Goal: Communication & Community: Answer question/provide support

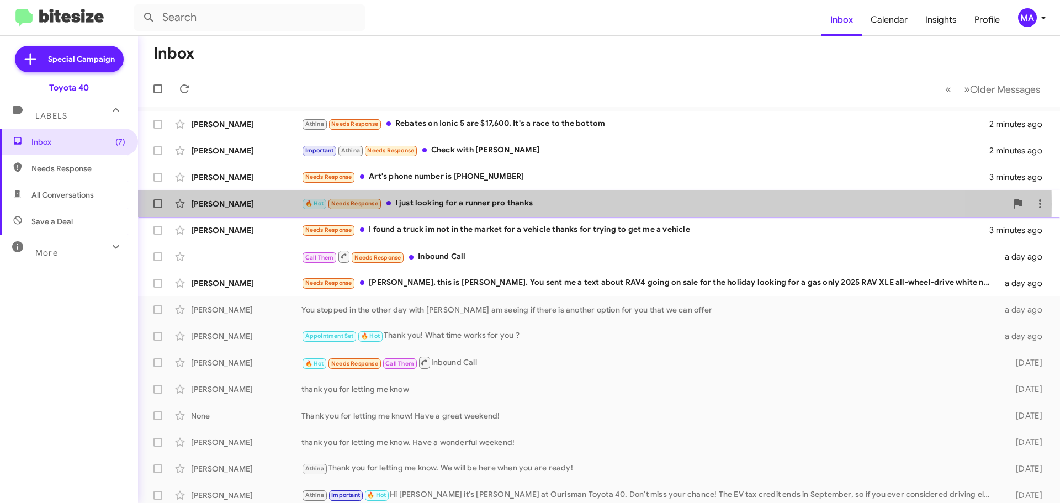
click at [447, 204] on div "🔥 Hot Needs Response I just looking for a runner pro thanks" at bounding box center [653, 203] width 705 height 13
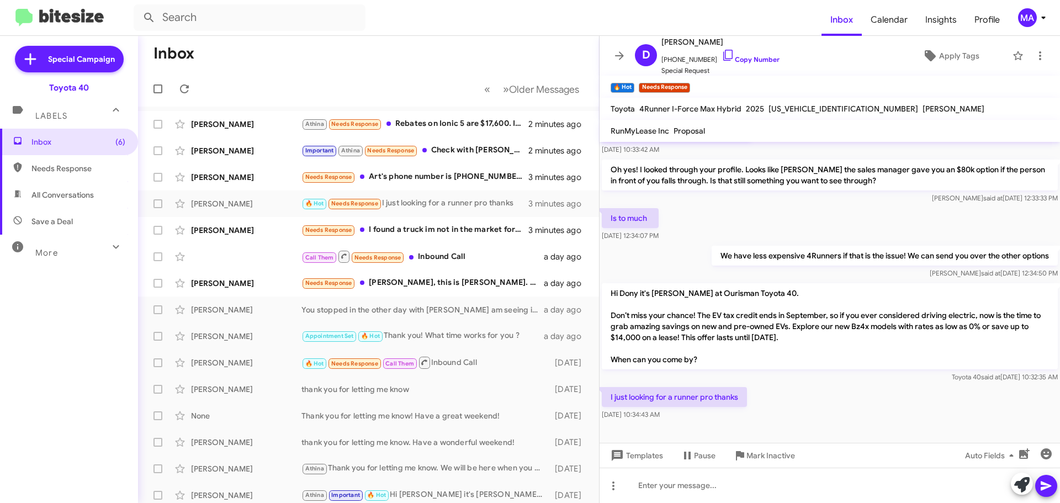
scroll to position [176, 0]
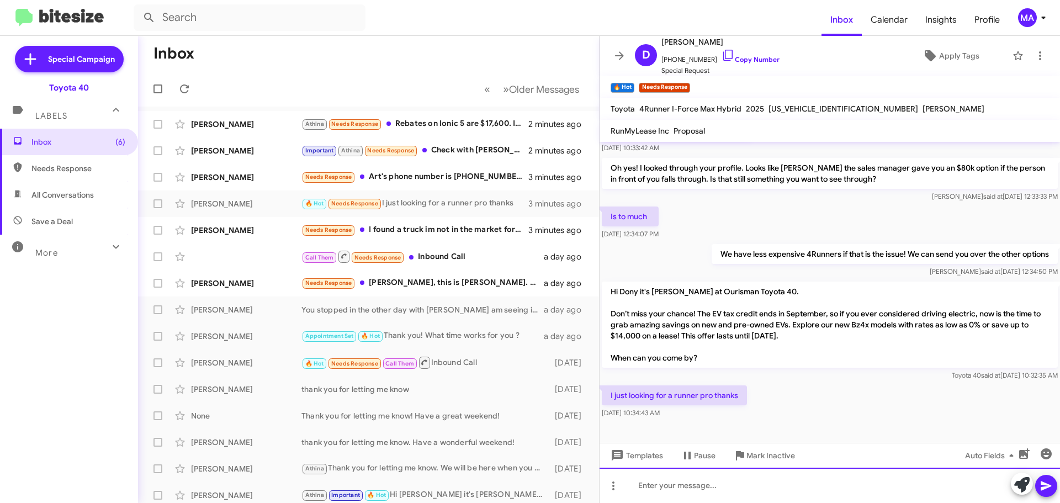
click at [687, 485] on div at bounding box center [829, 485] width 460 height 35
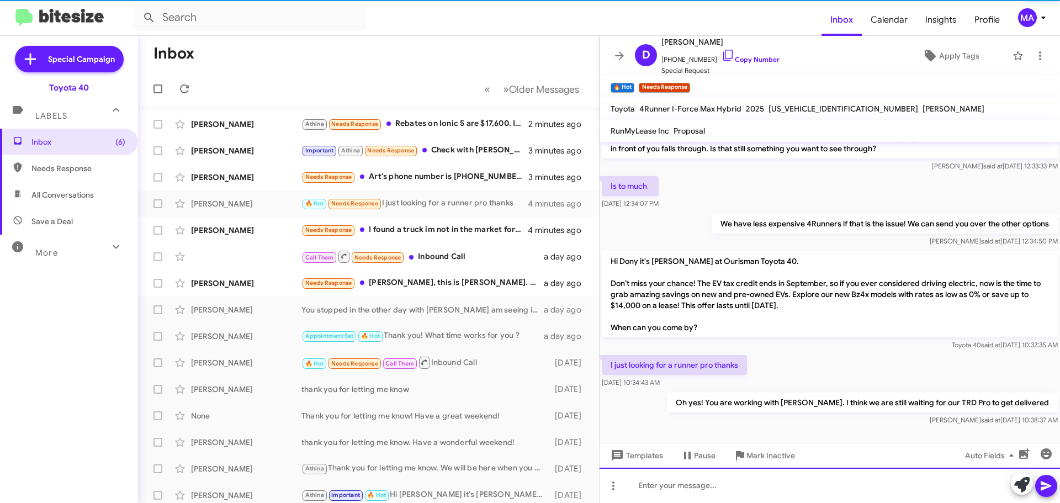
scroll to position [216, 0]
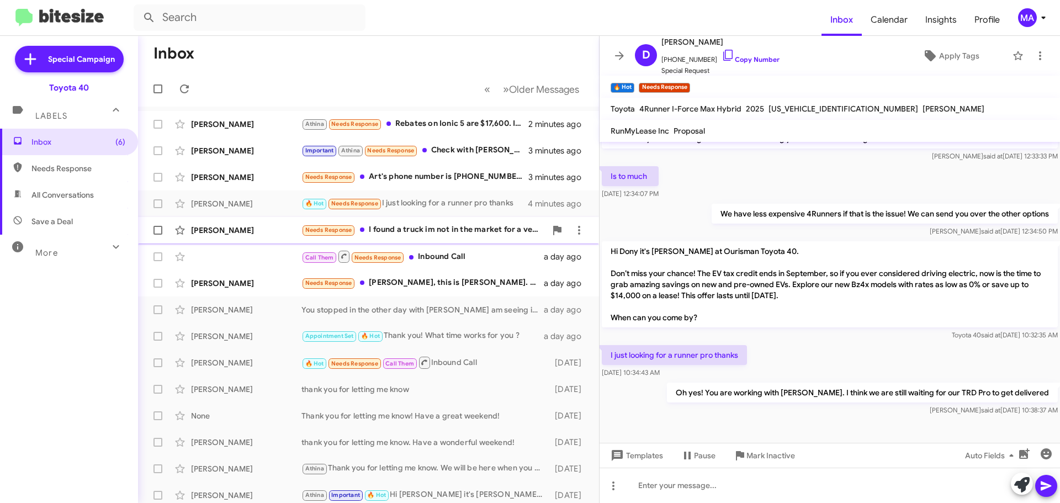
click at [449, 228] on div "Needs Response I found a truck im not in the market for a vehicle thanks for tr…" at bounding box center [423, 230] width 245 height 13
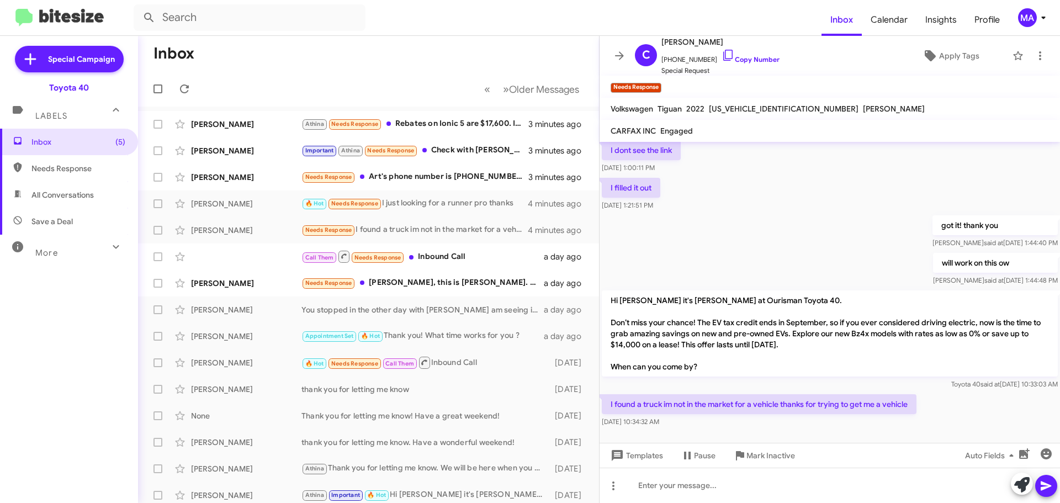
scroll to position [756, 0]
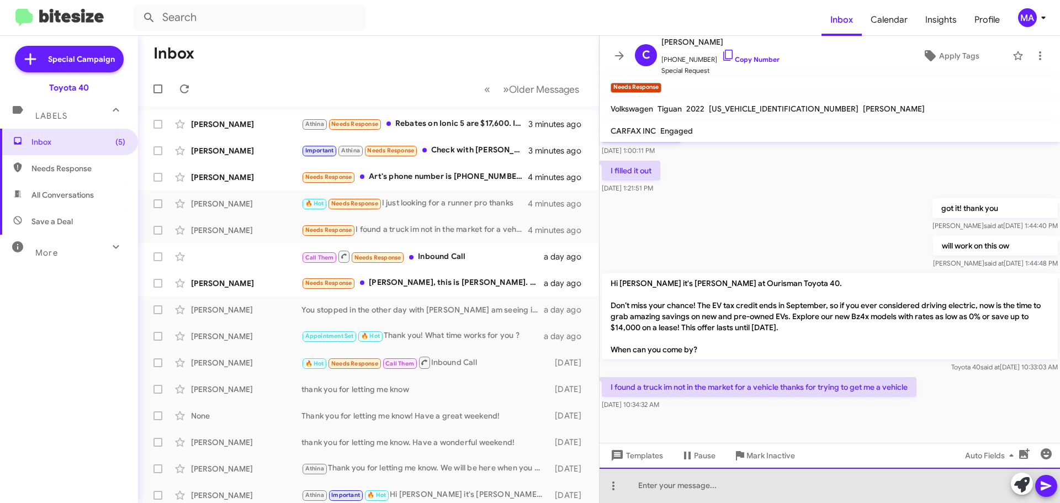
drag, startPoint x: 703, startPoint y: 486, endPoint x: 716, endPoint y: 492, distance: 15.1
click at [703, 486] on div at bounding box center [829, 485] width 460 height 35
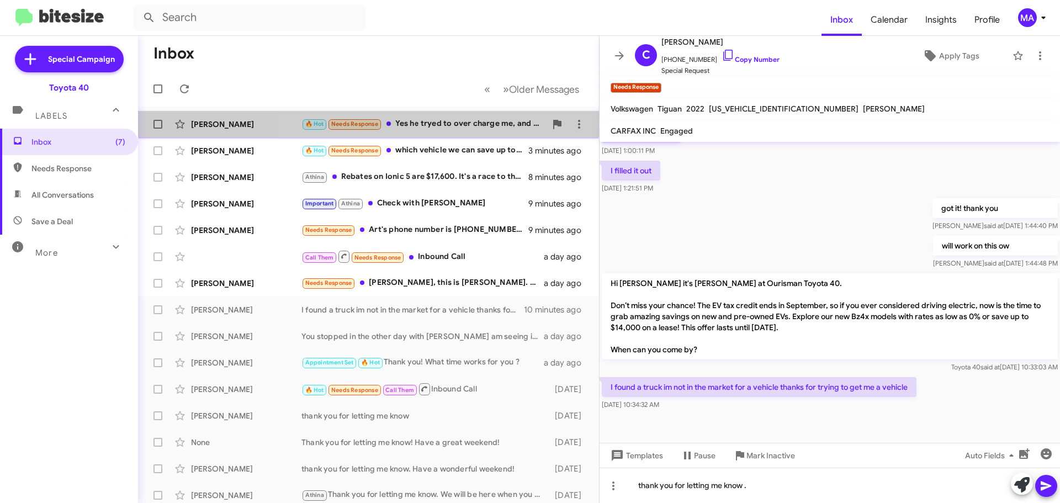
click at [453, 123] on div "🔥 Hot Needs Response Yes he tryed to over charge me, and i reject that deal yes…" at bounding box center [423, 124] width 245 height 13
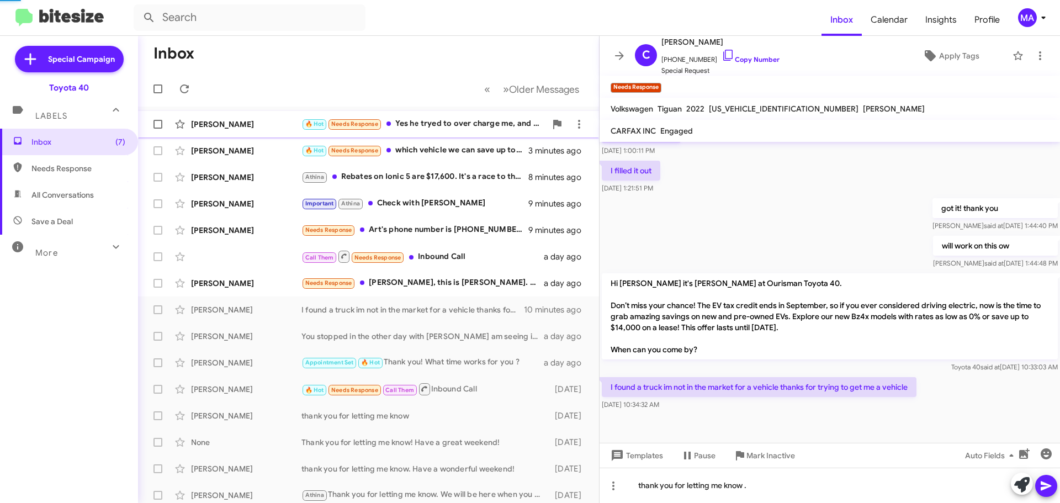
scroll to position [268, 0]
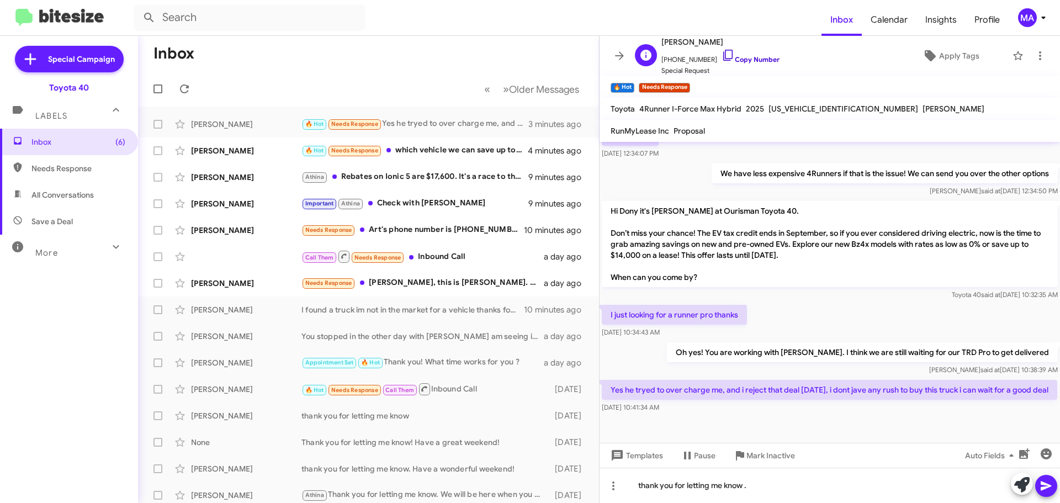
click at [721, 55] on icon at bounding box center [727, 55] width 13 height 13
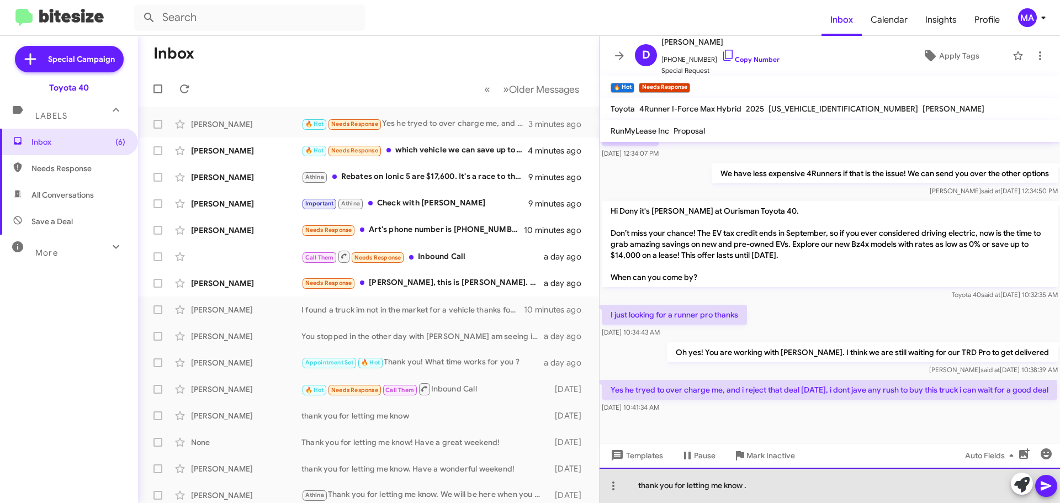
click at [758, 481] on div "thank you for letting me know ." at bounding box center [829, 485] width 460 height 35
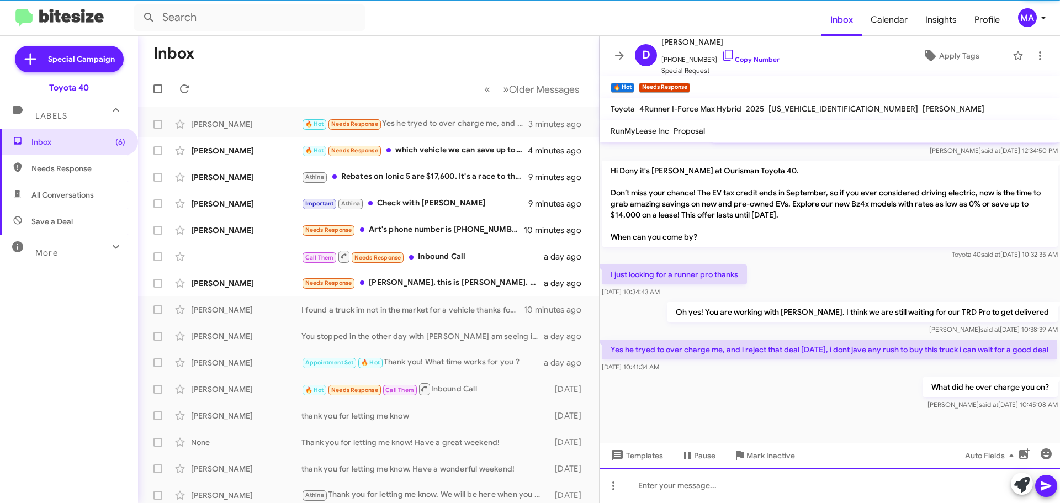
scroll to position [308, 0]
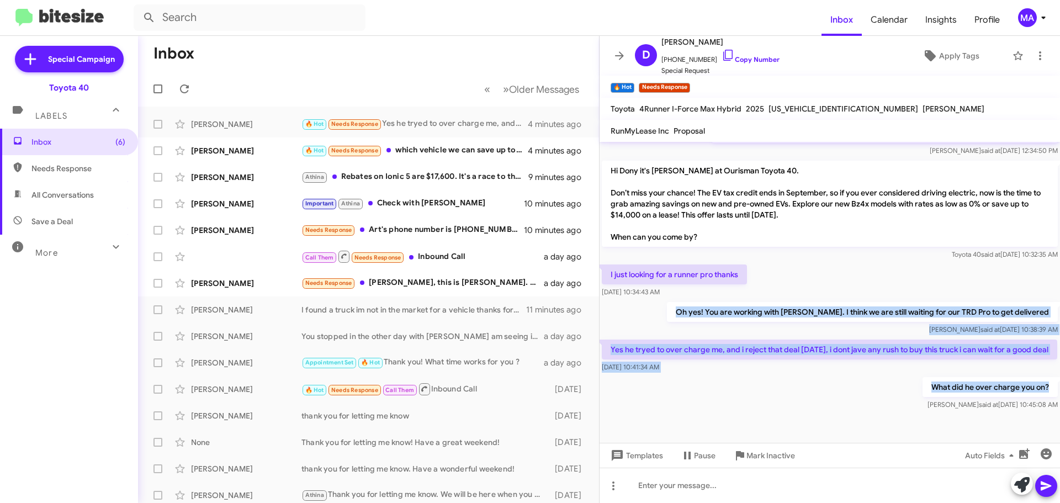
drag, startPoint x: 1045, startPoint y: 385, endPoint x: 703, endPoint y: 301, distance: 351.8
click at [703, 301] on div "Hi Dony, it’s Morgan Anderson, Internet Director at Ourisman Toyota 40. Thanks …" at bounding box center [829, 128] width 460 height 567
copy div "Oh yes! You are working with Chris. I think we are still waiting for our TRD Pr…"
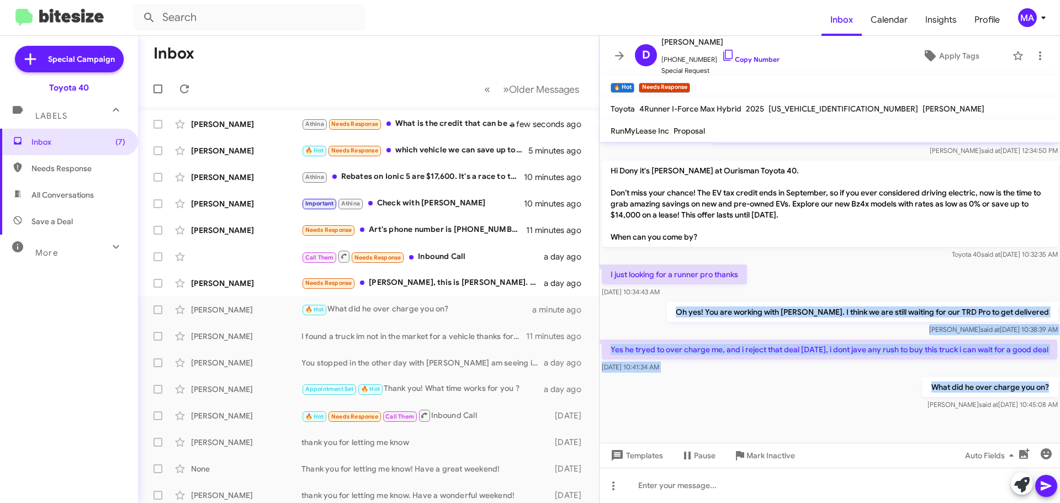
click at [838, 395] on div "What did he over charge you on? Morgan said at Aug 12, 2025, 10:45:08 AM" at bounding box center [829, 394] width 460 height 38
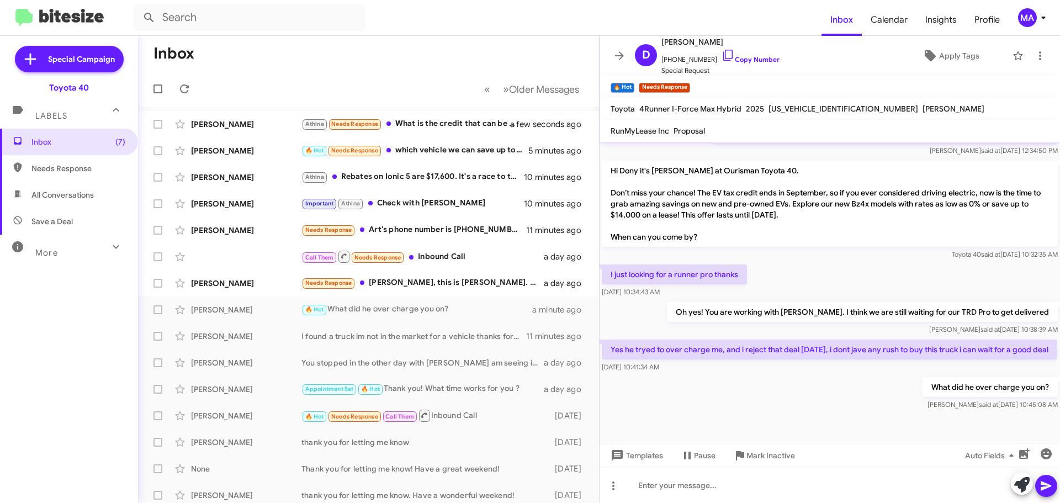
click at [832, 394] on div "What did he over charge you on? Morgan said at Aug 12, 2025, 10:45:08 AM" at bounding box center [829, 394] width 460 height 38
click at [472, 198] on div "Important Athina Check with Derrick" at bounding box center [423, 203] width 245 height 13
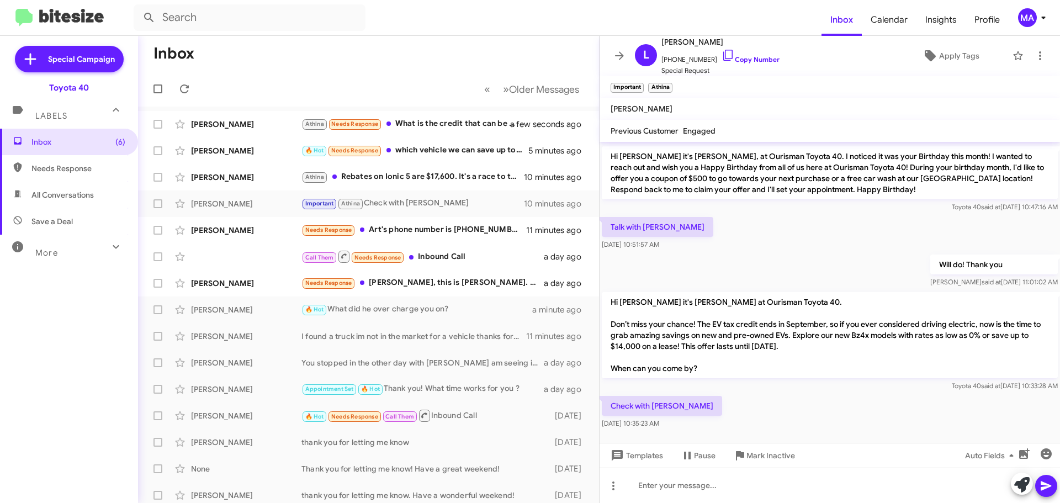
scroll to position [575, 0]
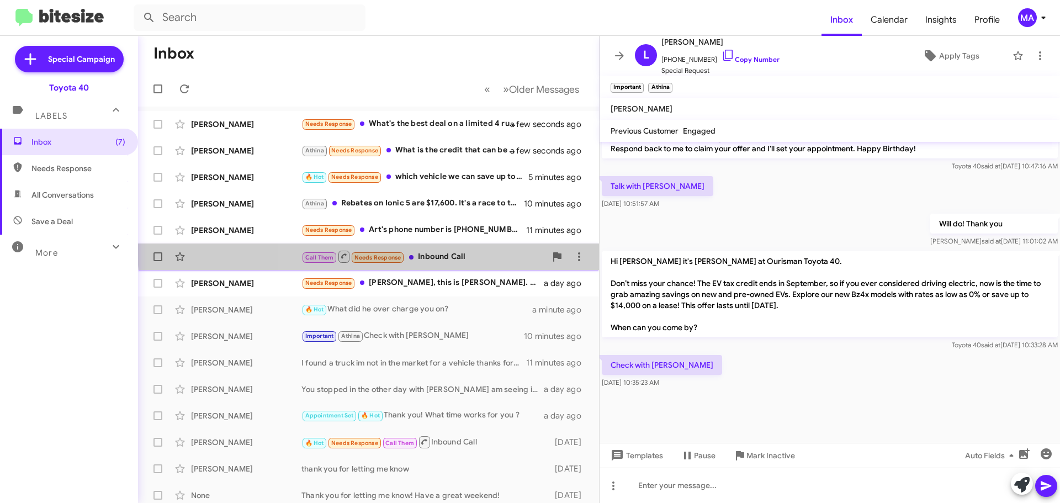
click at [476, 246] on div "Call Them Needs Response Inbound Call a day ago" at bounding box center [368, 257] width 443 height 22
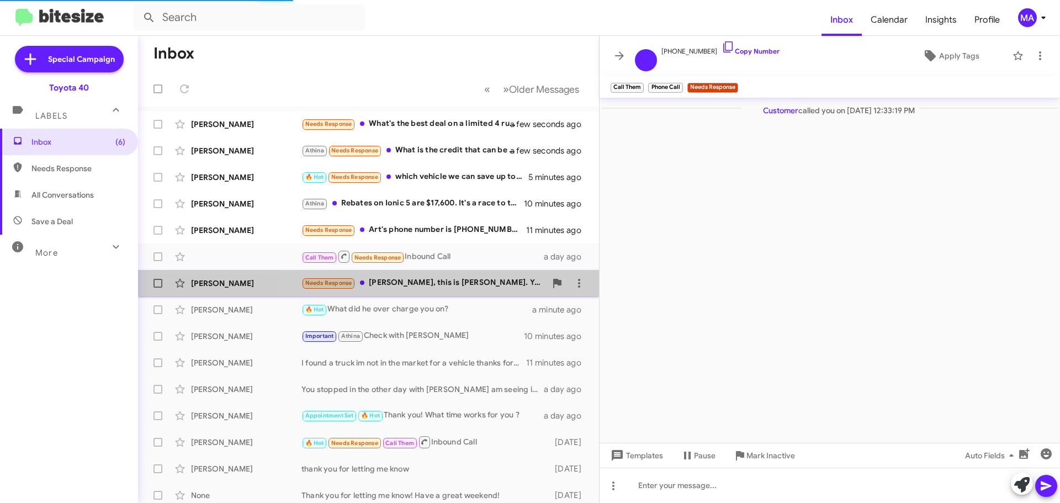
click at [463, 284] on div "Needs Response Morgan, this is William Cutman. You sent me a text about RAV4 go…" at bounding box center [423, 283] width 245 height 13
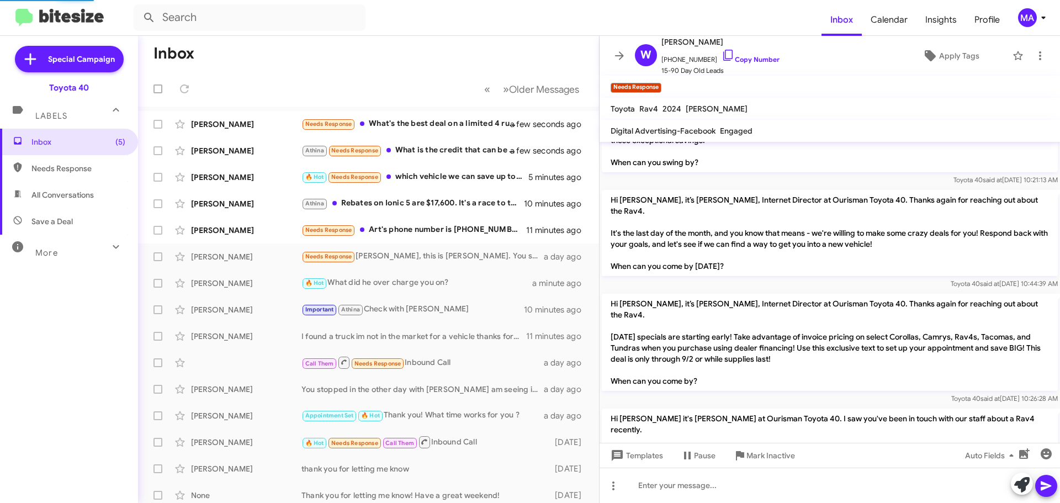
scroll to position [1208, 0]
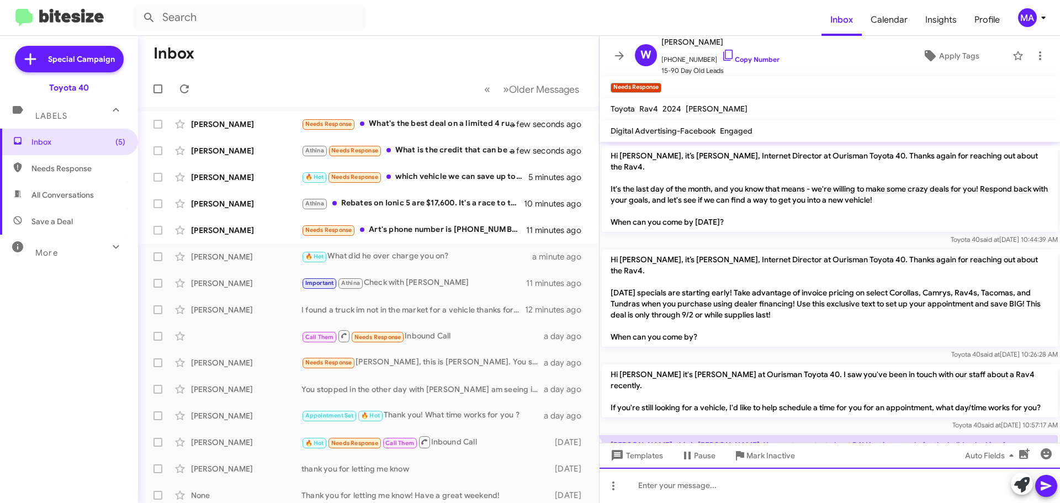
click at [673, 484] on div at bounding box center [829, 485] width 460 height 35
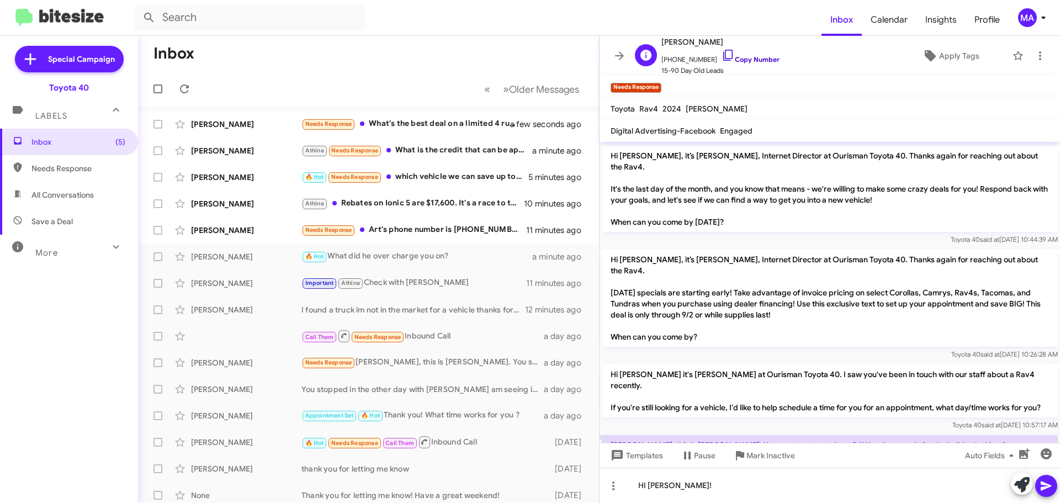
click at [721, 54] on icon at bounding box center [727, 55] width 13 height 13
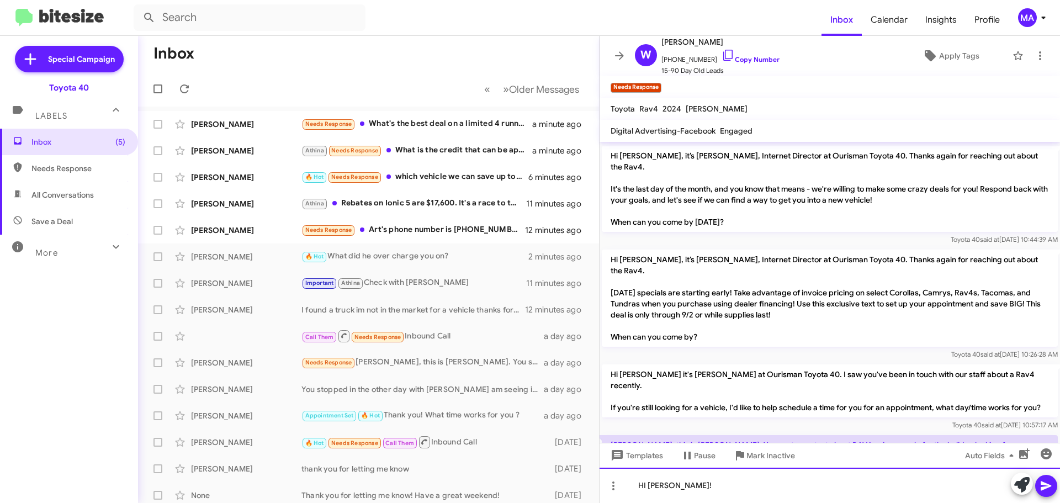
click at [712, 485] on div "HI Mr William!" at bounding box center [829, 485] width 460 height 35
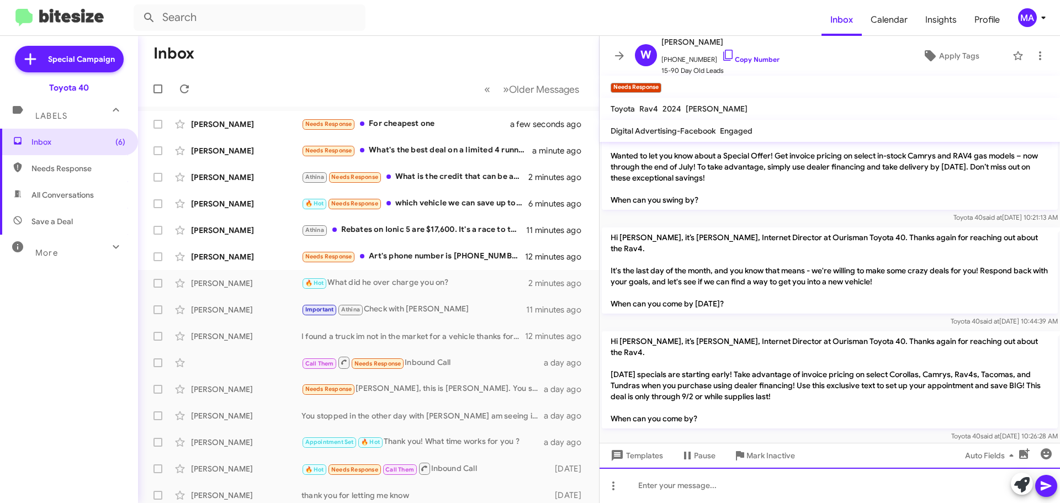
scroll to position [1249, 0]
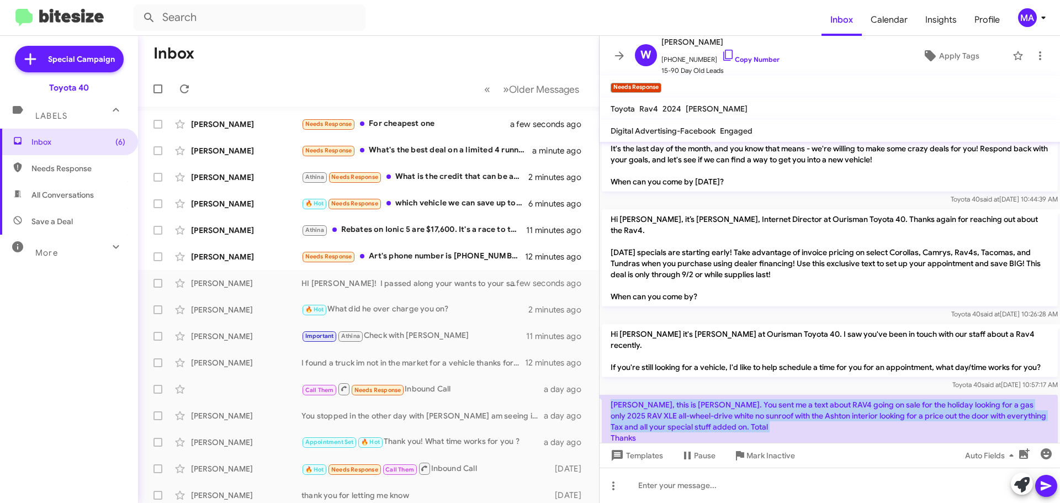
drag, startPoint x: 651, startPoint y: 329, endPoint x: 609, endPoint y: 296, distance: 53.1
click at [609, 395] on p "Morgan, this is William Cutman. You sent me a text about RAV4 going on sale for…" at bounding box center [830, 421] width 456 height 53
copy p "Morgan, this is William Cutman. You sent me a text about RAV4 going on sale for…"
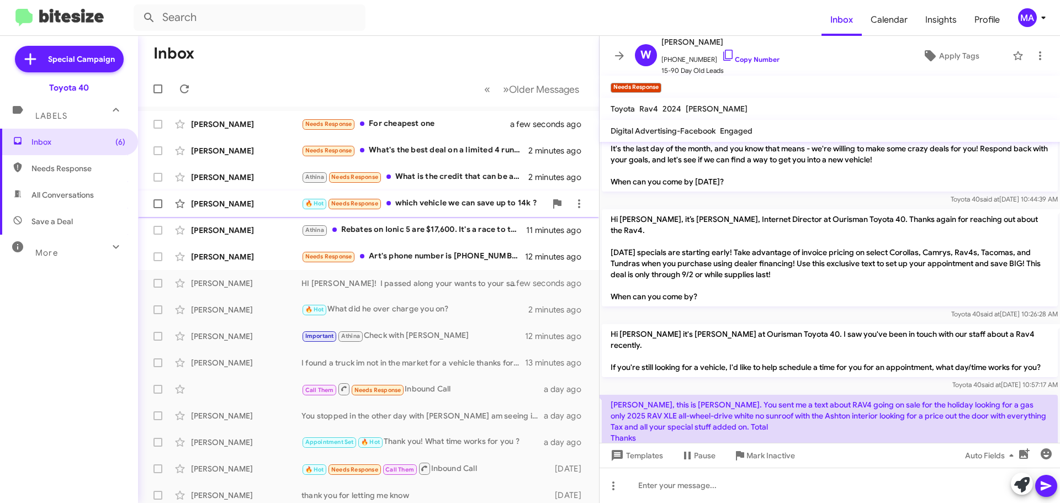
click at [438, 200] on div "🔥 Hot Needs Response which vehicle we can save up to 14k ?" at bounding box center [423, 203] width 245 height 13
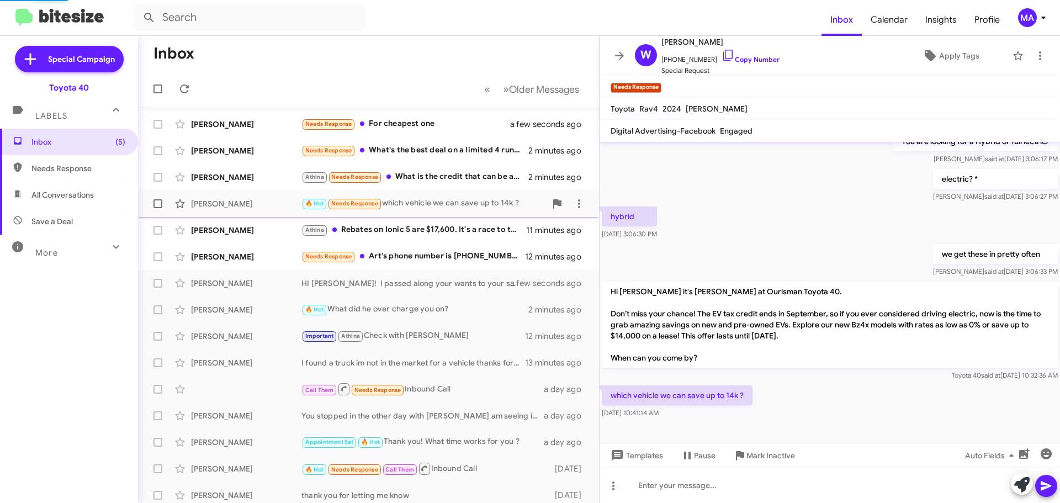
scroll to position [99, 0]
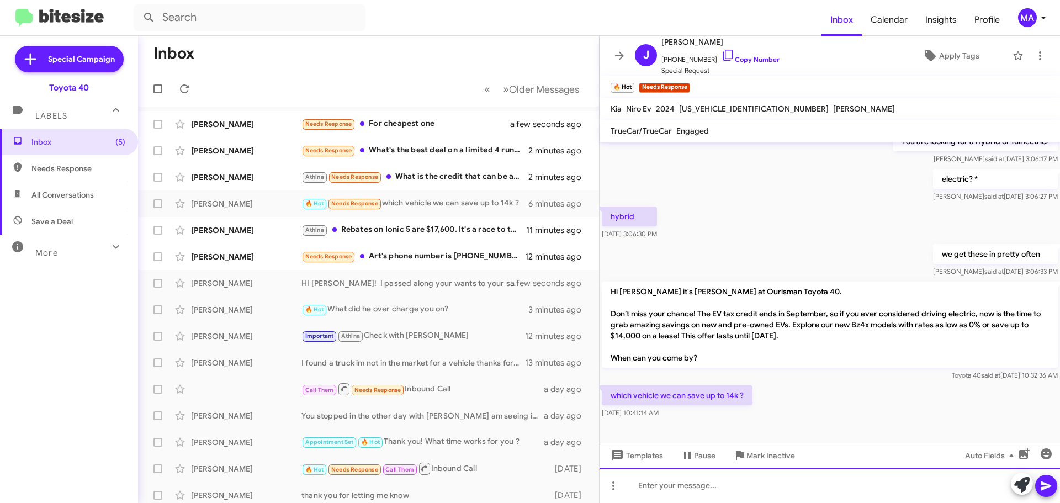
click at [723, 484] on div at bounding box center [829, 485] width 460 height 35
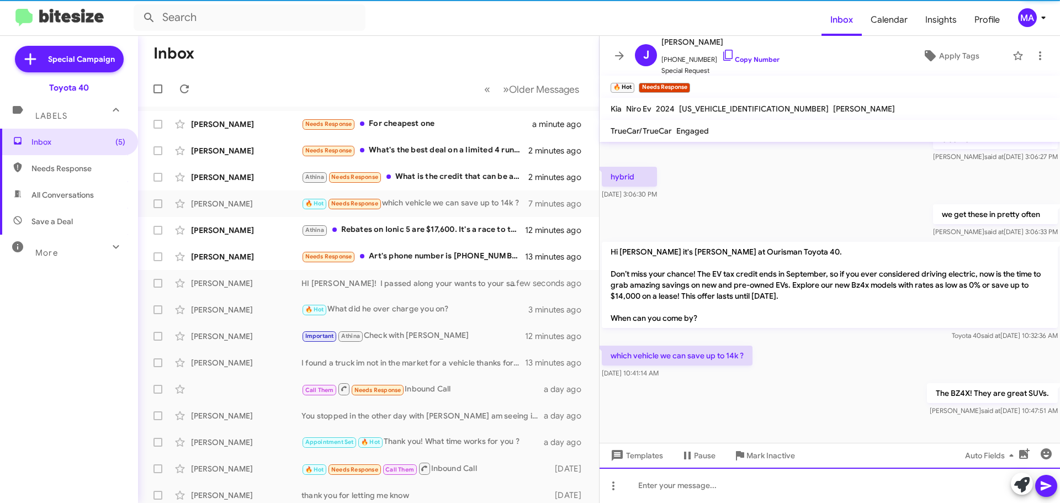
scroll to position [139, 0]
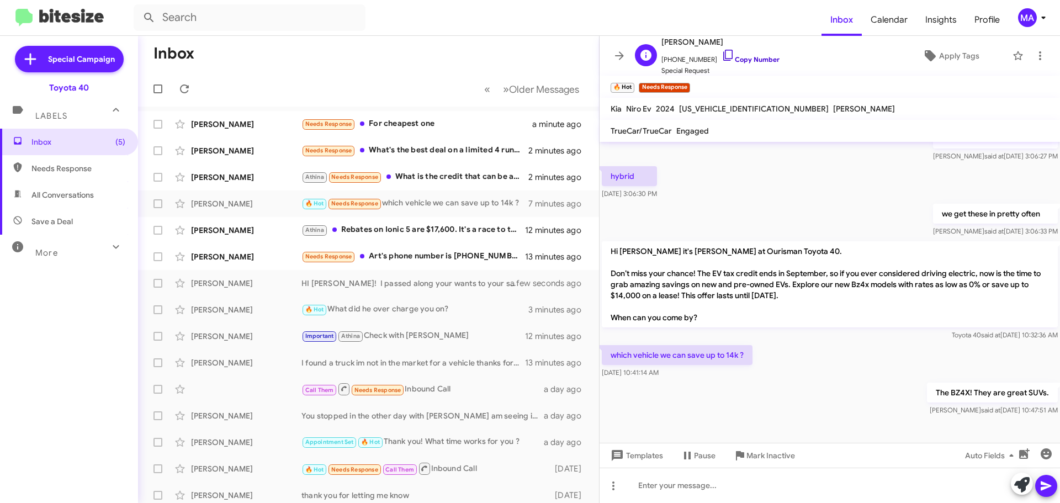
click at [721, 56] on icon at bounding box center [727, 55] width 13 height 13
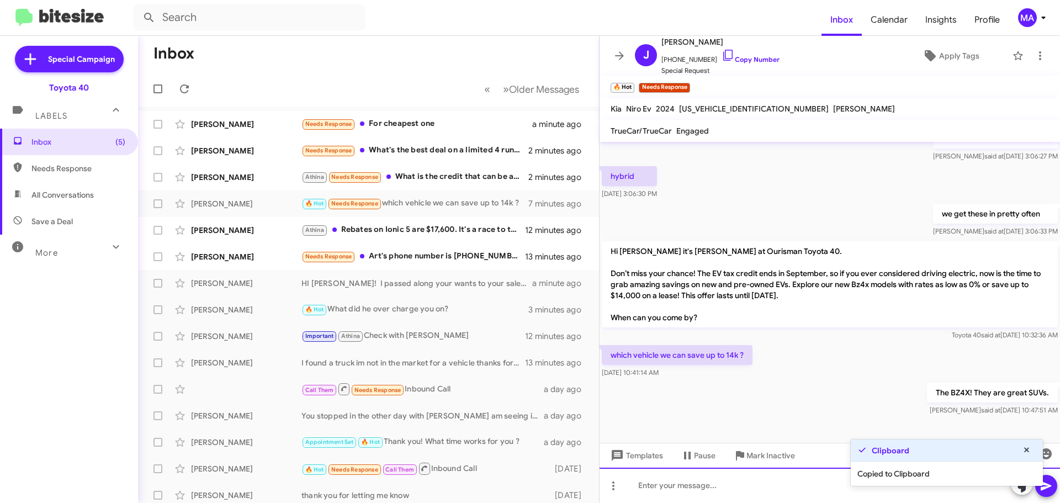
click at [674, 483] on div at bounding box center [829, 485] width 460 height 35
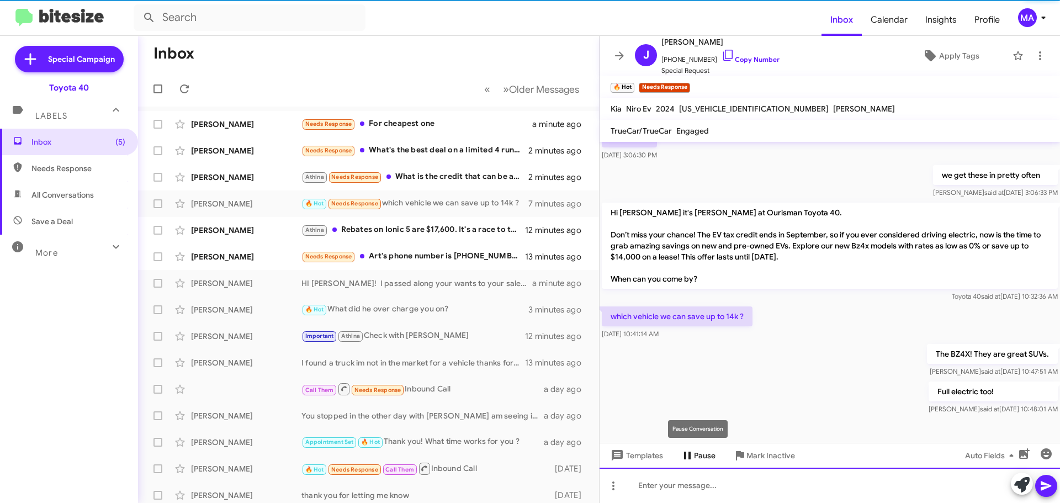
scroll to position [179, 0]
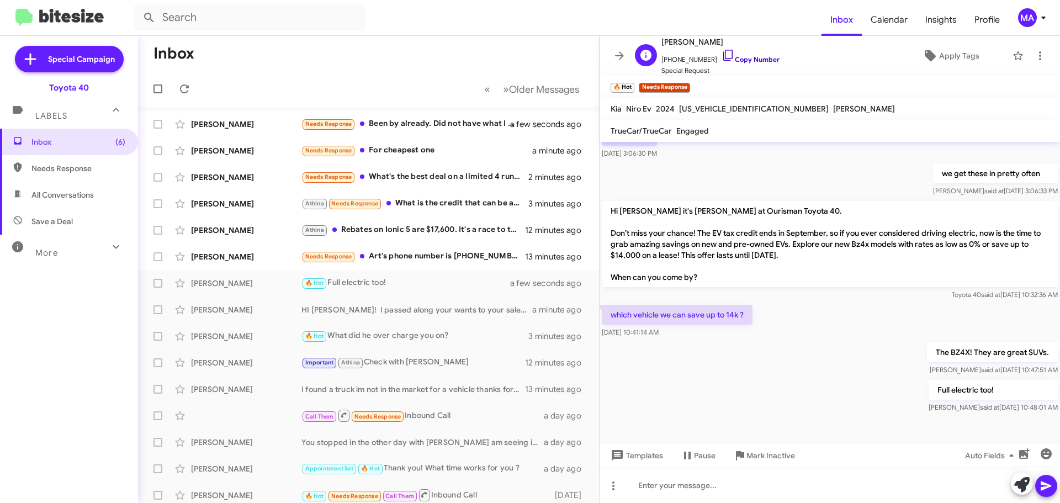
click at [721, 55] on icon at bounding box center [727, 55] width 13 height 13
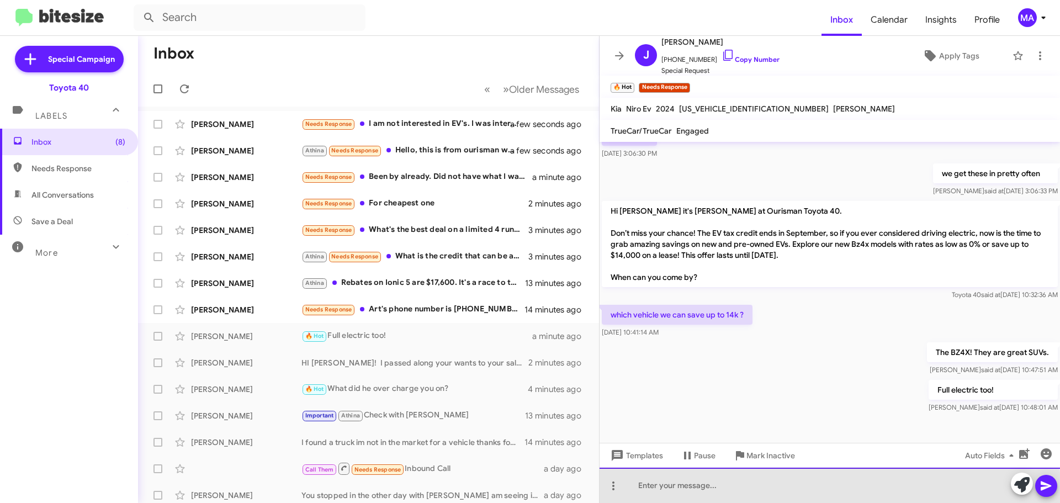
click at [678, 492] on div at bounding box center [829, 485] width 460 height 35
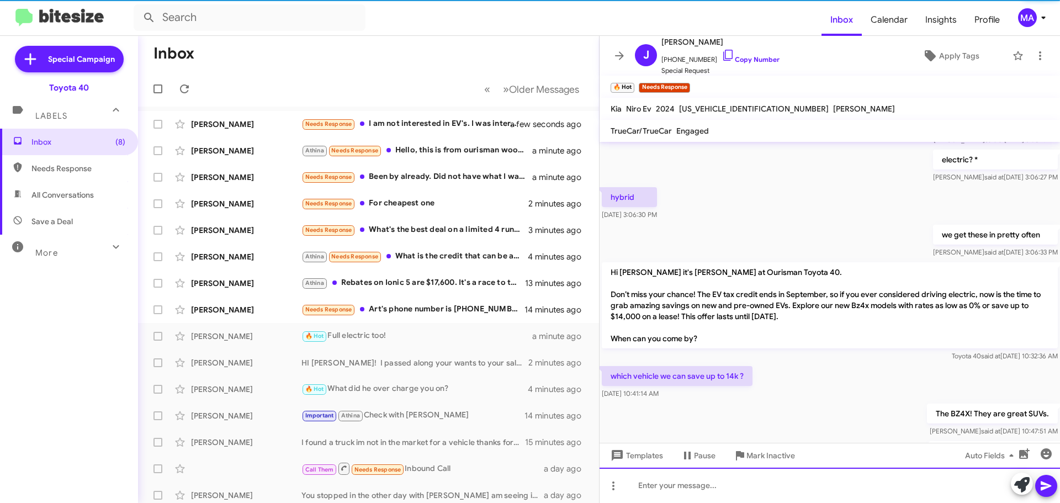
scroll to position [220, 0]
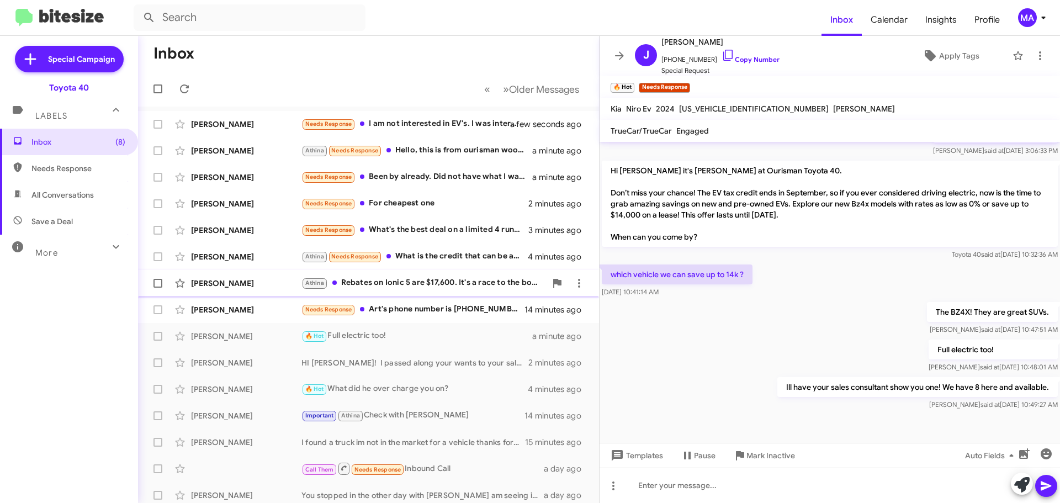
click at [435, 282] on div "Athina Rebates on Ionic 5 are $17,600. It's a race to the bottom" at bounding box center [423, 283] width 245 height 13
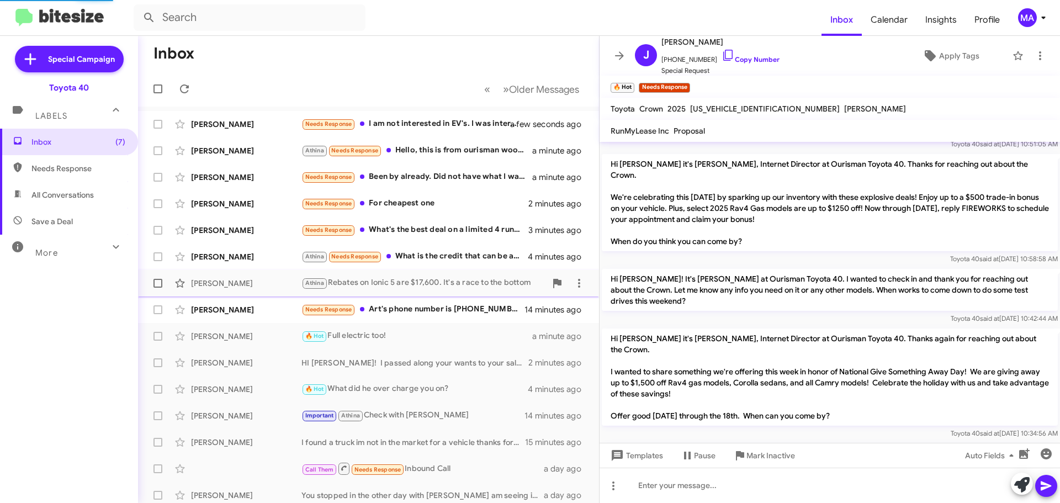
scroll to position [894, 0]
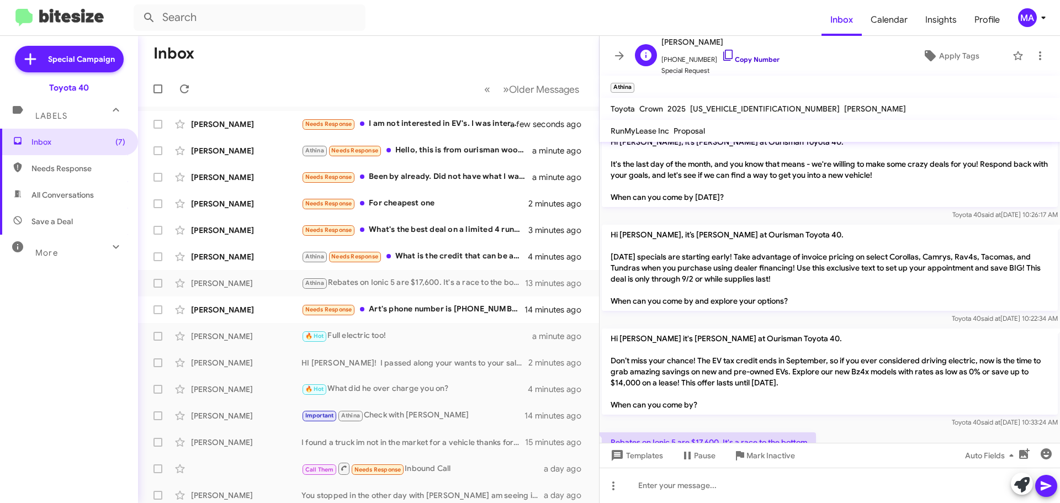
click at [721, 54] on icon at bounding box center [727, 55] width 13 height 13
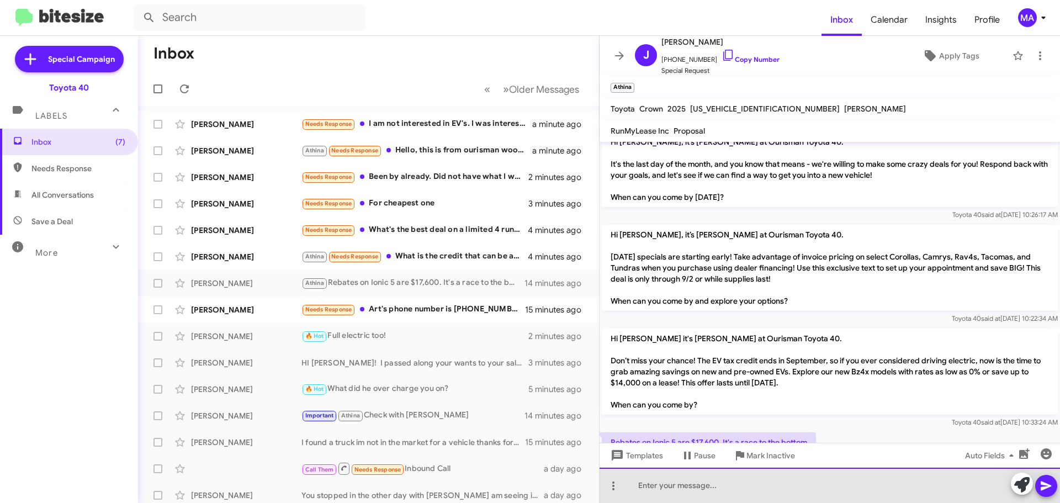
click at [676, 486] on div at bounding box center [829, 485] width 460 height 35
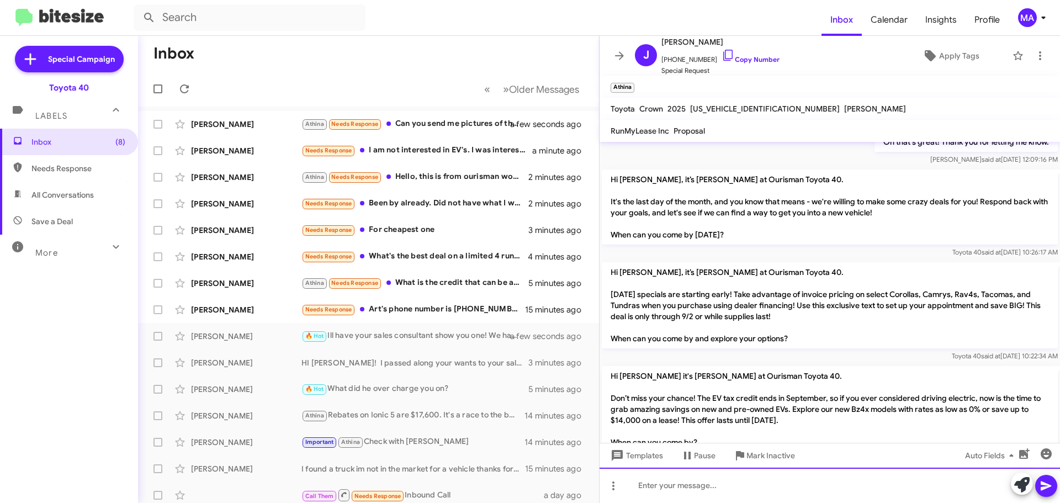
scroll to position [934, 0]
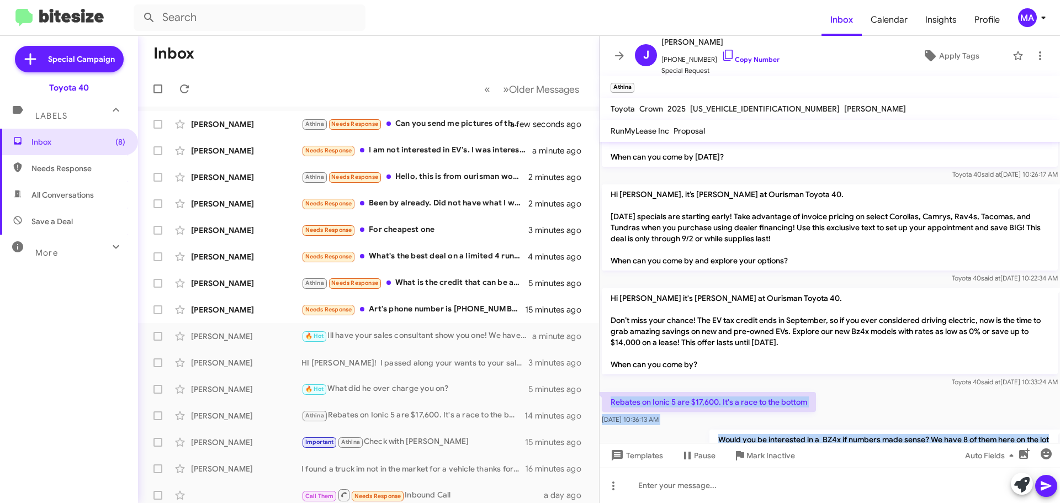
drag, startPoint x: 1036, startPoint y: 372, endPoint x: 612, endPoint y: 325, distance: 426.0
copy div "Rebates on Ionic 5 are $17,600. It's a race to the bottom Aug 12, 2025, 10:36:1…"
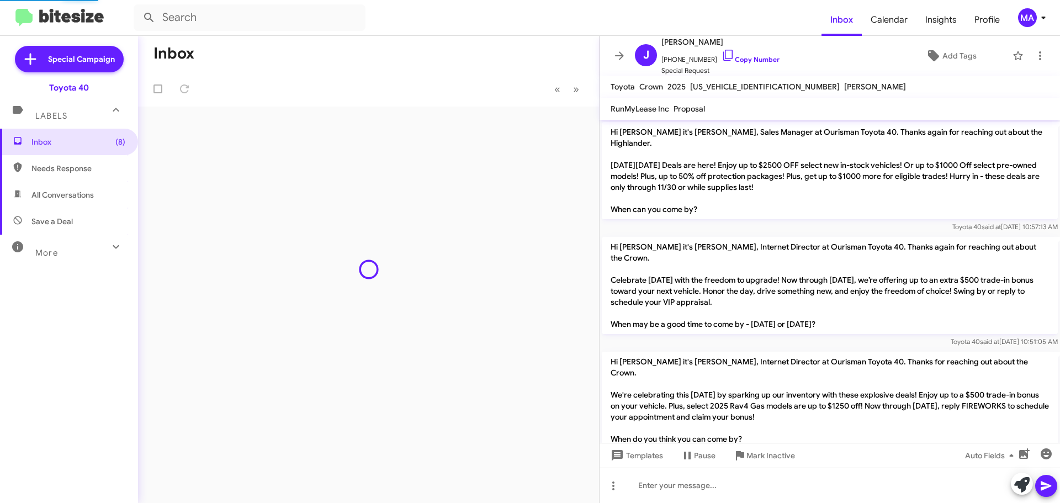
scroll to position [912, 0]
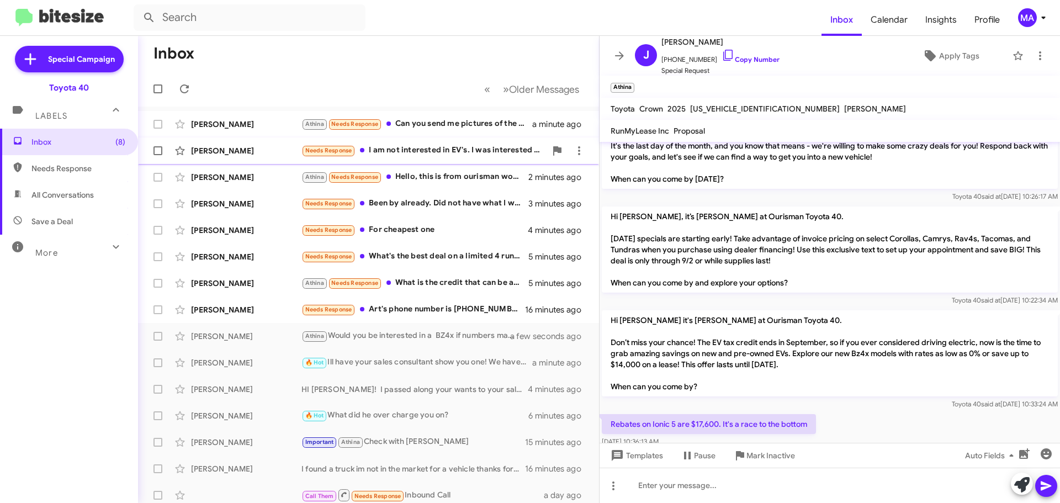
click at [444, 150] on div "Needs Response I am not interested in EV's. I was interested in the Buick Envis…" at bounding box center [423, 150] width 245 height 13
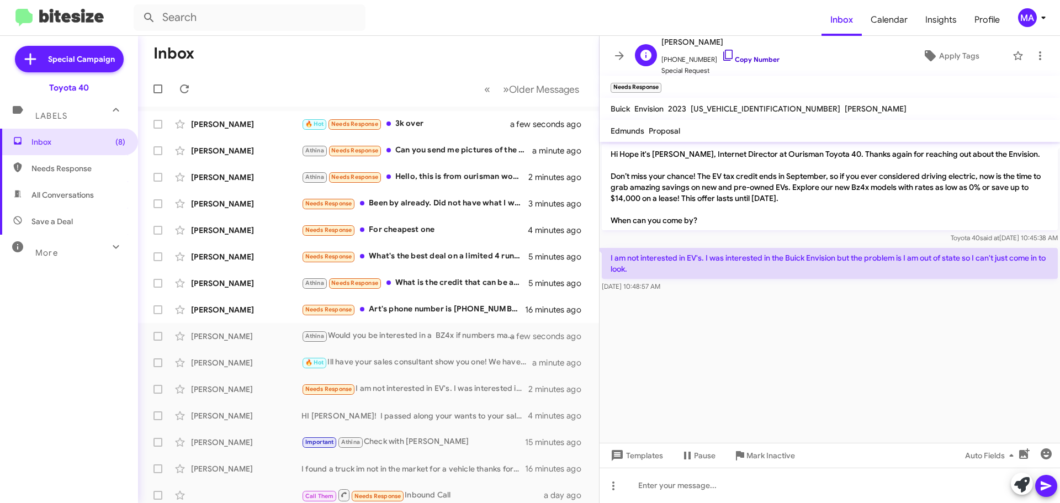
click at [723, 50] on icon at bounding box center [727, 55] width 9 height 11
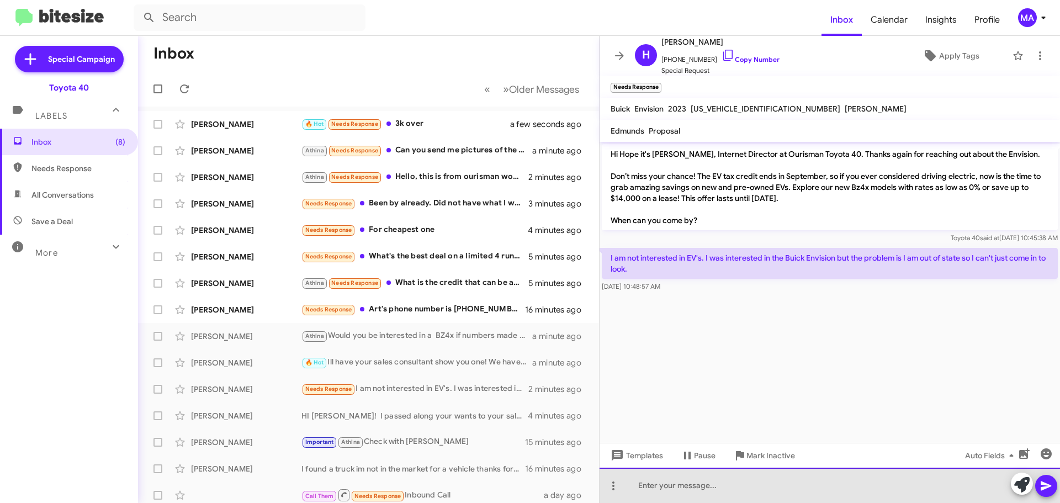
click at [654, 486] on div at bounding box center [829, 485] width 460 height 35
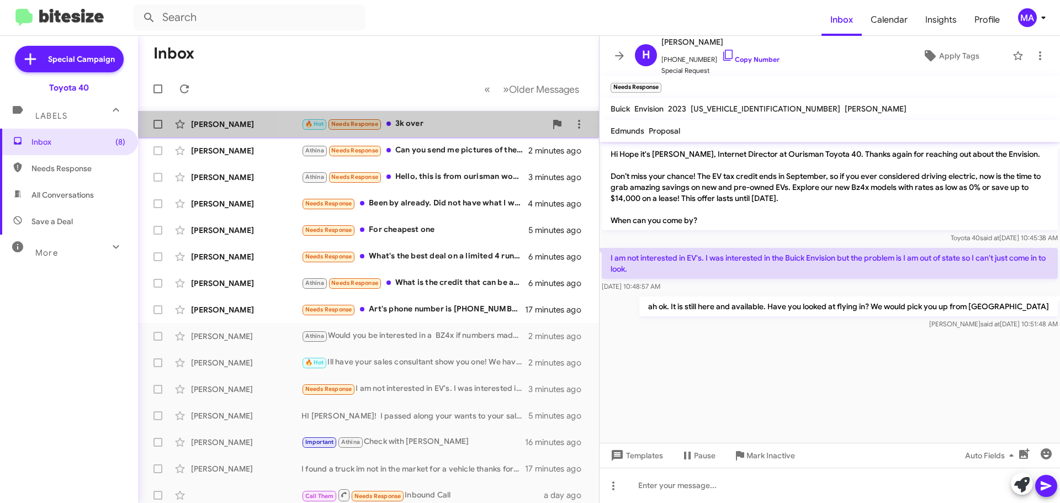
click at [424, 123] on div "🔥 Hot Needs Response 3k over" at bounding box center [423, 124] width 245 height 13
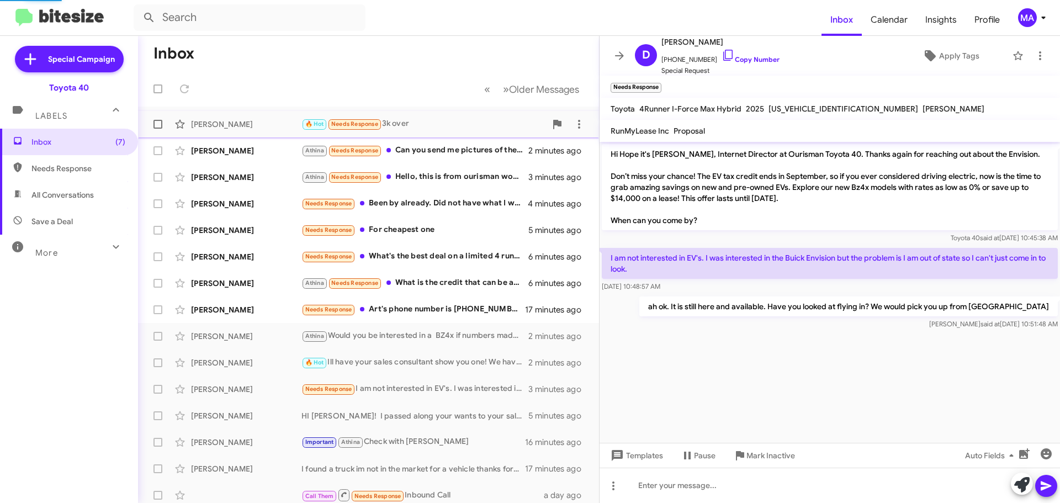
scroll to position [348, 0]
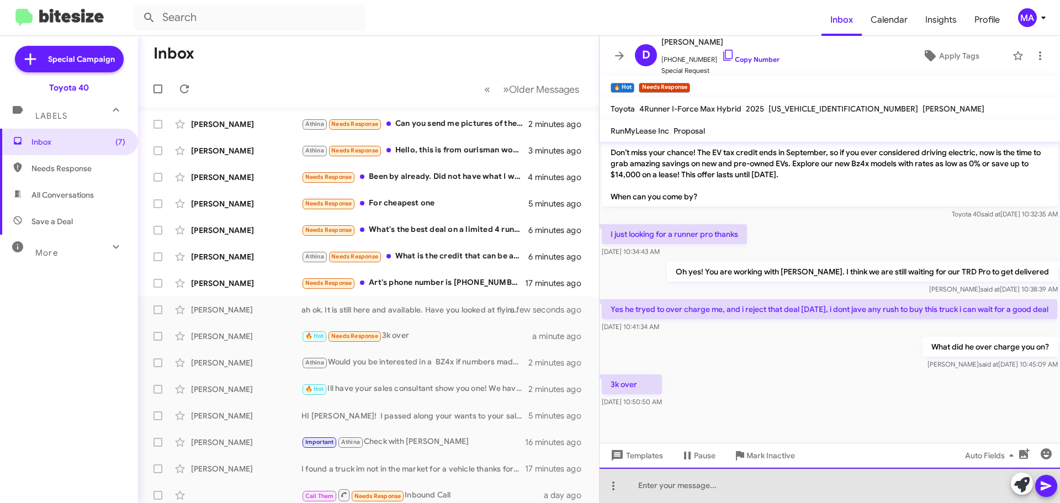
click at [666, 489] on div at bounding box center [829, 485] width 460 height 35
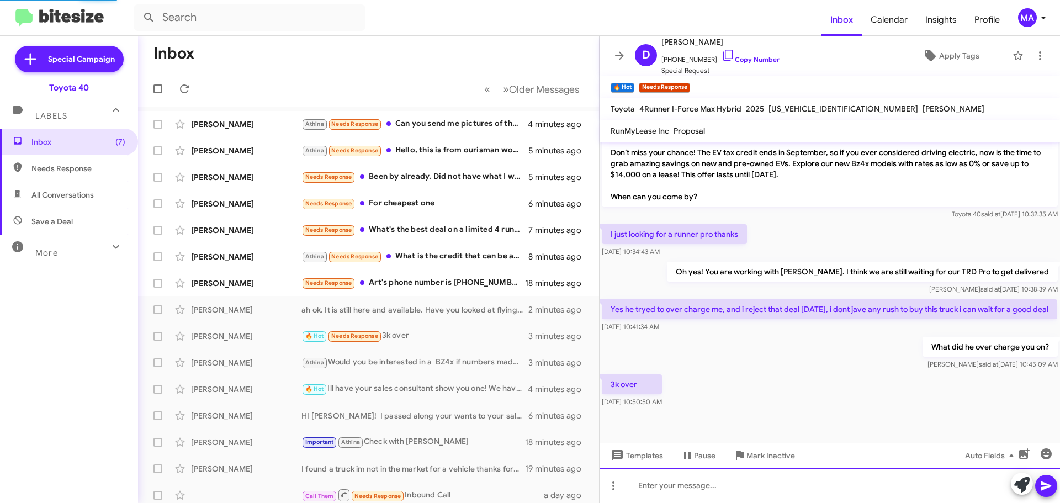
scroll to position [0, 0]
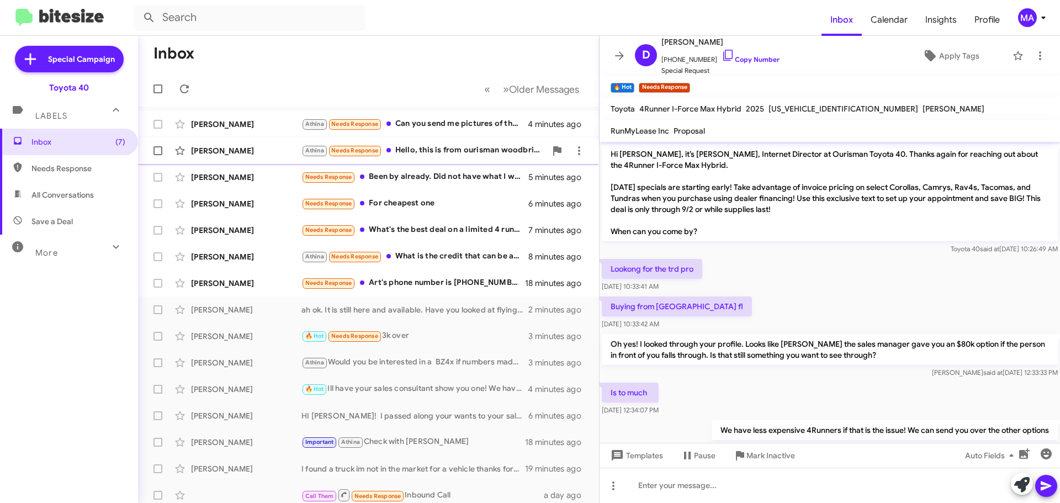
click at [426, 151] on div "Athina Needs Response Hello, this is from ourisman woodbridge?" at bounding box center [423, 150] width 245 height 13
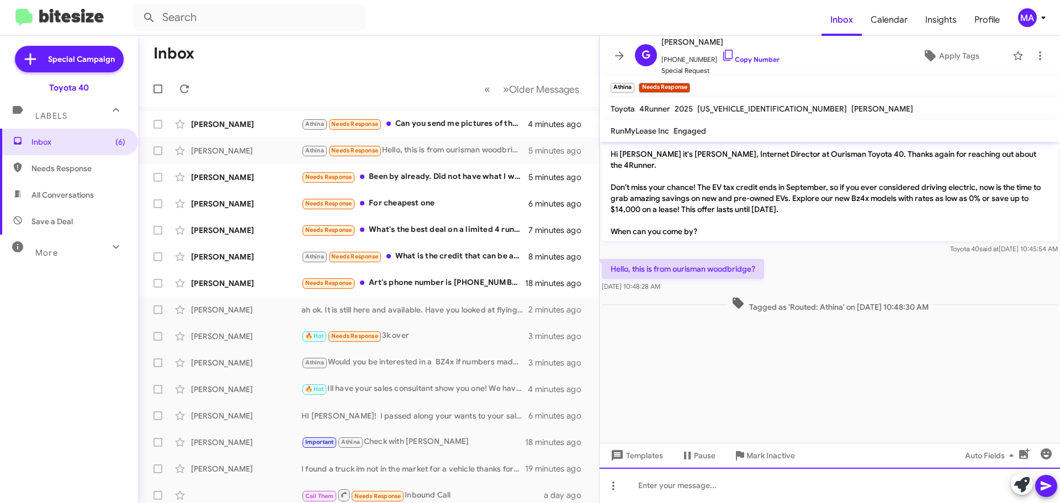
click at [726, 489] on div at bounding box center [829, 485] width 460 height 35
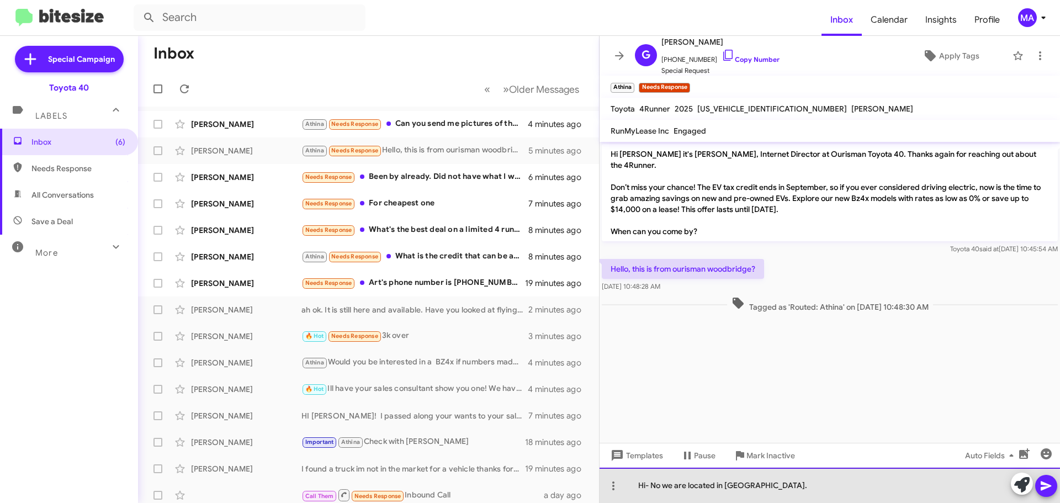
click at [790, 495] on div "Hi- No we are located in Edgewood." at bounding box center [829, 485] width 460 height 35
click at [788, 489] on div "Hi- No we are located in Edgewood." at bounding box center [829, 485] width 460 height 35
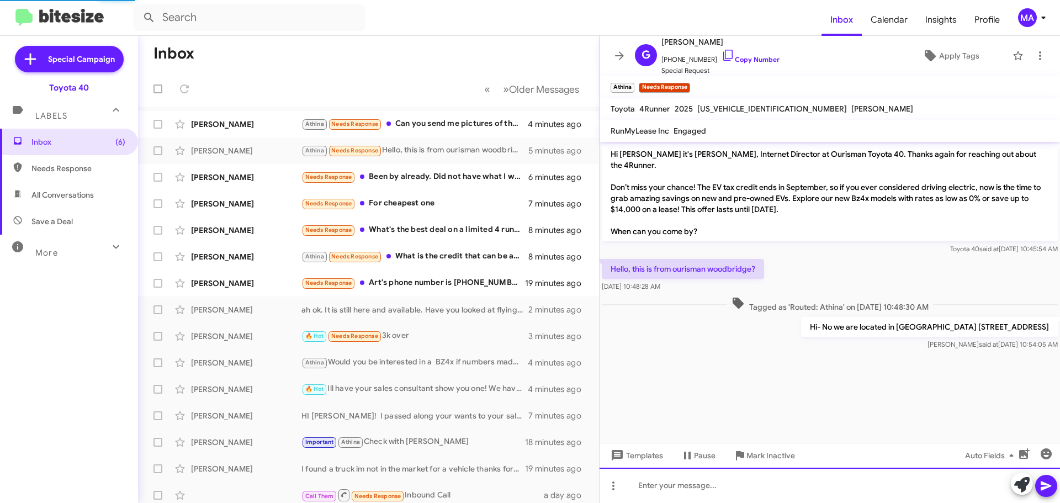
click at [693, 484] on div at bounding box center [829, 485] width 460 height 35
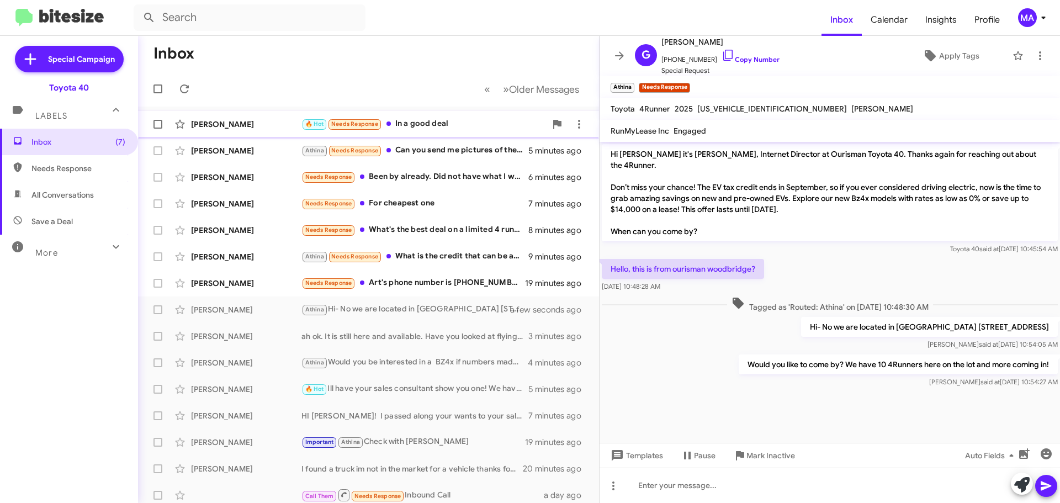
click at [413, 130] on div "🔥 Hot Needs Response In a good deal" at bounding box center [423, 124] width 245 height 13
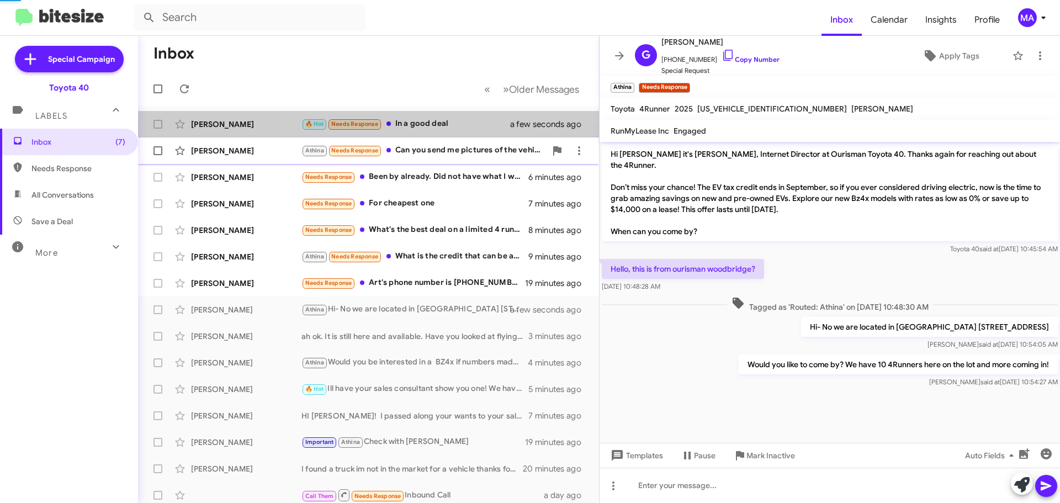
scroll to position [480, 0]
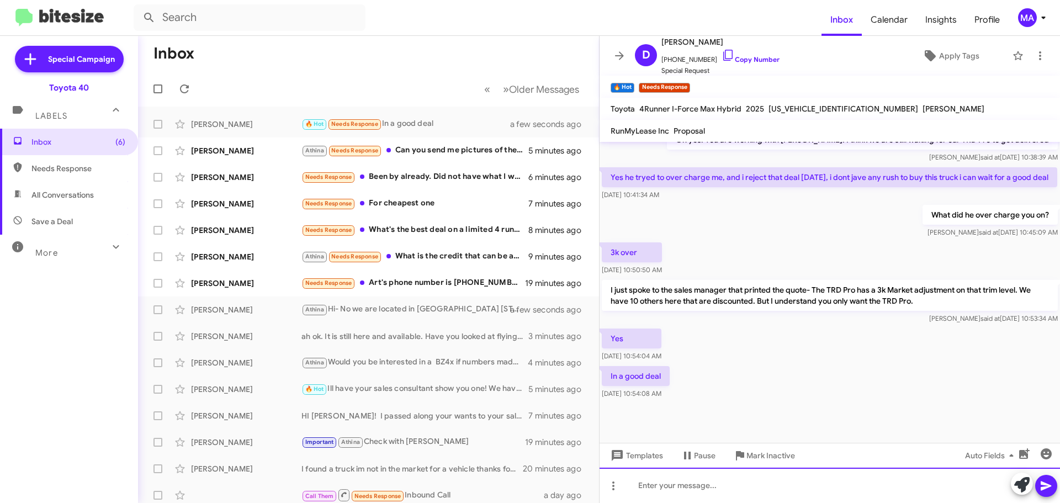
click at [667, 485] on div at bounding box center [829, 485] width 460 height 35
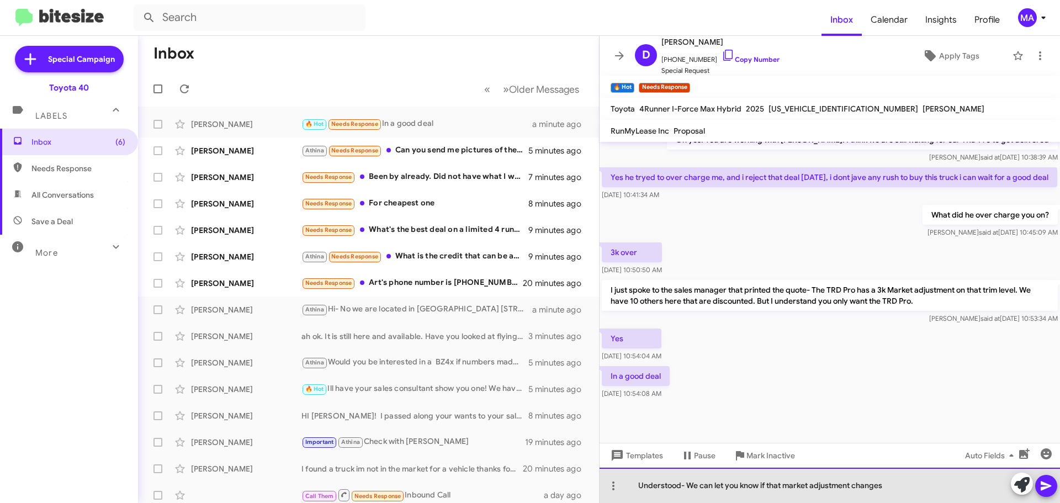
click at [898, 490] on div "Understood- We can let you know if that market adjustment changes" at bounding box center [829, 485] width 460 height 35
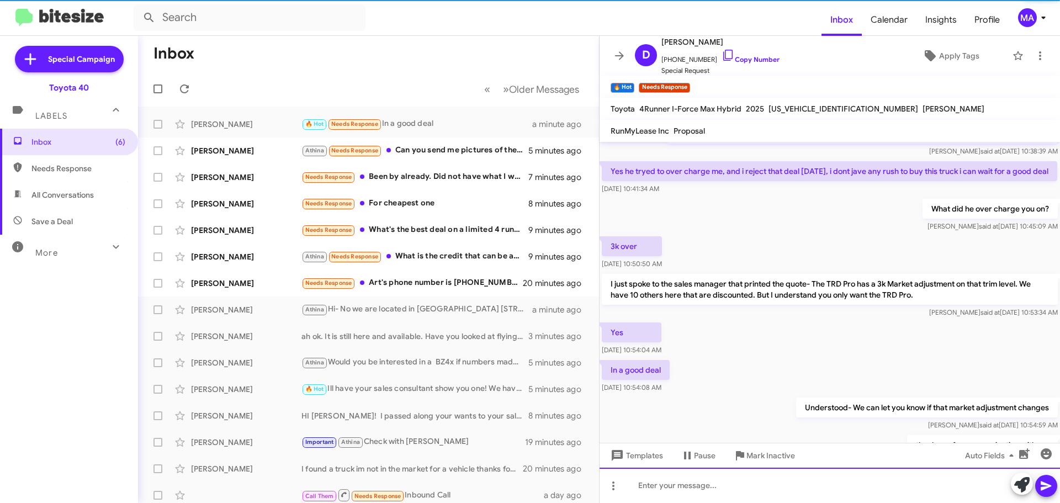
scroll to position [561, 0]
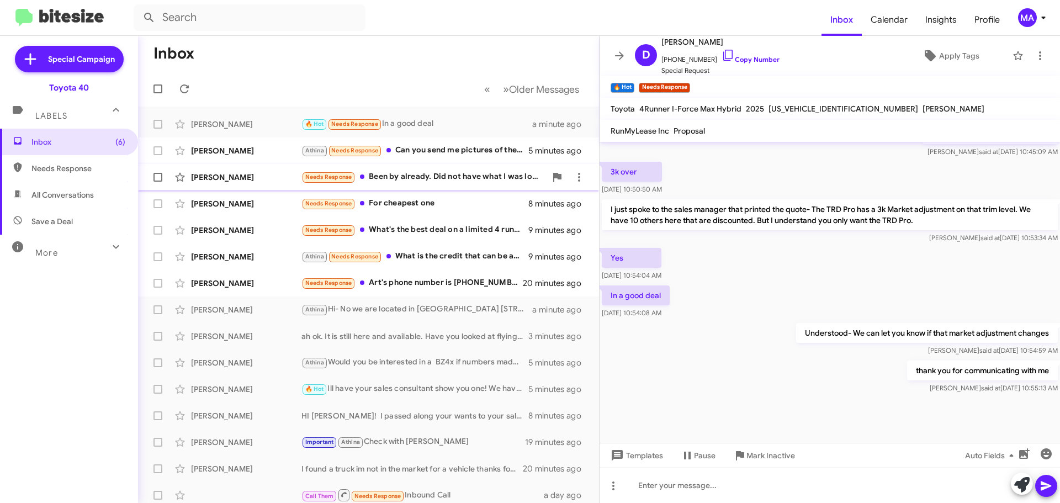
click at [426, 178] on div "Needs Response Been by already. Did not have what I was looking for. In contact…" at bounding box center [423, 177] width 245 height 13
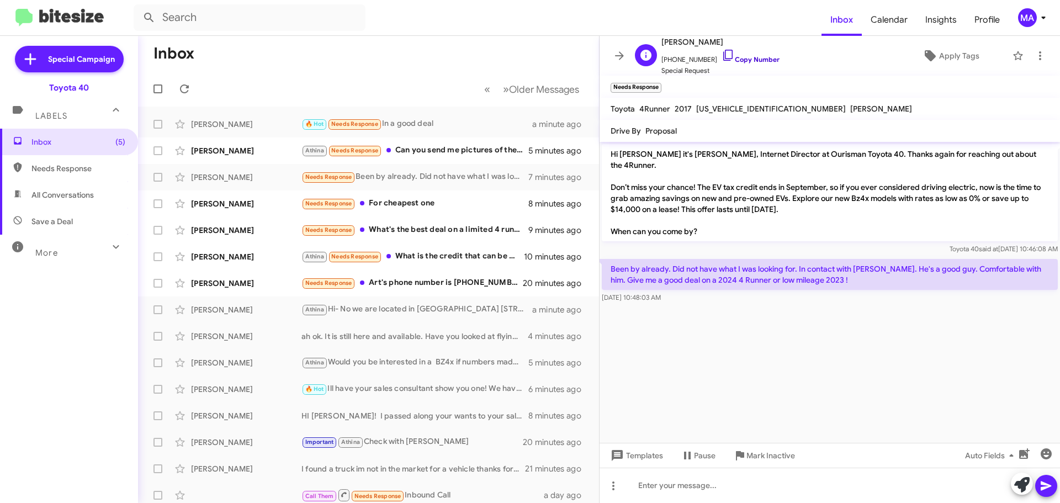
click at [721, 56] on icon at bounding box center [727, 55] width 13 height 13
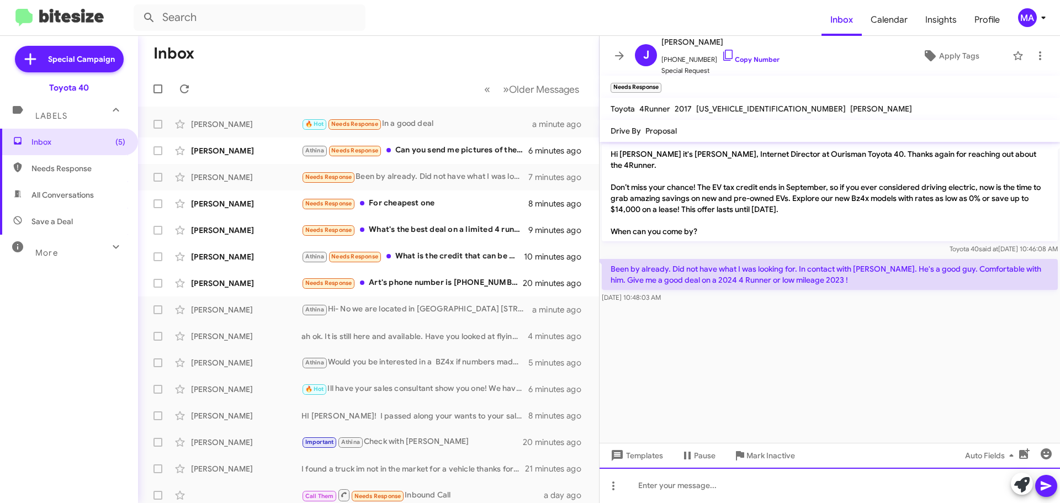
click at [659, 492] on div at bounding box center [829, 485] width 460 height 35
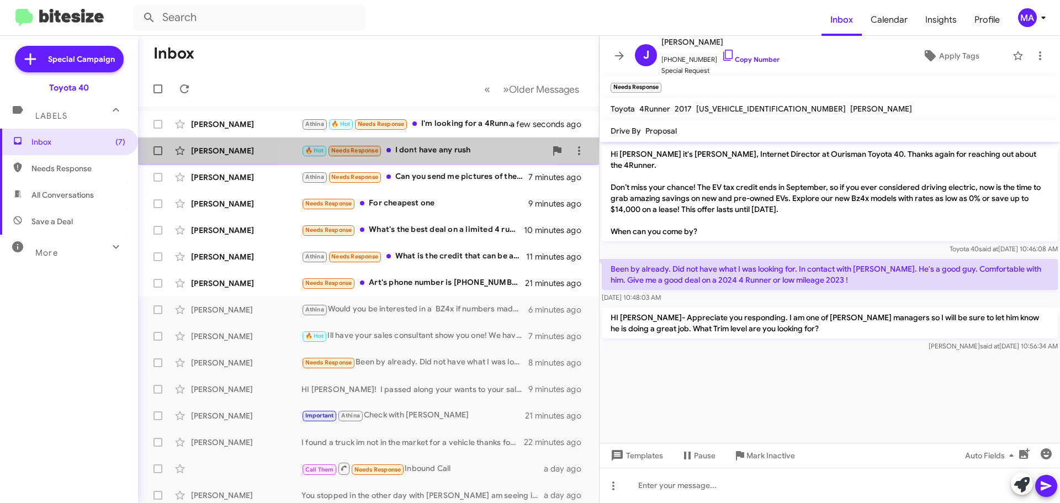
click at [416, 149] on div "🔥 Hot Needs Response I dont have any rush" at bounding box center [423, 150] width 245 height 13
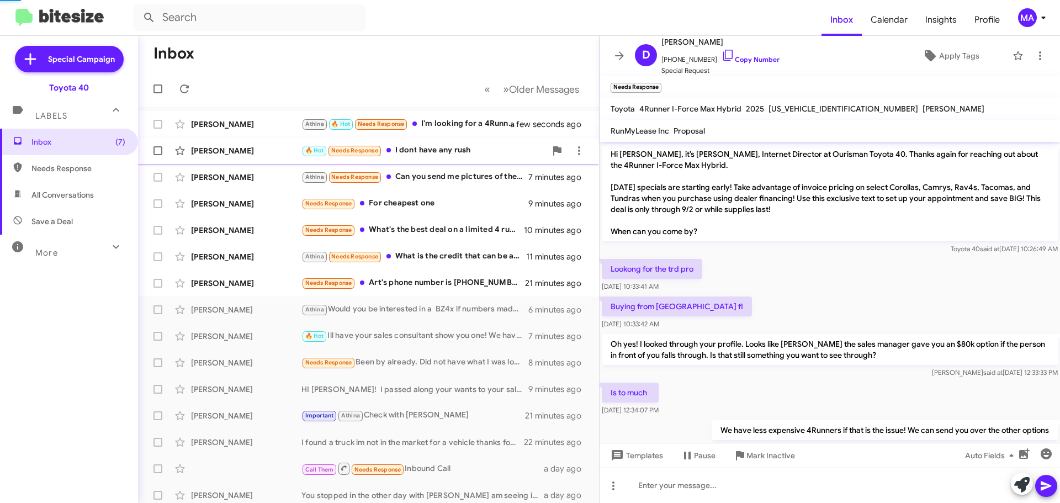
scroll to position [641, 0]
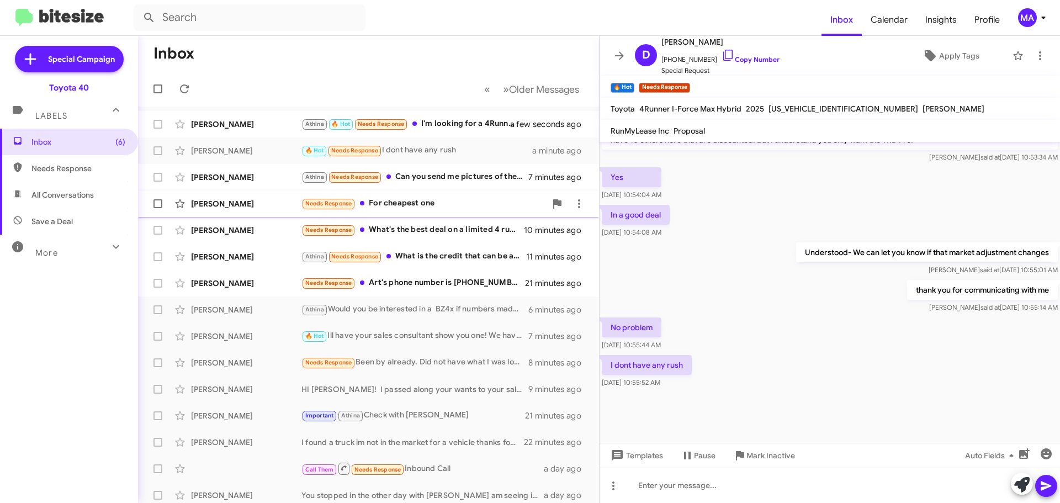
click at [436, 201] on div "Needs Response For cheapest one" at bounding box center [423, 203] width 245 height 13
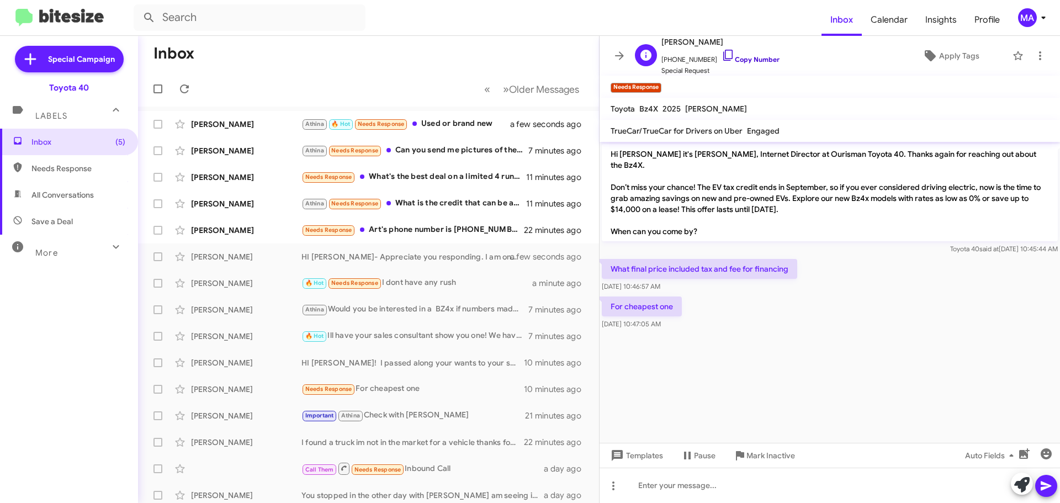
click at [721, 51] on icon at bounding box center [727, 55] width 13 height 13
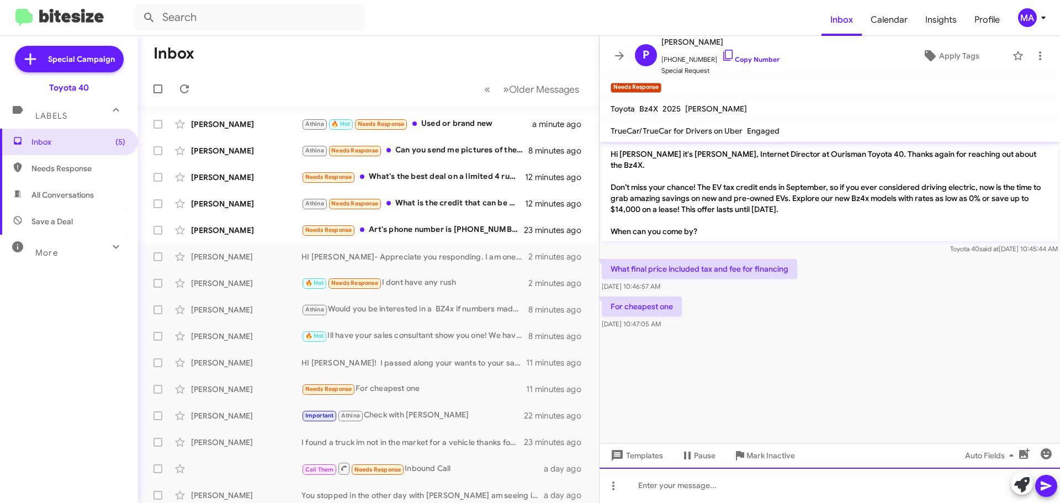
click at [685, 487] on div at bounding box center [829, 485] width 460 height 35
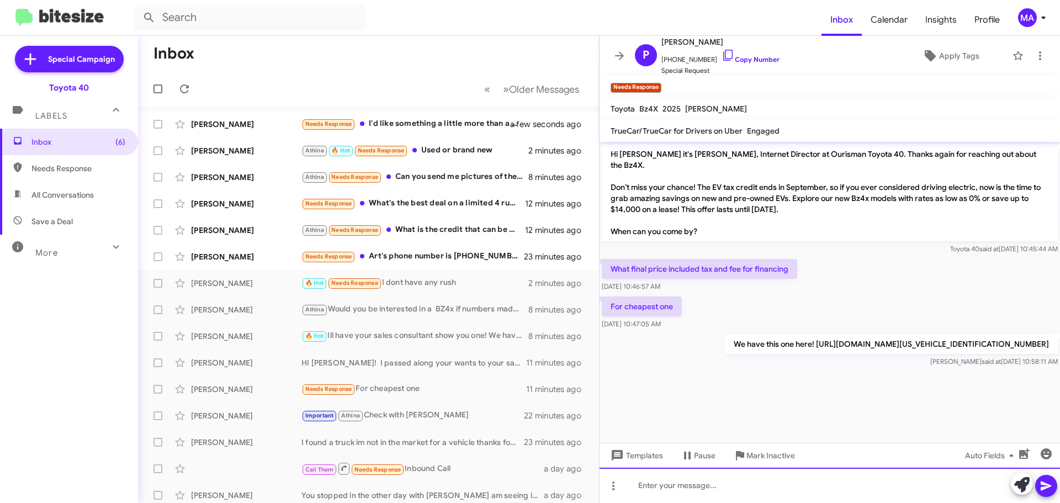
click at [699, 489] on div at bounding box center [829, 485] width 460 height 35
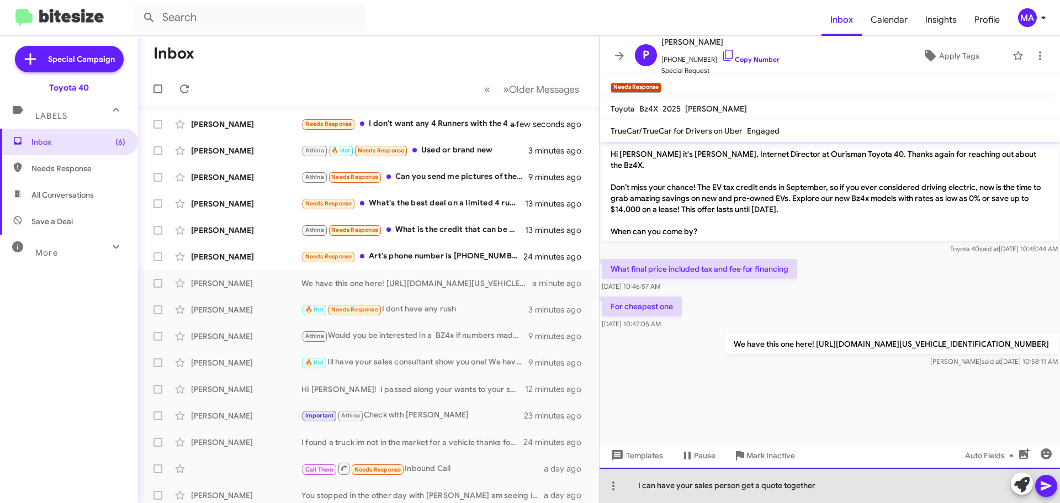
click at [827, 486] on div "I can have your sales person get a quote together" at bounding box center [829, 485] width 460 height 35
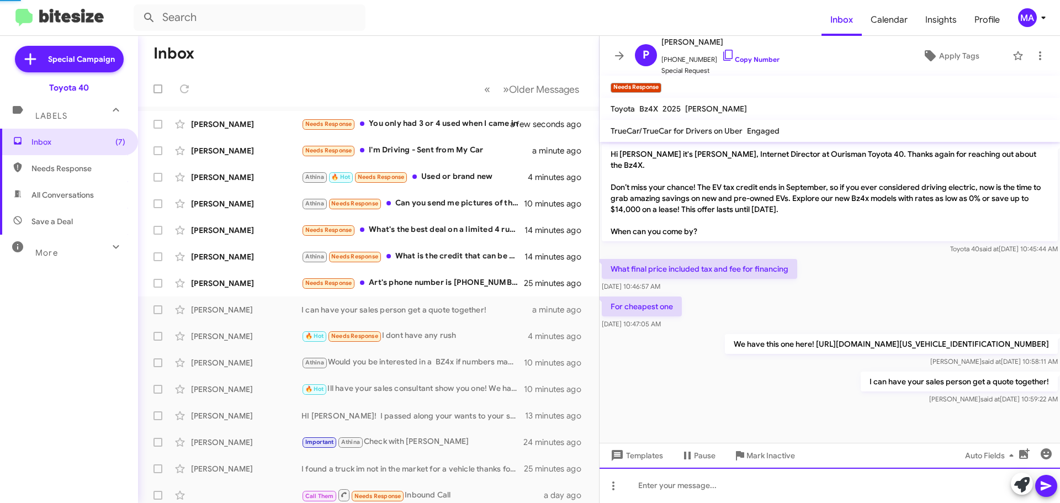
scroll to position [29, 0]
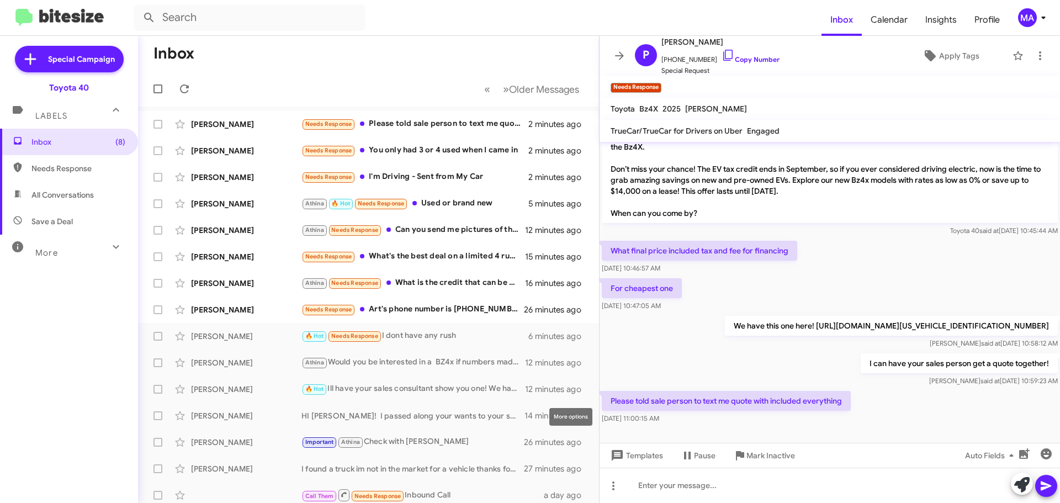
drag, startPoint x: 852, startPoint y: 323, endPoint x: 840, endPoint y: 324, distance: 12.2
click at [848, 323] on p "We have this one here! https://guest.dealer.toyota.com/v-spec/19077/JTMAAAAA1SA…" at bounding box center [891, 326] width 333 height 20
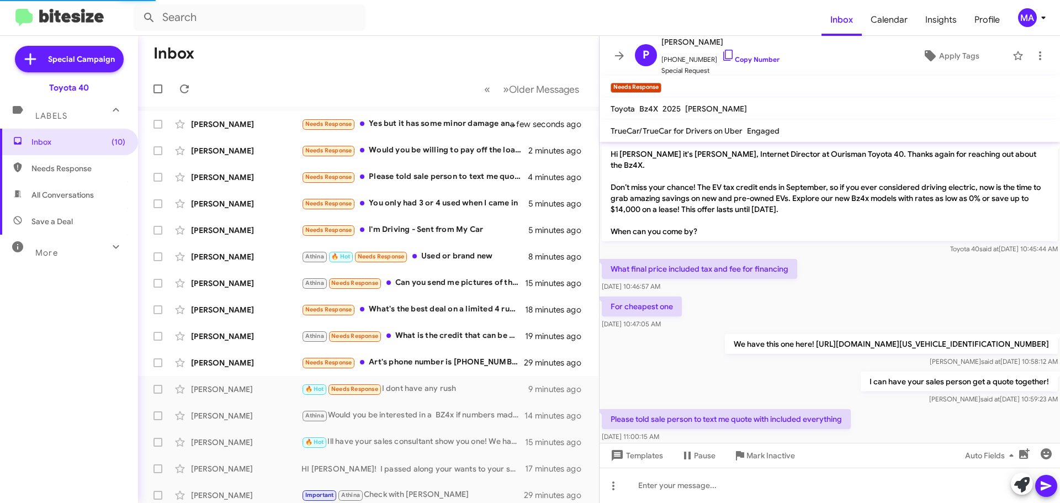
scroll to position [29, 0]
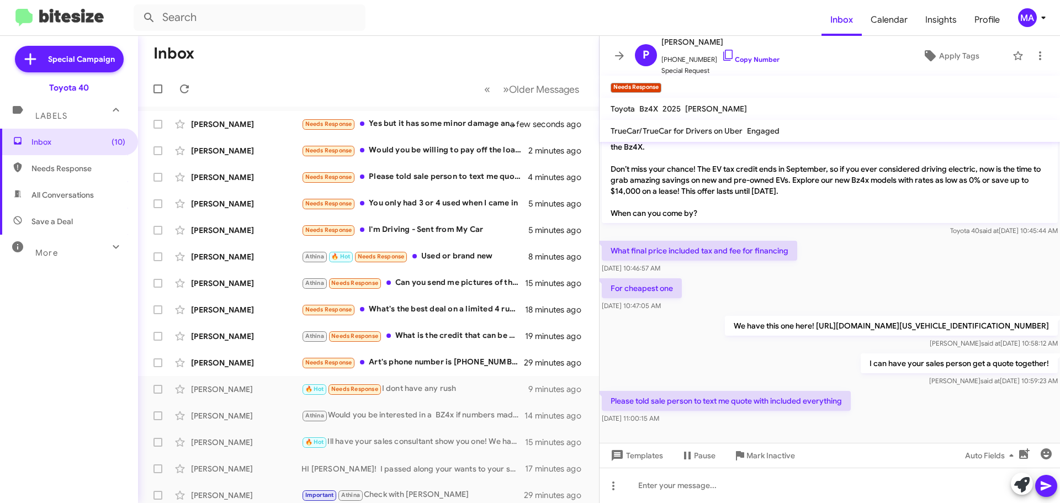
drag, startPoint x: 695, startPoint y: 418, endPoint x: 619, endPoint y: 367, distance: 91.5
click at [619, 367] on div "Hi Piamsiri it's Morgan Anderson, Internet Director at Ourisman Toyota 40. Than…" at bounding box center [829, 275] width 460 height 302
copy div "I can have your sales person get a quote together! Morgan said at Aug 12, 2025,…"
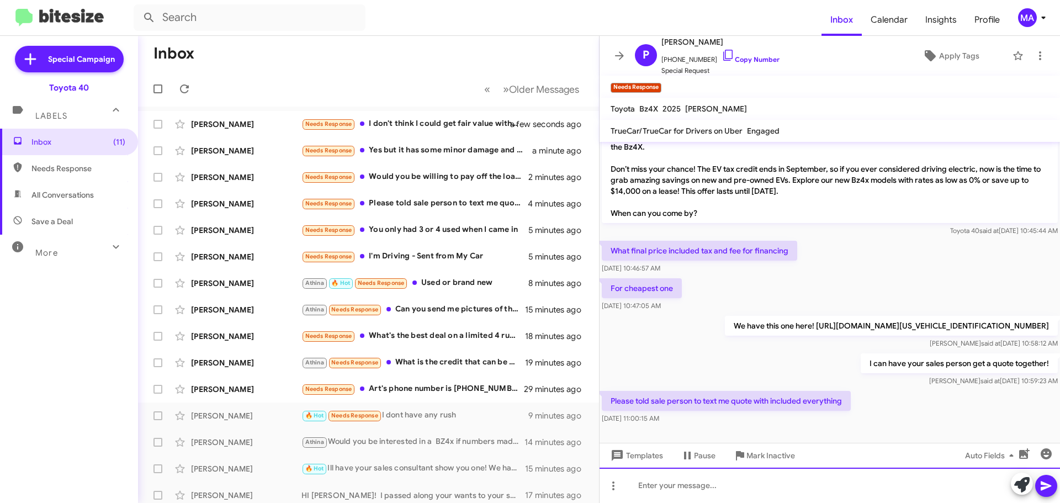
click at [686, 488] on div at bounding box center [829, 485] width 460 height 35
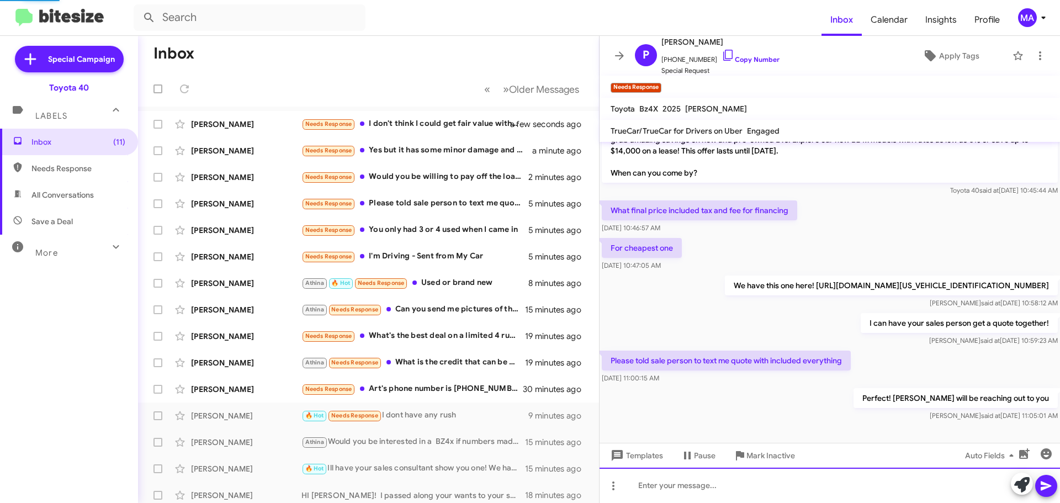
scroll to position [70, 0]
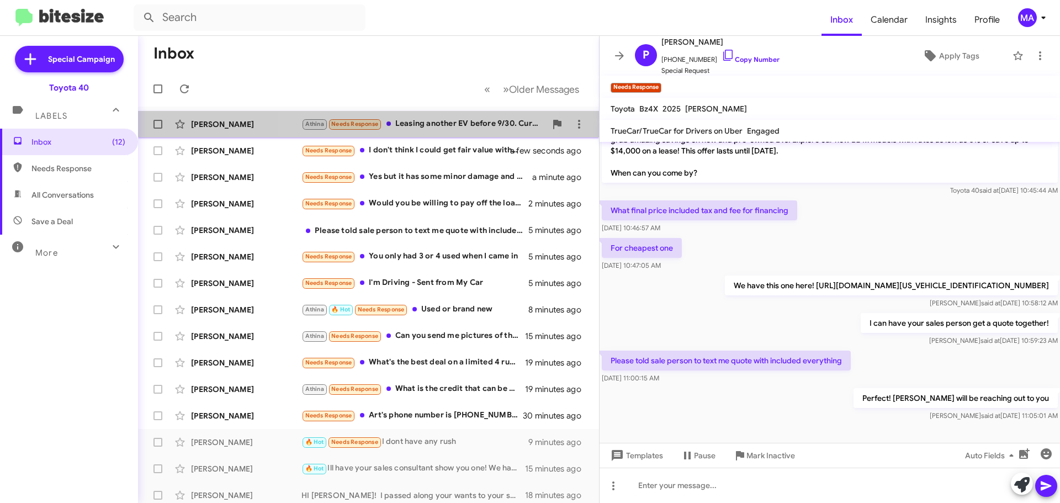
click at [428, 123] on div "Athina Needs Response Leasing another EV before 9/30. Currently best offers on …" at bounding box center [423, 124] width 245 height 13
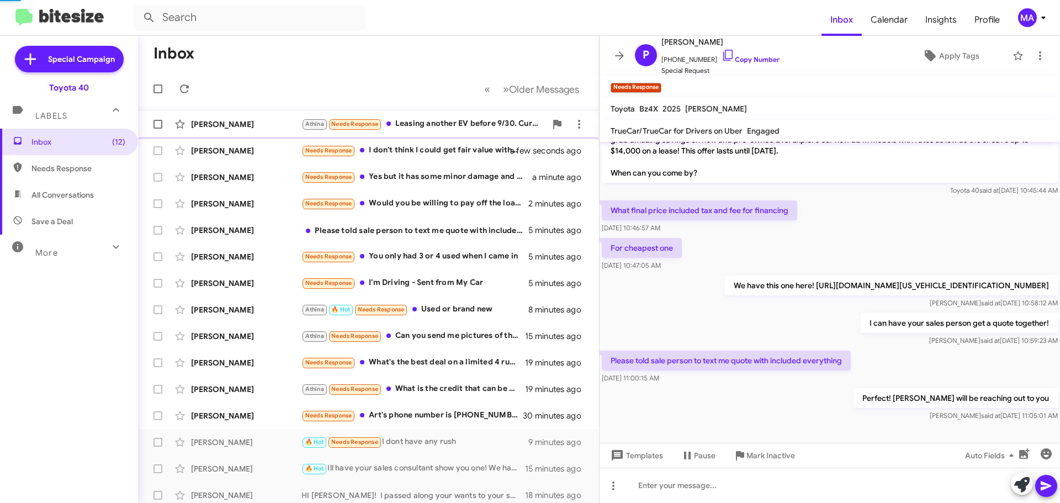
scroll to position [522, 0]
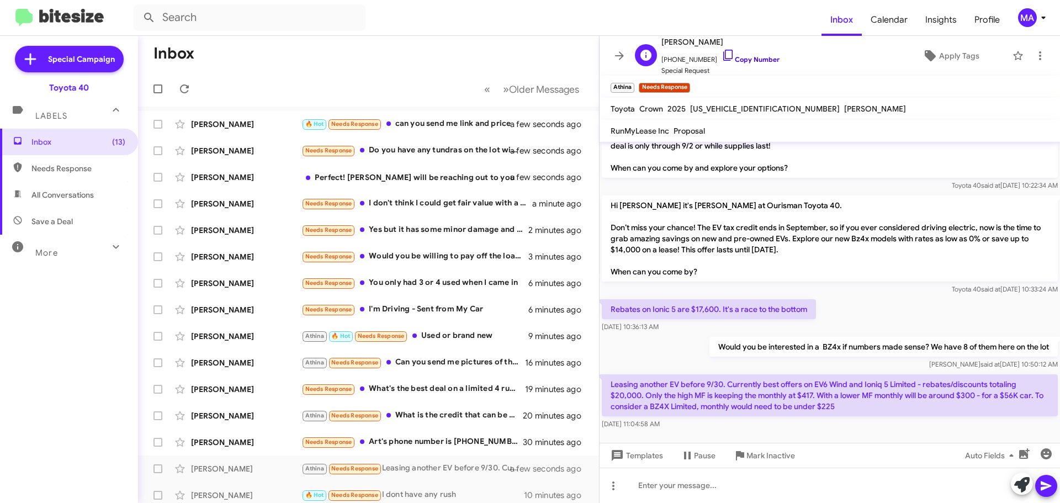
click at [721, 56] on icon at bounding box center [727, 55] width 13 height 13
drag, startPoint x: 692, startPoint y: 400, endPoint x: 610, endPoint y: 359, distance: 90.8
click at [610, 374] on div "Leasing another EV before 9/30. Currently best offers on EV6 Wind and Ioniq 5 L…" at bounding box center [830, 401] width 456 height 55
copy div "Leasing another EV before 9/30. Currently best offers on EV6 Wind and Ioniq 5 L…"
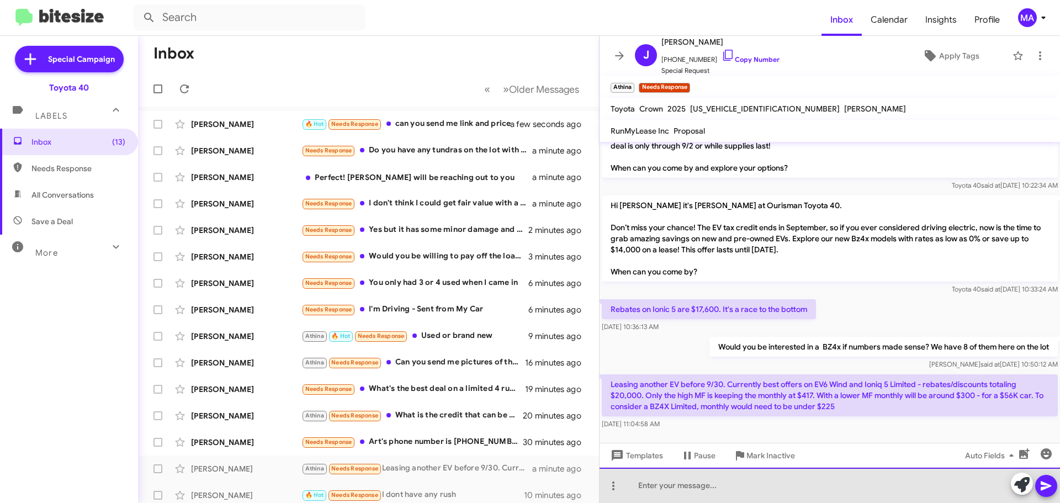
click at [692, 484] on div at bounding box center [829, 485] width 460 height 35
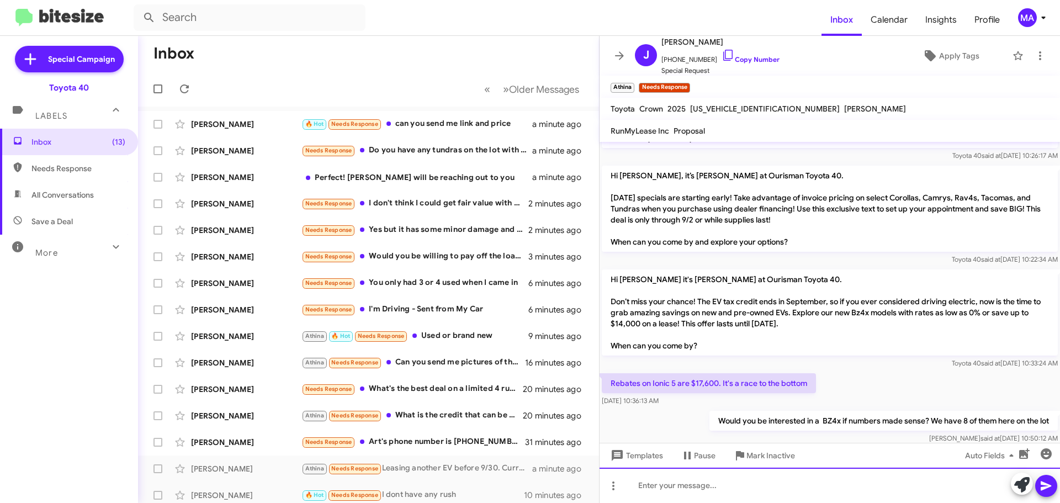
scroll to position [1037, 0]
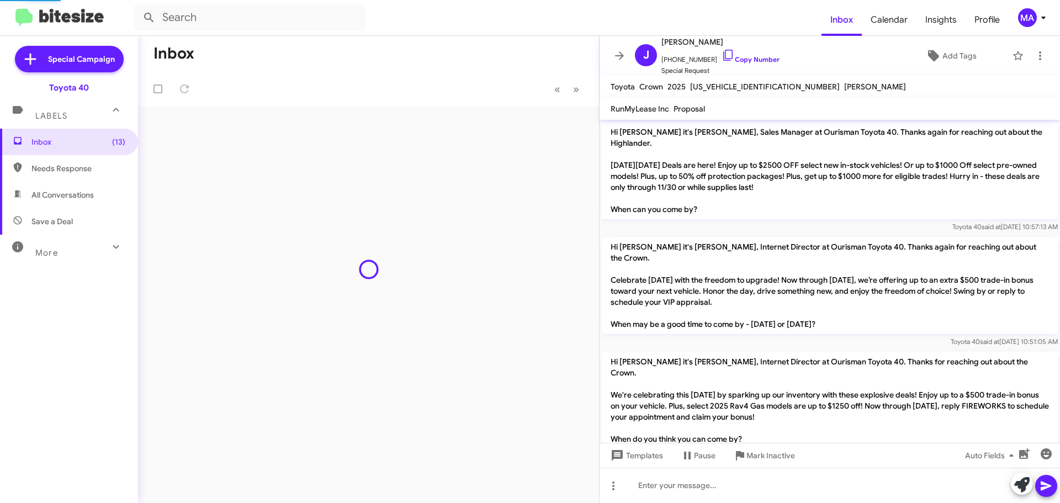
scroll to position [1015, 0]
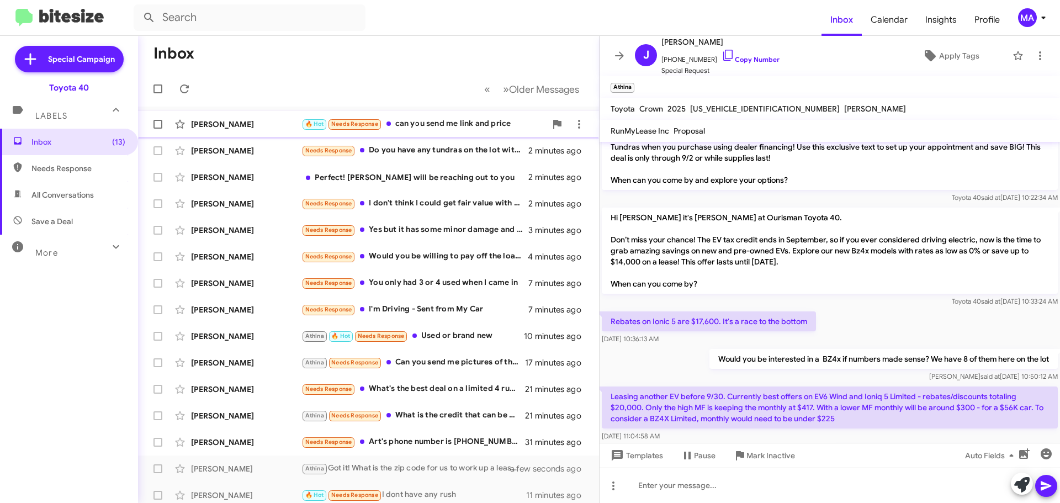
click at [469, 123] on div "🔥 Hot Needs Response can you send me link and price" at bounding box center [423, 124] width 245 height 13
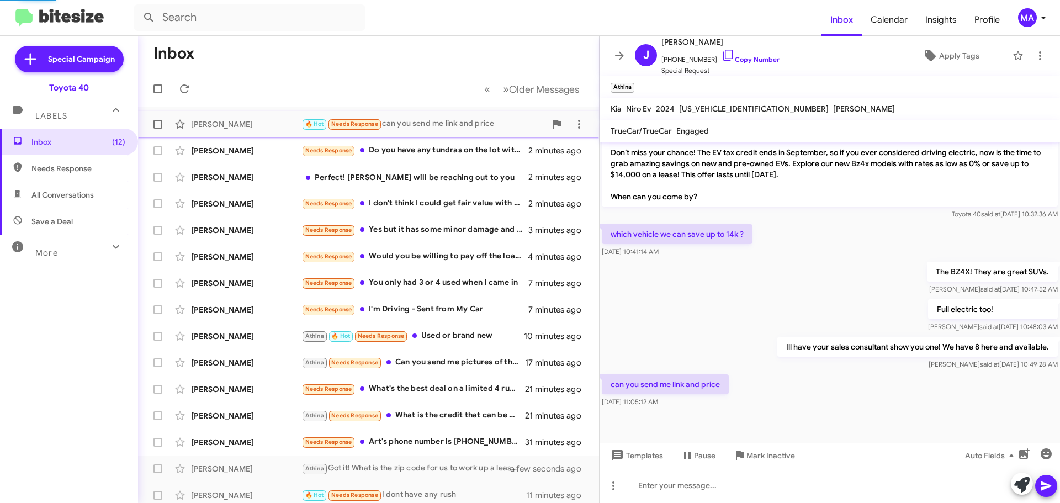
scroll to position [260, 0]
click at [721, 54] on icon at bounding box center [727, 55] width 13 height 13
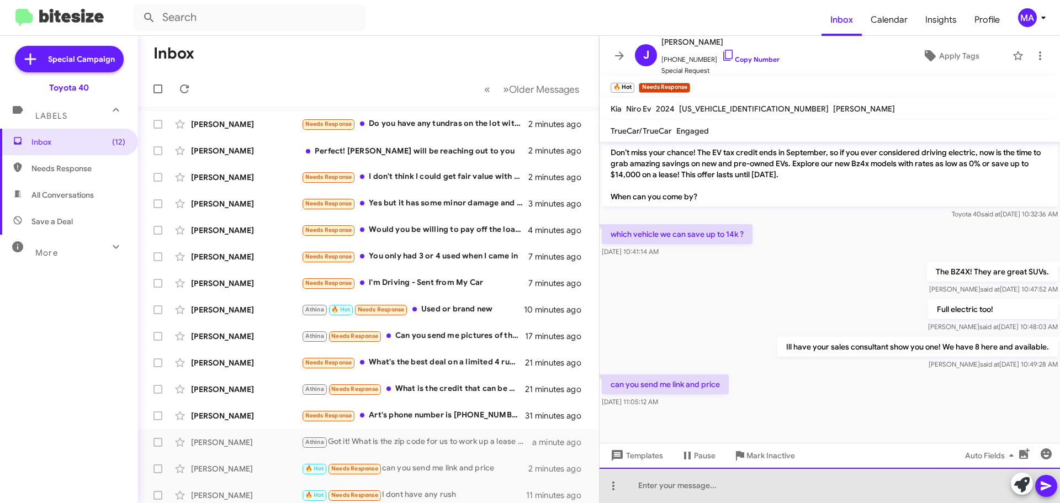
click at [646, 490] on div at bounding box center [829, 485] width 460 height 35
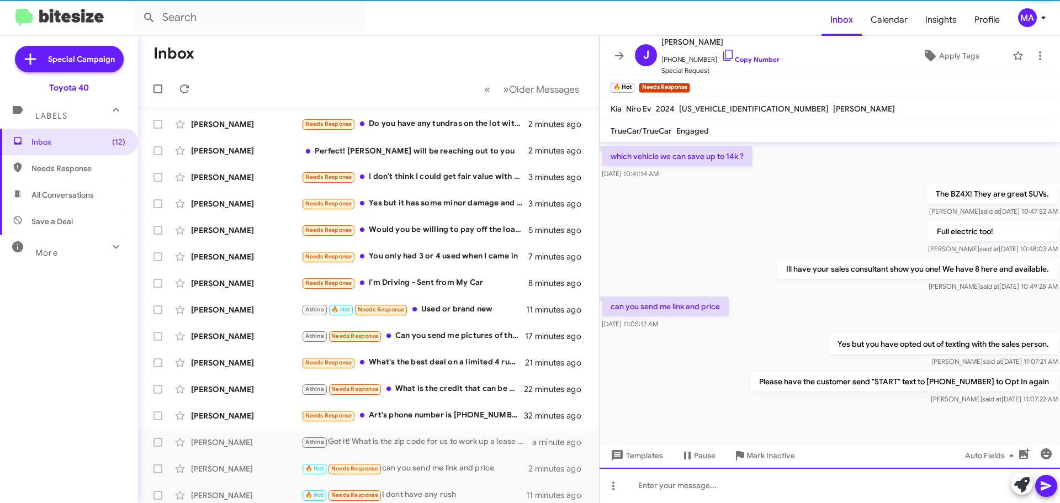
scroll to position [341, 0]
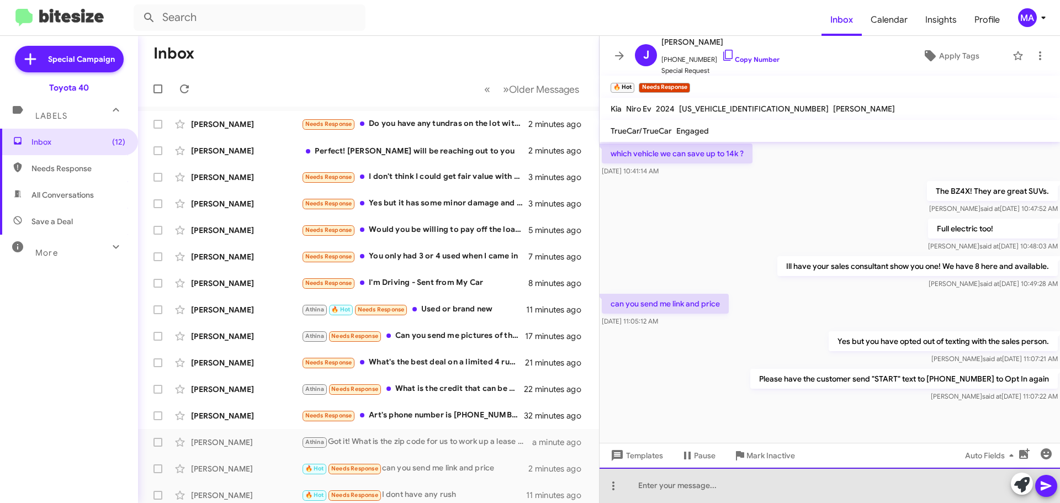
click at [689, 486] on div at bounding box center [829, 485] width 460 height 35
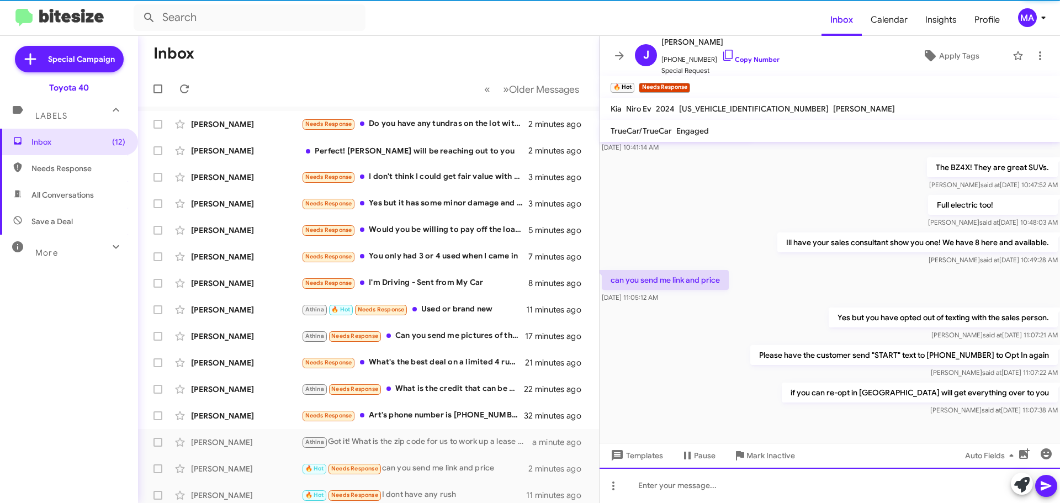
scroll to position [381, 0]
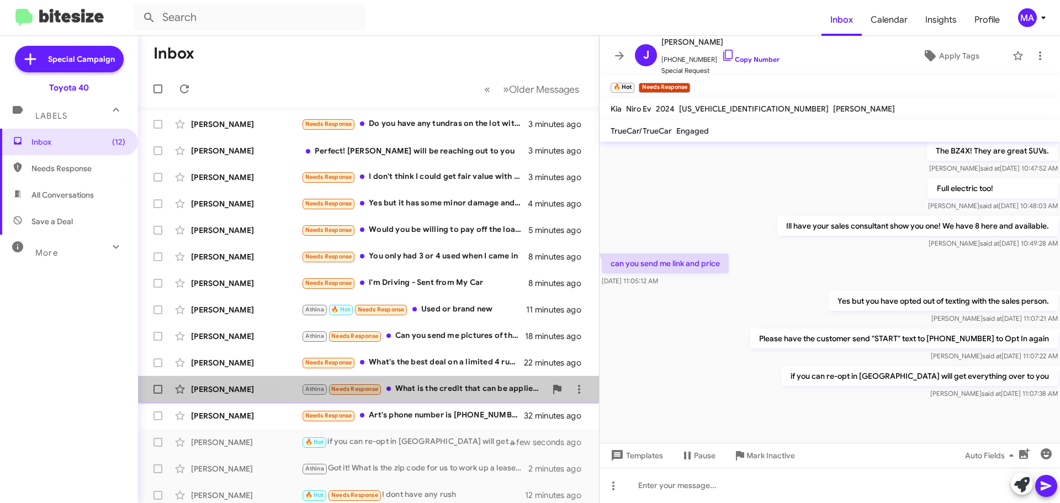
click at [442, 384] on div "Athina Needs Response What is the credit that can be applied for used hybrid Ca…" at bounding box center [423, 389] width 245 height 13
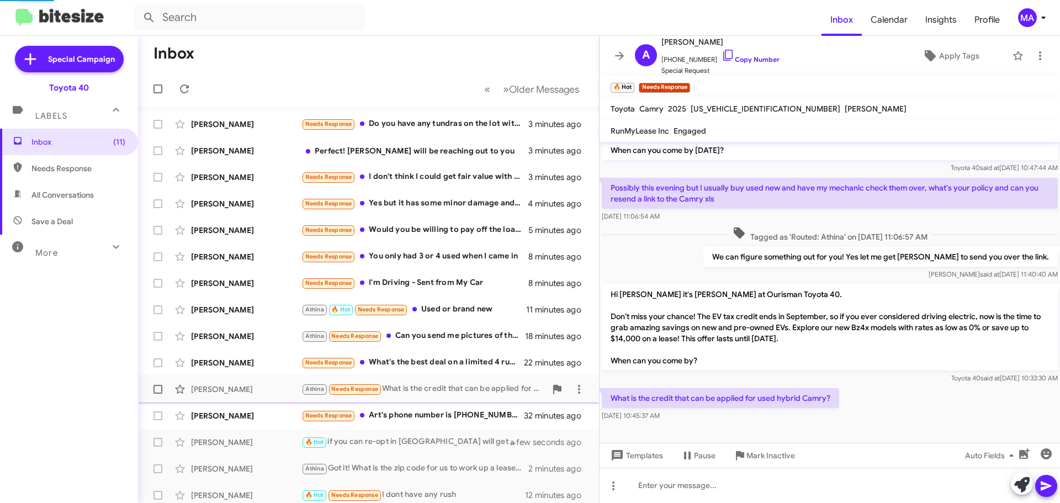
scroll to position [152, 0]
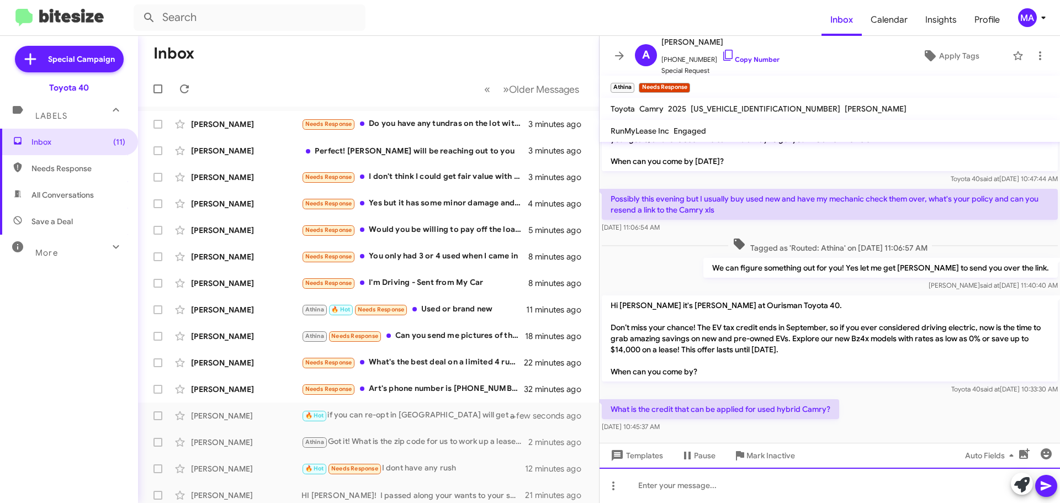
click at [715, 486] on div at bounding box center [829, 485] width 460 height 35
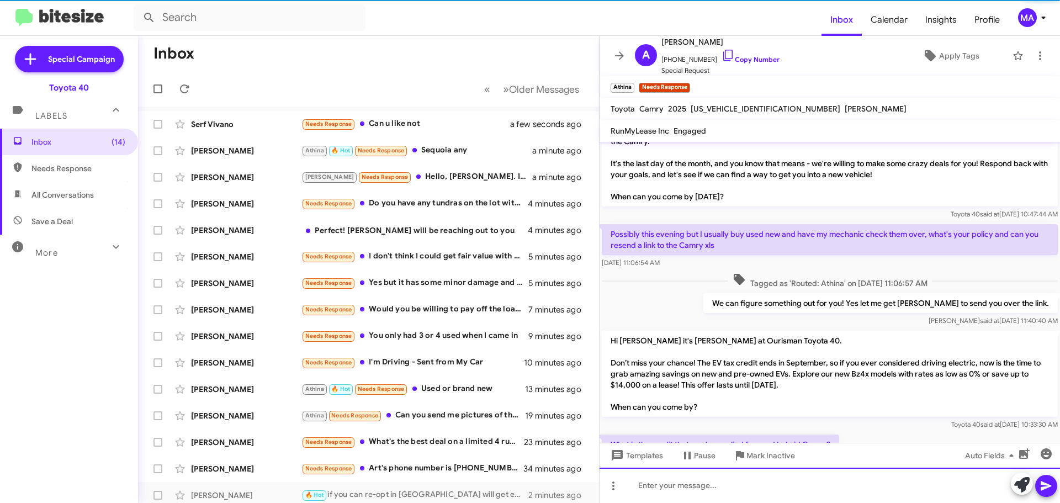
scroll to position [203, 0]
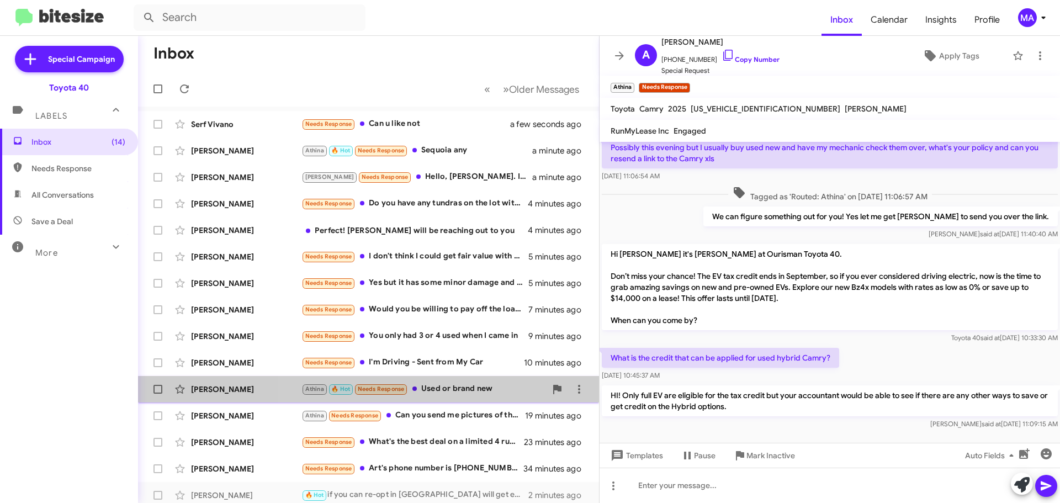
click at [476, 386] on div "Athina 🔥 Hot Needs Response Used or brand new" at bounding box center [423, 389] width 245 height 13
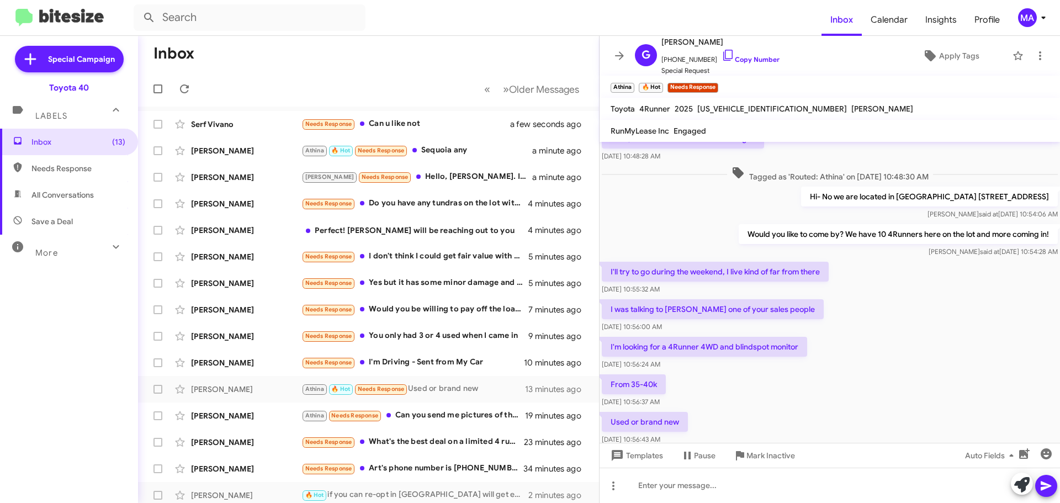
scroll to position [162, 0]
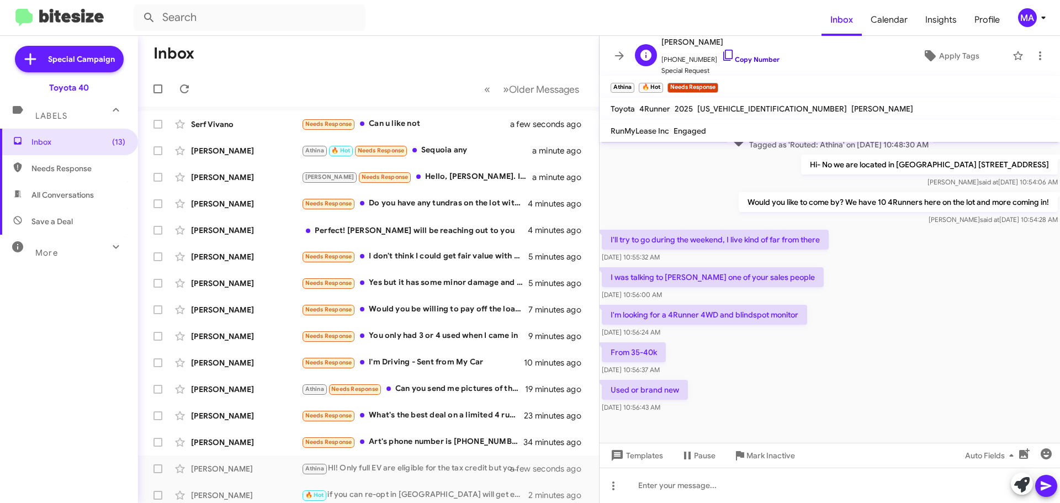
click at [721, 56] on icon at bounding box center [727, 55] width 13 height 13
drag, startPoint x: 703, startPoint y: 413, endPoint x: 610, endPoint y: 232, distance: 203.4
click at [610, 232] on div "Hi Gilberto it's Morgan Anderson, Internet Director at Ourisman Toyota 40. Than…" at bounding box center [829, 198] width 460 height 436
copy div "I'll try to go during the weekend, I live kind of far from there Aug 12, 2025, …"
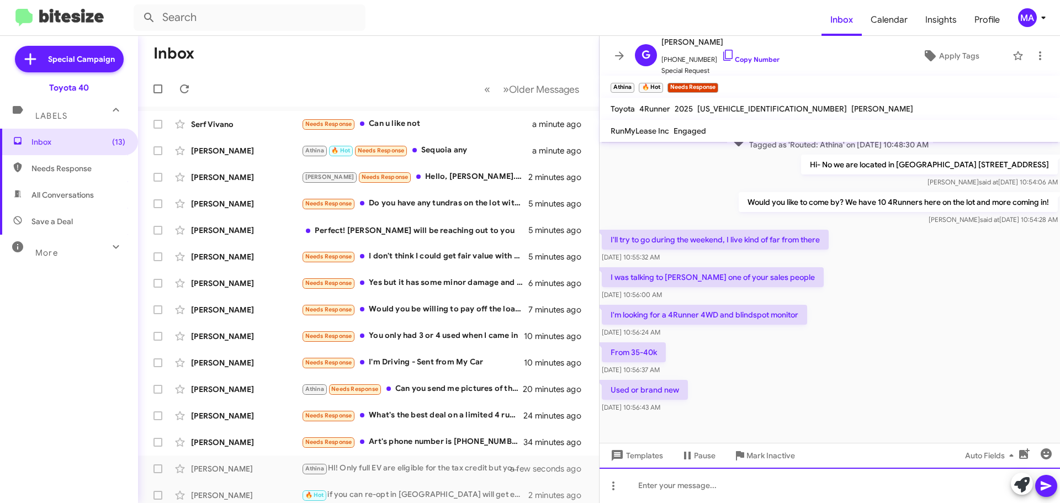
click at [660, 490] on div at bounding box center [829, 485] width 460 height 35
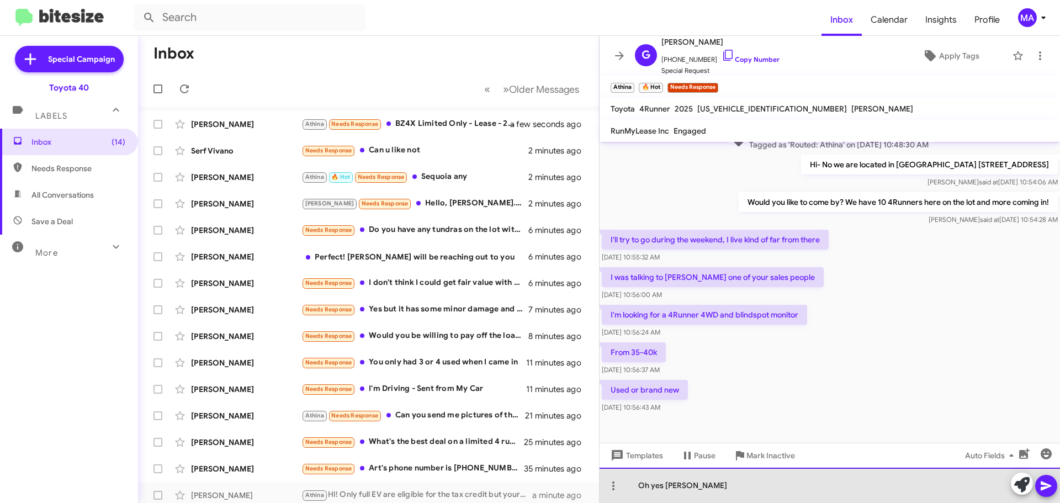
click at [702, 481] on div "Oh yes Charlie" at bounding box center [829, 485] width 460 height 35
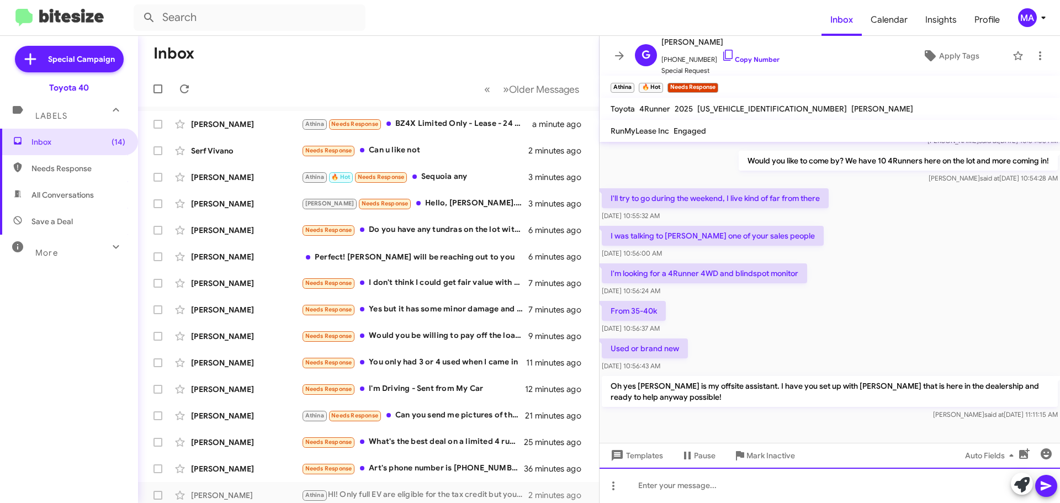
scroll to position [214, 0]
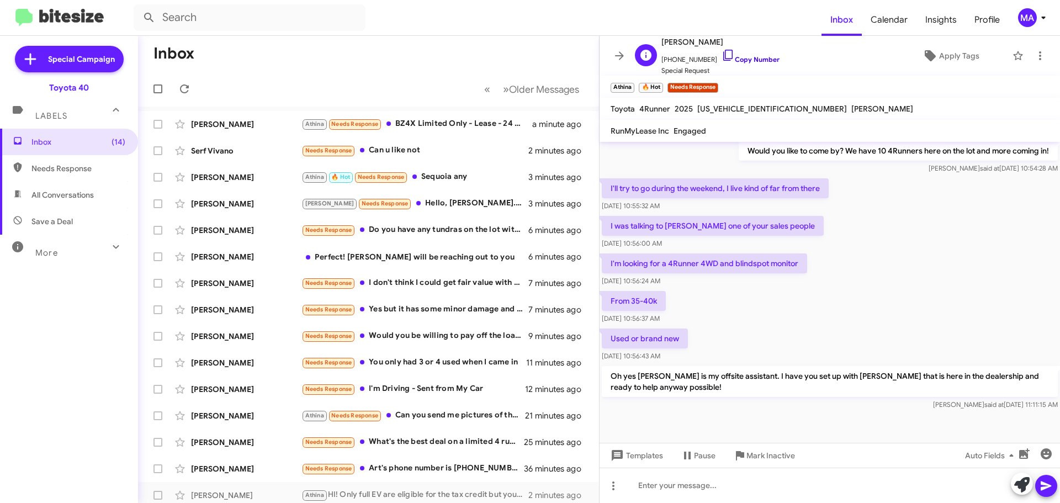
click at [721, 57] on icon at bounding box center [727, 55] width 13 height 13
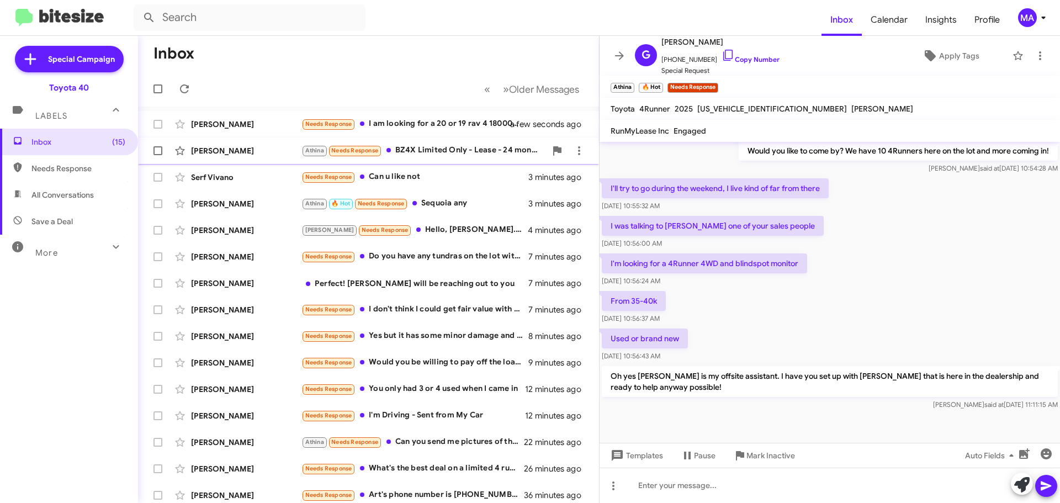
click at [428, 150] on div "Athina Needs Response BZ4X Limited Only - Lease - 24 months - 7500 miles - zero…" at bounding box center [423, 150] width 245 height 13
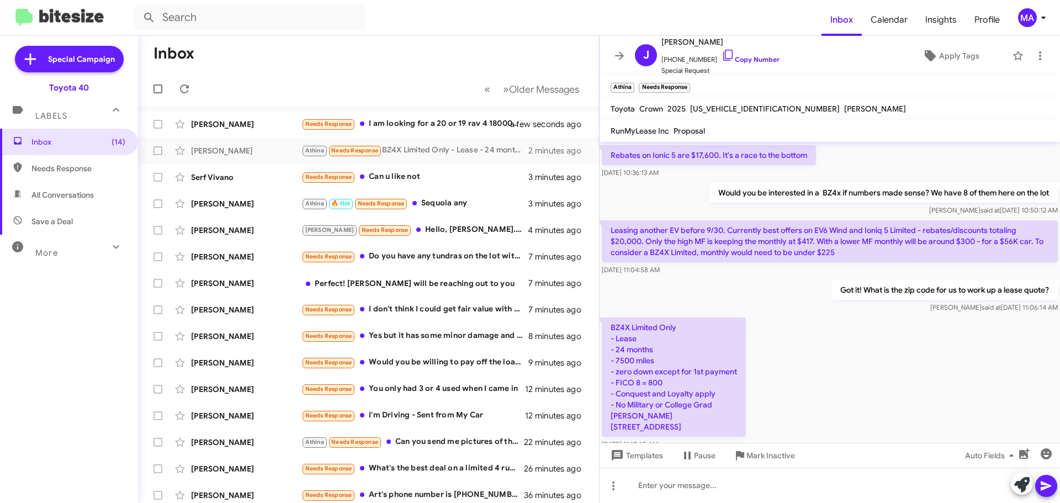
scroll to position [1187, 0]
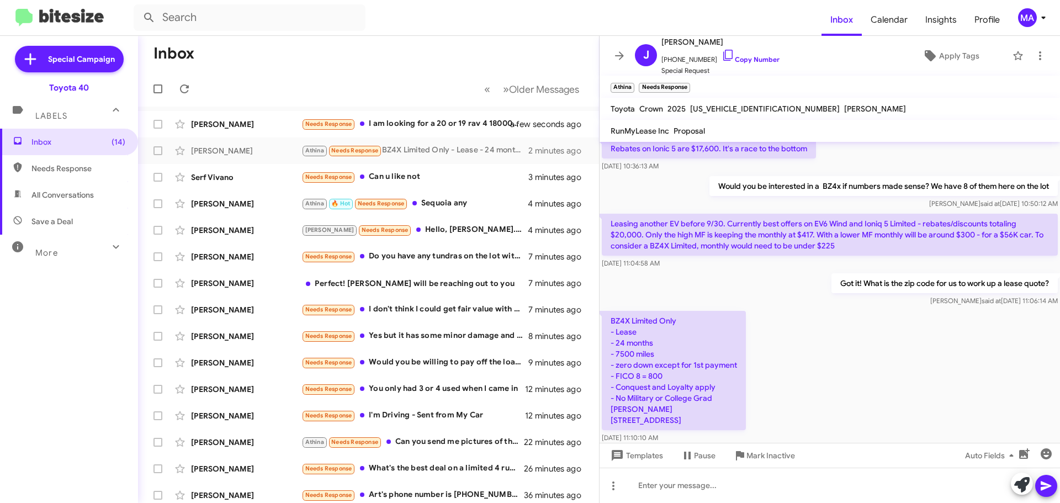
drag, startPoint x: 708, startPoint y: 366, endPoint x: 617, endPoint y: 257, distance: 142.3
click at [610, 311] on p "BZ4X Limited Only - Lease - 24 months - 7500 miles - zero down except for 1st p…" at bounding box center [674, 370] width 144 height 119
copy p "BZ4X Limited Only - Lease - 24 months - 7500 miles - zero down except for 1st p…"
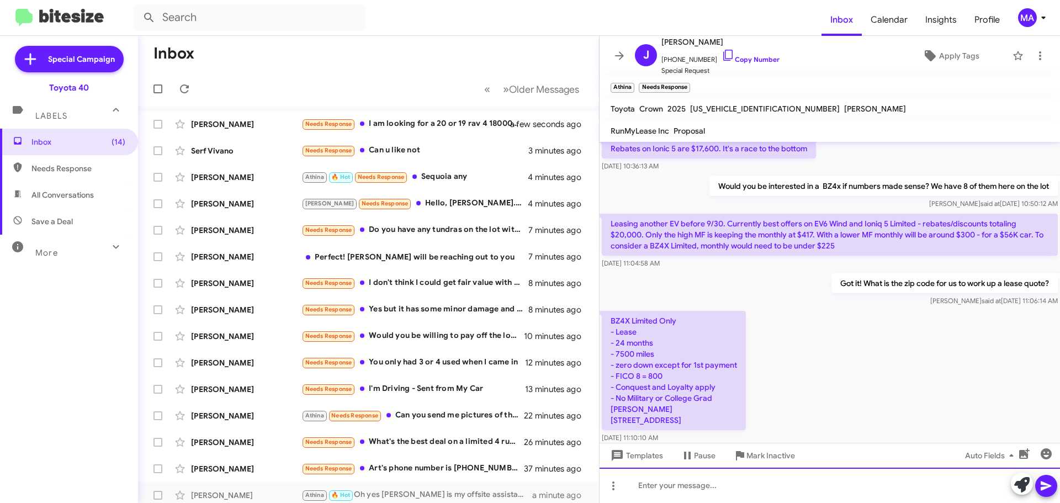
click at [706, 488] on div at bounding box center [829, 485] width 460 height 35
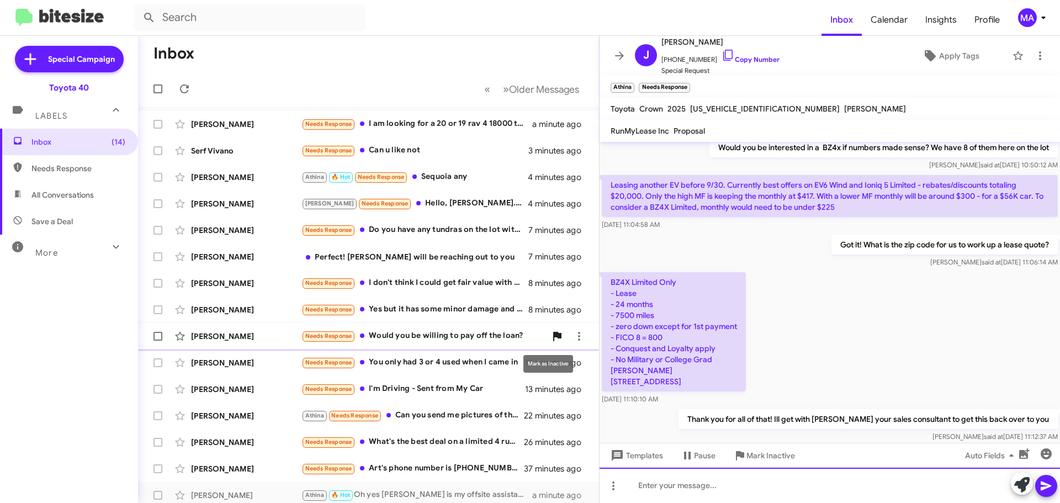
scroll to position [1228, 0]
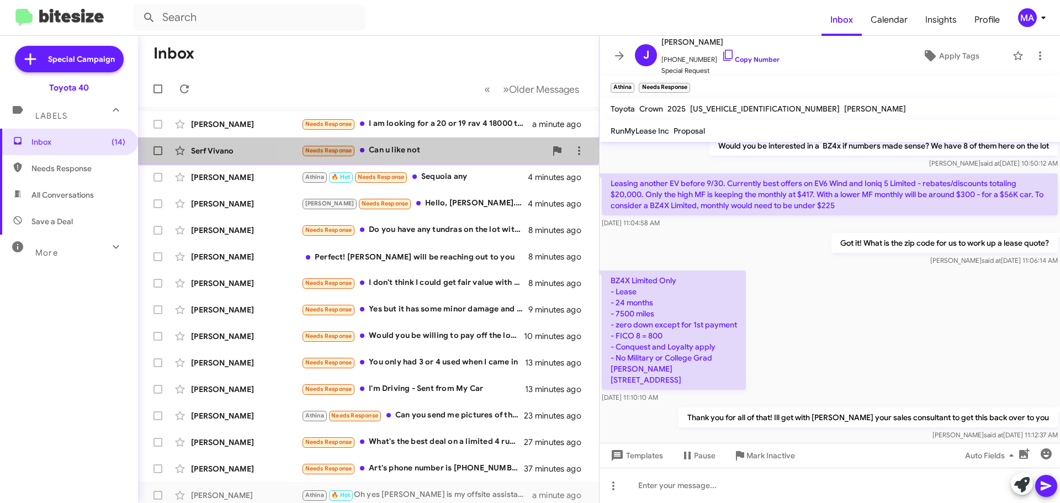
click at [432, 148] on div "Needs Response Can u like not" at bounding box center [423, 150] width 245 height 13
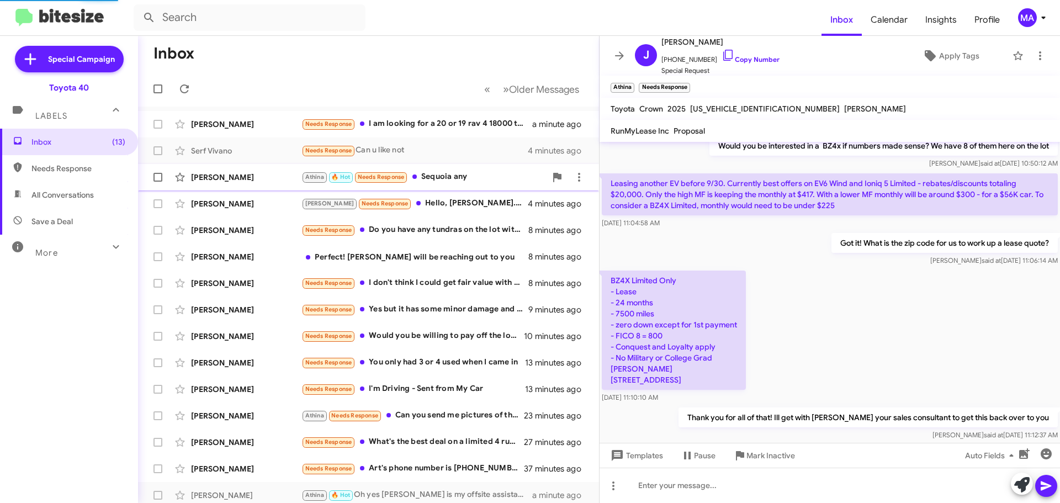
scroll to position [173, 0]
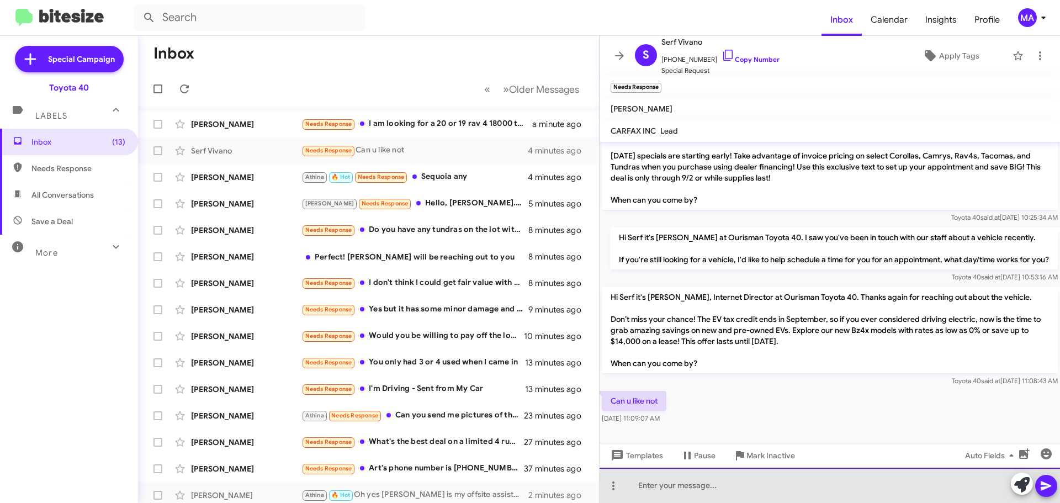
click at [722, 486] on div at bounding box center [829, 485] width 460 height 35
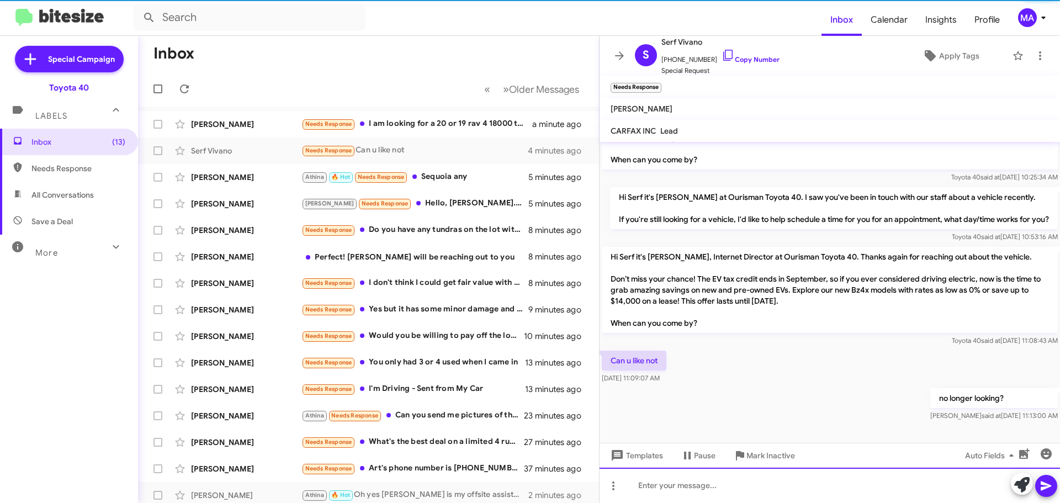
scroll to position [213, 0]
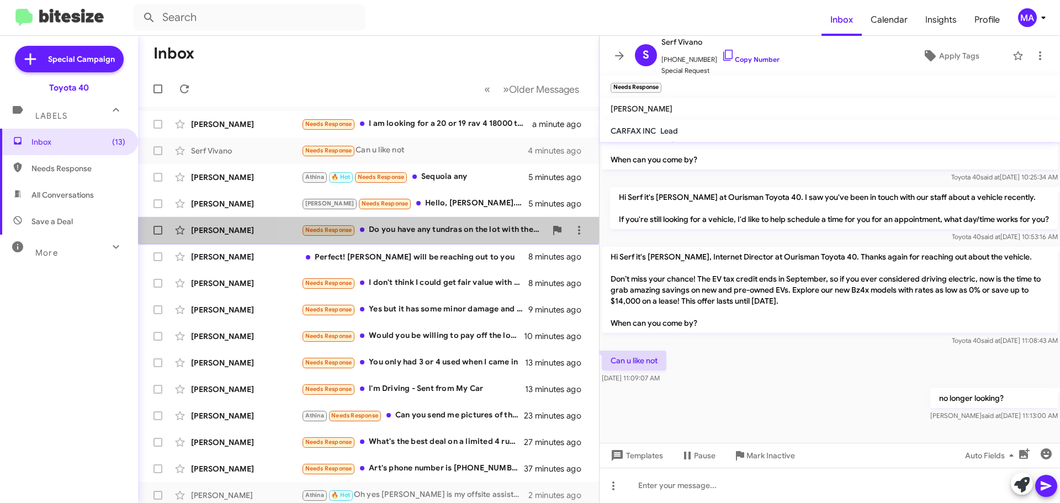
click at [462, 227] on div "Needs Response Do you have any tundras on the lot with the factory 3" lift opti…" at bounding box center [423, 230] width 245 height 13
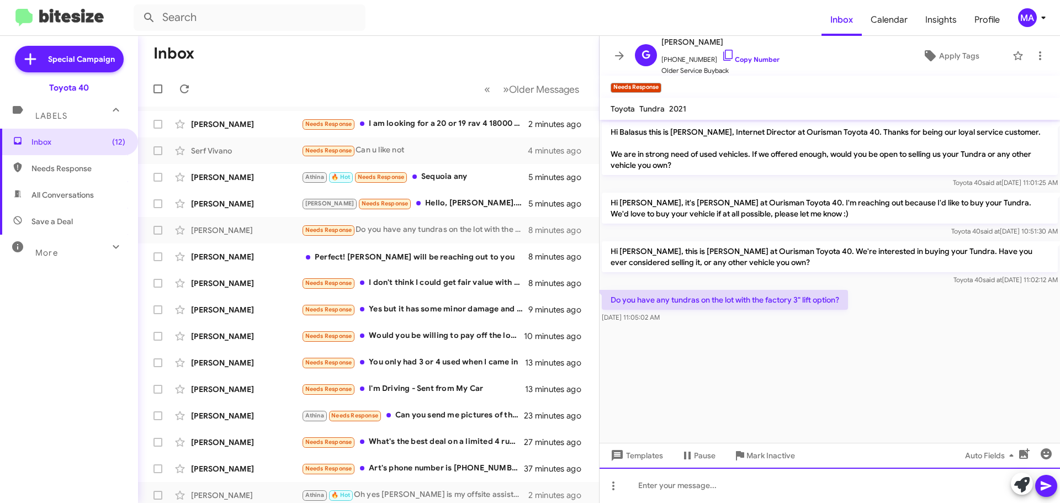
click at [699, 489] on div at bounding box center [829, 485] width 460 height 35
click at [699, 489] on div "We have" at bounding box center [829, 485] width 460 height 35
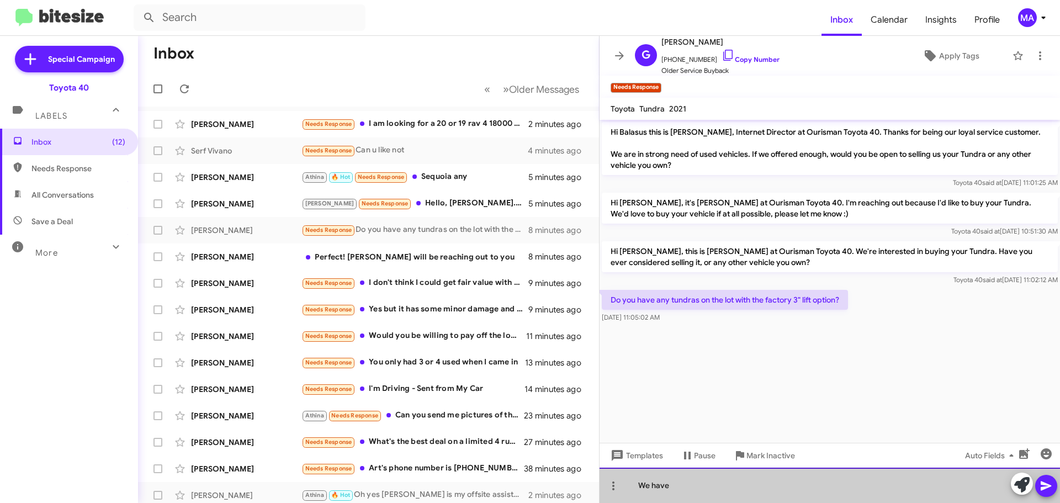
click at [699, 489] on div "We have" at bounding box center [829, 485] width 460 height 35
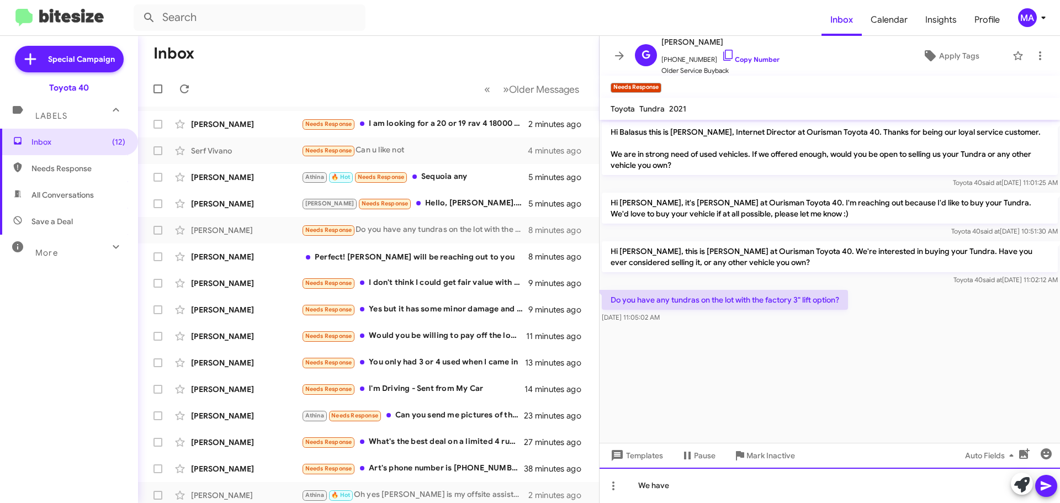
click at [696, 482] on div "We have" at bounding box center [829, 485] width 460 height 35
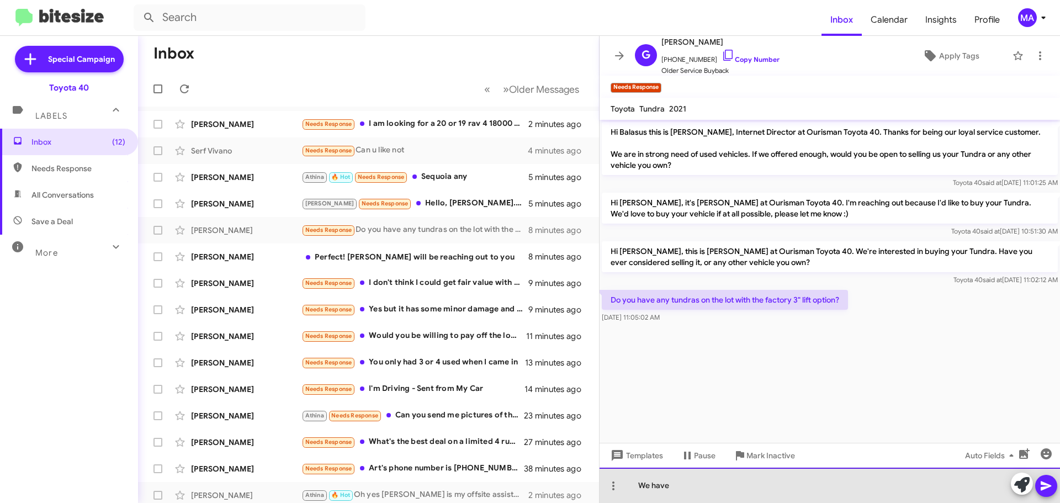
click at [696, 482] on div "We have" at bounding box center [829, 485] width 460 height 35
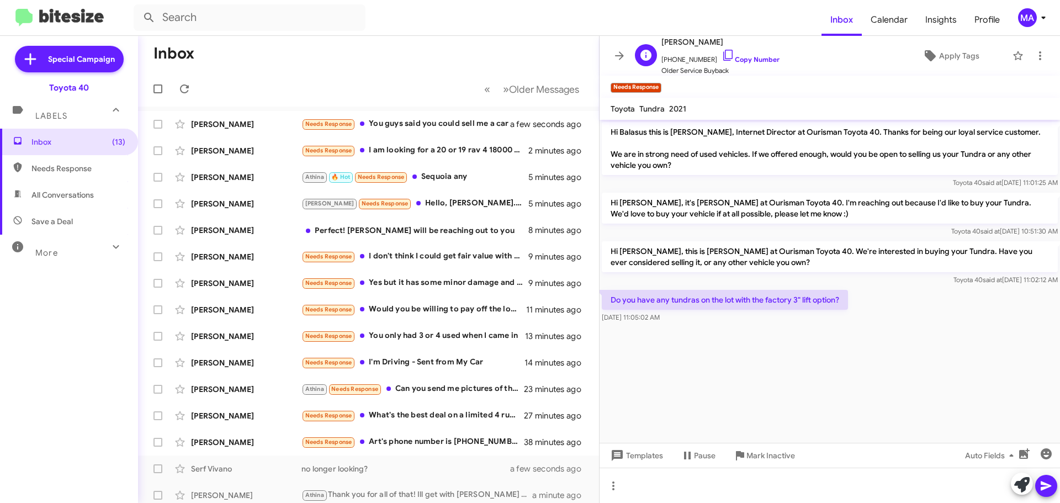
drag, startPoint x: 720, startPoint y: 51, endPoint x: 710, endPoint y: 45, distance: 11.9
click at [721, 51] on icon at bounding box center [727, 55] width 13 height 13
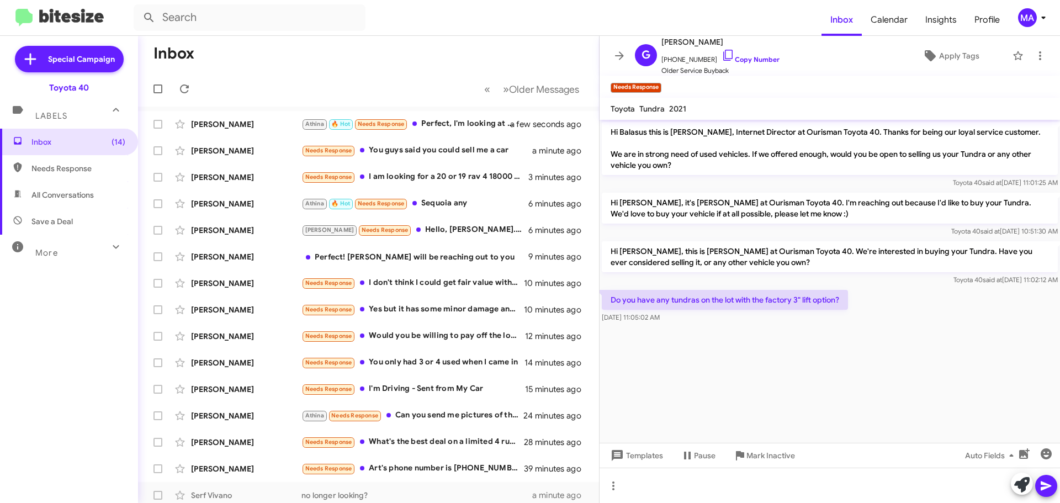
drag, startPoint x: 696, startPoint y: 317, endPoint x: 605, endPoint y: 251, distance: 112.9
click at [605, 251] on div "Hi Balasus this is Morgan Anderson, Internet Director at Ourisman Toyota 40. Th…" at bounding box center [829, 222] width 460 height 205
copy div "Hi Gregory, this is Morgan Anderson at Ourisman Toyota 40. We're interested in …"
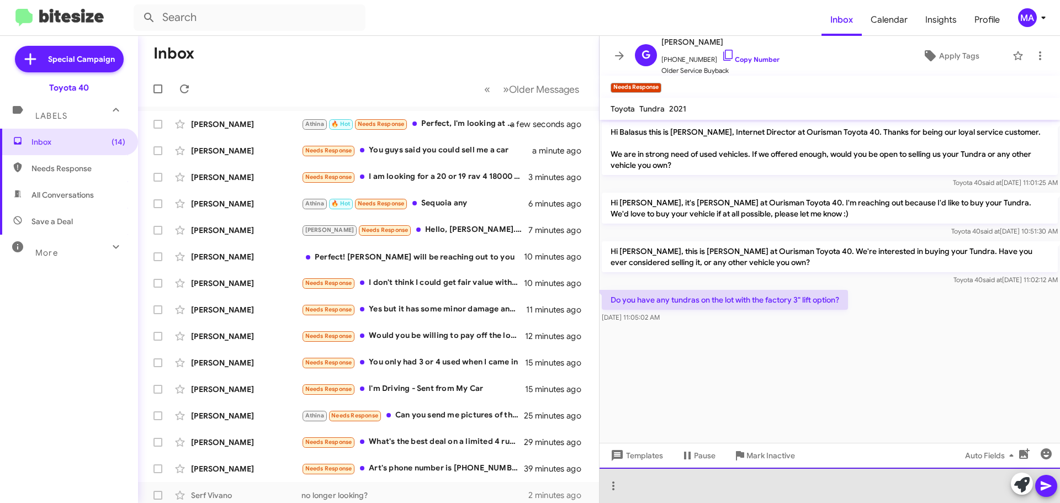
click at [665, 497] on div at bounding box center [829, 485] width 460 height 35
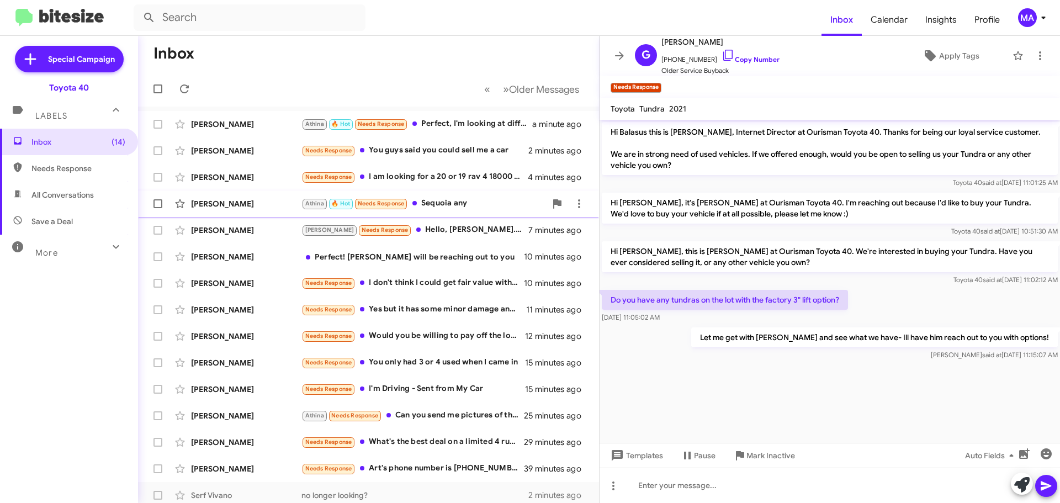
click at [451, 207] on div "Athina 🔥 Hot Needs Response Sequoia any" at bounding box center [423, 203] width 245 height 13
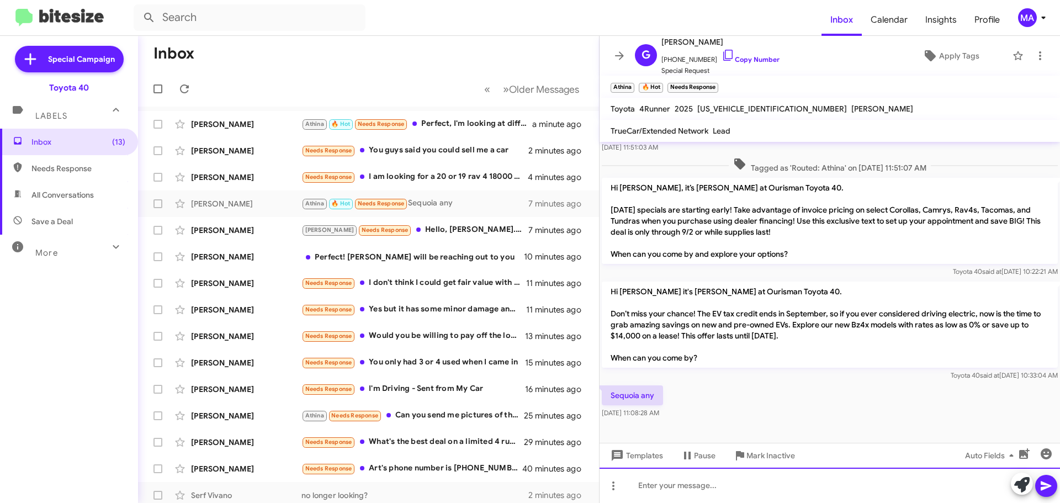
click at [715, 484] on div at bounding box center [829, 485] width 460 height 35
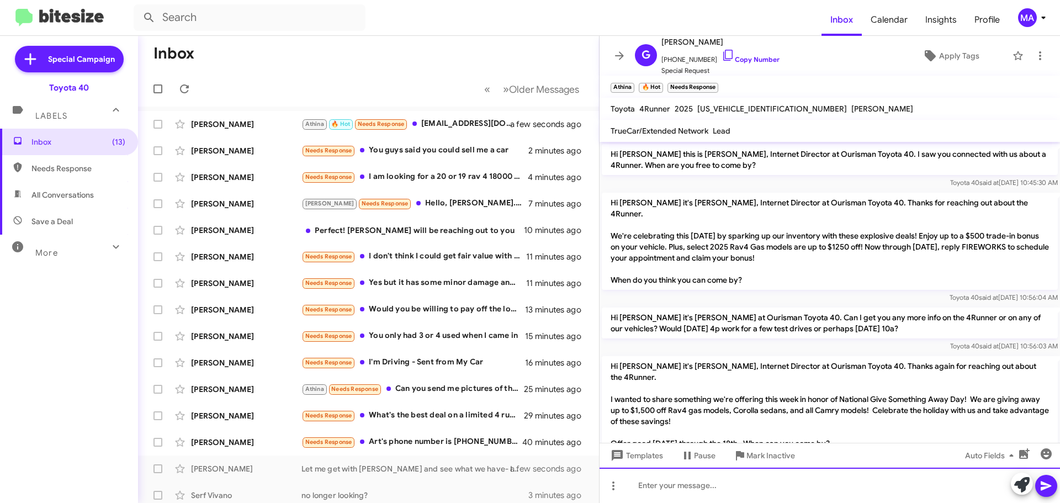
click at [675, 486] on div at bounding box center [829, 485] width 460 height 35
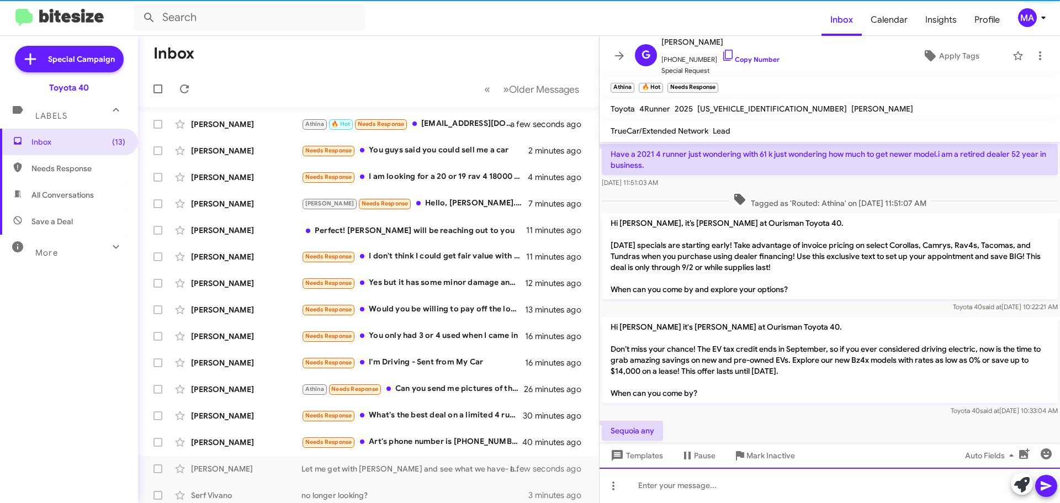
scroll to position [721, 0]
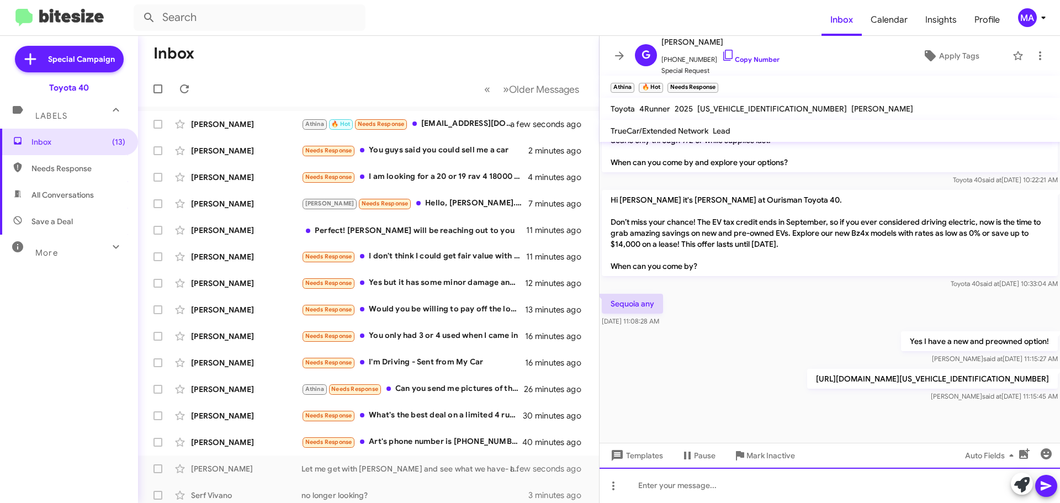
click at [703, 483] on div at bounding box center [829, 485] width 460 height 35
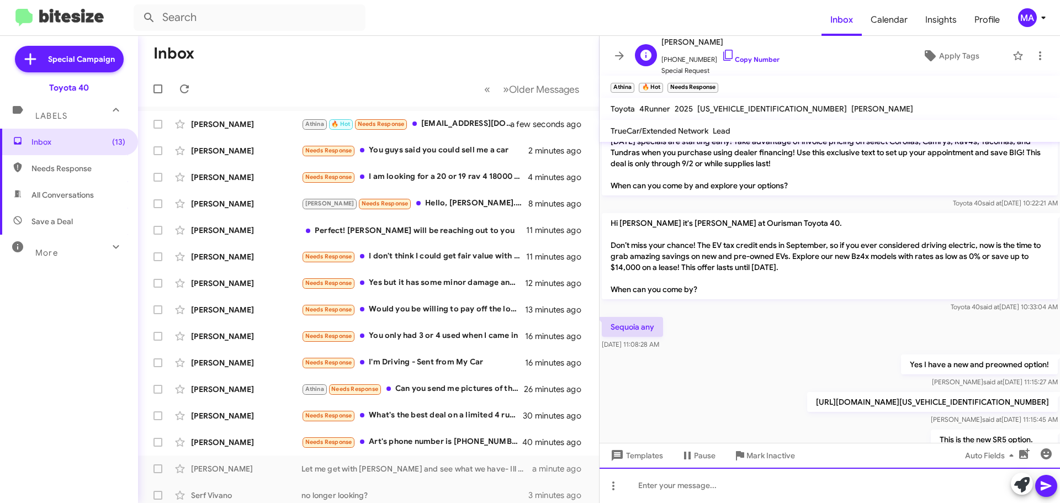
scroll to position [761, 0]
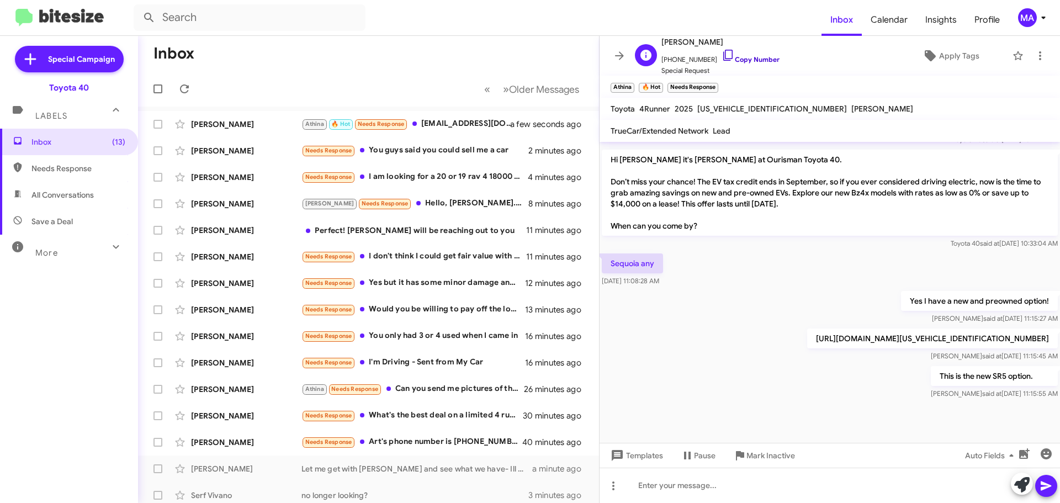
click at [721, 56] on icon at bounding box center [727, 55] width 13 height 13
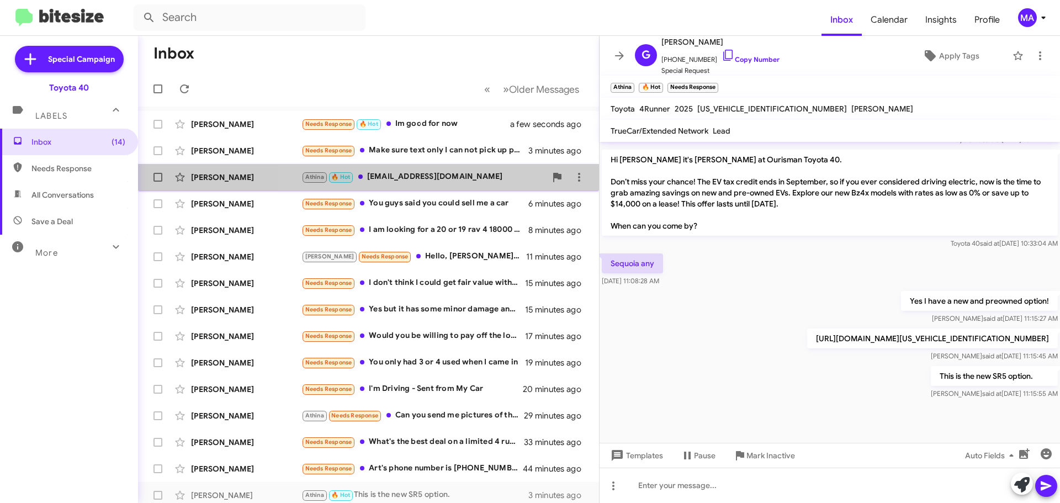
click at [446, 175] on div "Athina 🔥 Hot gilberto87c@hotmail.com" at bounding box center [423, 177] width 245 height 13
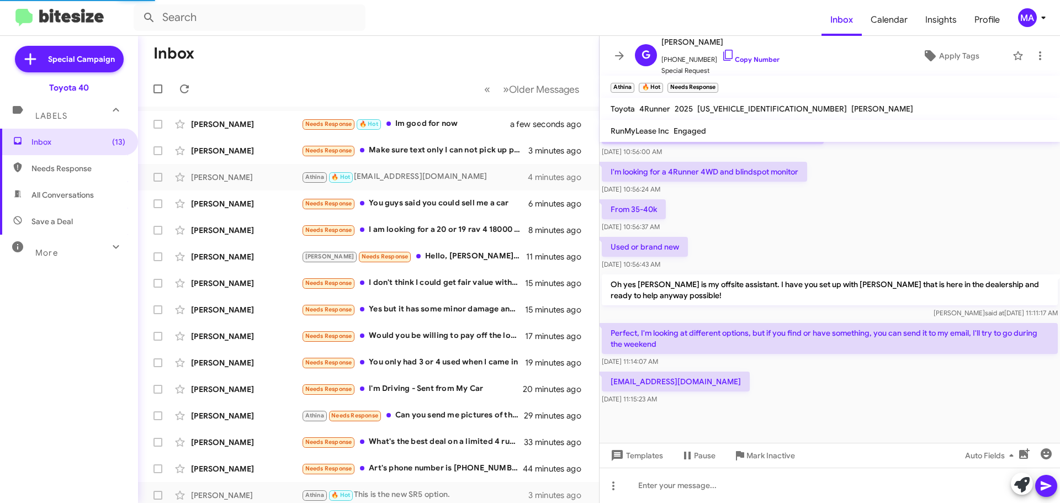
scroll to position [305, 0]
click at [723, 60] on icon at bounding box center [727, 55] width 9 height 11
drag, startPoint x: 670, startPoint y: 395, endPoint x: 602, endPoint y: 326, distance: 96.8
click at [602, 326] on div "Hi Gilberto it's Morgan Anderson, Internet Director at Ourisman Toyota 40. Than…" at bounding box center [829, 122] width 460 height 570
copy div "Perfect, I'm looking at different options, but if you find or have something, y…"
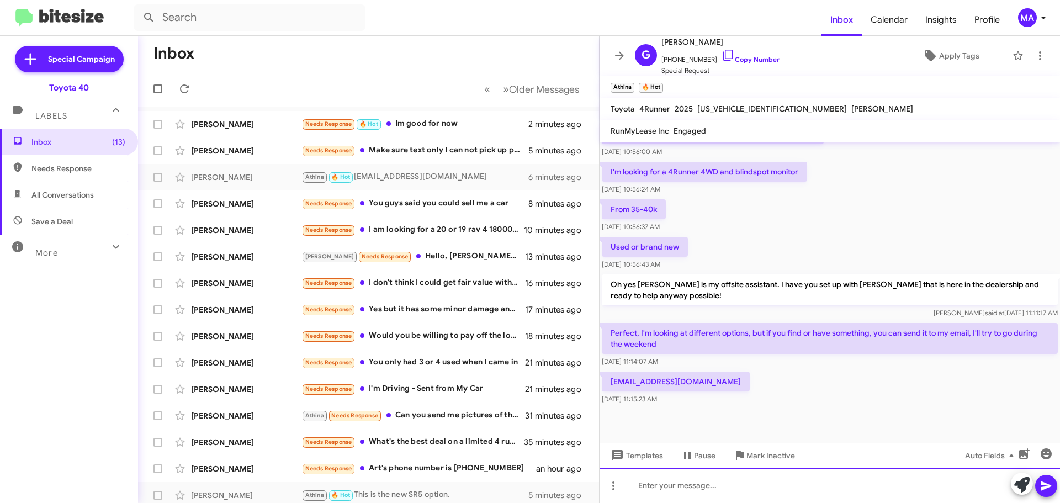
click at [709, 492] on div at bounding box center [829, 485] width 460 height 35
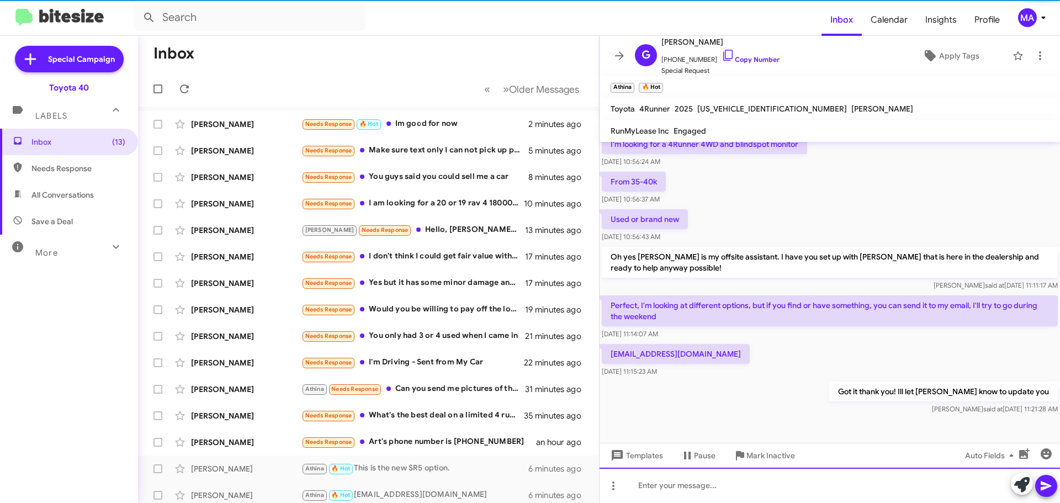
scroll to position [346, 0]
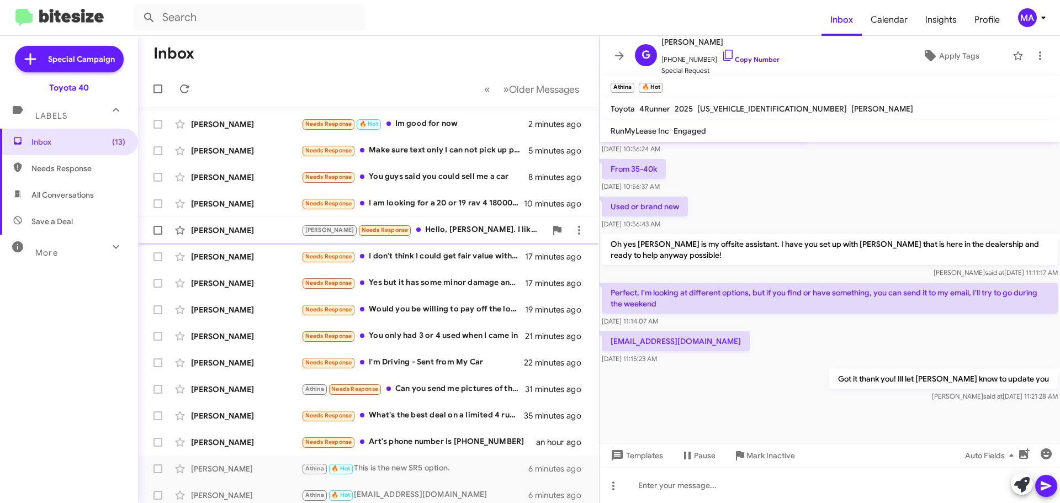
click at [442, 225] on div "Ron Needs Response Hello, Morgan. I like the car I have and one more year on my…" at bounding box center [423, 230] width 245 height 13
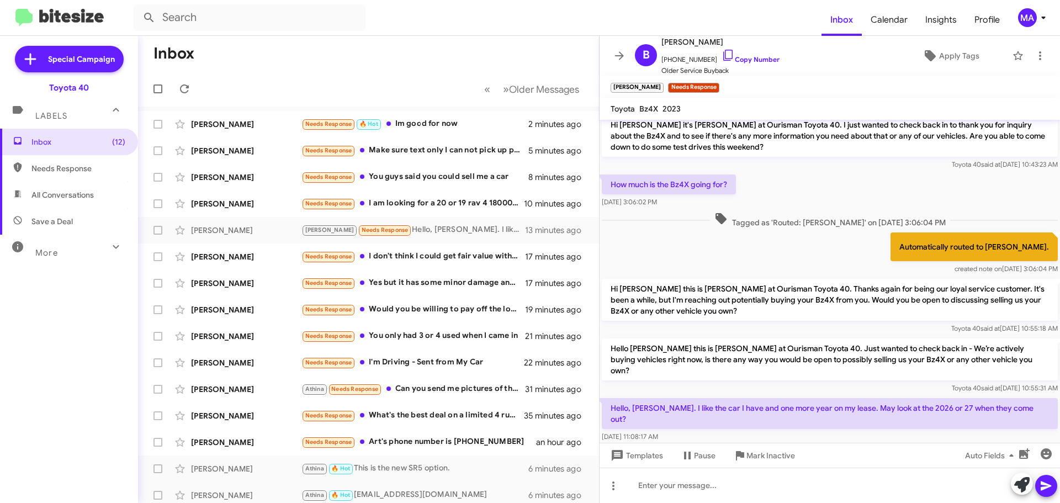
scroll to position [667, 0]
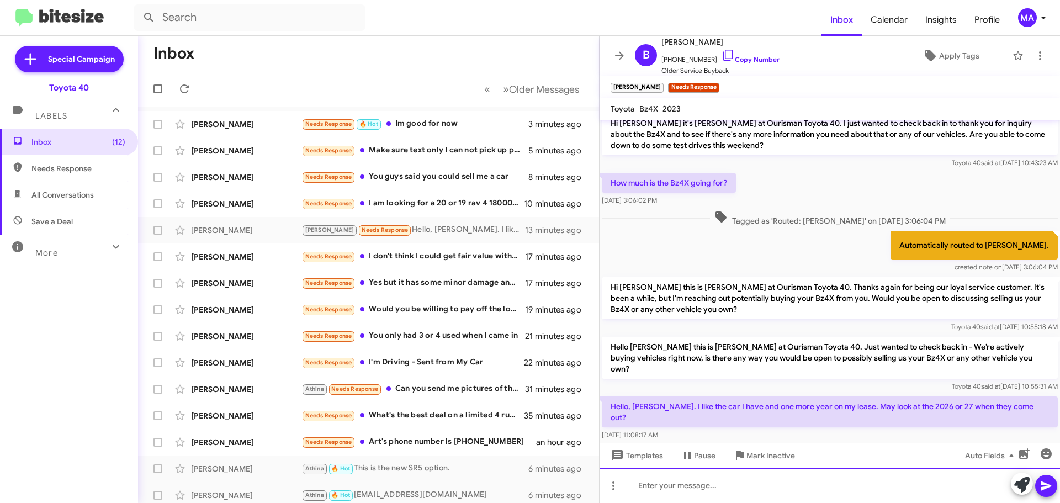
click at [724, 487] on div at bounding box center [829, 485] width 460 height 35
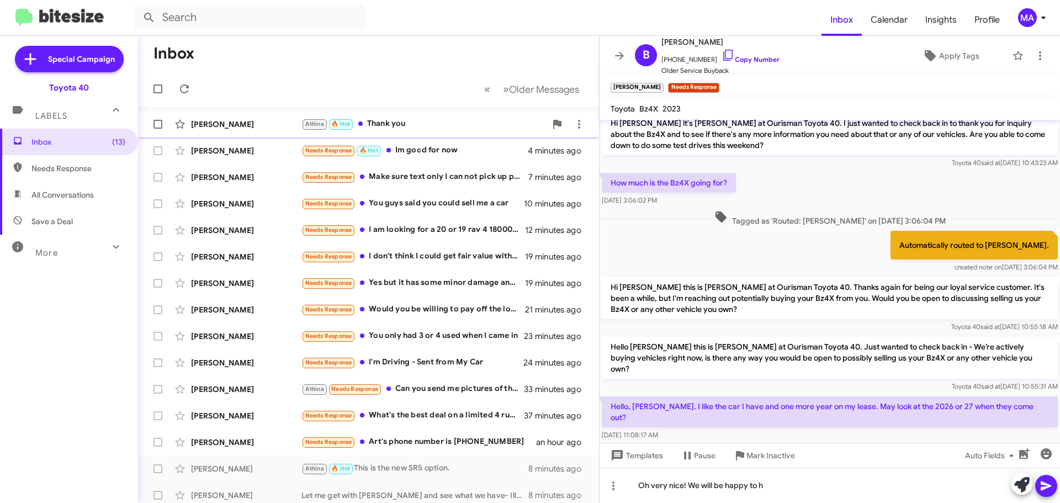
click at [397, 120] on div "Athina 🔥 Hot Thank you" at bounding box center [423, 124] width 245 height 13
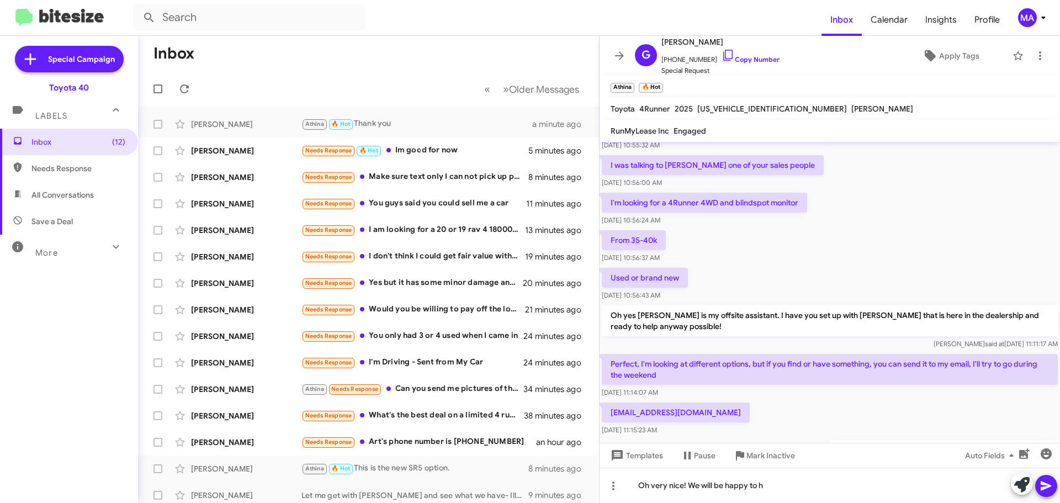
scroll to position [275, 0]
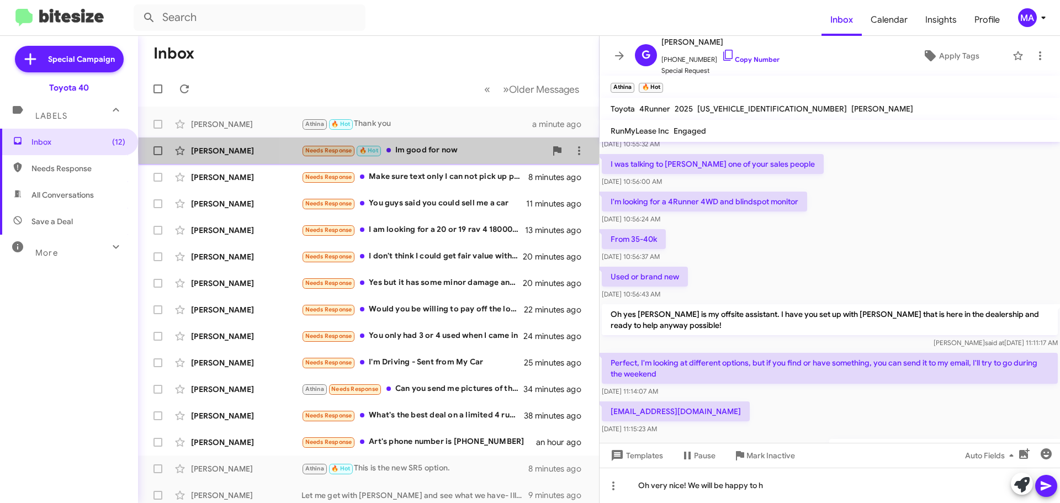
click at [476, 151] on div "Needs Response 🔥 Hot Im good for now" at bounding box center [423, 150] width 245 height 13
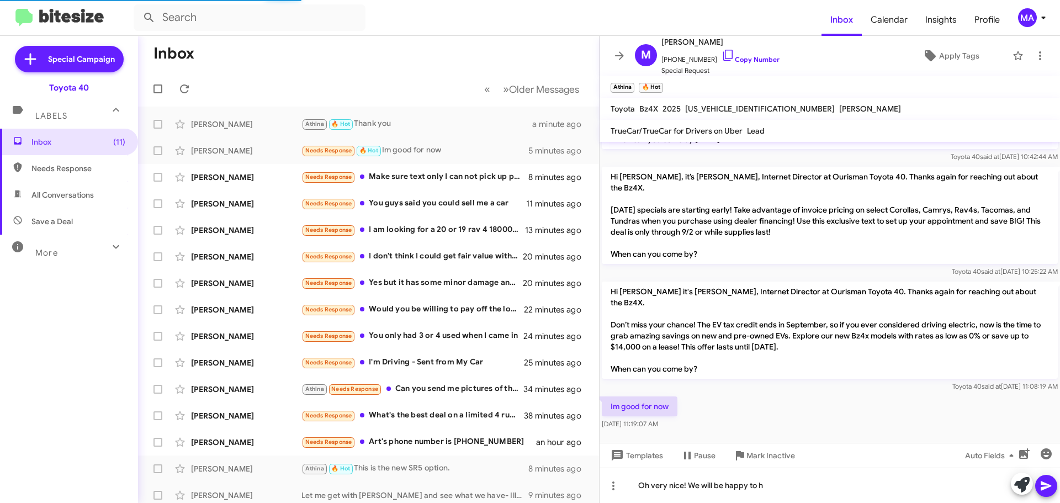
scroll to position [70, 0]
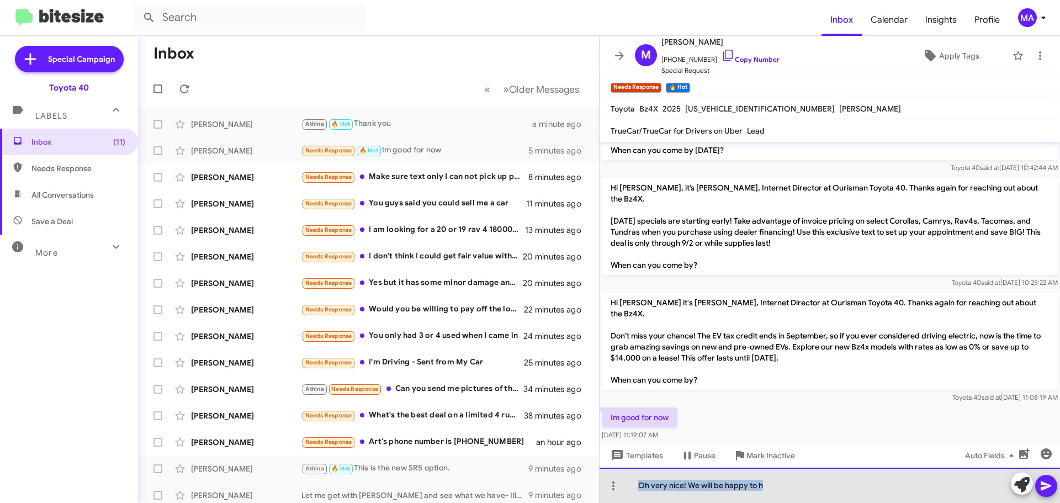
drag, startPoint x: 774, startPoint y: 488, endPoint x: 635, endPoint y: 486, distance: 139.1
click at [635, 486] on div "Oh very nice! We will be happy to h" at bounding box center [829, 485] width 460 height 35
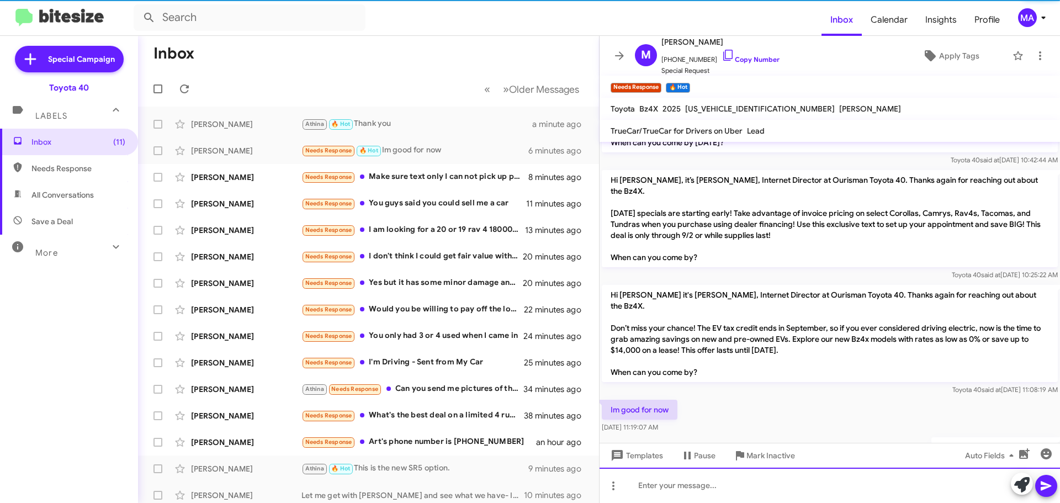
scroll to position [110, 0]
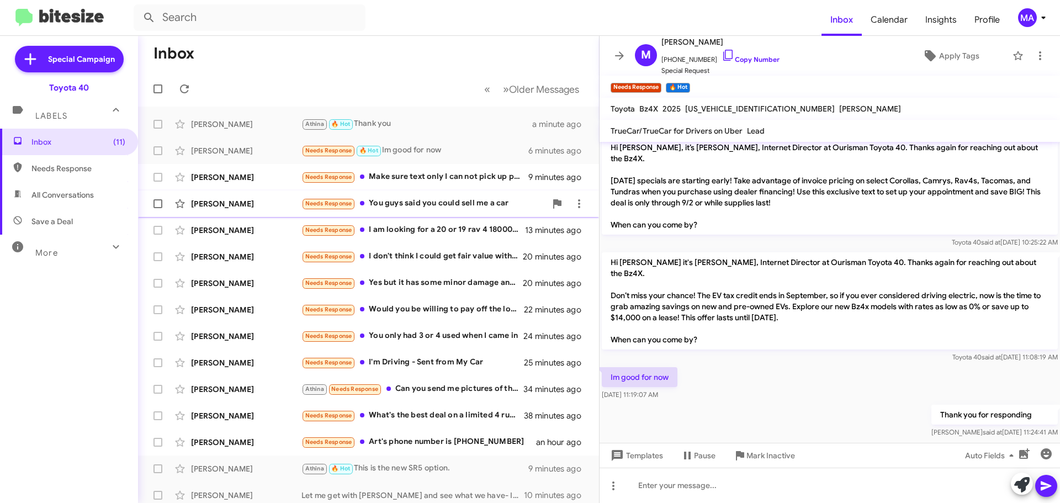
click at [458, 193] on div "Victoria Burson Needs Response You guys said you could sell me a car 11 minutes…" at bounding box center [368, 204] width 443 height 22
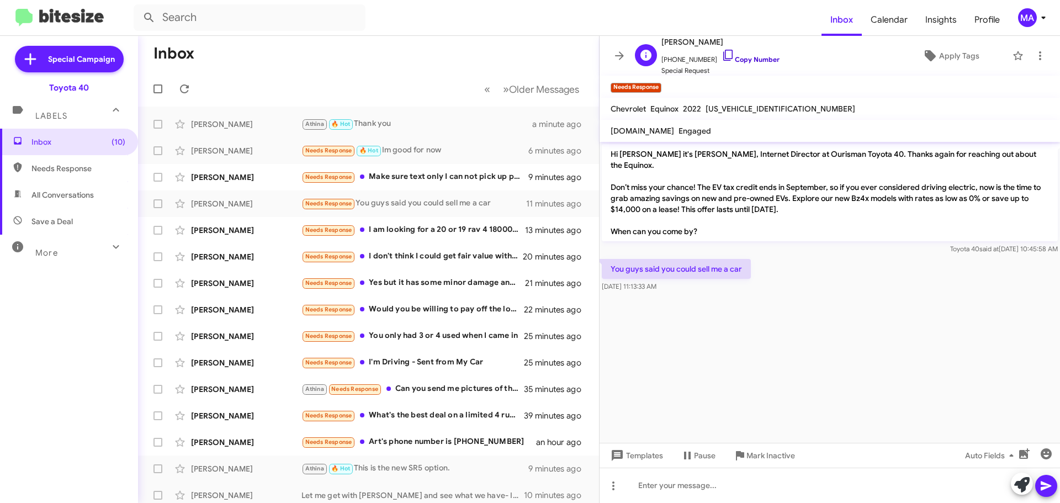
click at [721, 55] on icon at bounding box center [727, 55] width 13 height 13
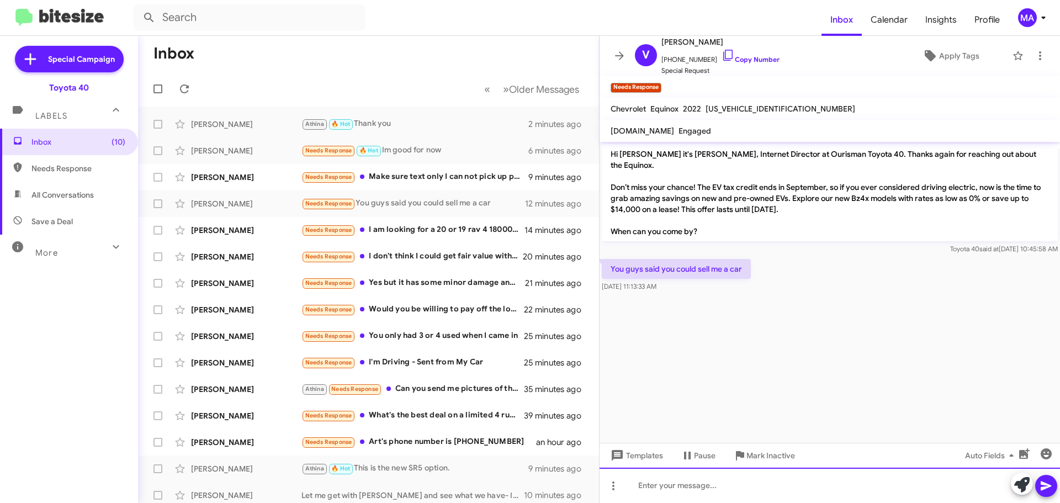
click at [676, 489] on div at bounding box center [829, 485] width 460 height 35
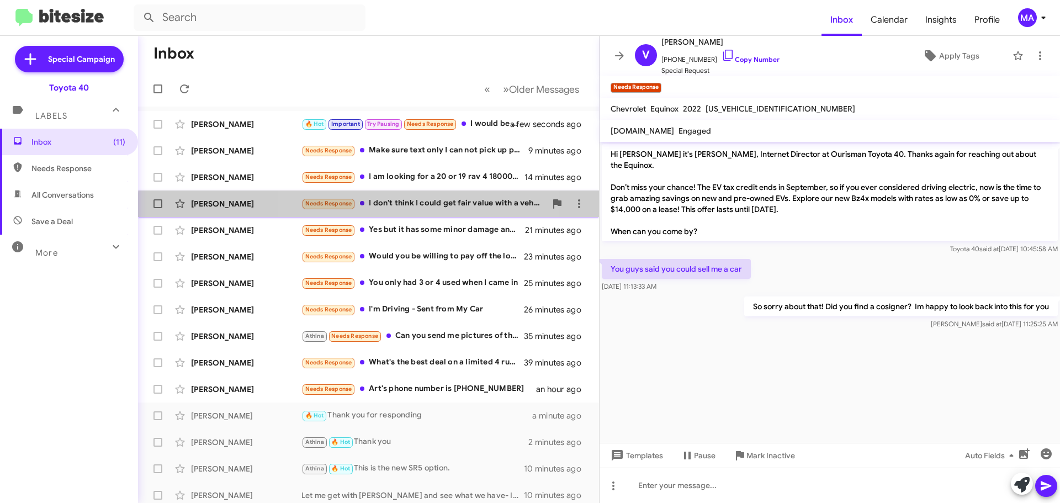
click at [391, 209] on div "Needs Response I don't think I could get fair value with a vehicle with 175,000…" at bounding box center [423, 203] width 245 height 13
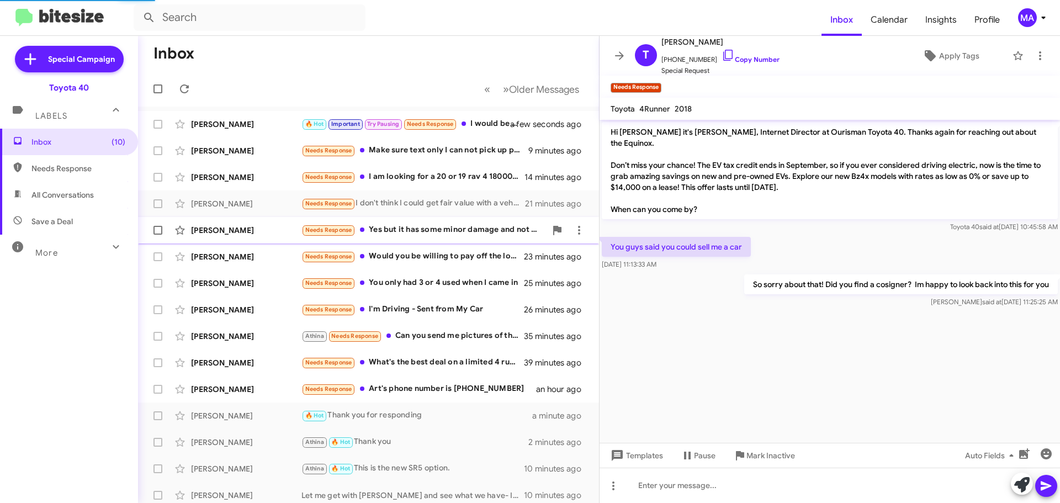
scroll to position [143, 0]
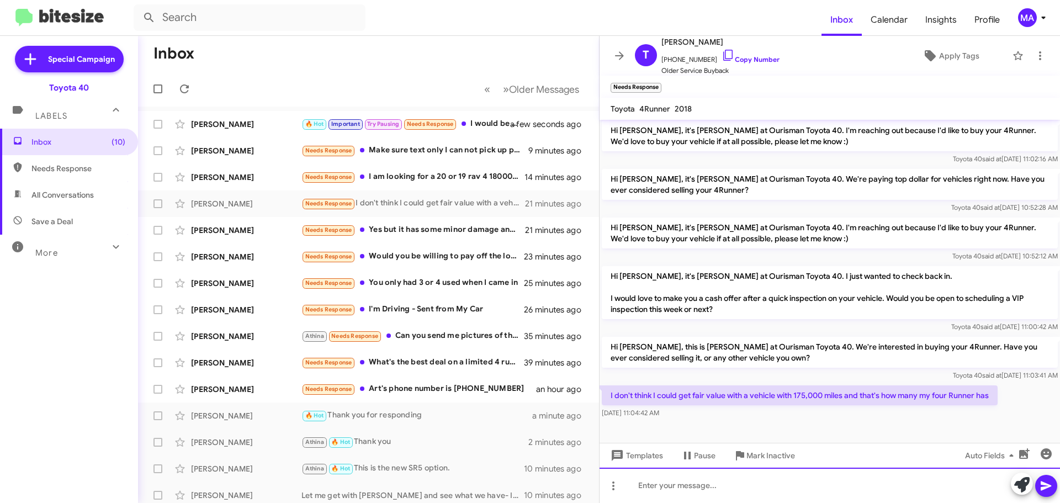
click at [718, 487] on div at bounding box center [829, 485] width 460 height 35
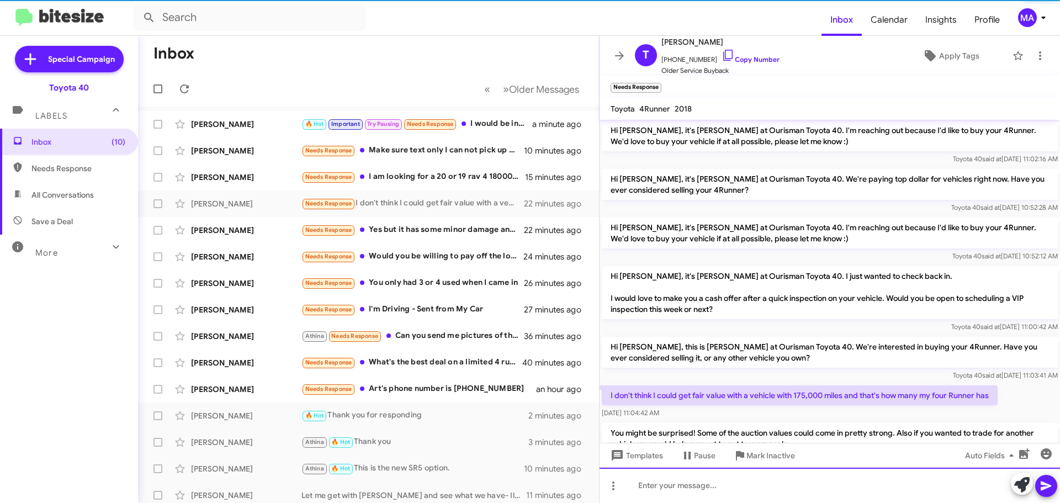
scroll to position [0, 0]
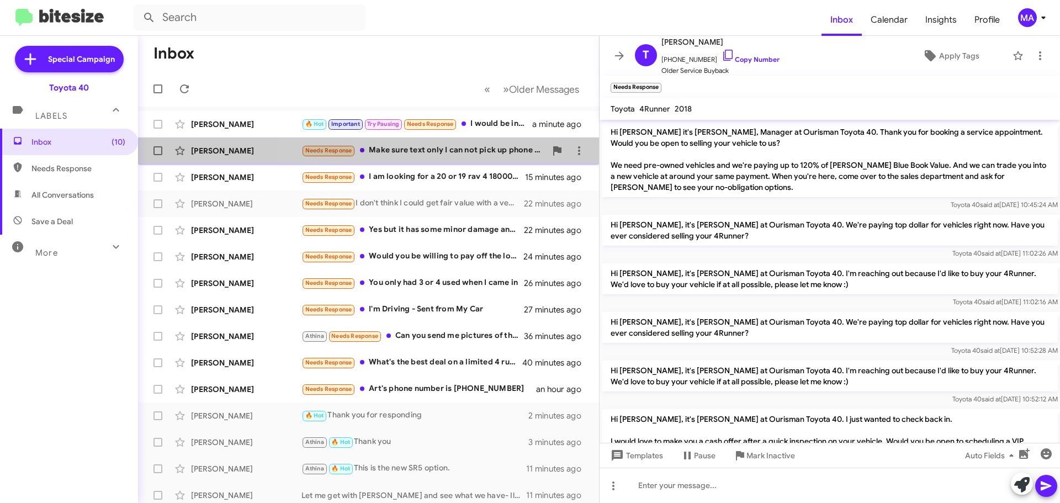
click at [412, 150] on div "Needs Response Make sure text only I can not pick up phone when working" at bounding box center [423, 150] width 245 height 13
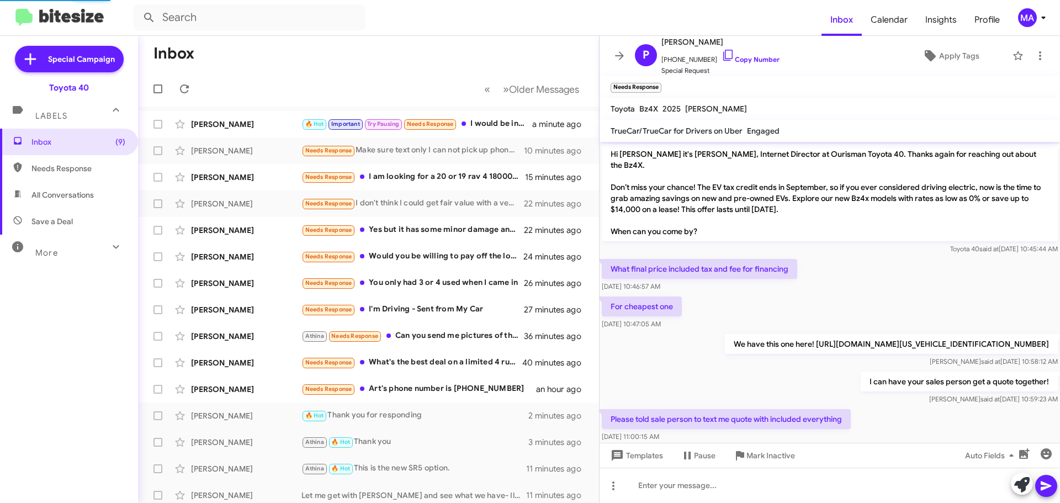
scroll to position [110, 0]
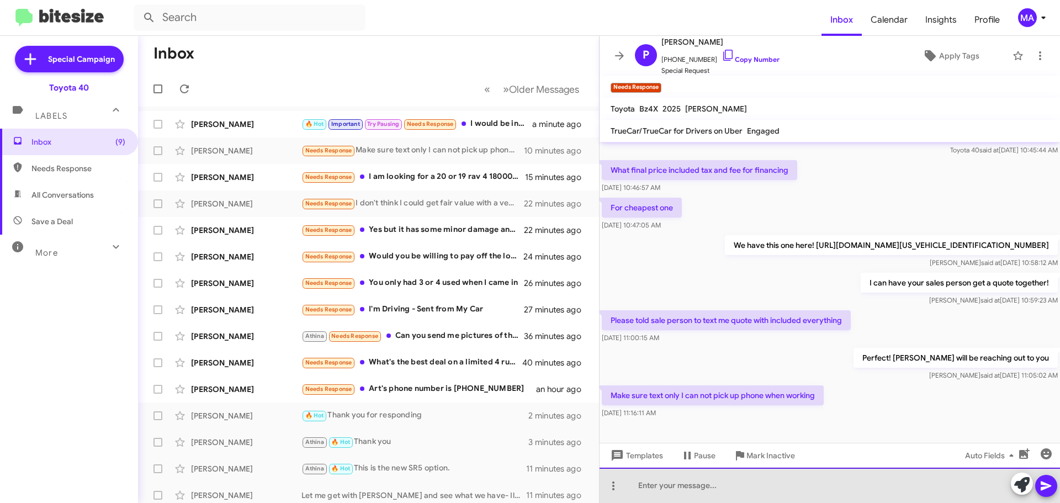
click at [741, 487] on div at bounding box center [829, 485] width 460 height 35
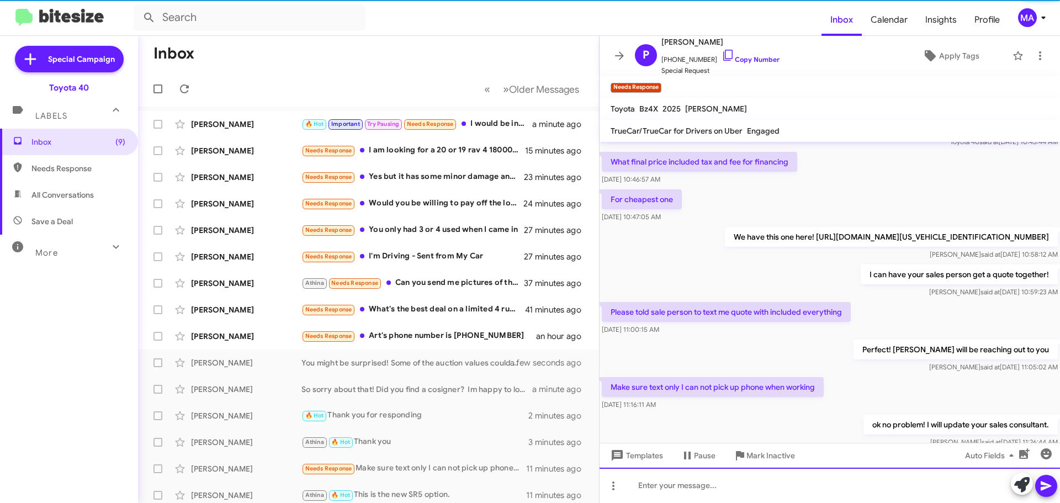
scroll to position [150, 0]
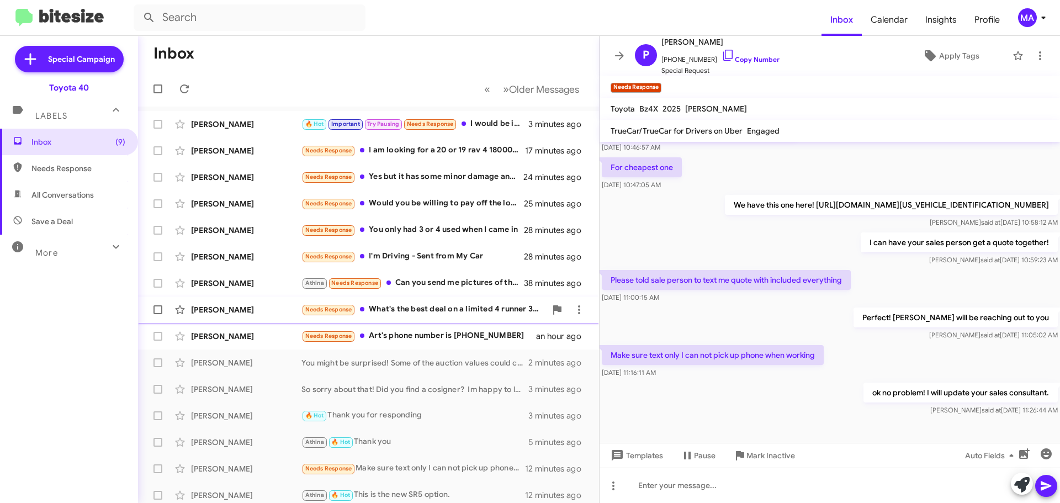
click at [458, 309] on div "Needs Response What's the best deal on a limited 4 runner 3rd row lease" at bounding box center [423, 309] width 245 height 13
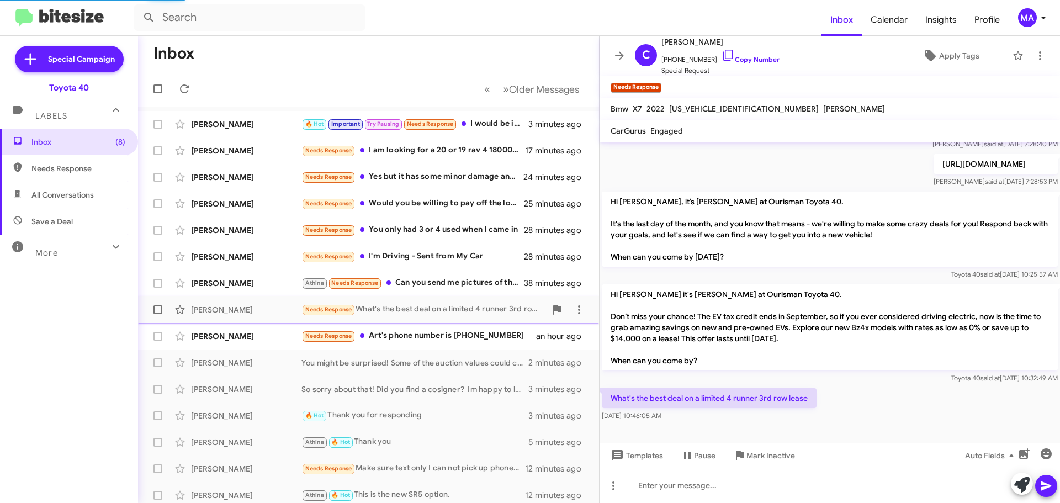
scroll to position [136, 0]
click at [721, 55] on icon at bounding box center [727, 55] width 13 height 13
drag, startPoint x: 691, startPoint y: 413, endPoint x: 610, endPoint y: 402, distance: 81.8
click at [610, 402] on div "What's the best deal on a limited 4 runner 3rd row lease Aug 12, 2025, 10:46:05…" at bounding box center [709, 404] width 215 height 33
copy div "What's the best deal on a limited 4 runner 3rd row lease Aug 12, 2025, 10:46:05…"
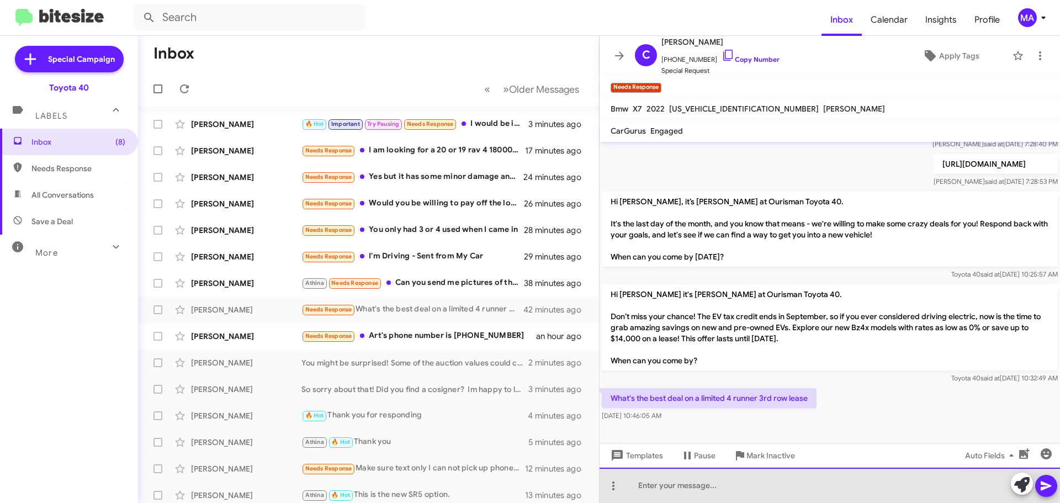
click at [662, 488] on div at bounding box center [829, 485] width 460 height 35
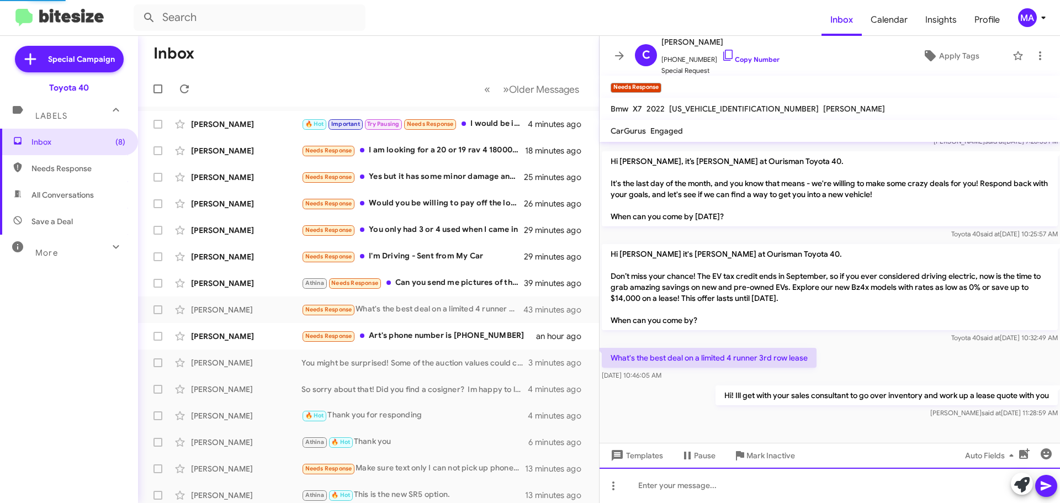
scroll to position [0, 0]
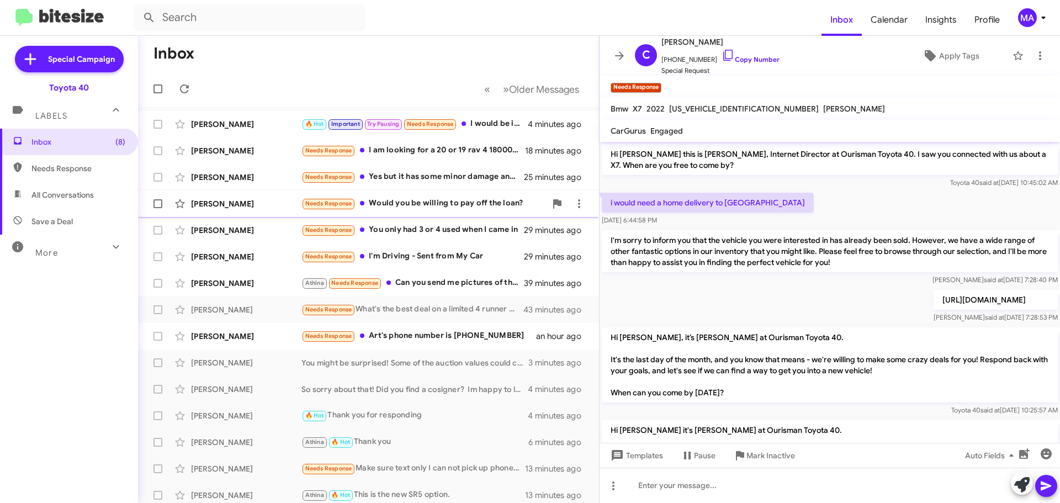
click at [478, 205] on div "Needs Response Would you be willing to pay off the loan?" at bounding box center [423, 203] width 245 height 13
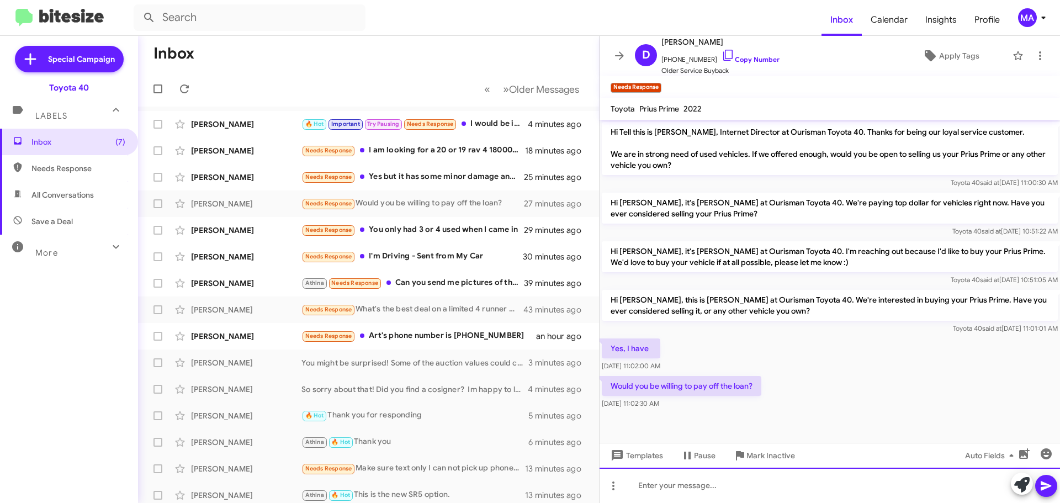
click at [725, 491] on div at bounding box center [829, 485] width 460 height 35
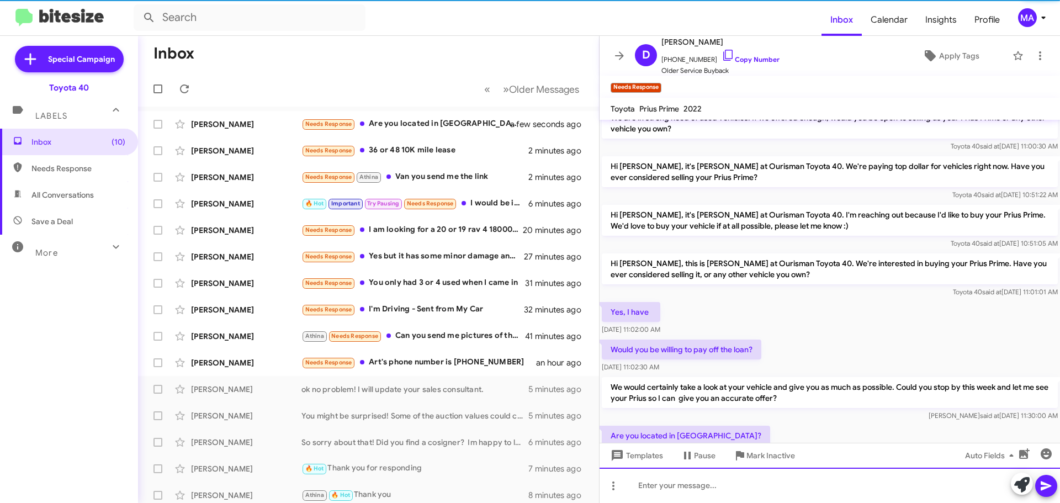
scroll to position [77, 0]
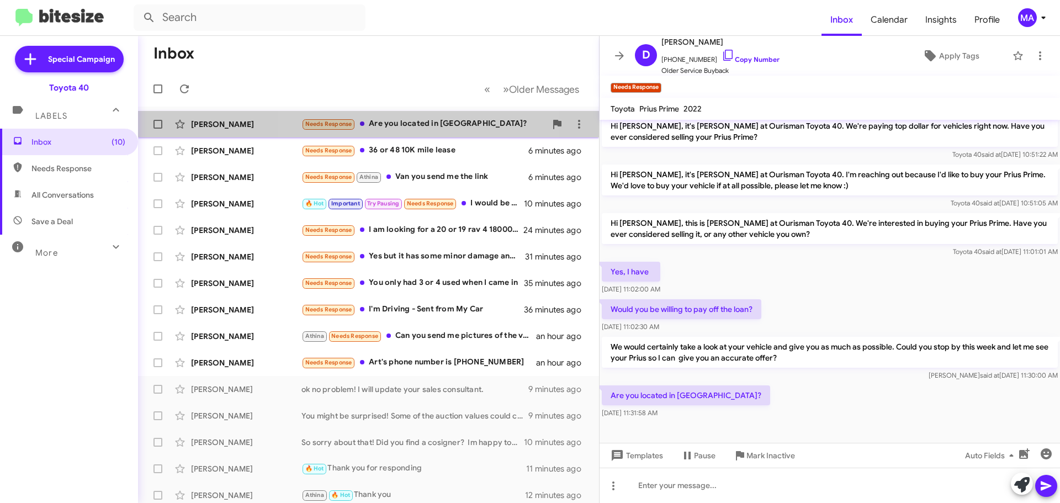
click at [428, 126] on div "Needs Response Are you located in Edgewood Md?" at bounding box center [423, 124] width 245 height 13
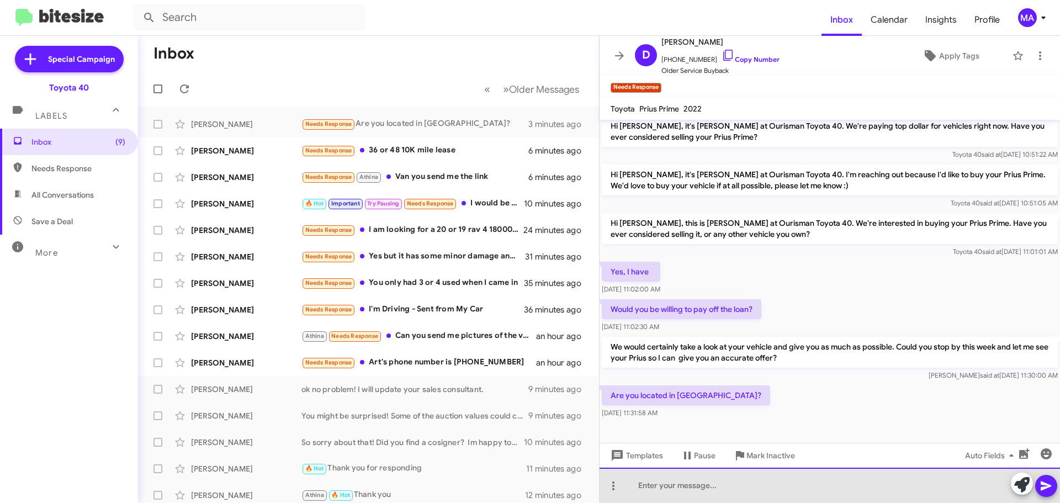
click at [695, 490] on div at bounding box center [829, 485] width 460 height 35
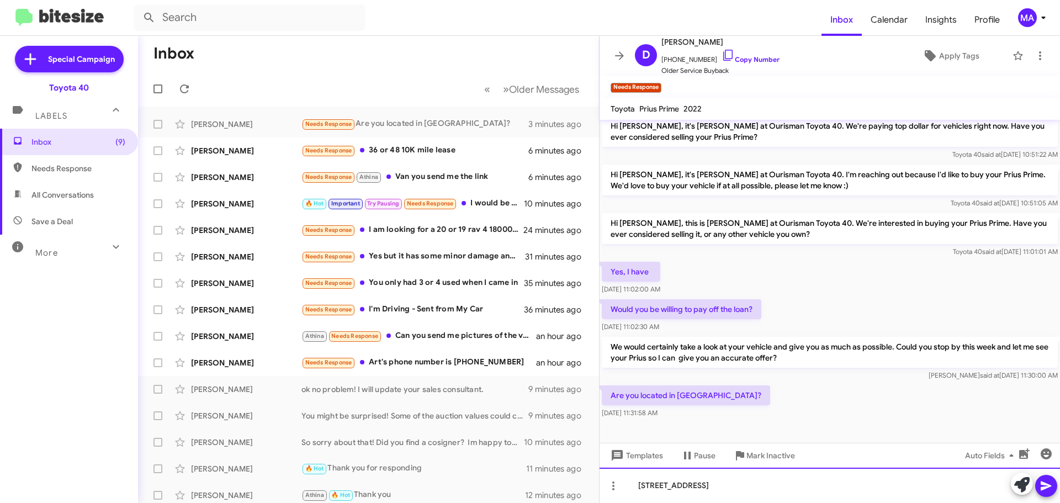
click at [634, 485] on div "1101 Business Center Way, Edgewood, MD 21040" at bounding box center [829, 485] width 460 height 35
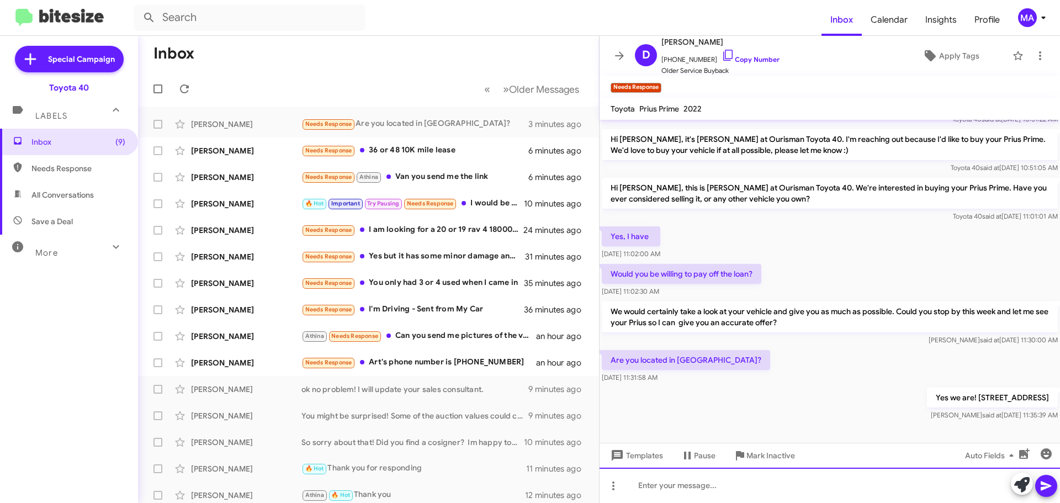
scroll to position [117, 0]
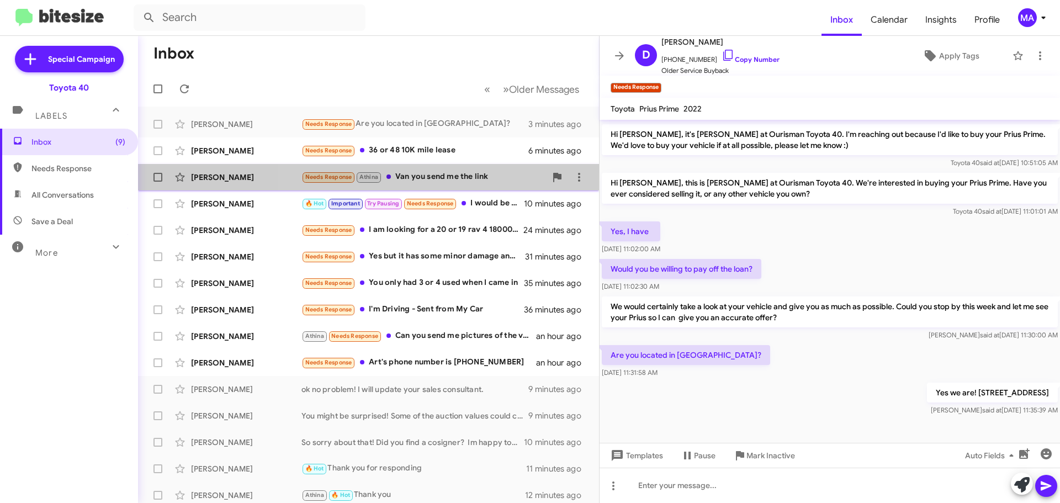
click at [458, 174] on div "Needs Response Athina Van you send me the link" at bounding box center [423, 177] width 245 height 13
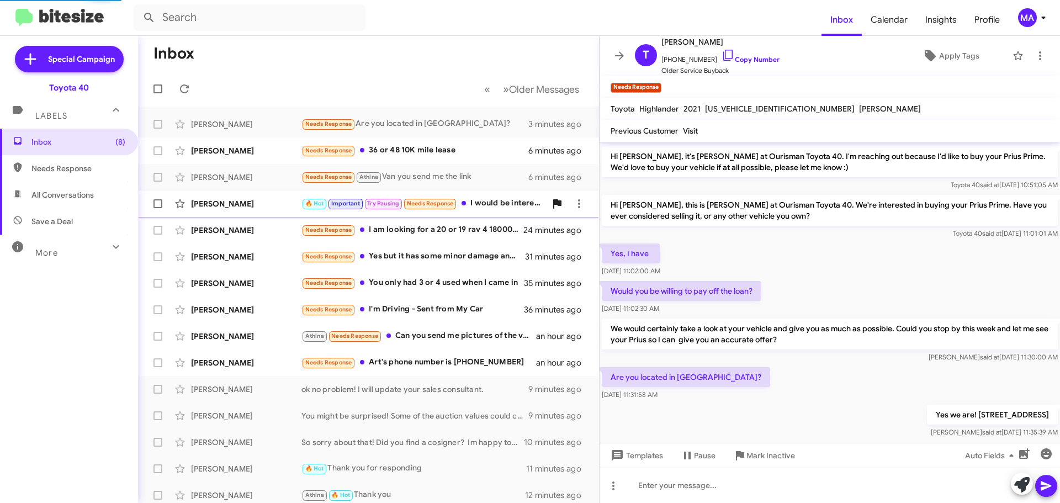
scroll to position [163, 0]
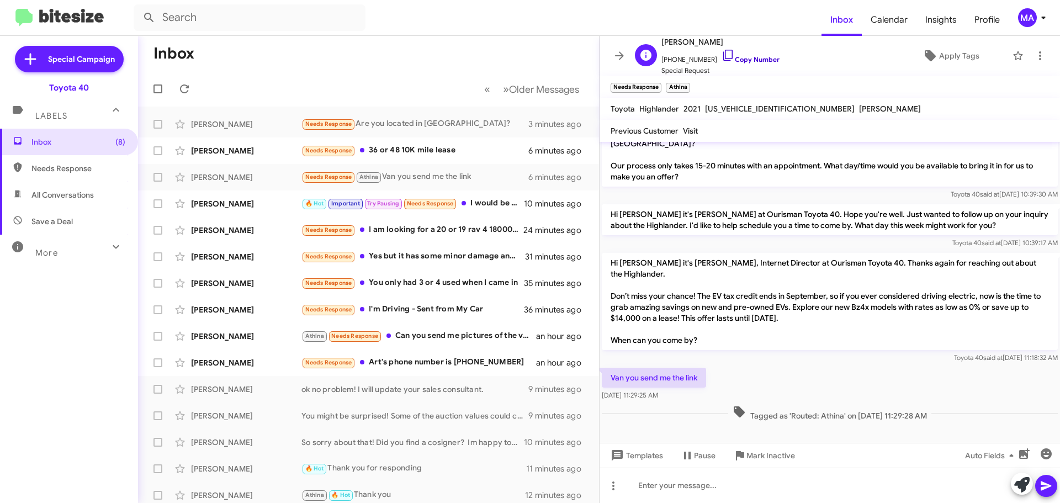
click at [721, 55] on icon at bounding box center [727, 55] width 13 height 13
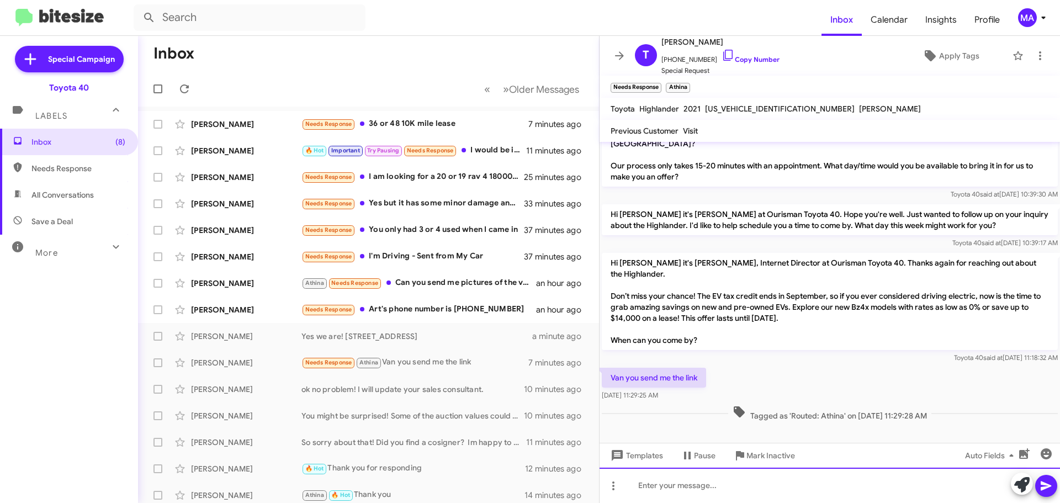
click at [655, 486] on div at bounding box center [829, 485] width 460 height 35
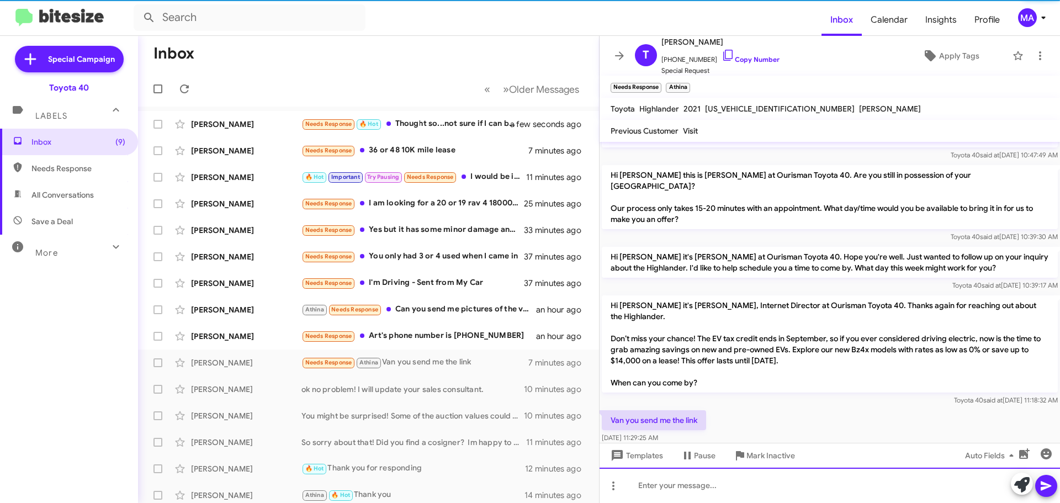
scroll to position [254, 0]
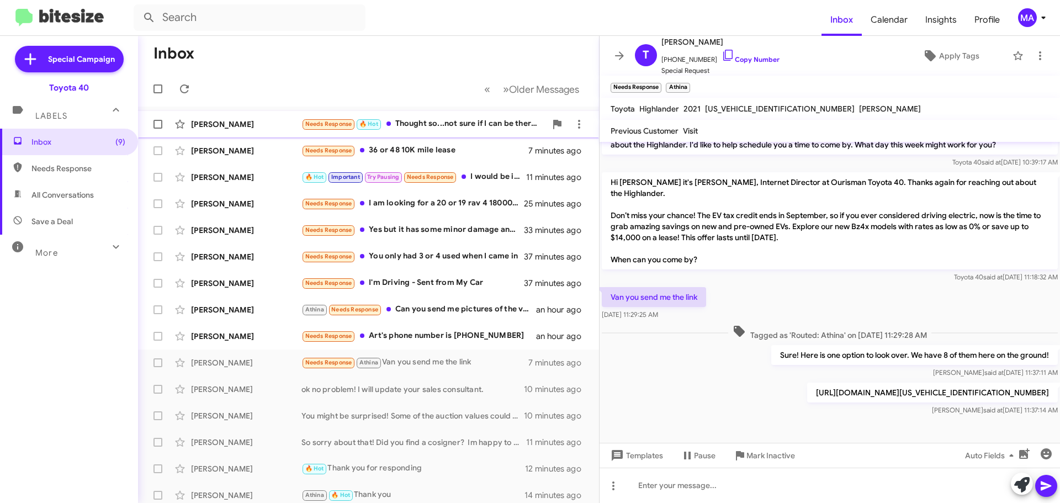
click at [435, 126] on div "Needs Response 🔥 Hot Thought so...not sure if I can be there this week... I liv…" at bounding box center [423, 124] width 245 height 13
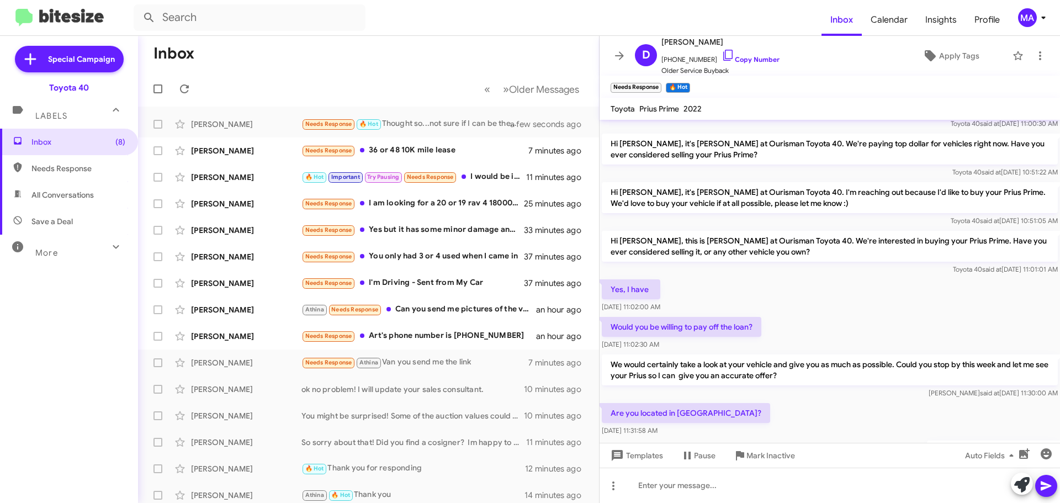
scroll to position [157, 0]
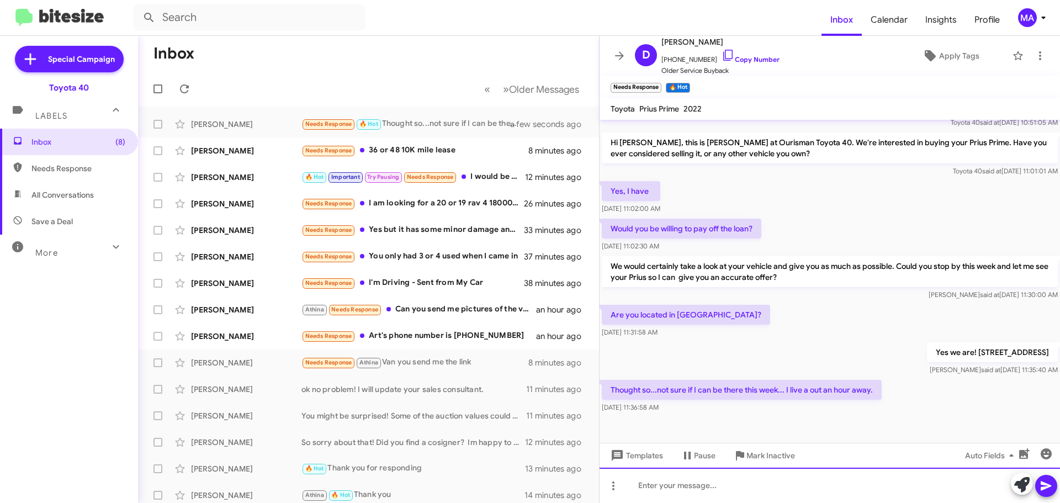
click at [662, 485] on div at bounding box center [829, 485] width 460 height 35
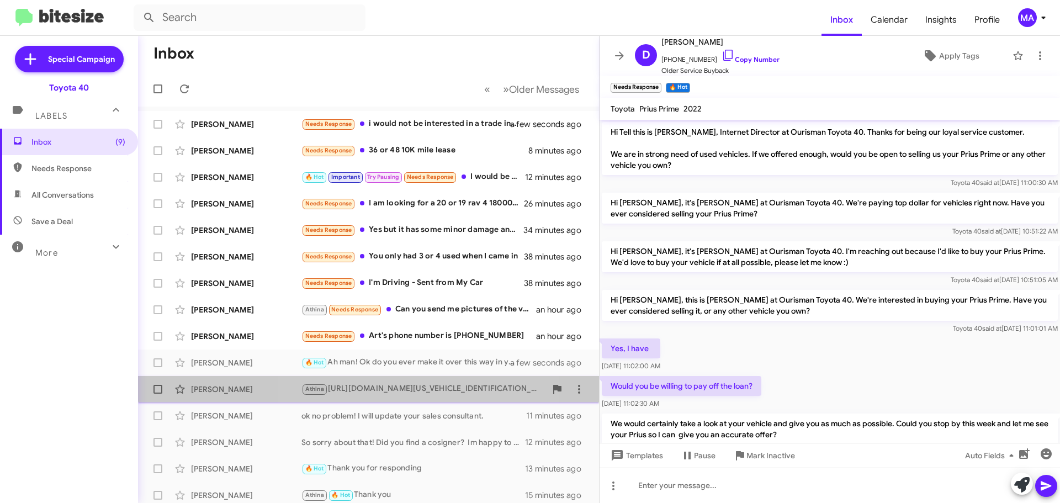
click at [420, 384] on div "Athina https://guest.dealer.toyota.com/v-spec/19077/JTMAAAAA1SA073969/detail/?k…" at bounding box center [423, 389] width 245 height 13
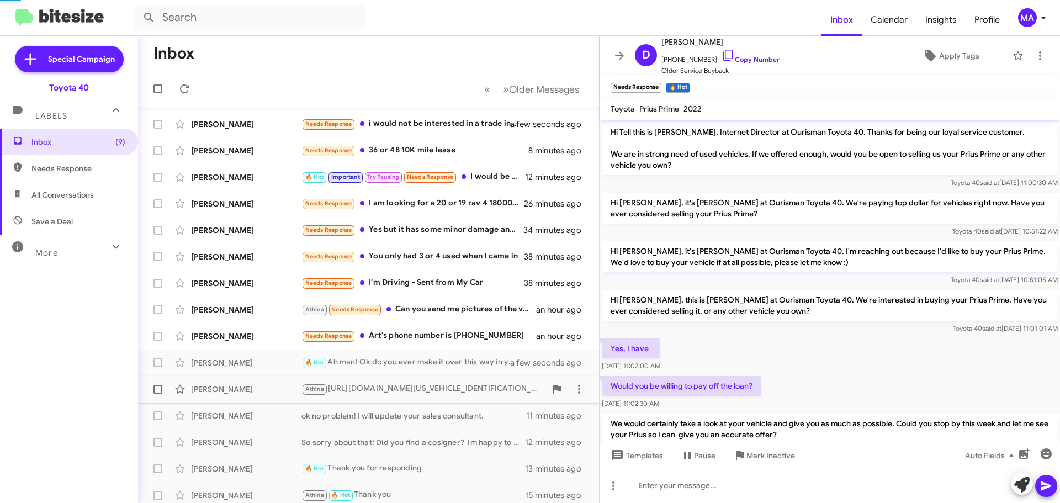
scroll to position [254, 0]
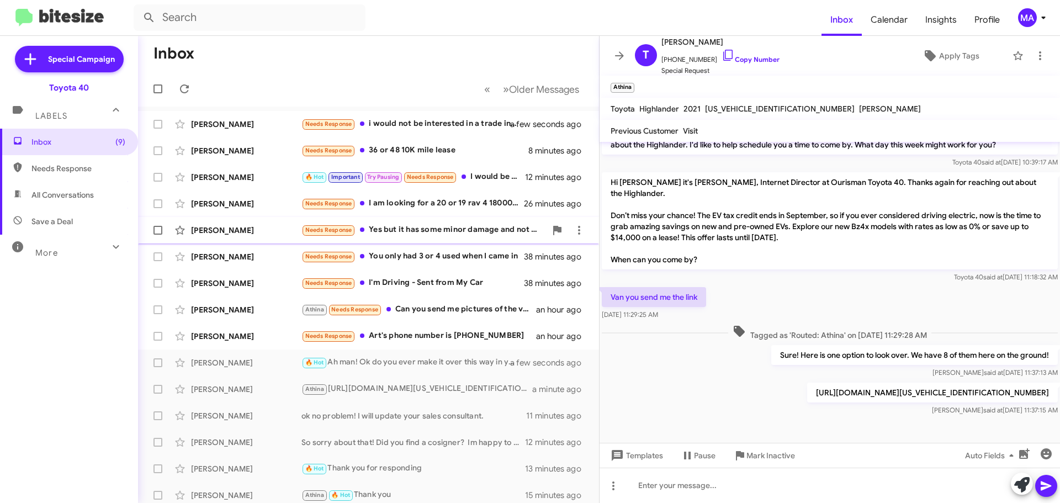
click at [424, 231] on div "Needs Response Yes but it has some minor damage and not sure it is worth it" at bounding box center [423, 230] width 245 height 13
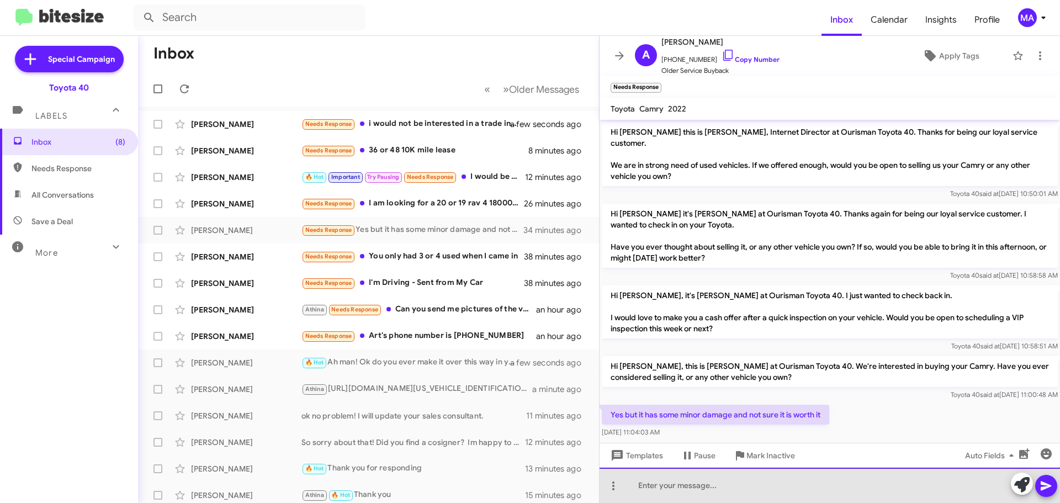
click at [687, 486] on div at bounding box center [829, 485] width 460 height 35
click at [666, 484] on div at bounding box center [829, 485] width 460 height 35
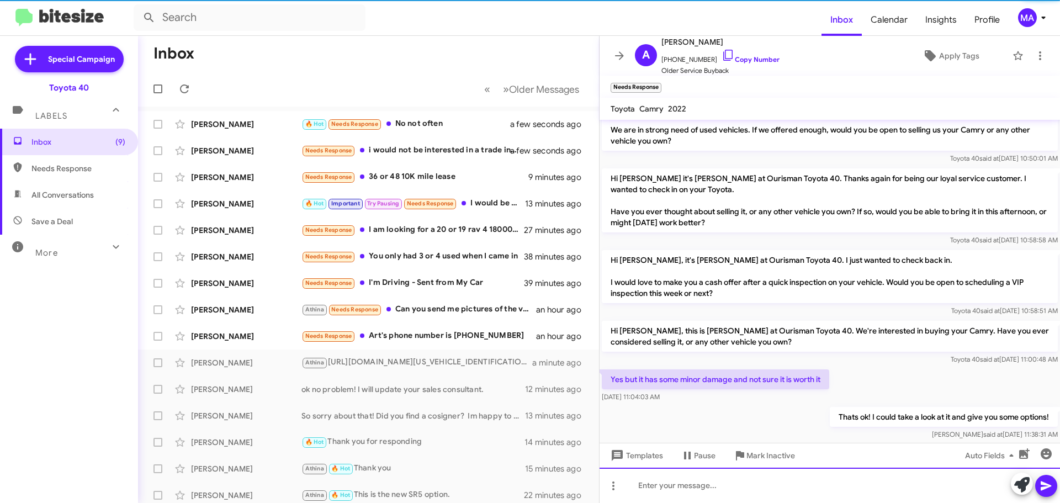
scroll to position [40, 0]
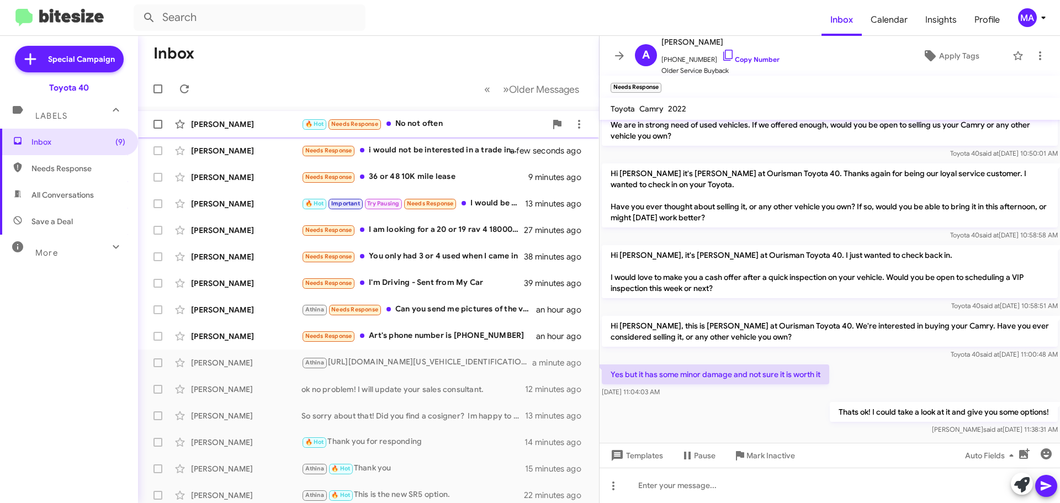
click at [426, 130] on div "🔥 Hot Needs Response No not often" at bounding box center [423, 124] width 245 height 13
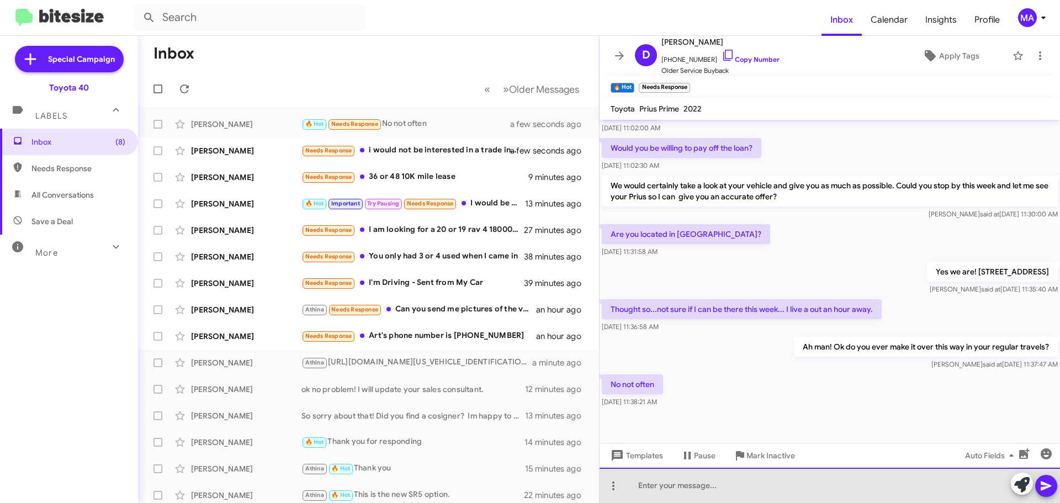
click at [696, 491] on div at bounding box center [829, 485] width 460 height 35
click at [926, 482] on div "ok no worries. Its up to you! Im here to help but I understand Im not local to …" at bounding box center [829, 485] width 460 height 35
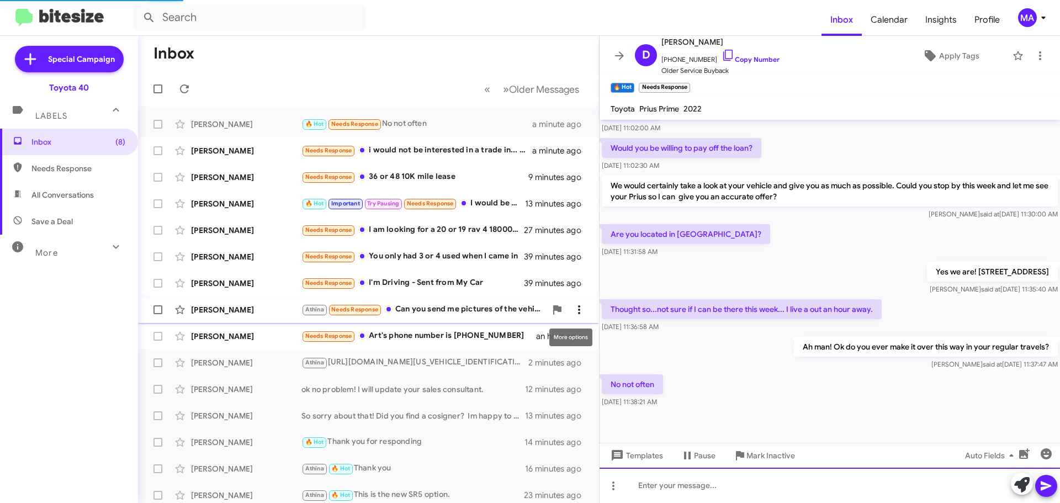
scroll to position [0, 0]
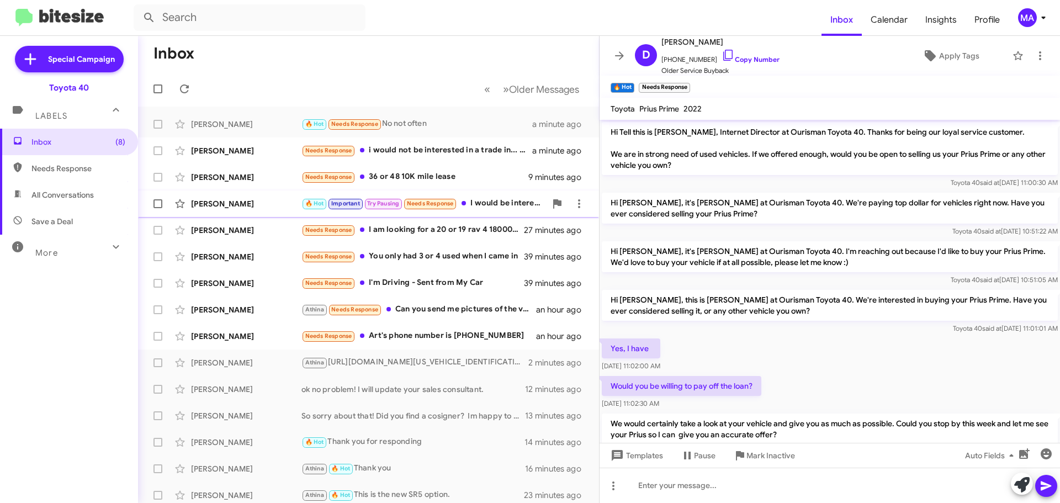
click at [487, 201] on div "🔥 Hot Important Try Pausing Needs Response I would be interested in learning mo…" at bounding box center [423, 203] width 245 height 13
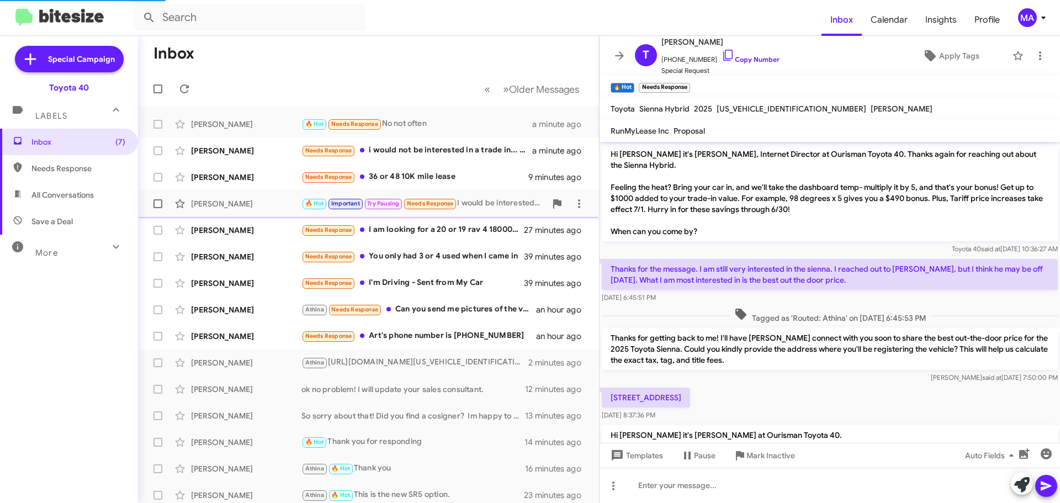
scroll to position [827, 0]
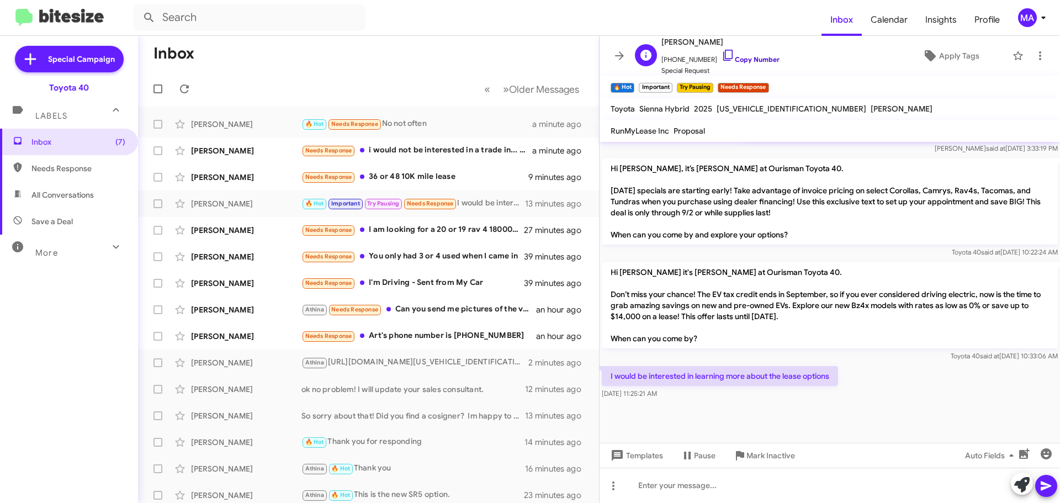
click at [721, 56] on icon at bounding box center [727, 55] width 13 height 13
click at [711, 407] on div at bounding box center [829, 421] width 460 height 41
drag, startPoint x: 702, startPoint y: 396, endPoint x: 606, endPoint y: 269, distance: 158.9
copy div "Hi Tim it's Morgan Anderson at Ourisman Toyota 40. Don’t miss your chance! The …"
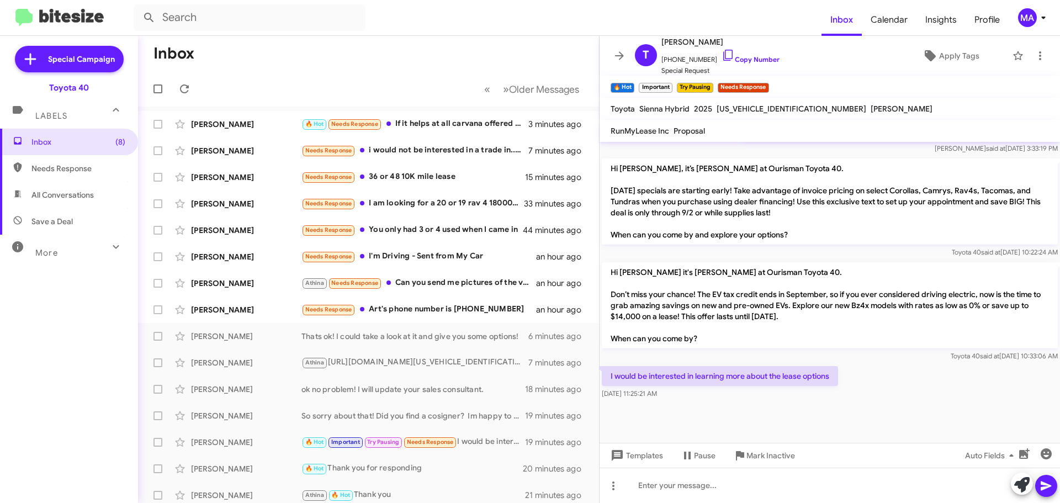
click at [721, 412] on div at bounding box center [829, 421] width 460 height 41
drag, startPoint x: 689, startPoint y: 392, endPoint x: 606, endPoint y: 269, distance: 148.7
click at [724, 431] on div at bounding box center [829, 421] width 460 height 41
drag, startPoint x: 689, startPoint y: 401, endPoint x: 613, endPoint y: 376, distance: 80.3
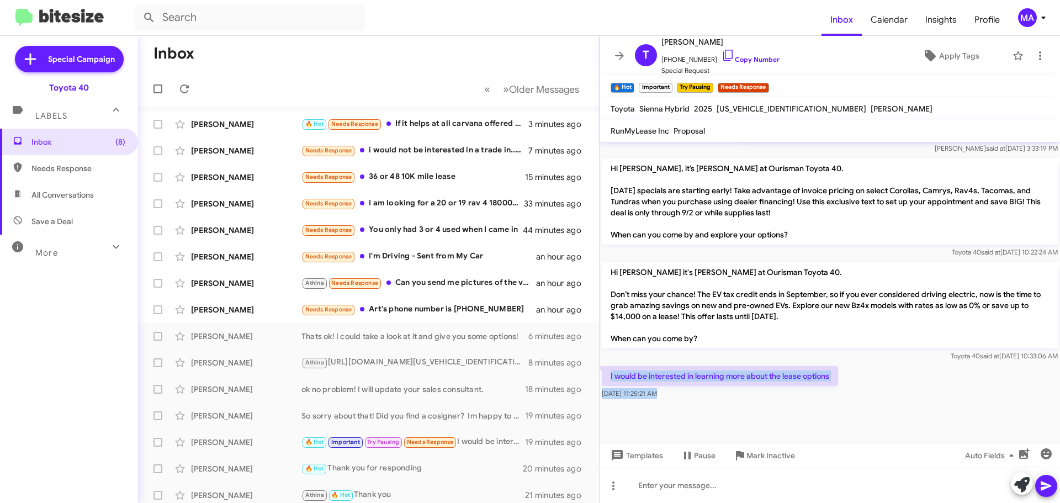
click at [610, 375] on cdk-virtual-scroll-viewport "Hi Tim it's Morgan Anderson, Internet Director at Ourisman Toyota 40. Thanks ag…" at bounding box center [829, 292] width 460 height 301
copy div "I would be interested in learning more about the lease options Aug 12, 2025, 11…"
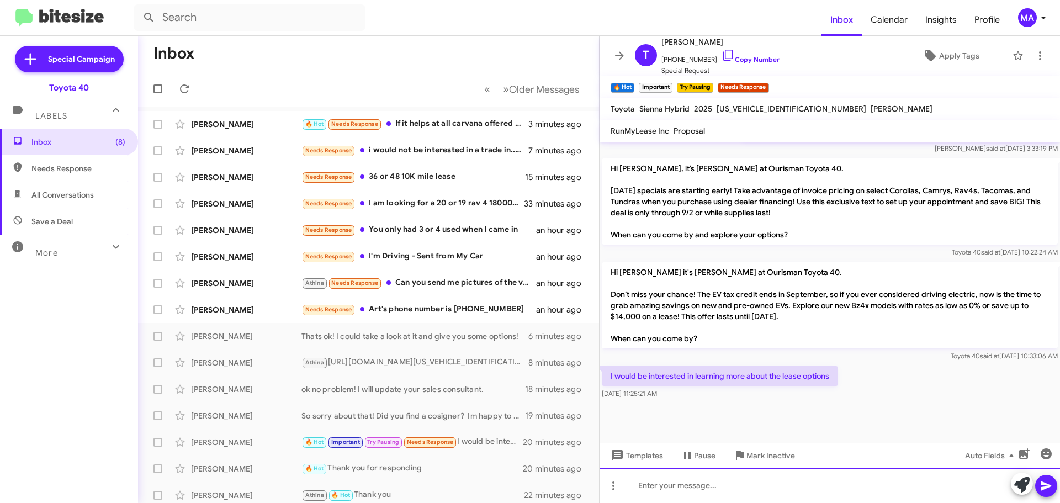
click at [684, 488] on div at bounding box center [829, 485] width 460 height 35
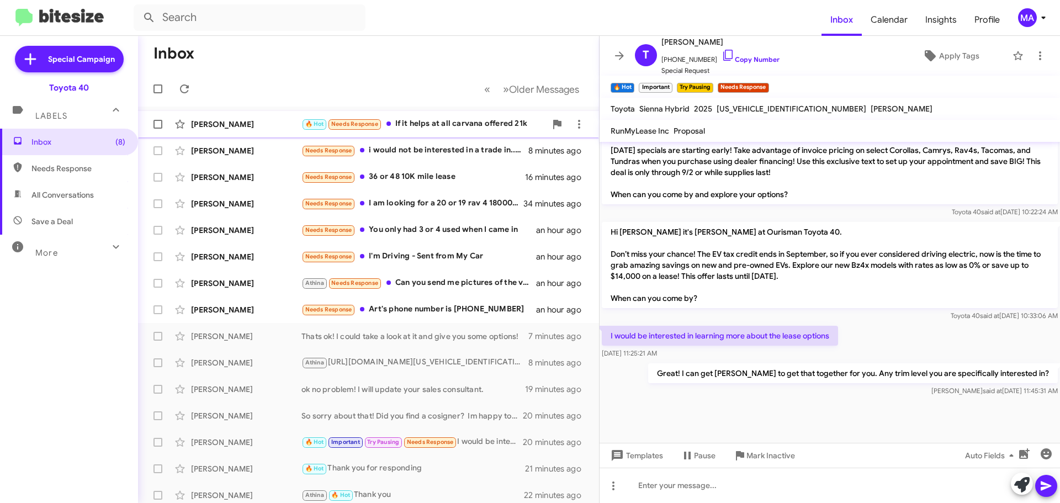
click at [438, 124] on div "🔥 Hot Needs Response If it helps at all carvana offered 21k" at bounding box center [423, 124] width 245 height 13
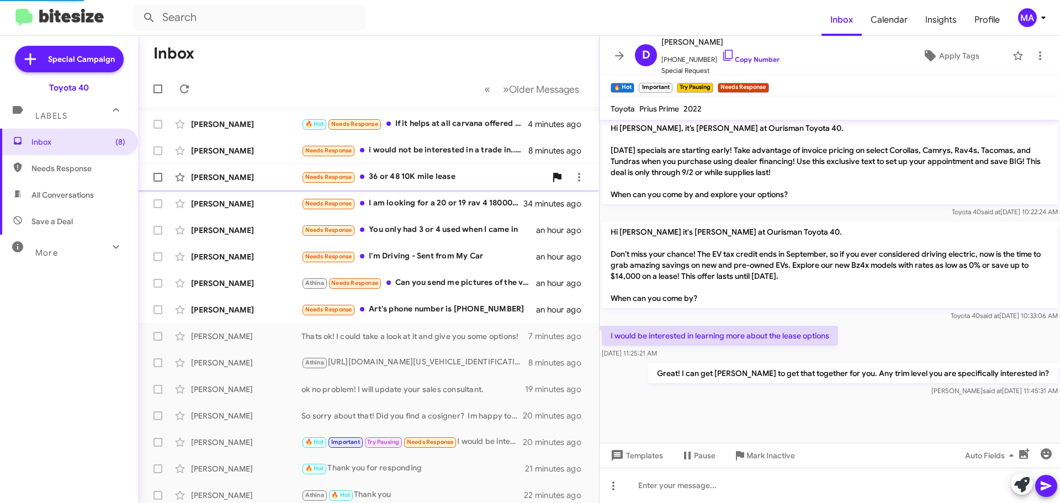
scroll to position [318, 0]
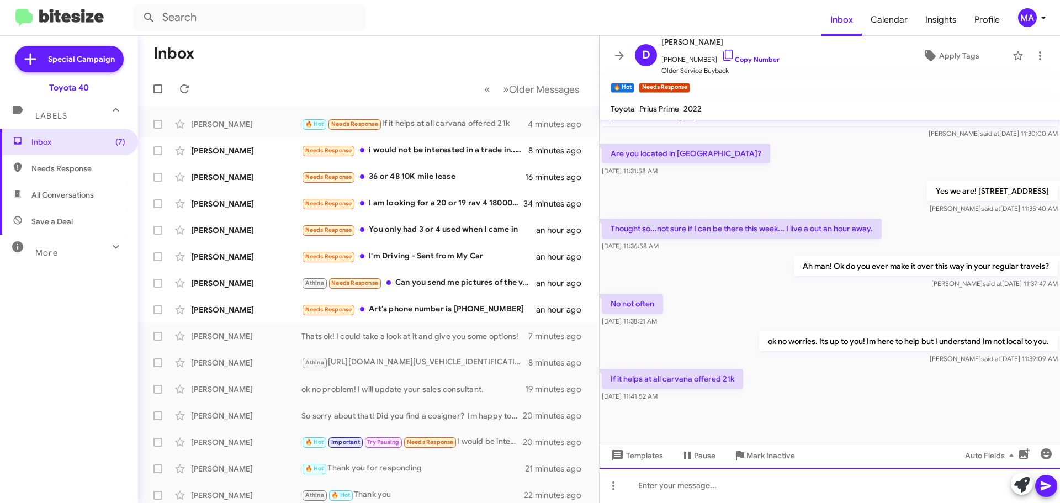
click at [708, 488] on div at bounding box center [829, 485] width 460 height 35
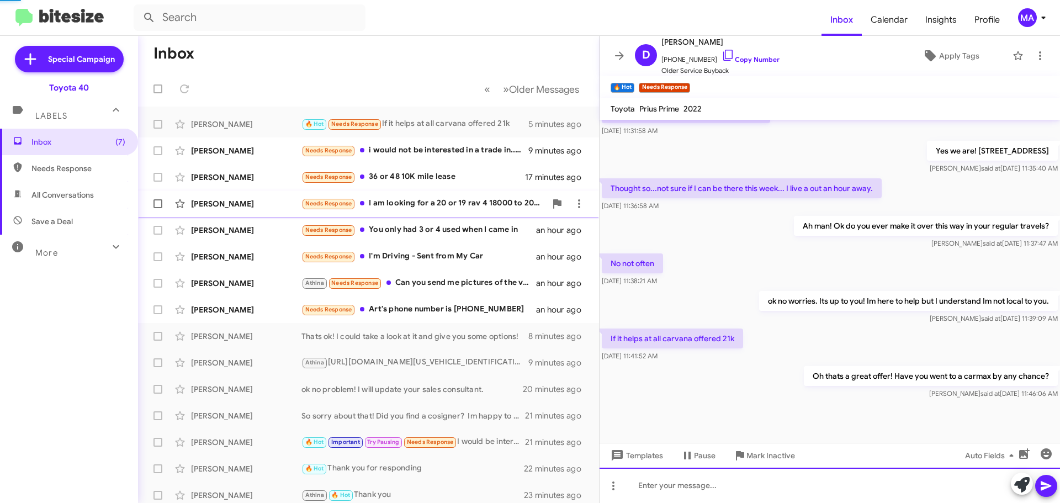
scroll to position [0, 0]
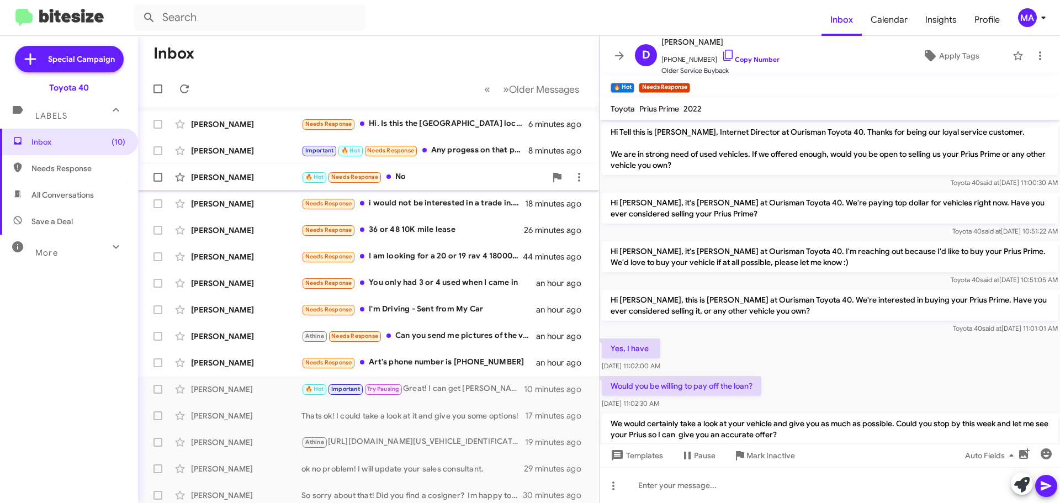
click at [429, 177] on div "🔥 Hot Needs Response No" at bounding box center [423, 177] width 245 height 13
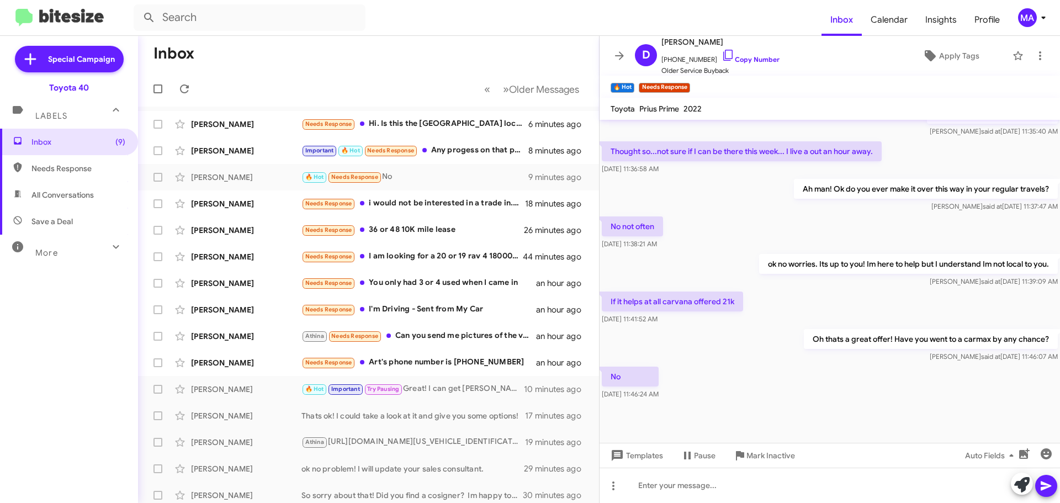
scroll to position [399, 0]
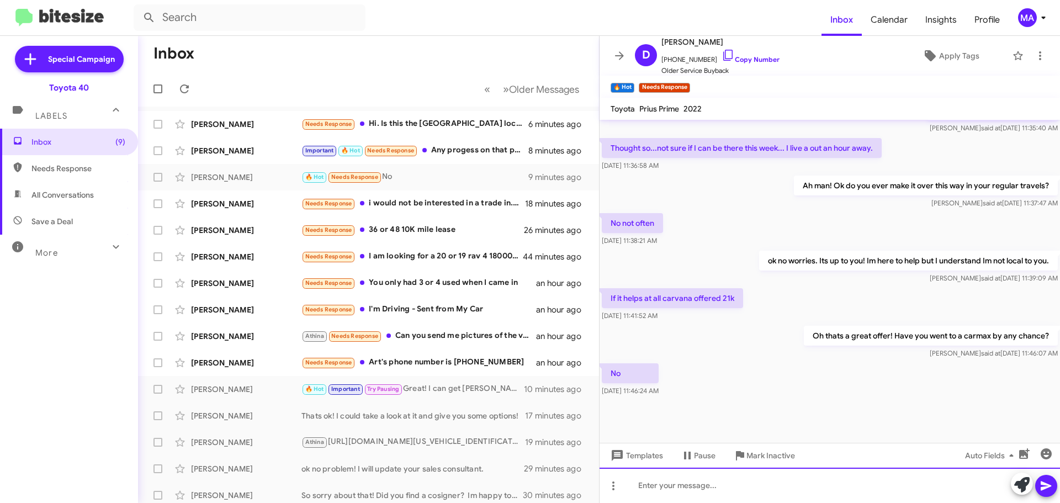
click at [687, 487] on div at bounding box center [829, 485] width 460 height 35
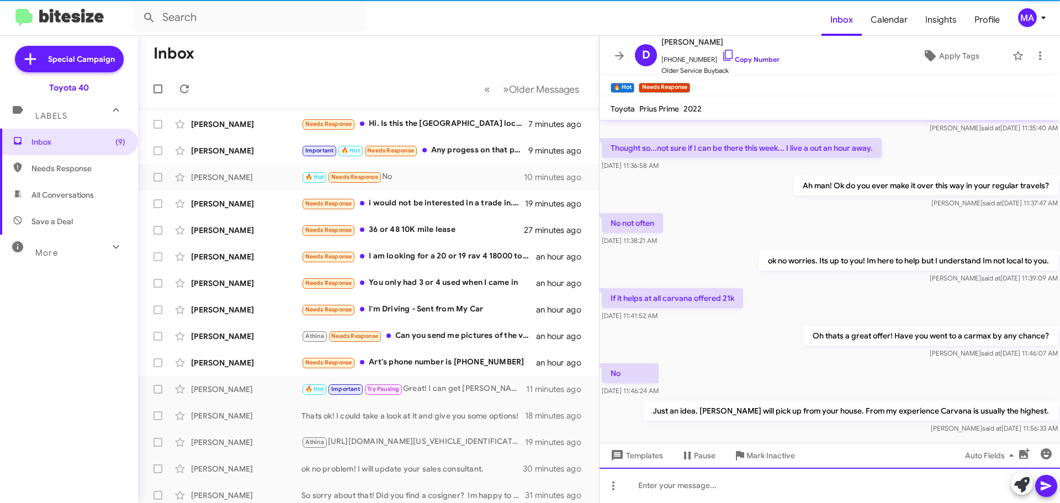
scroll to position [0, 0]
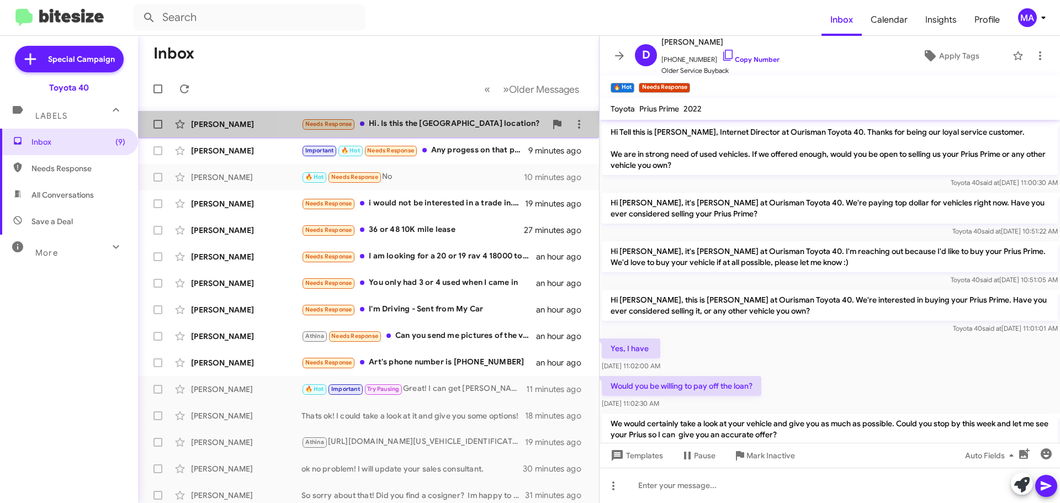
click at [395, 124] on div "Needs Response Hi. Is this the Edgewood location?" at bounding box center [423, 124] width 245 height 13
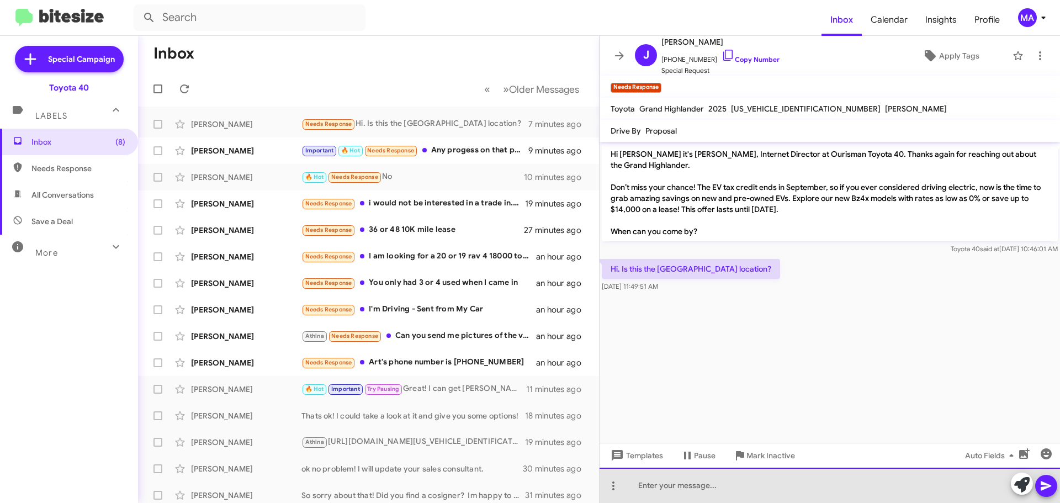
click at [675, 486] on div at bounding box center [829, 485] width 460 height 35
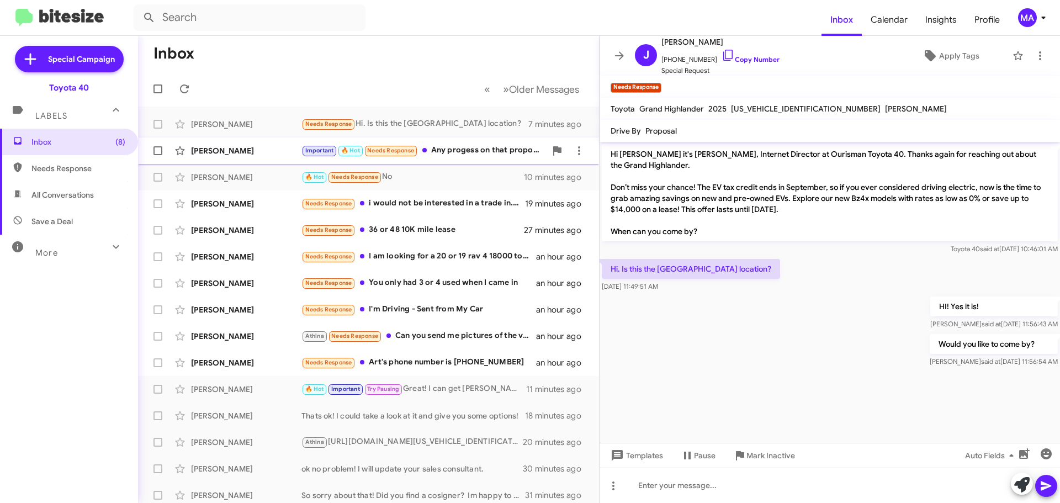
click at [452, 148] on div "Important 🔥 Hot Needs Response Any progess on that proposal?" at bounding box center [423, 150] width 245 height 13
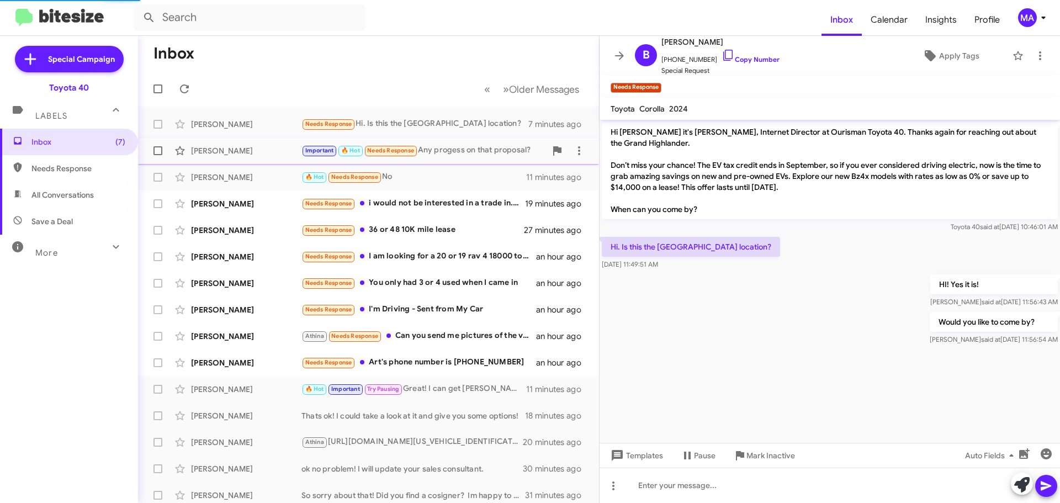
scroll to position [377, 0]
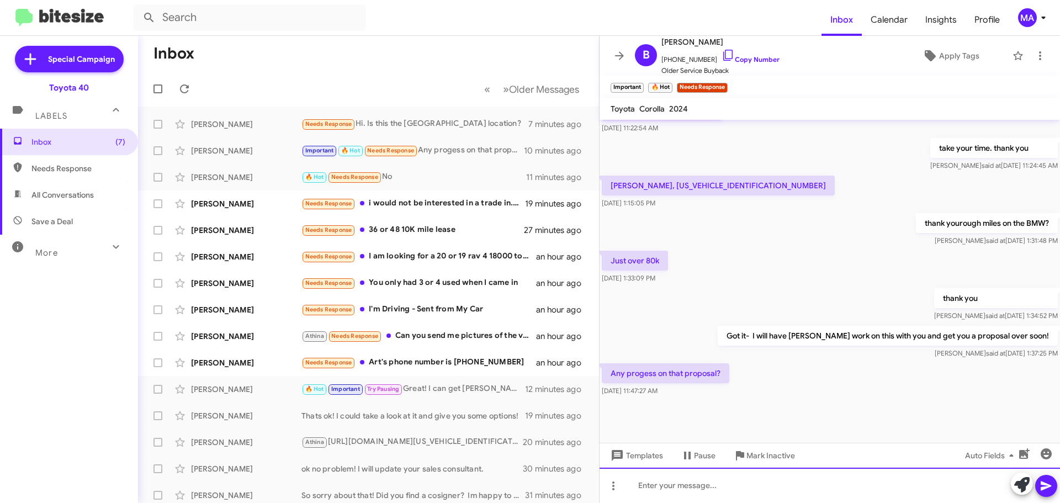
click at [672, 486] on div at bounding box center [829, 485] width 460 height 35
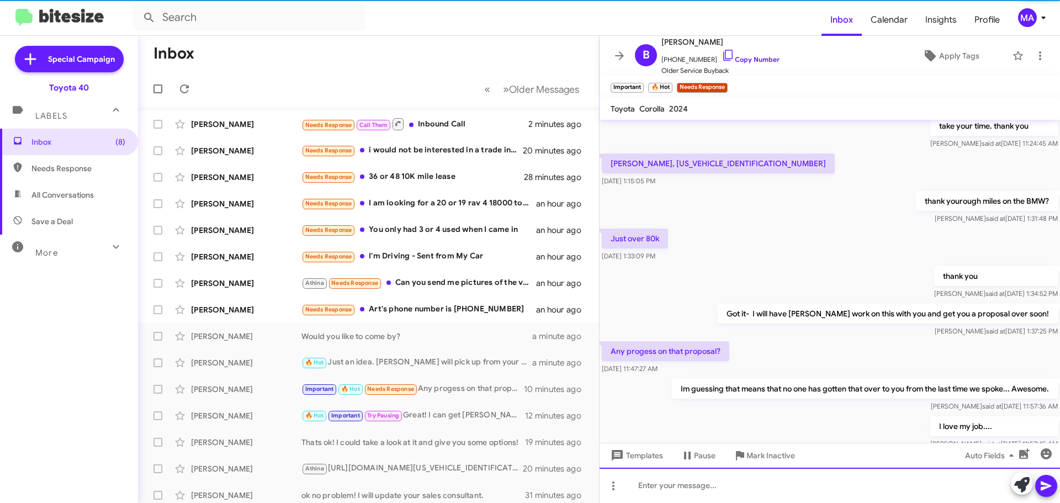
scroll to position [458, 0]
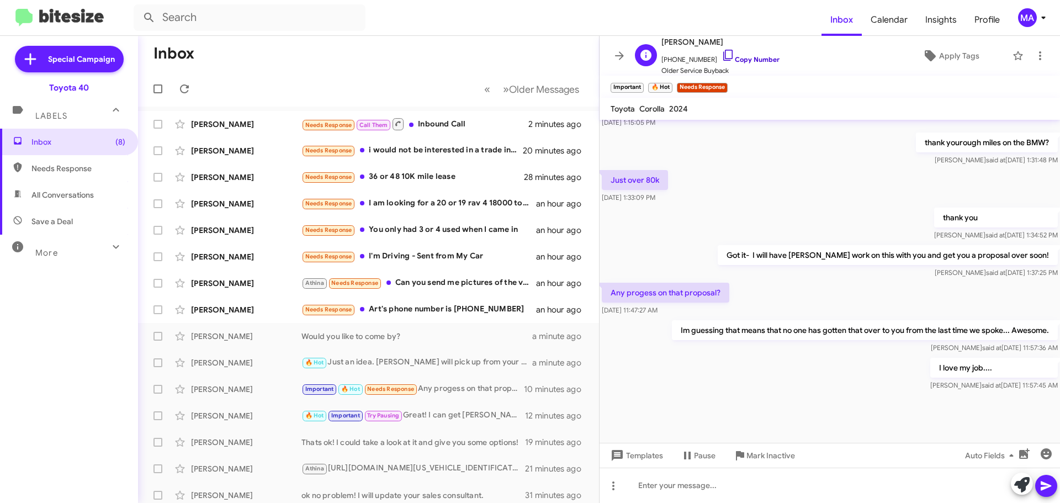
click at [721, 55] on icon at bounding box center [727, 55] width 13 height 13
click at [721, 56] on icon at bounding box center [727, 55] width 13 height 13
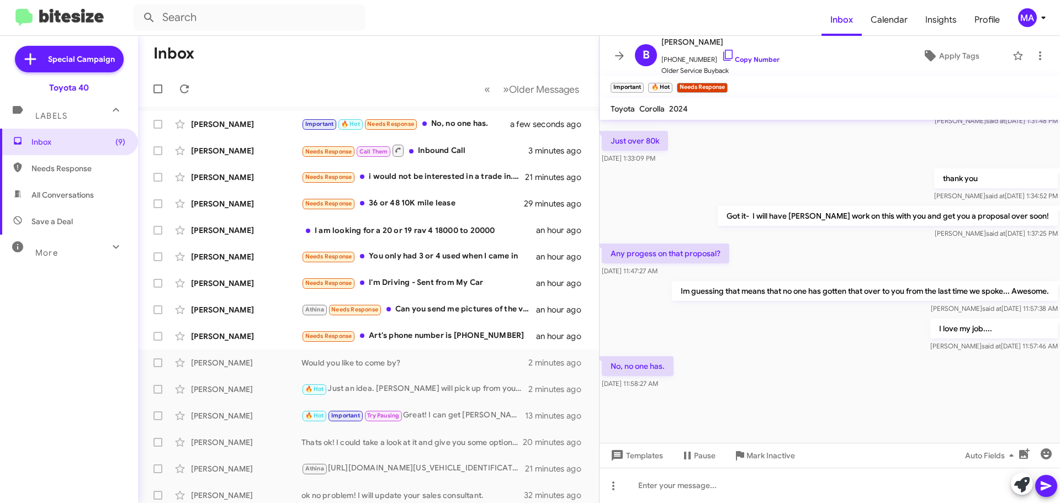
scroll to position [498, 0]
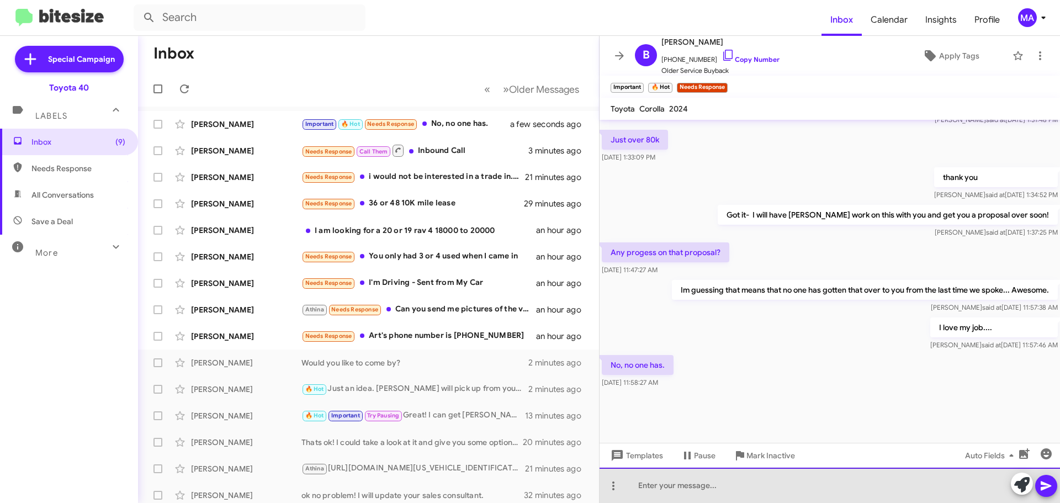
click at [688, 486] on div at bounding box center [829, 485] width 460 height 35
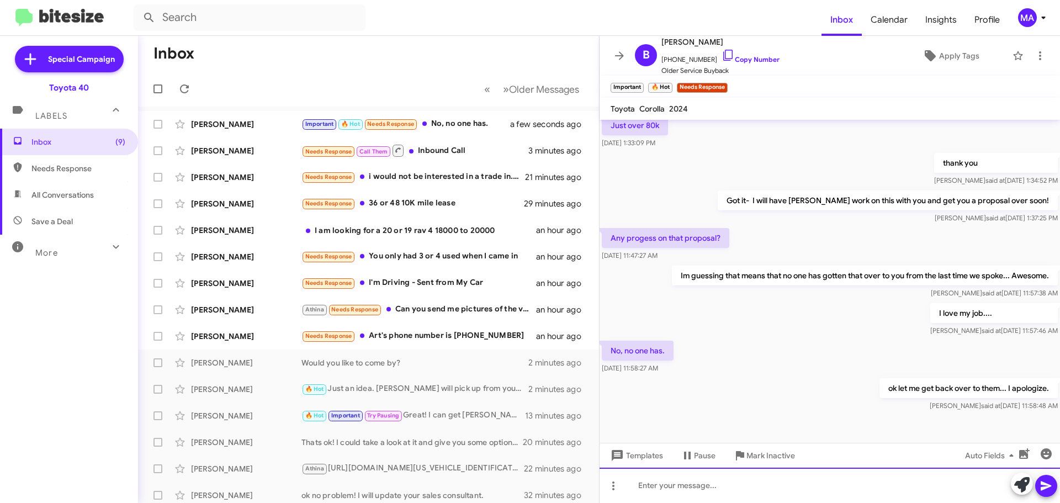
scroll to position [538, 0]
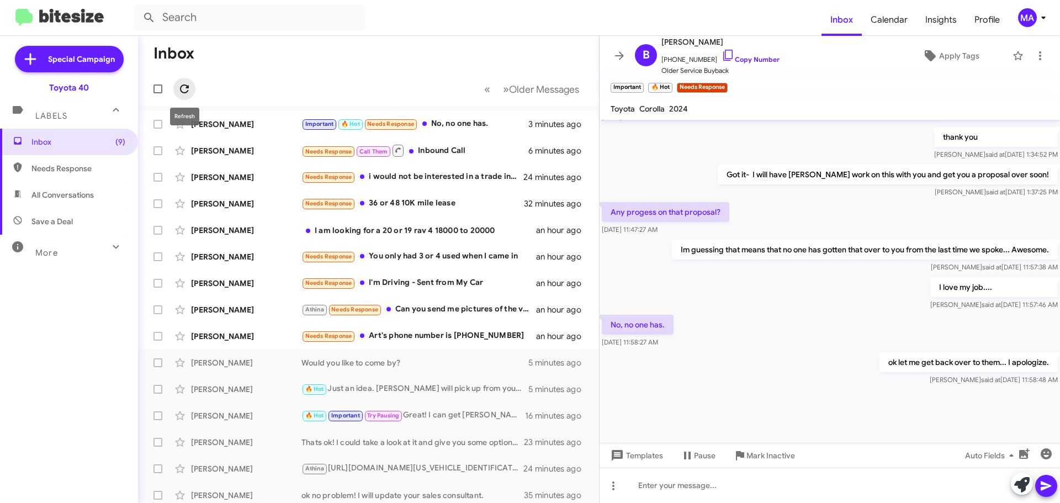
click at [185, 87] on icon at bounding box center [184, 88] width 13 height 13
click at [442, 151] on div "Needs Response Call Them Inbound Call" at bounding box center [423, 151] width 245 height 14
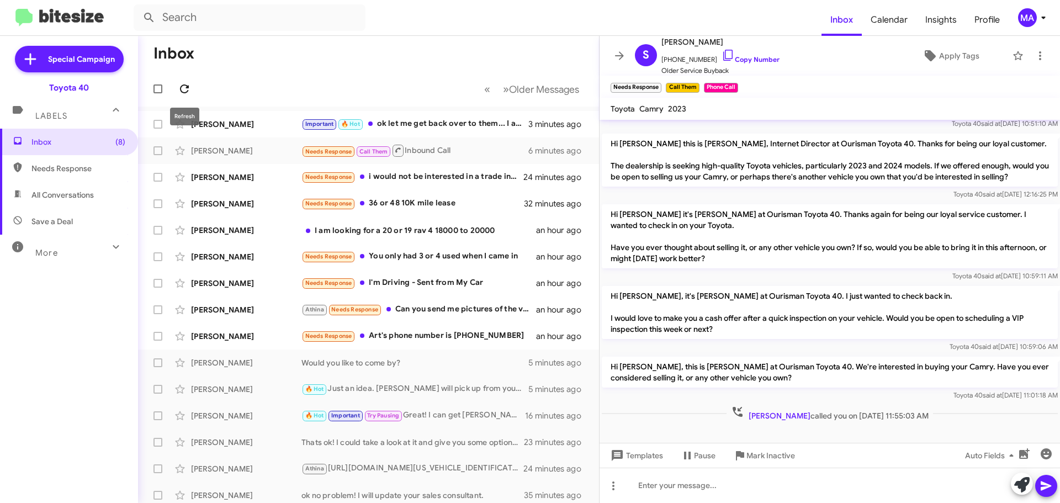
click at [186, 87] on icon at bounding box center [184, 88] width 9 height 9
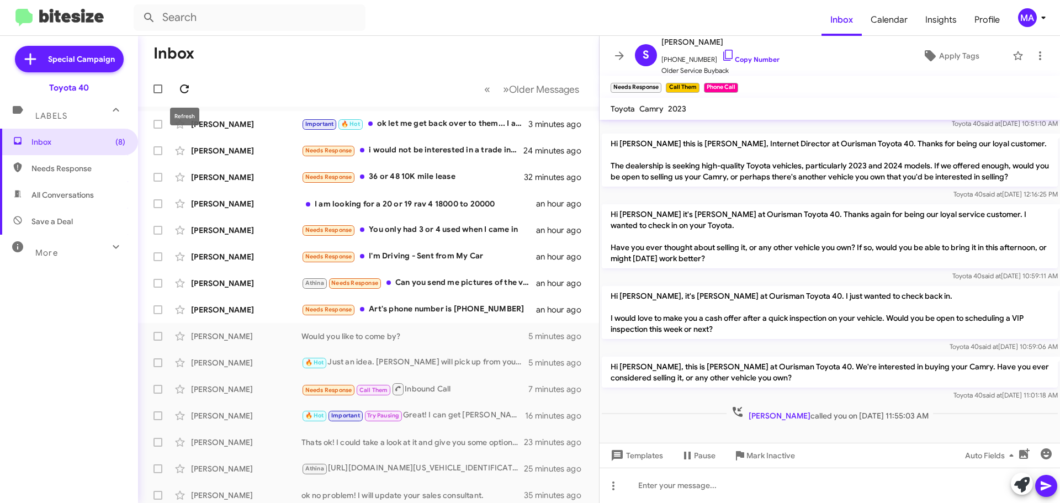
click at [187, 89] on icon at bounding box center [184, 88] width 13 height 13
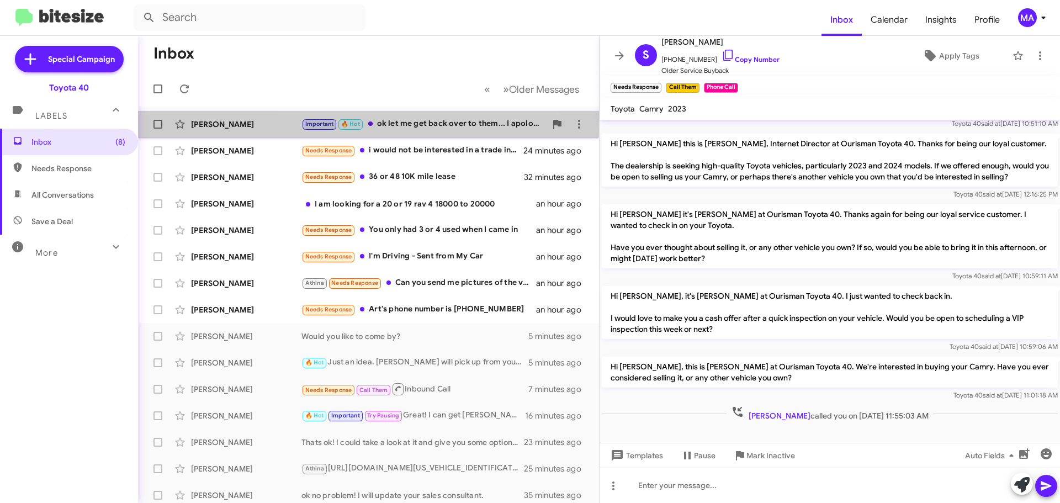
click at [412, 121] on div "Important 🔥 Hot ok let me get back over to them... I apologize." at bounding box center [423, 124] width 245 height 13
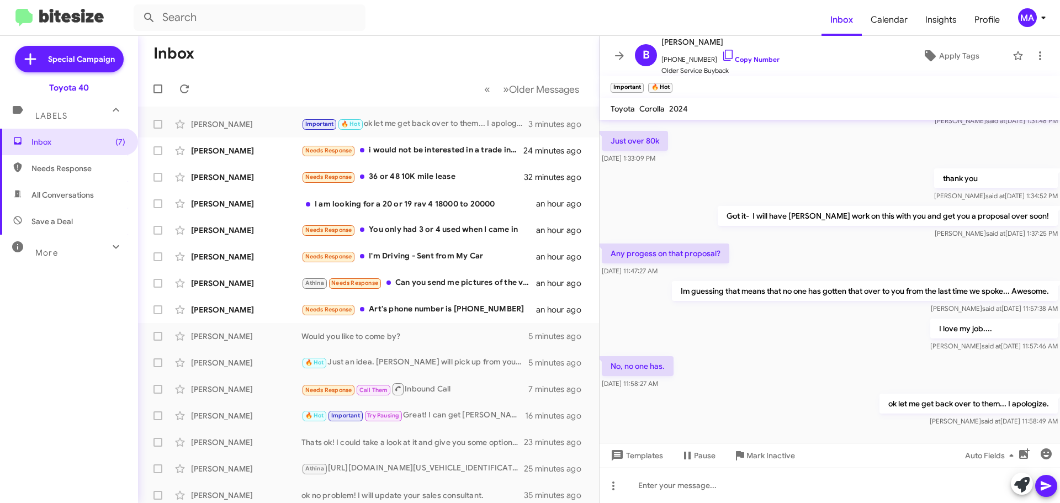
scroll to position [538, 0]
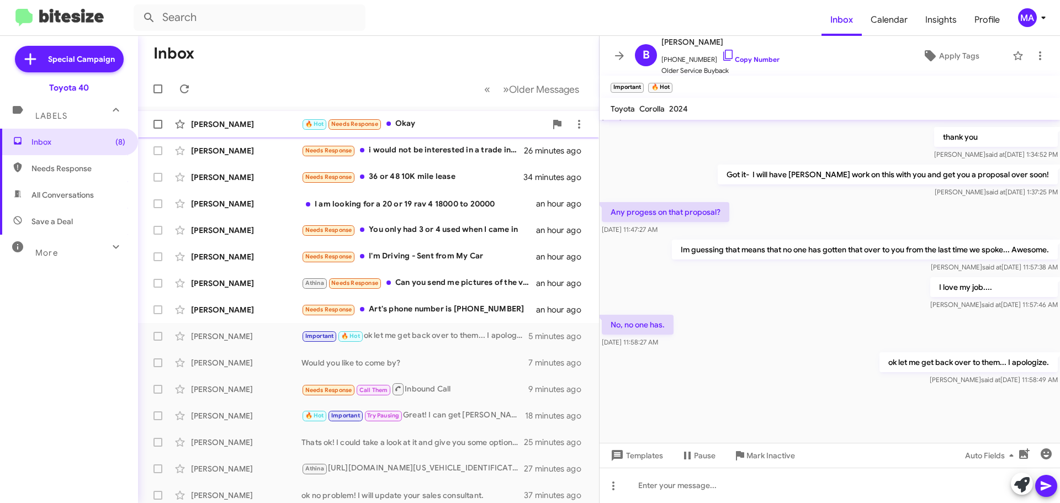
click at [442, 120] on div "🔥 Hot Needs Response Okay" at bounding box center [423, 124] width 245 height 13
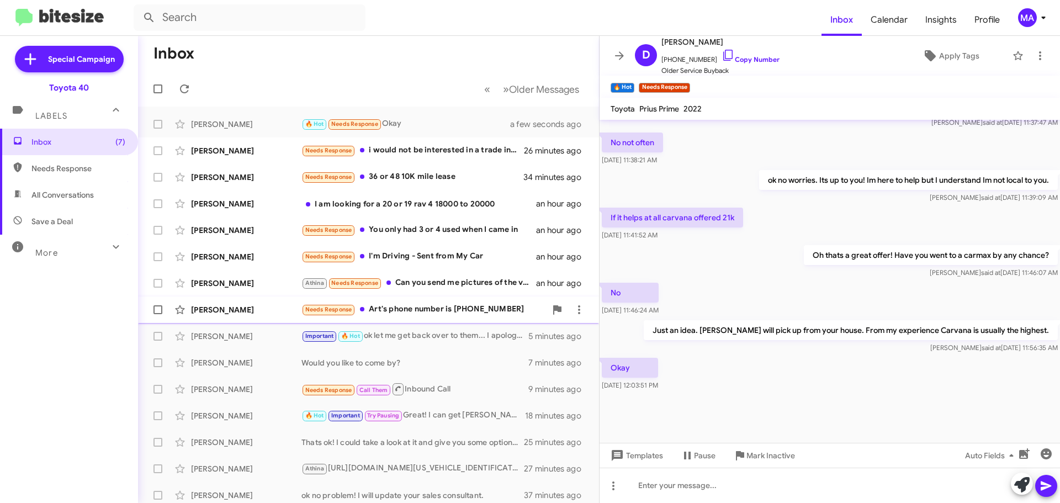
click at [418, 309] on div "Needs Response Art's phone number is 443-421-7344" at bounding box center [423, 309] width 245 height 13
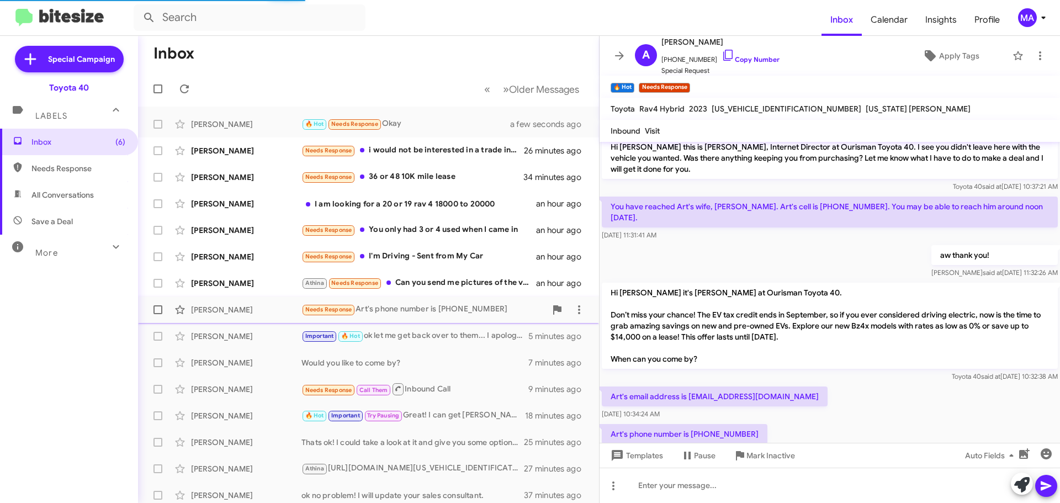
scroll to position [29, 0]
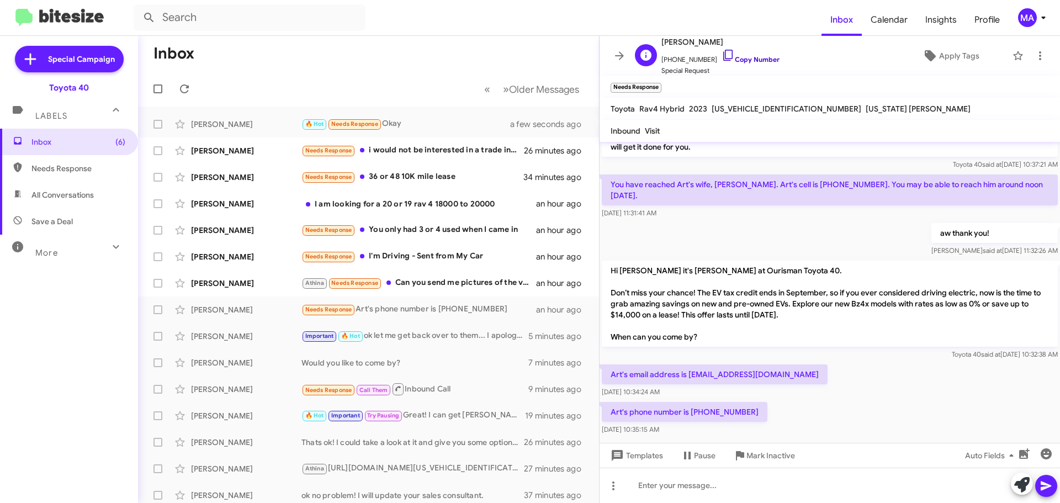
click at [723, 54] on icon at bounding box center [727, 55] width 9 height 11
drag, startPoint x: 729, startPoint y: 401, endPoint x: 612, endPoint y: 362, distance: 123.1
click at [612, 362] on div "Hi Arthur this is Morgan Anderson, Internet Director at Ourisman Toyota 40. I s…" at bounding box center [829, 275] width 460 height 325
copy div "Art's email address is artstow@aol.com Aug 12, 2025, 10:34:24 AM Art's phone nu…"
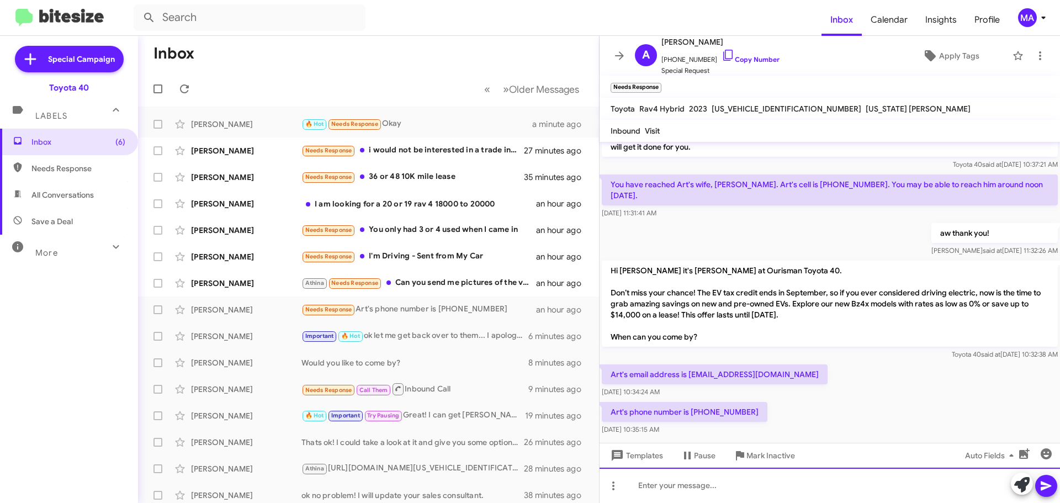
click at [687, 485] on div at bounding box center [829, 485] width 460 height 35
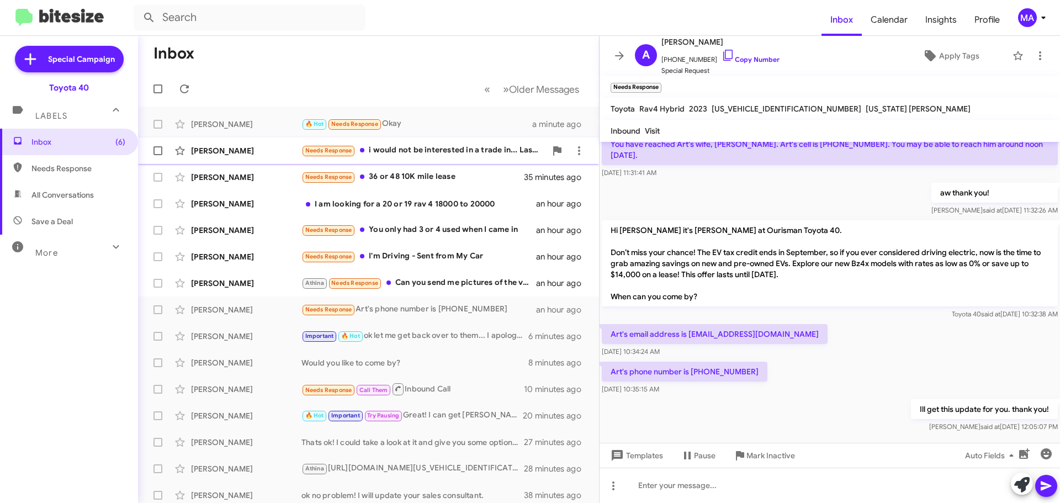
click at [452, 145] on div "Needs Response i would not be interested in a trade in... Last December i bough…" at bounding box center [423, 150] width 245 height 13
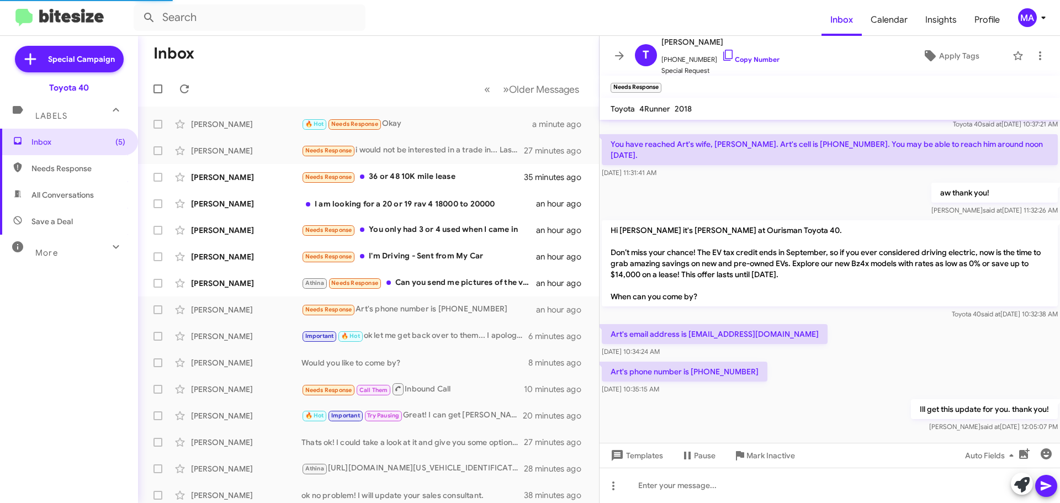
scroll to position [268, 0]
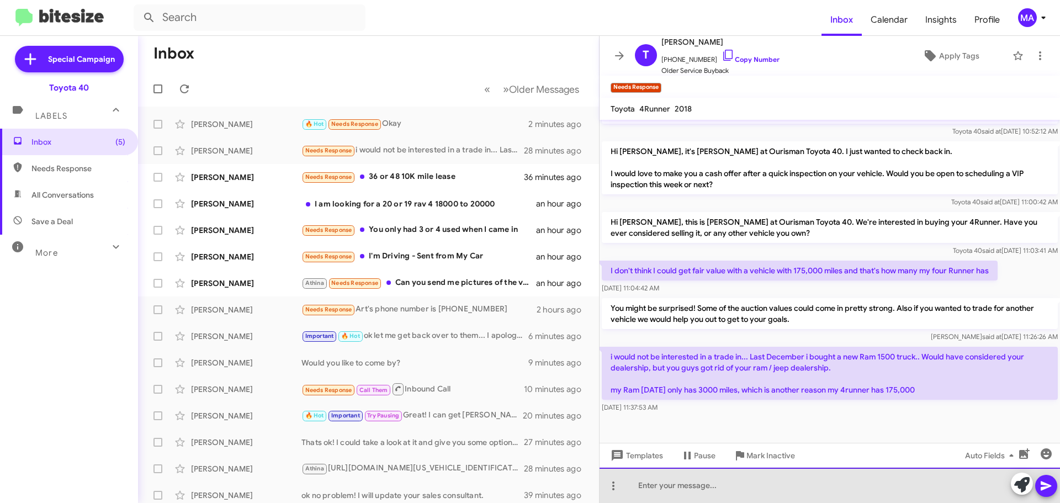
click at [706, 485] on div at bounding box center [829, 485] width 460 height 35
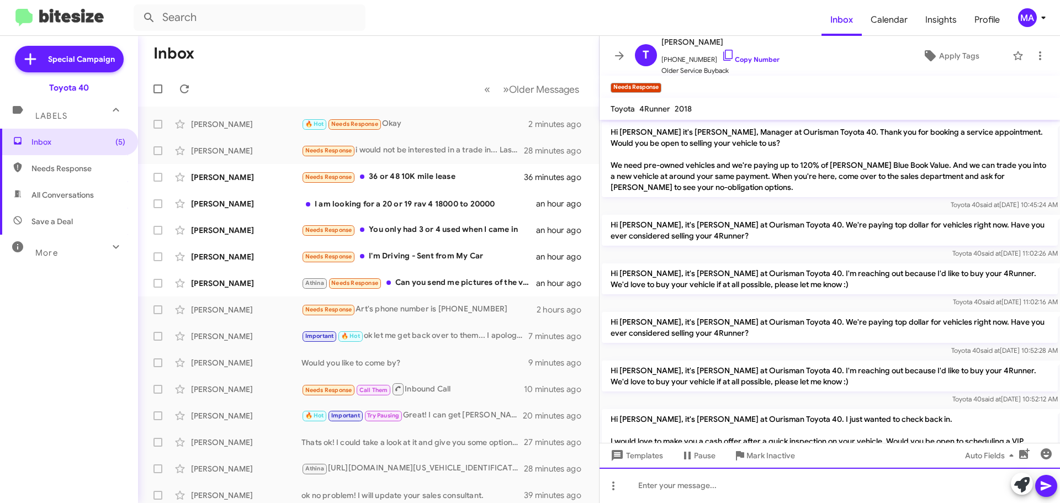
scroll to position [308, 0]
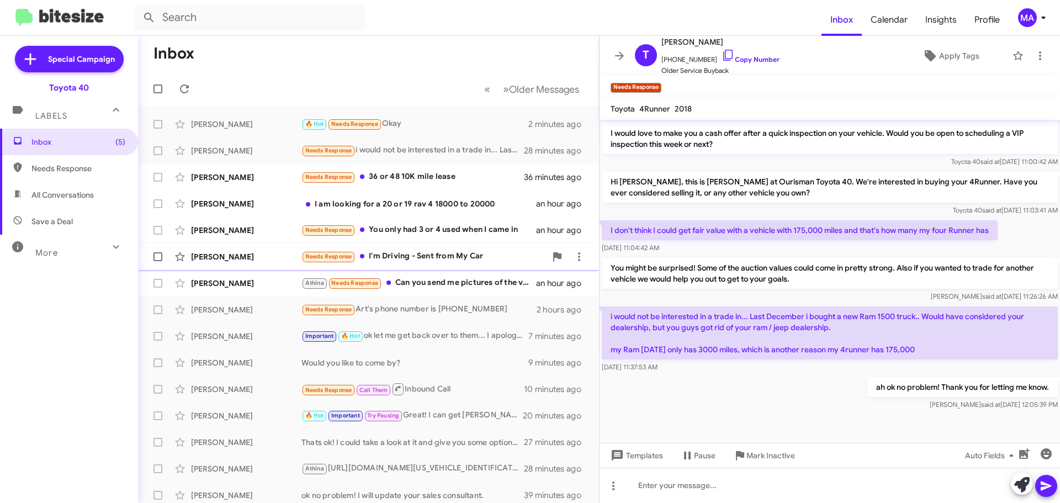
click at [482, 259] on div "Needs Response I'm Driving - Sent from My Car" at bounding box center [423, 256] width 245 height 13
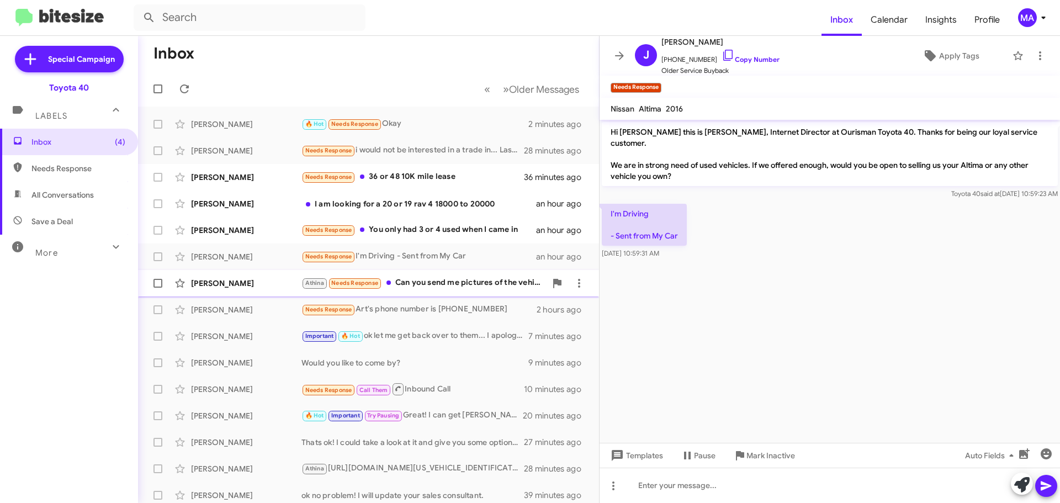
click at [453, 279] on div "Athina Needs Response Can you send me pictures of the vehicle" at bounding box center [423, 283] width 245 height 13
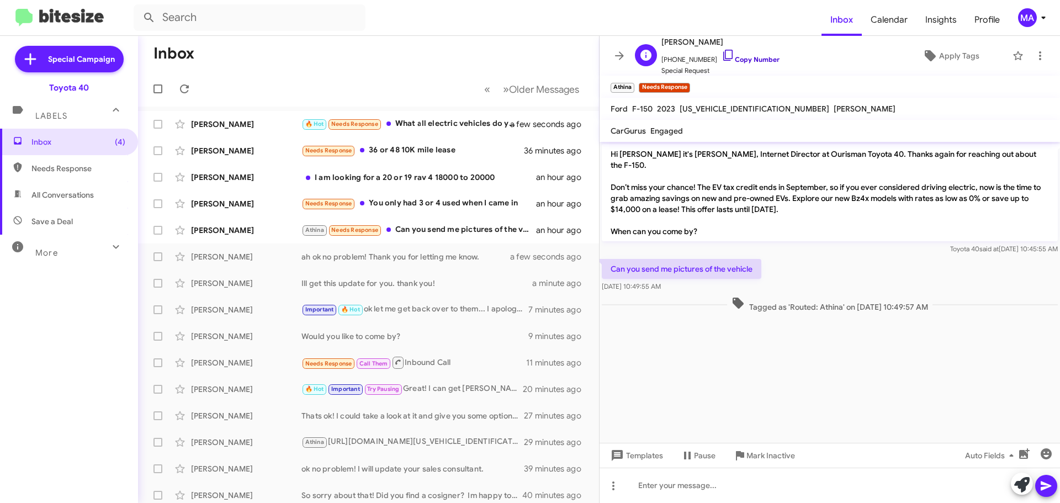
click at [721, 55] on icon at bounding box center [727, 55] width 13 height 13
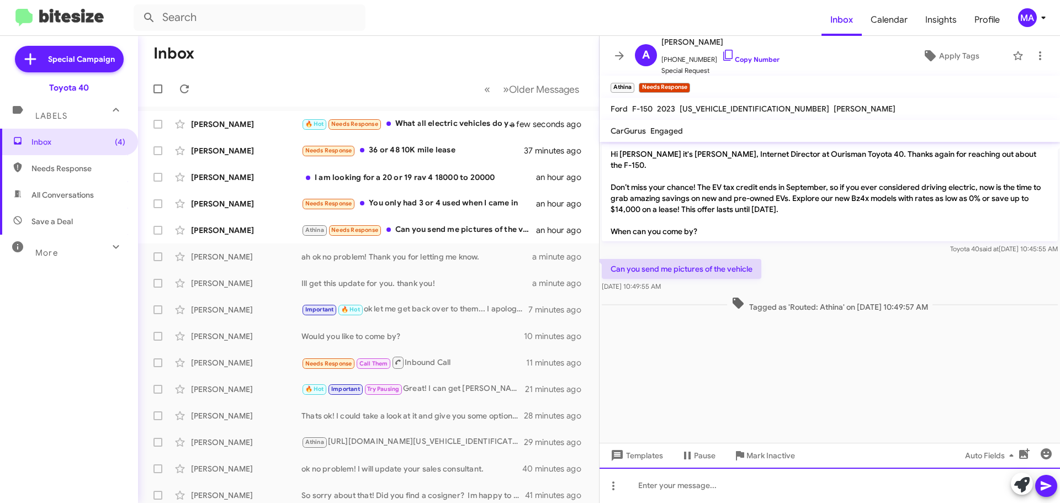
click at [698, 483] on div at bounding box center [829, 485] width 460 height 35
click at [703, 487] on div at bounding box center [829, 485] width 460 height 35
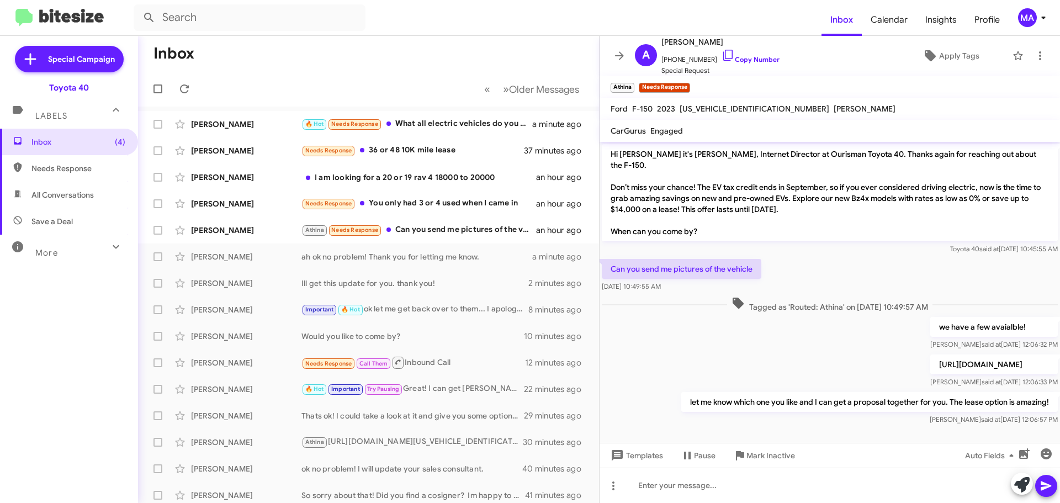
drag, startPoint x: 688, startPoint y: 276, endPoint x: 610, endPoint y: 254, distance: 80.2
click at [610, 259] on div "Can you send me pictures of the vehicle Aug 12, 2025, 10:49:55 AM" at bounding box center [682, 275] width 160 height 33
copy div "Can you send me pictures of the vehicle Aug 12, 2025, 10:49:55 AM"
click at [636, 324] on div "we have a few avaialble! Morgan said at Aug 12, 2025, 12:06:32 PM" at bounding box center [829, 334] width 460 height 38
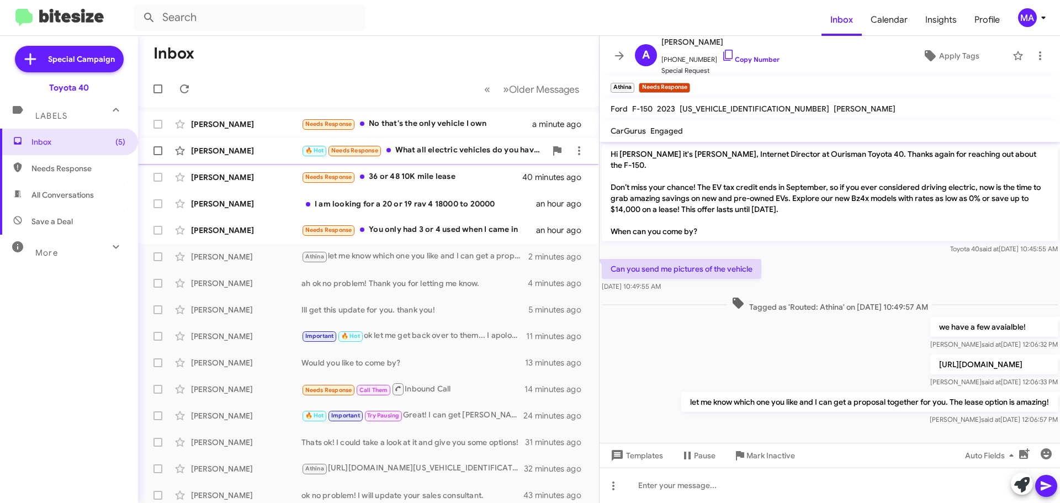
click at [438, 148] on div "🔥 Hot Needs Response What all electric vehicles do you have available by chance?" at bounding box center [423, 150] width 245 height 13
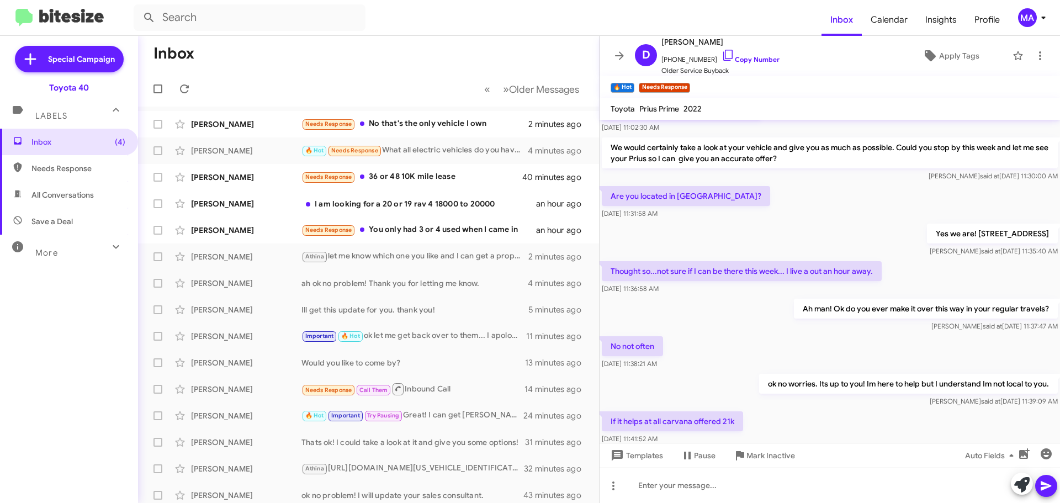
scroll to position [520, 0]
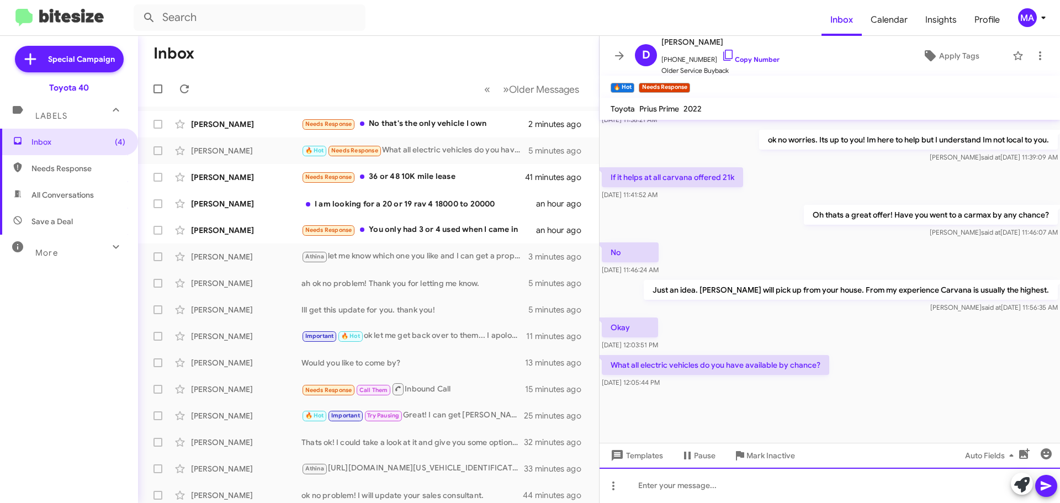
click at [705, 489] on div at bounding box center [829, 485] width 460 height 35
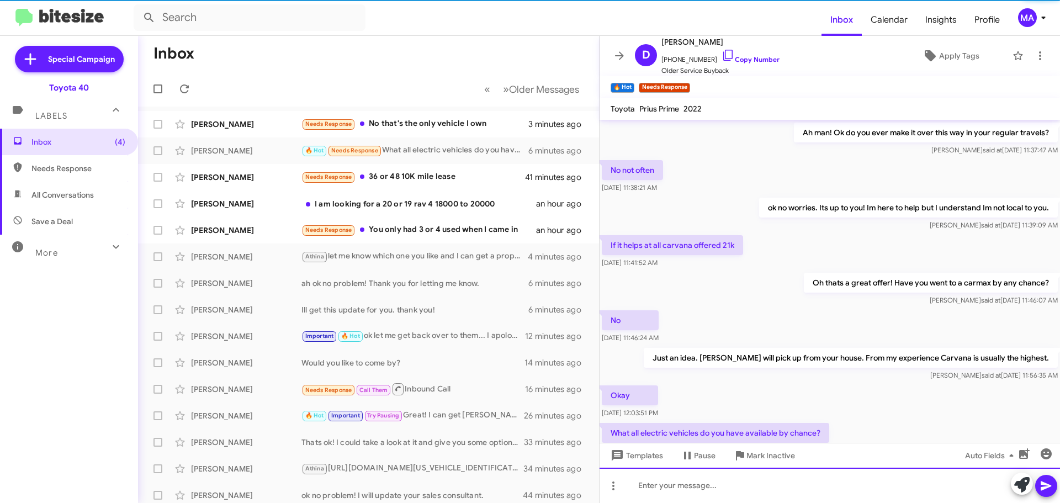
scroll to position [601, 0]
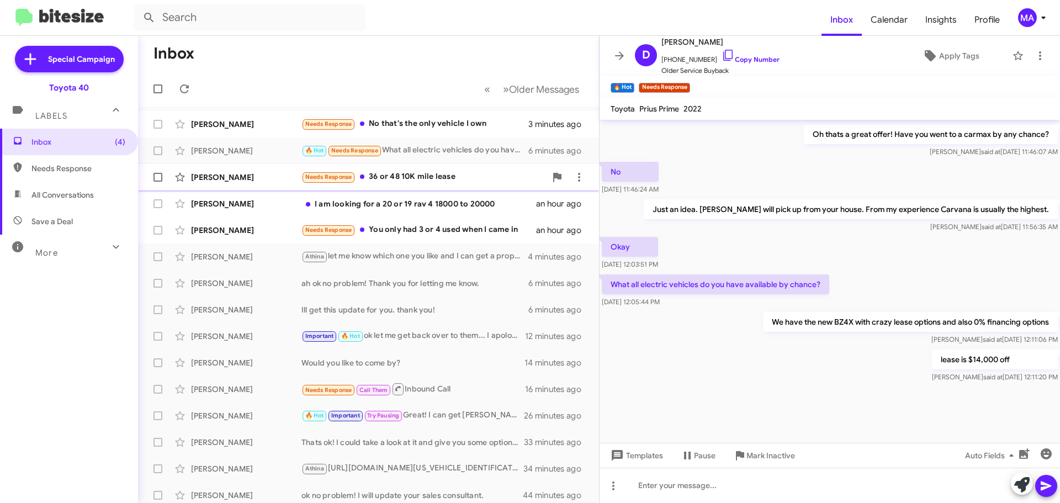
click at [443, 174] on div "Needs Response 36 or 48 10K mile lease" at bounding box center [423, 177] width 245 height 13
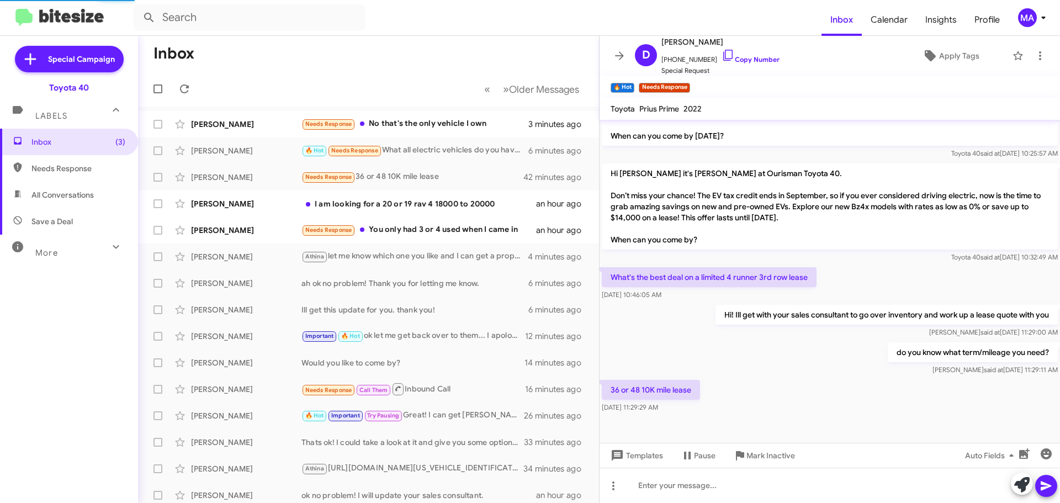
scroll to position [257, 0]
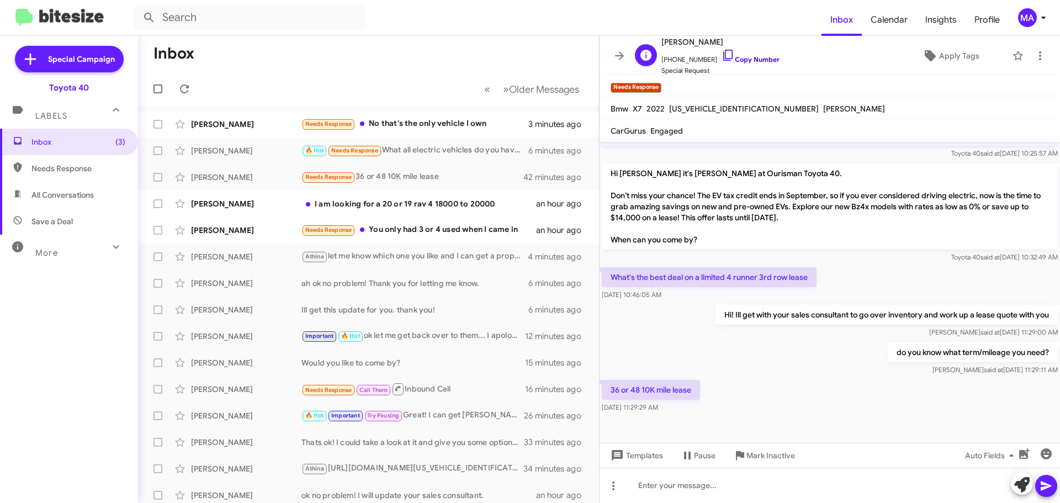
click at [721, 55] on icon at bounding box center [727, 55] width 13 height 13
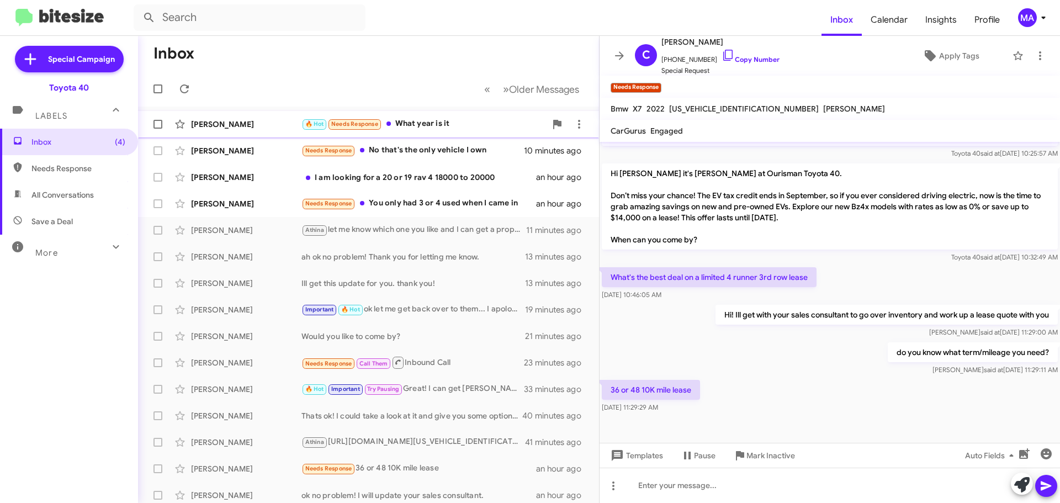
click at [415, 124] on div "🔥 Hot Needs Response What year is it" at bounding box center [423, 124] width 245 height 13
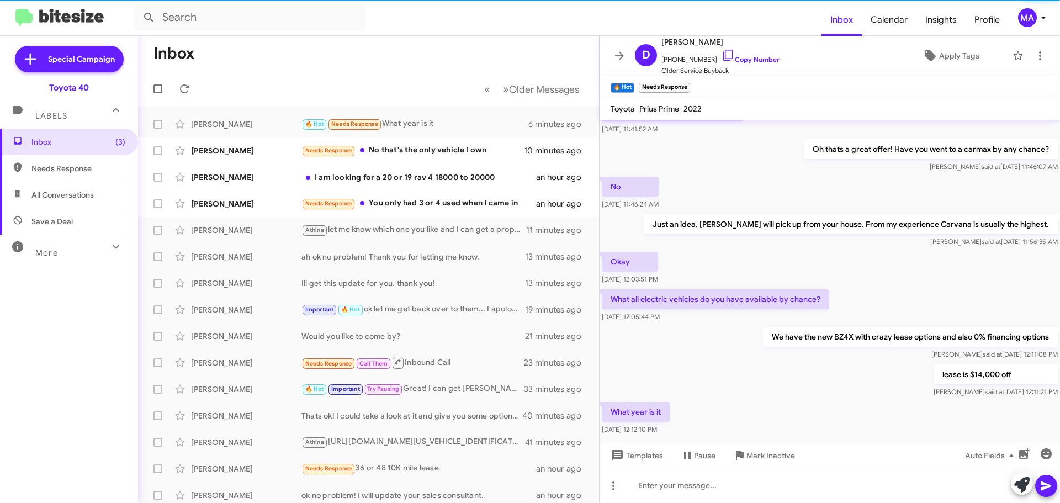
scroll to position [641, 0]
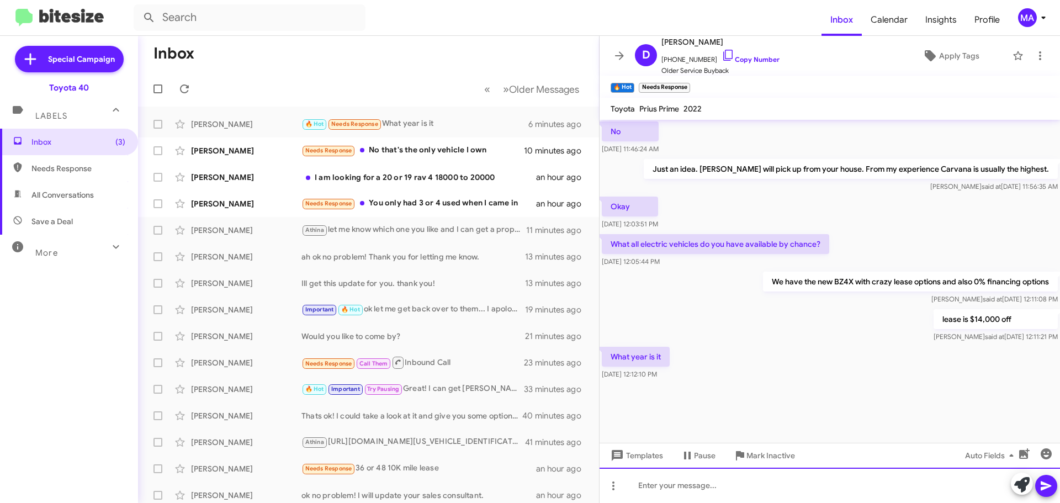
click at [685, 490] on div at bounding box center [829, 485] width 460 height 35
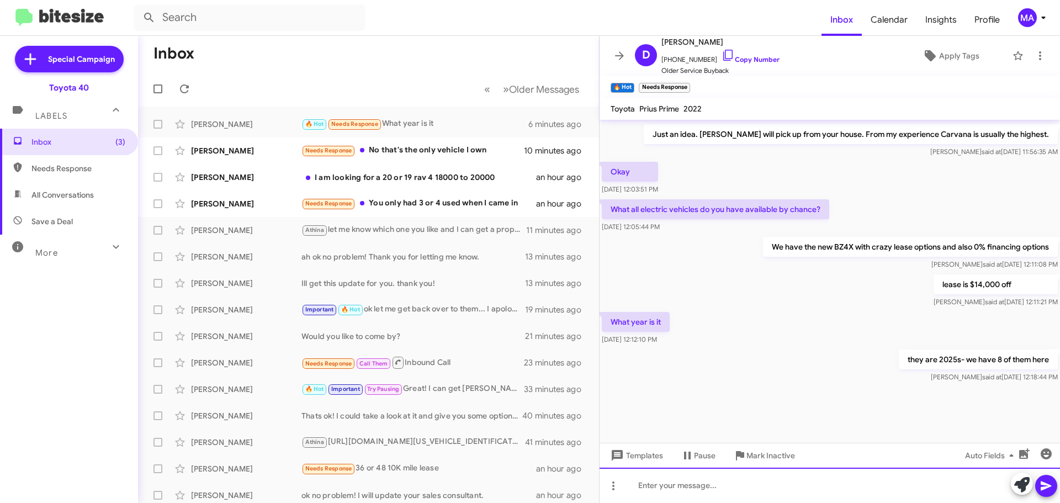
scroll to position [681, 0]
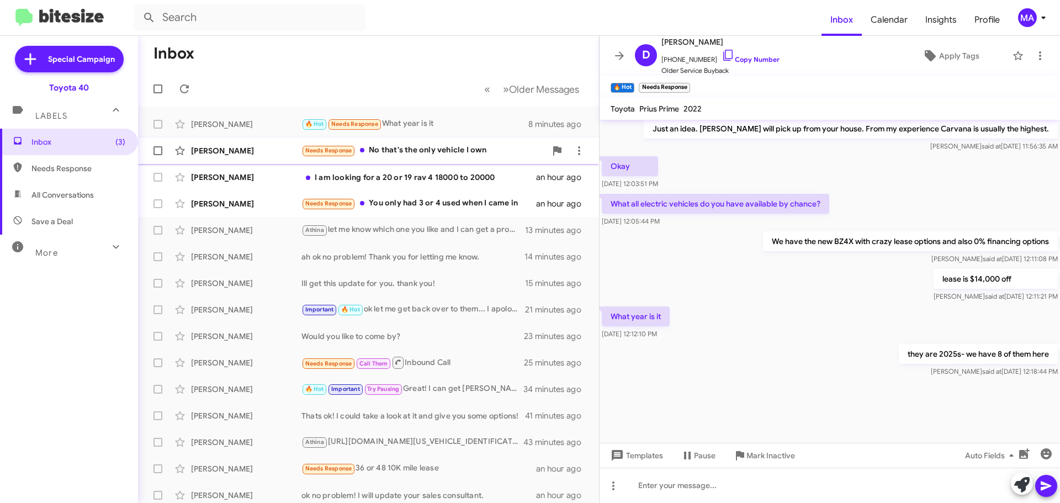
click at [454, 145] on div "Needs Response No that's the only vehicle I own" at bounding box center [423, 150] width 245 height 13
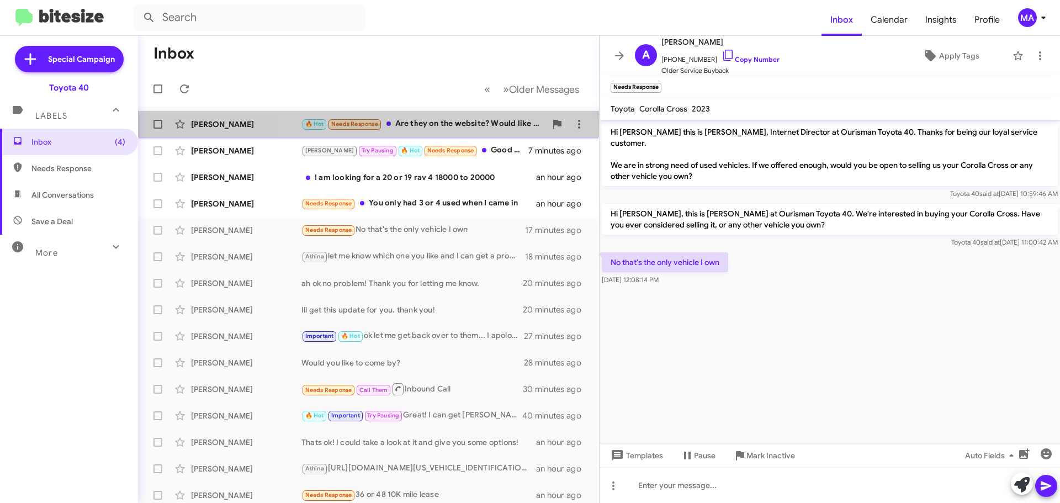
click at [458, 121] on div "🔥 Hot Needs Response Are they on the website? Would like to see them?" at bounding box center [423, 124] width 245 height 13
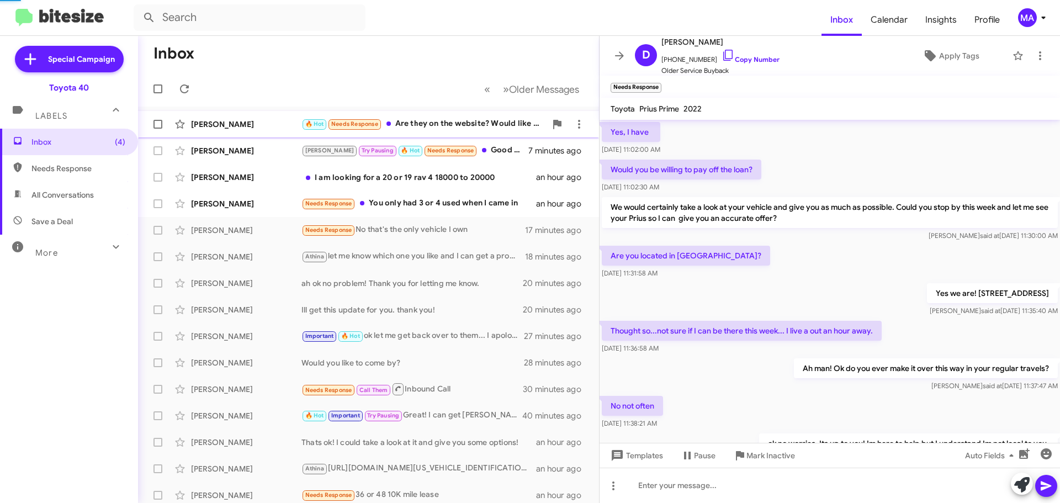
scroll to position [494, 0]
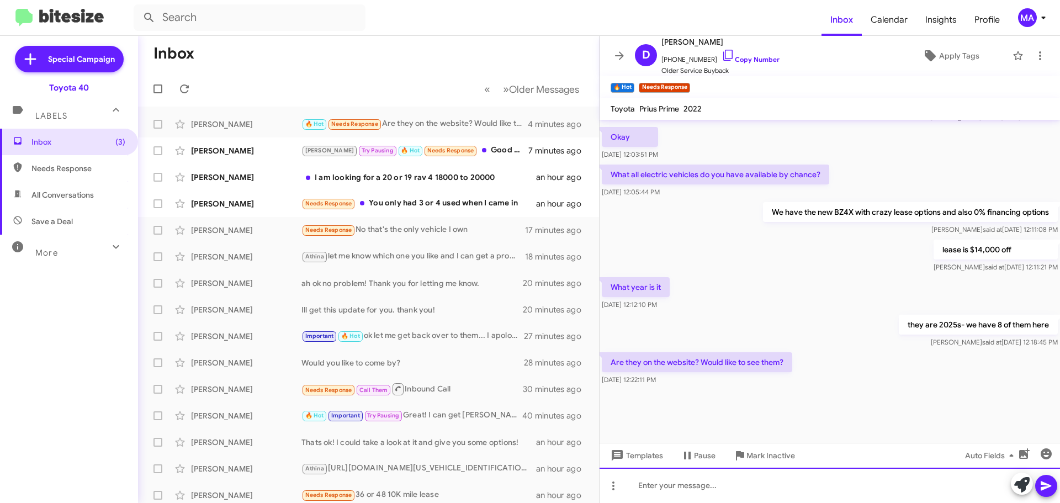
click at [662, 486] on div at bounding box center [829, 485] width 460 height 35
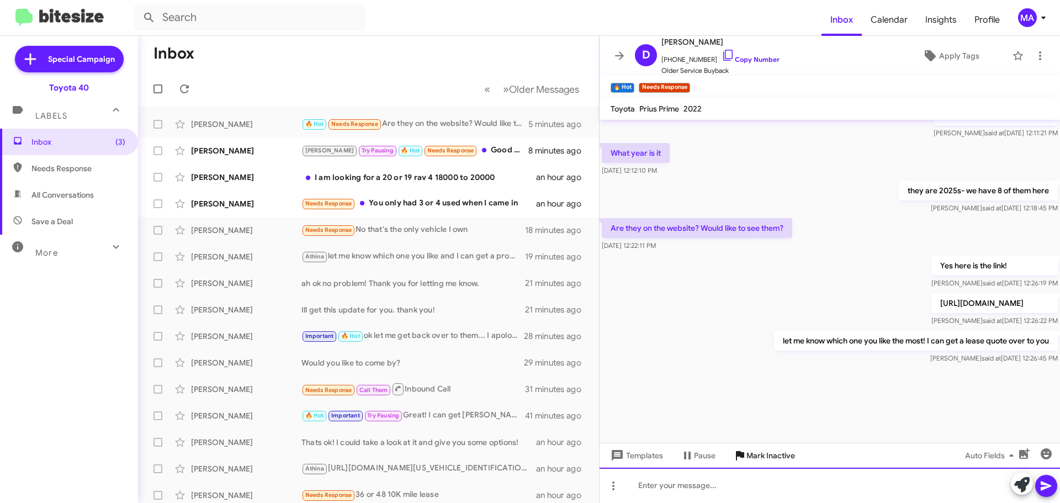
scroll to position [883, 0]
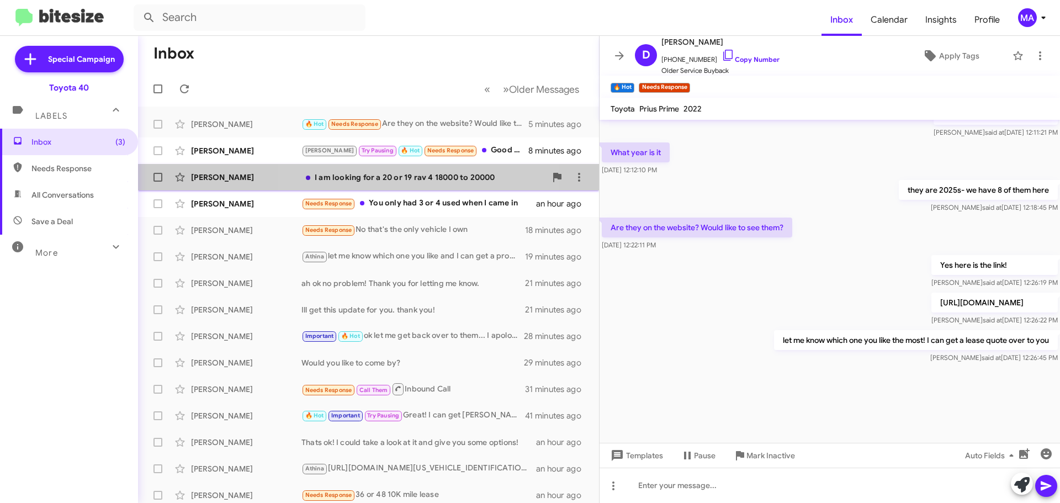
click at [400, 178] on div "I am looking for a 20 or 19 rav 4 18000 to 20000" at bounding box center [423, 177] width 245 height 11
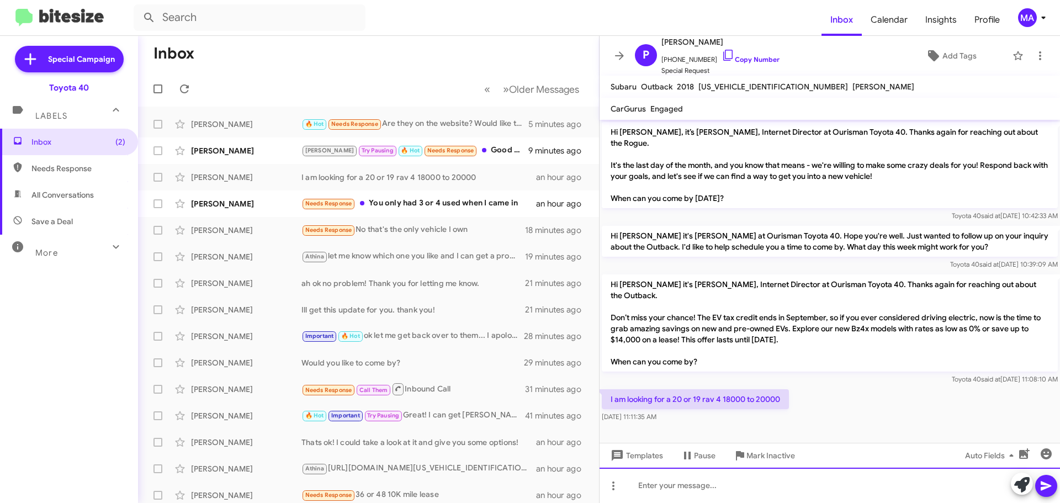
click at [675, 489] on div at bounding box center [829, 485] width 460 height 35
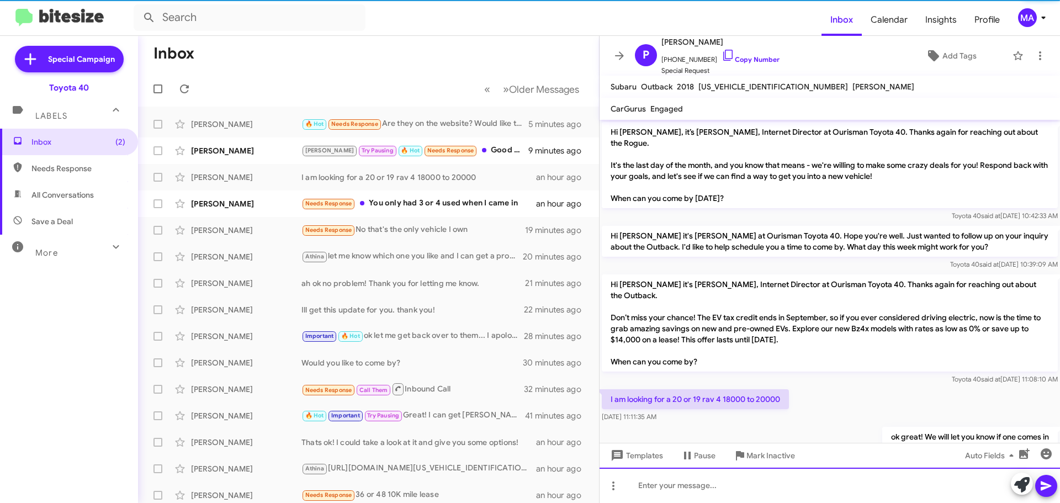
scroll to position [22, 0]
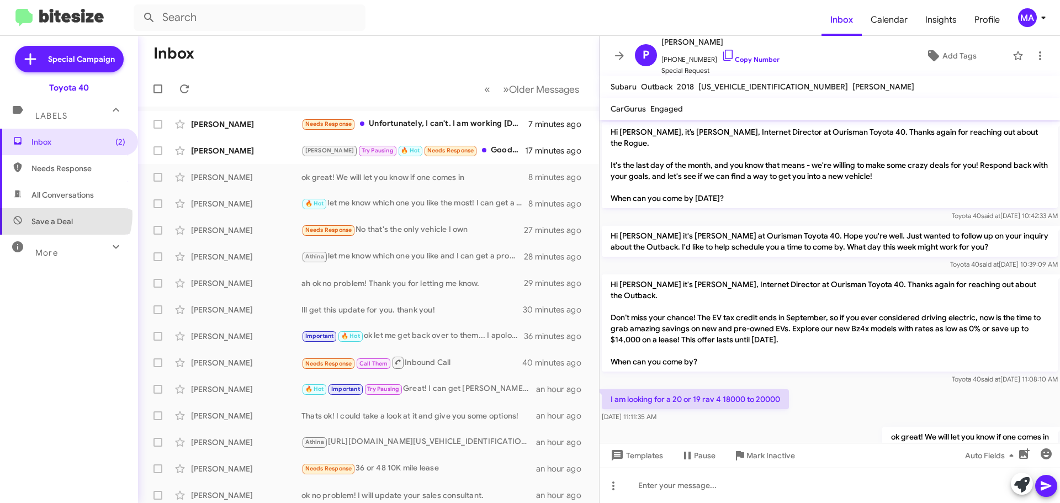
click at [59, 215] on span "Save a Deal" at bounding box center [69, 221] width 138 height 26
type input "in:not-interested"
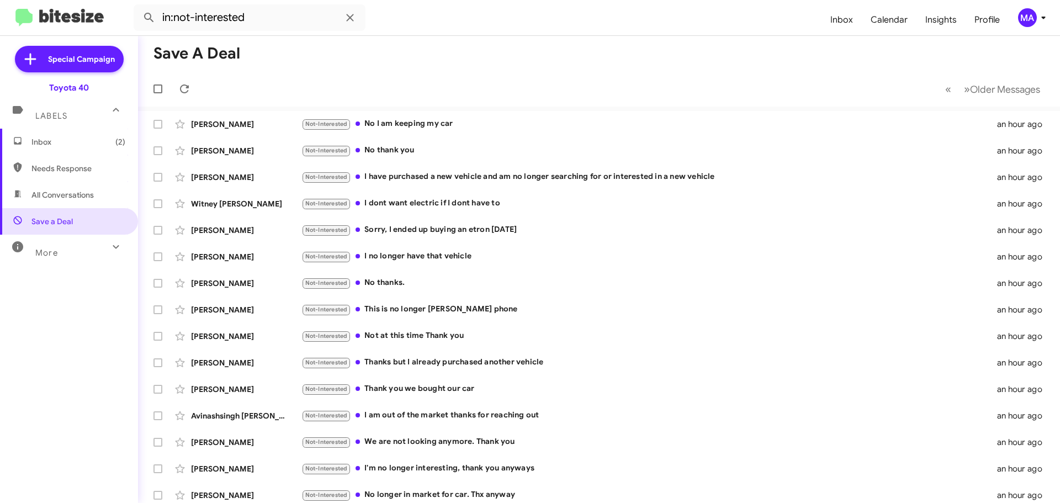
click at [66, 142] on span "Inbox (2)" at bounding box center [78, 141] width 94 height 11
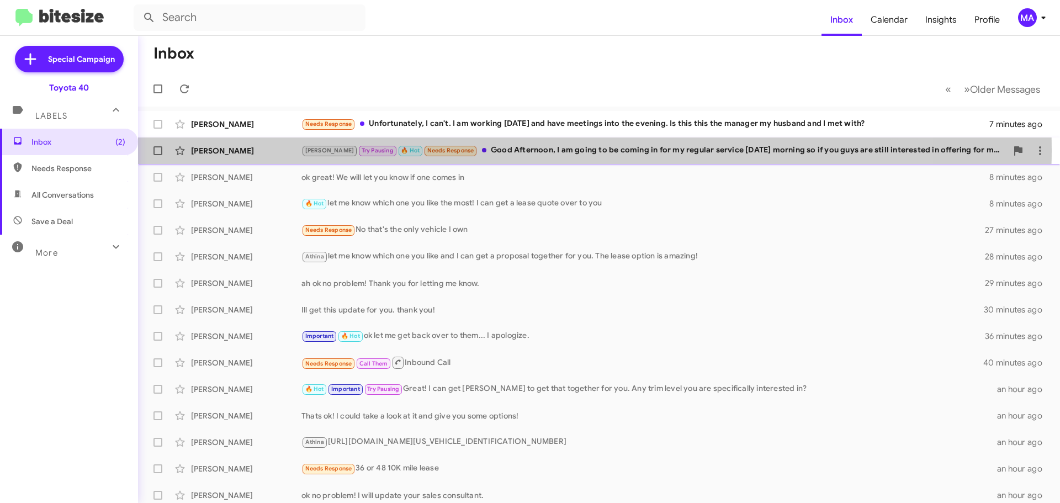
click at [501, 150] on div "[PERSON_NAME] Pausing 🔥 Hot Needs Response Good Afternoon, I am going to be com…" at bounding box center [653, 150] width 705 height 13
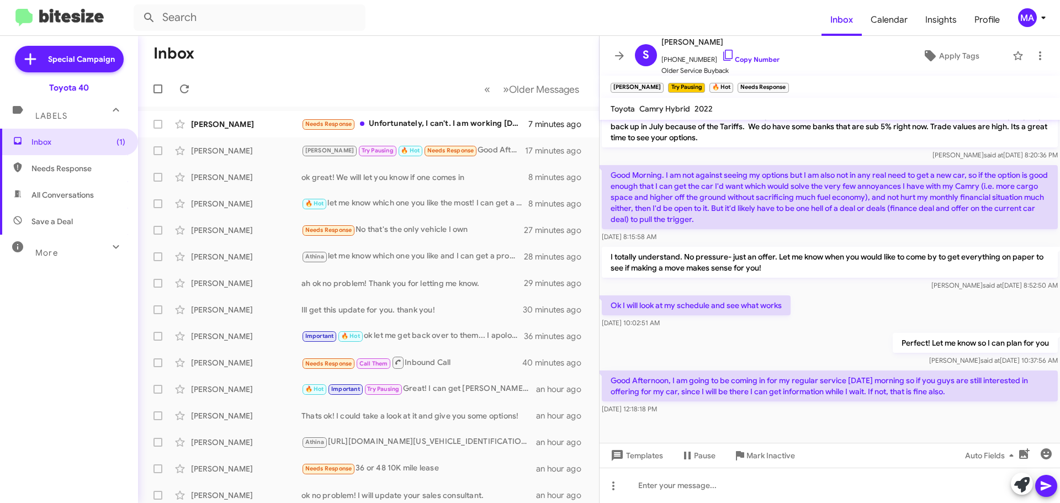
scroll to position [519, 0]
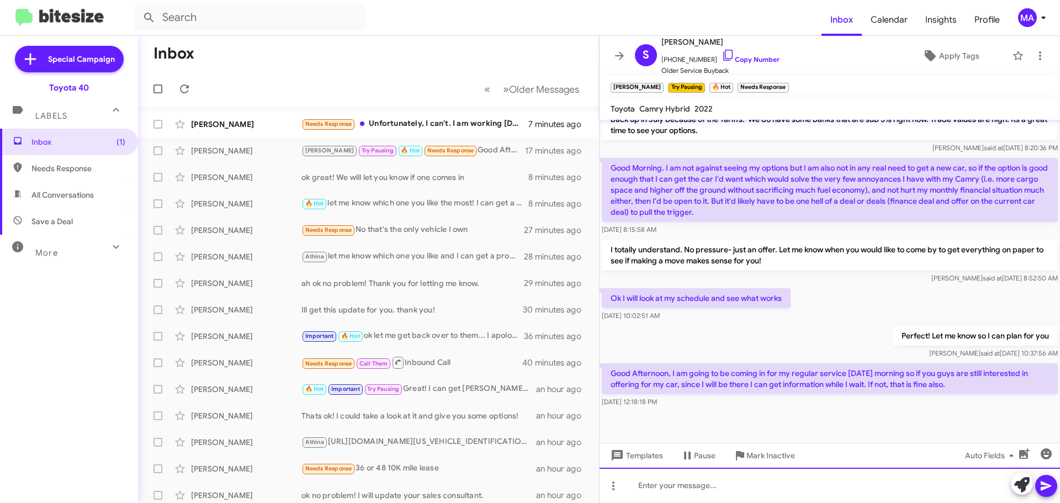
click at [671, 490] on div at bounding box center [829, 485] width 460 height 35
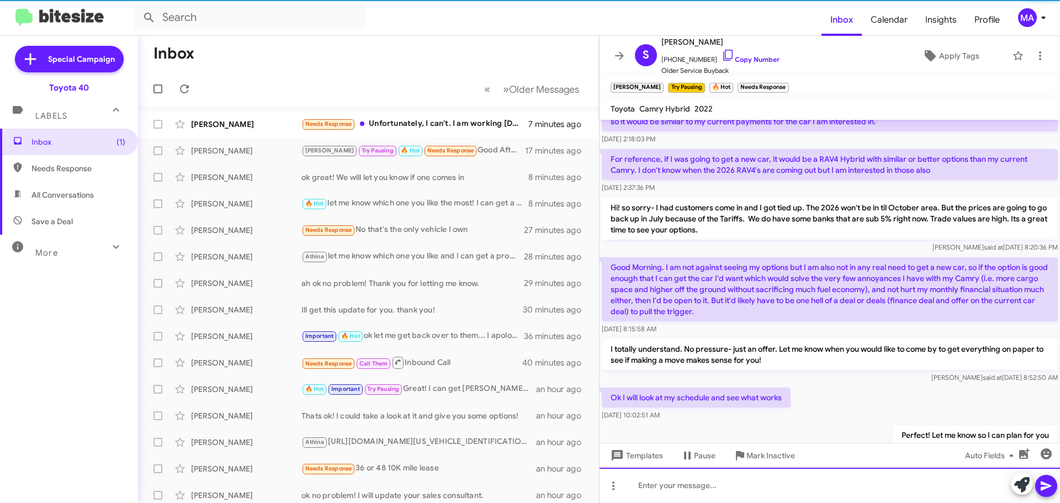
scroll to position [560, 0]
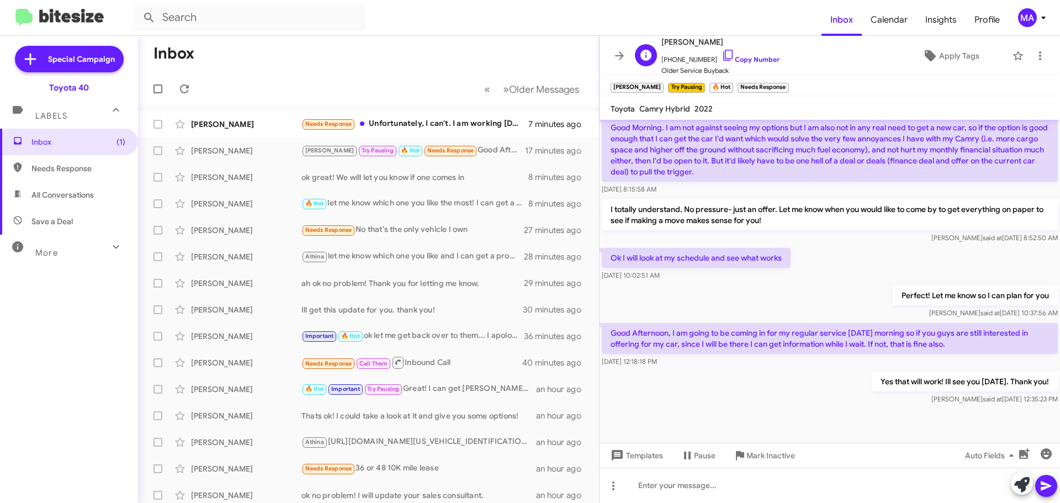
drag, startPoint x: 718, startPoint y: 56, endPoint x: 718, endPoint y: 66, distance: 9.9
click at [721, 56] on icon at bounding box center [727, 55] width 13 height 13
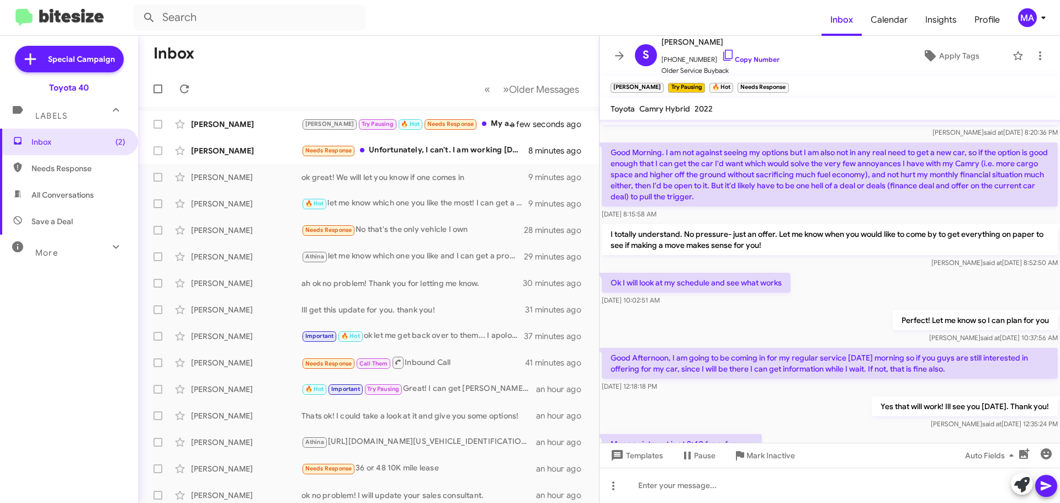
scroll to position [600, 0]
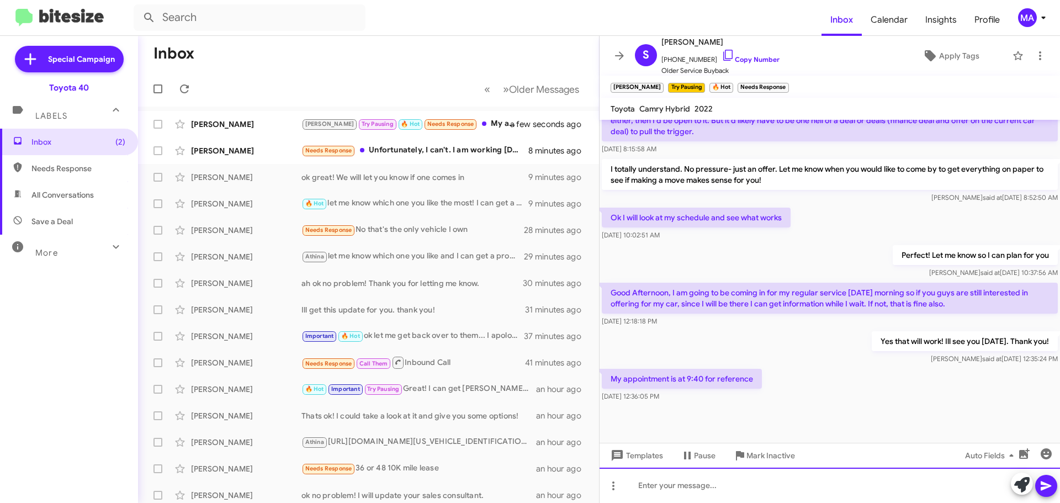
click at [691, 482] on div at bounding box center [829, 485] width 460 height 35
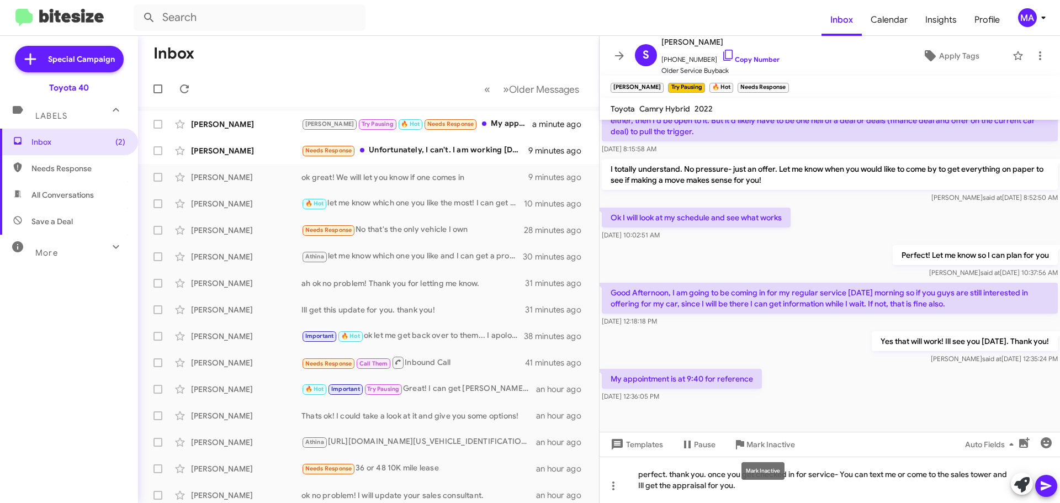
click at [747, 484] on mat-tooltip-component "Mark Inactive" at bounding box center [763, 470] width 59 height 33
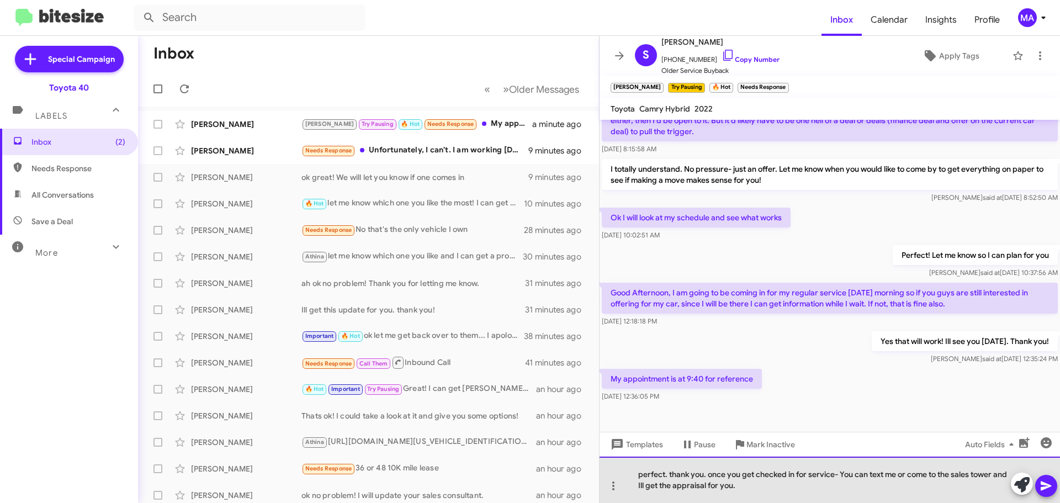
click at [759, 485] on div "perfect. thank you. once you get checked in for service- You can text me or com…" at bounding box center [829, 479] width 460 height 46
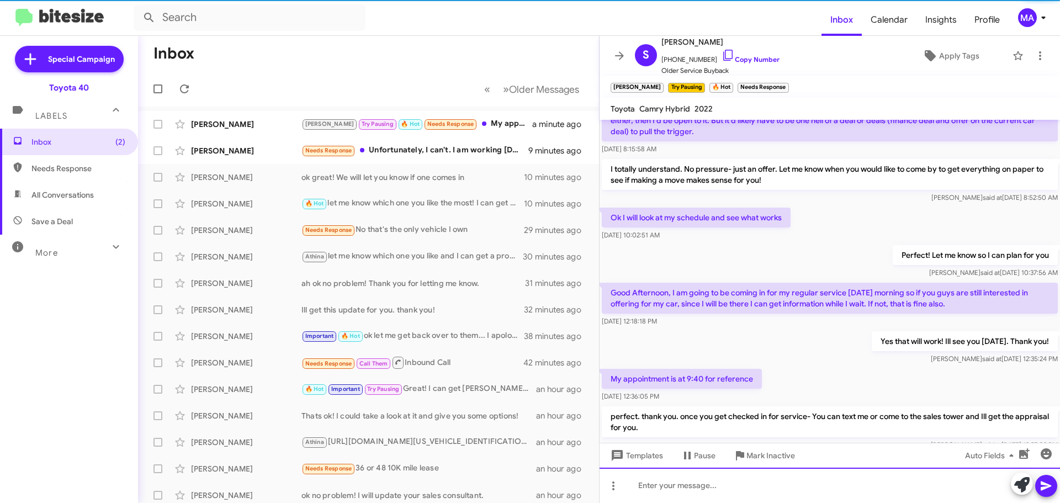
scroll to position [0, 0]
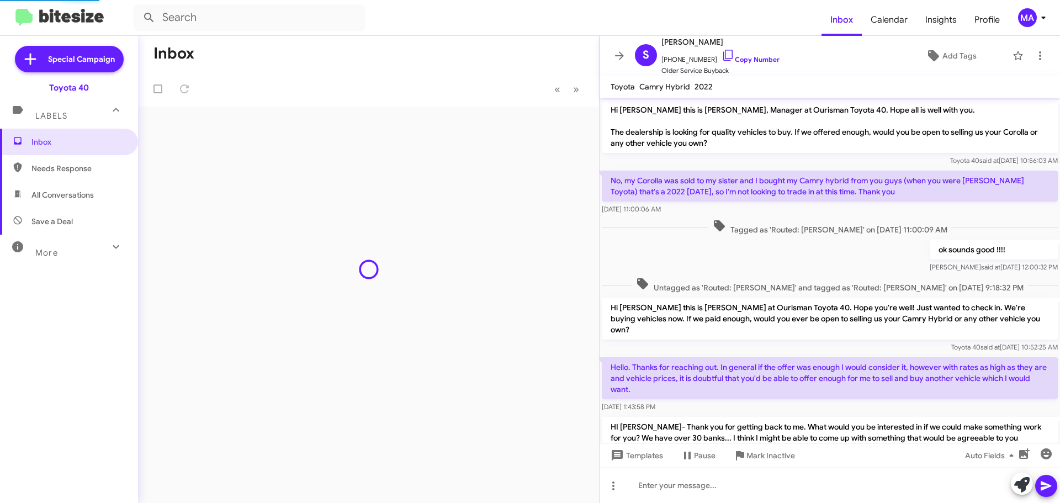
scroll to position [629, 0]
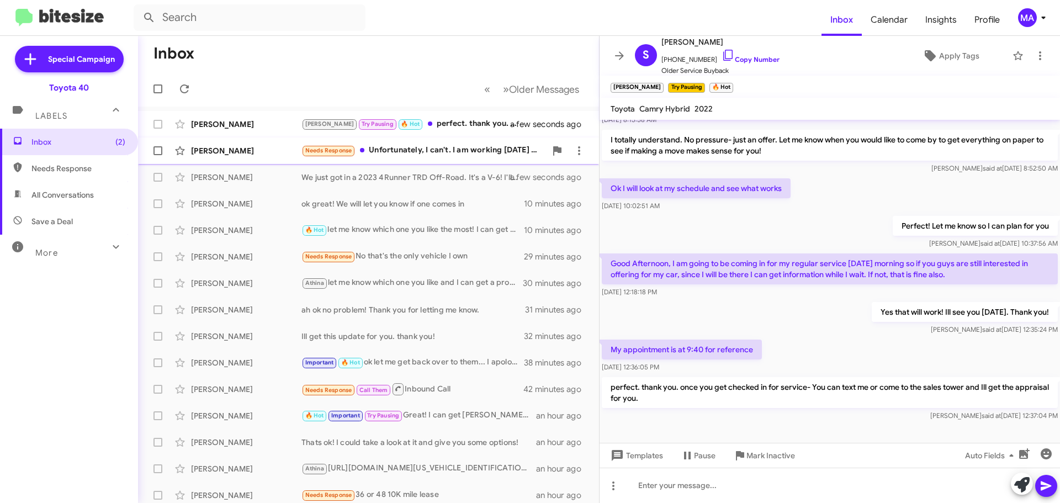
click at [461, 149] on div "Needs Response Unfortunately, I can't. I am working today and have meetings int…" at bounding box center [423, 150] width 245 height 13
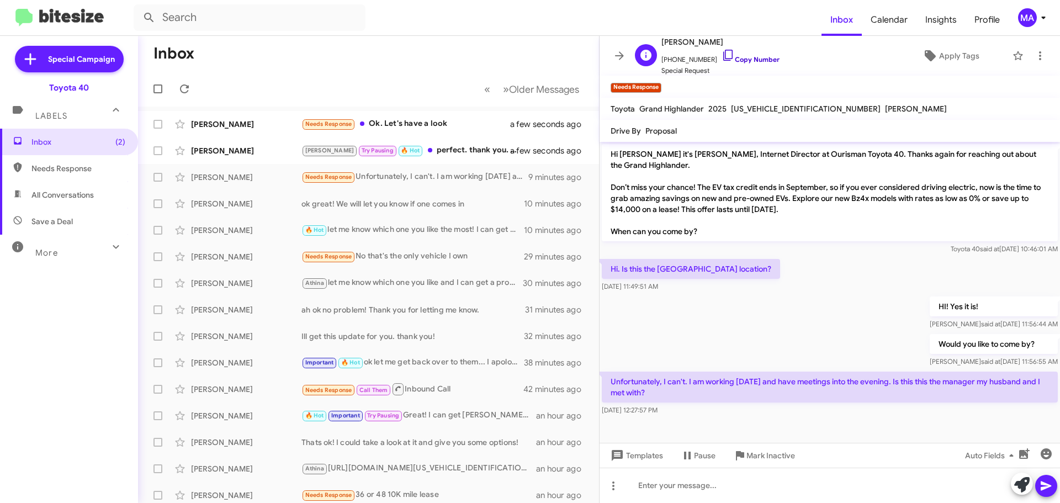
click at [721, 54] on icon at bounding box center [727, 55] width 13 height 13
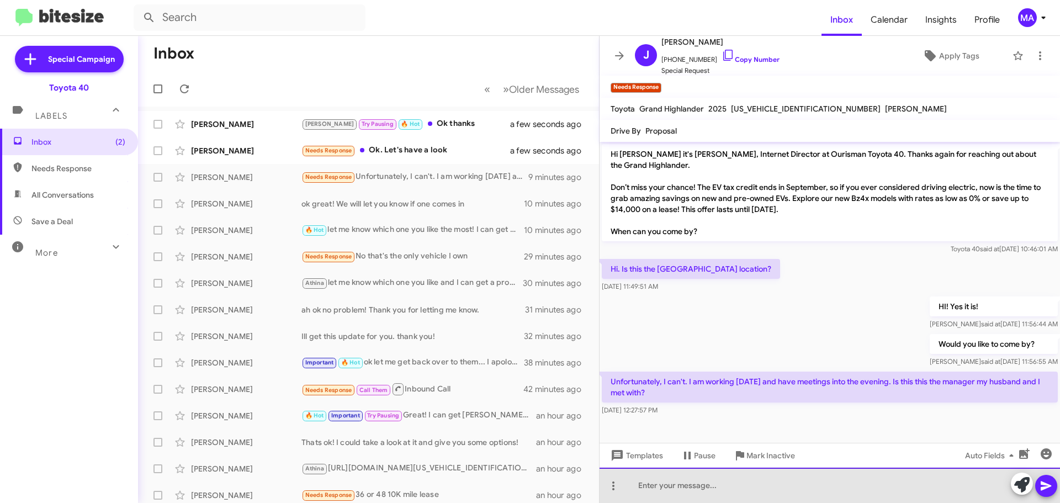
click at [672, 482] on div at bounding box center [829, 485] width 460 height 35
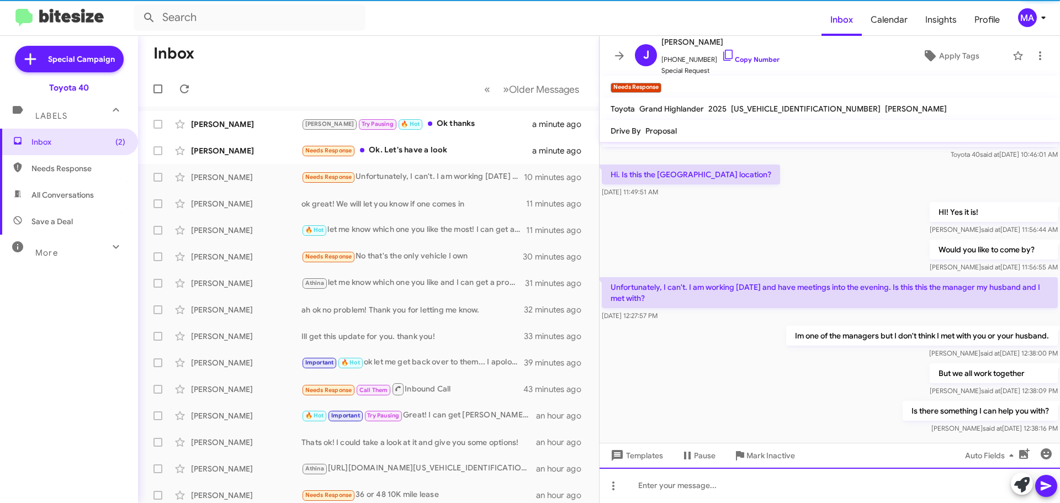
scroll to position [110, 0]
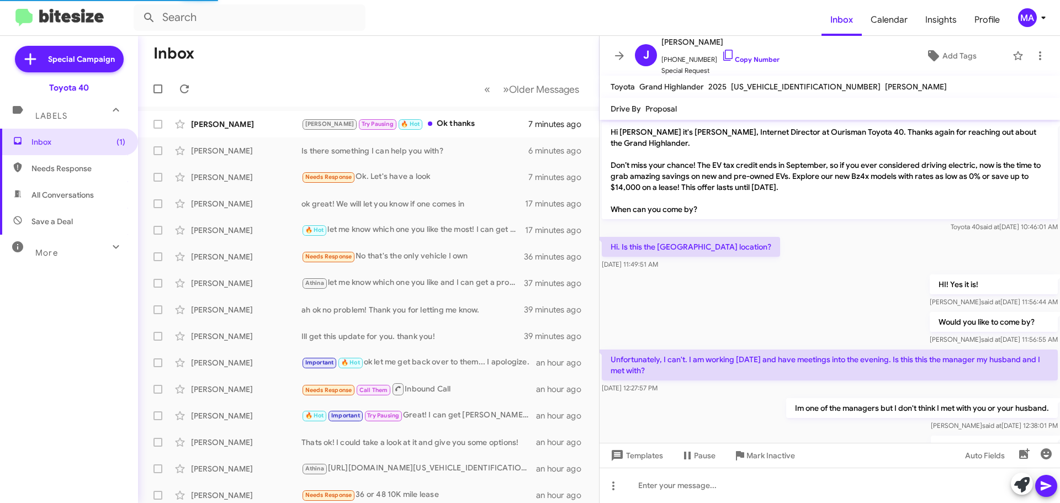
scroll to position [88, 0]
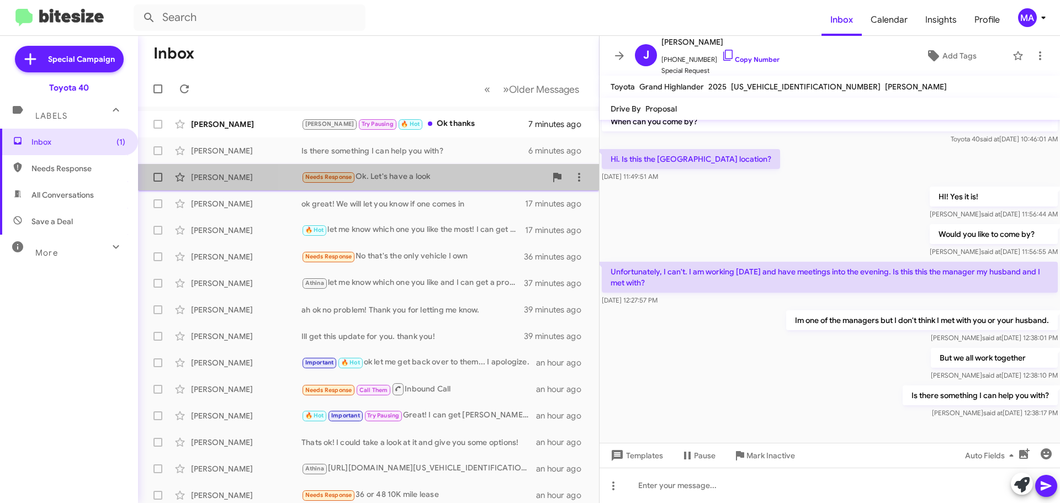
click at [433, 177] on div "Needs Response Ok. Let's have a look" at bounding box center [423, 177] width 245 height 13
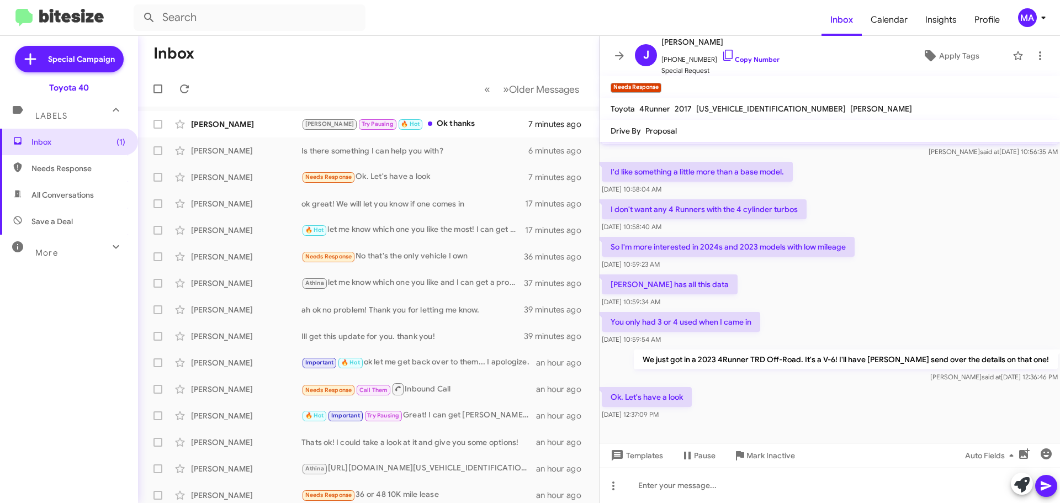
scroll to position [201, 0]
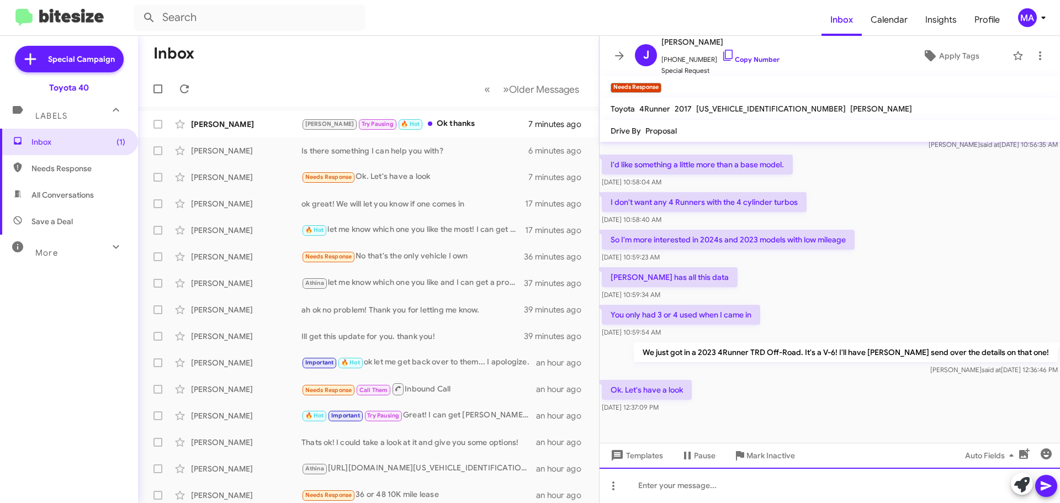
click at [678, 485] on div at bounding box center [829, 485] width 460 height 35
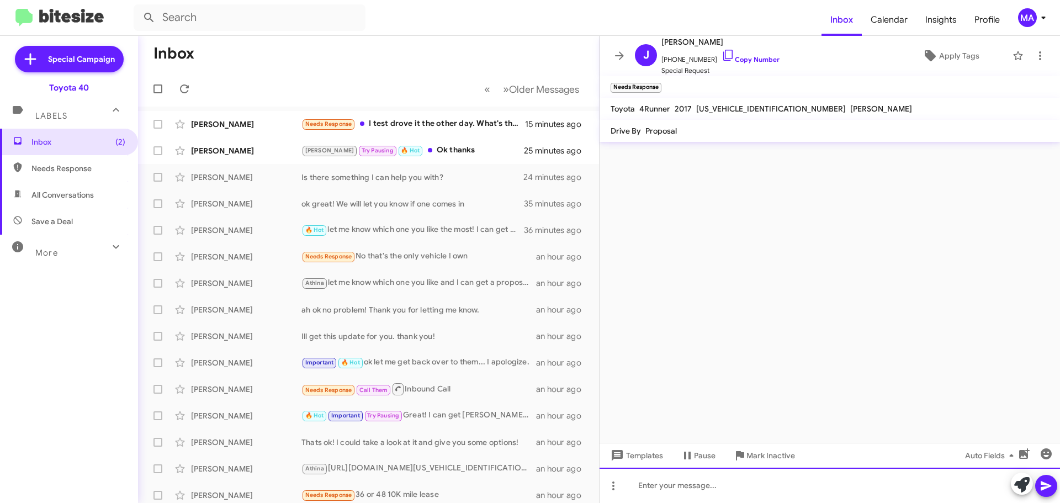
scroll to position [0, 0]
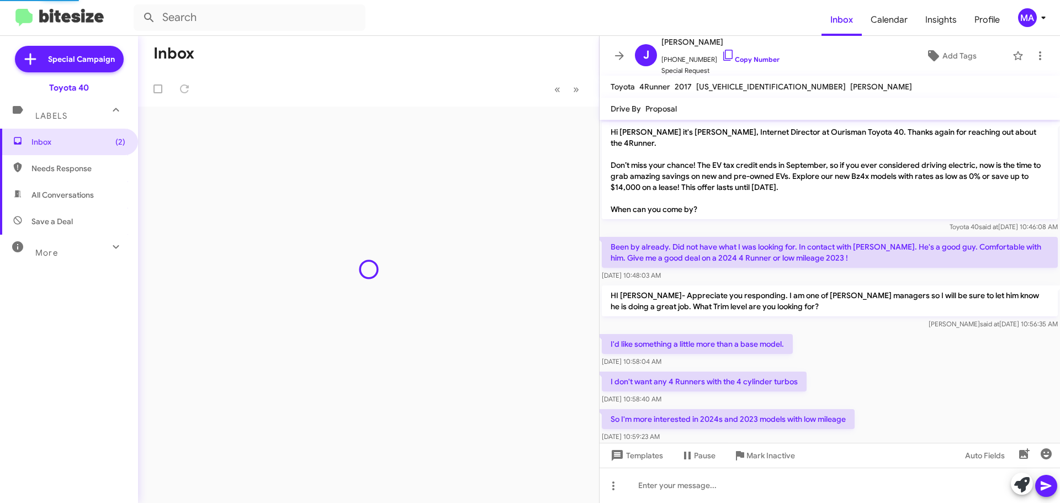
scroll to position [260, 0]
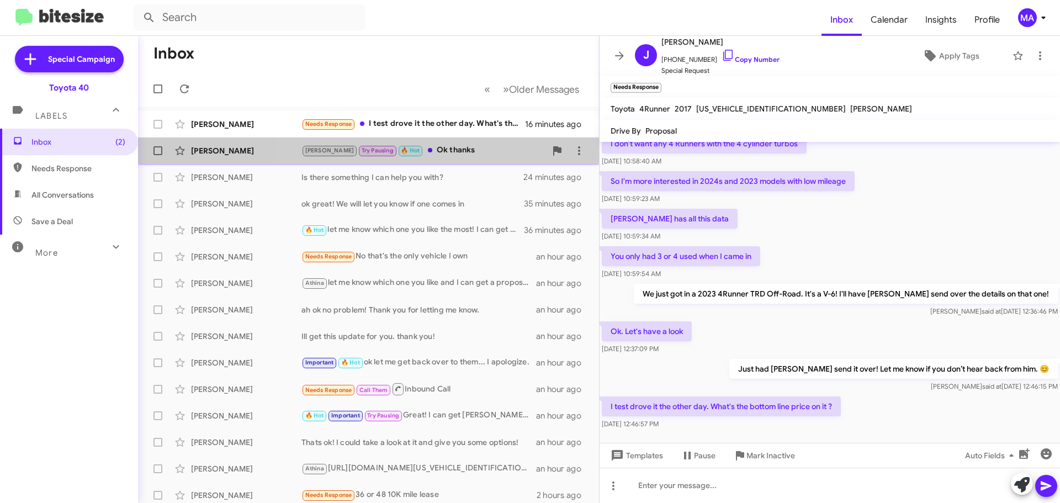
click at [443, 150] on div "[PERSON_NAME] Pausing 🔥 Hot Ok thanks" at bounding box center [423, 150] width 245 height 13
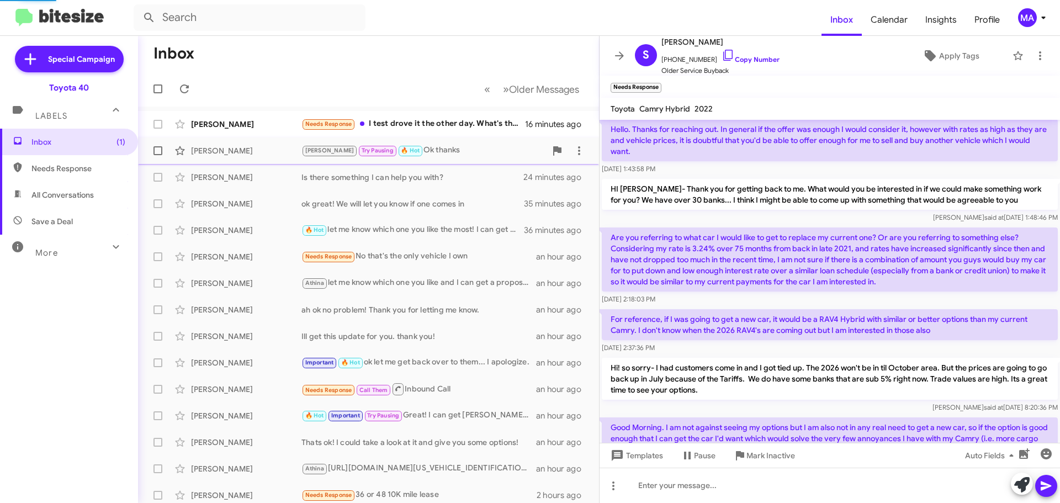
scroll to position [692, 0]
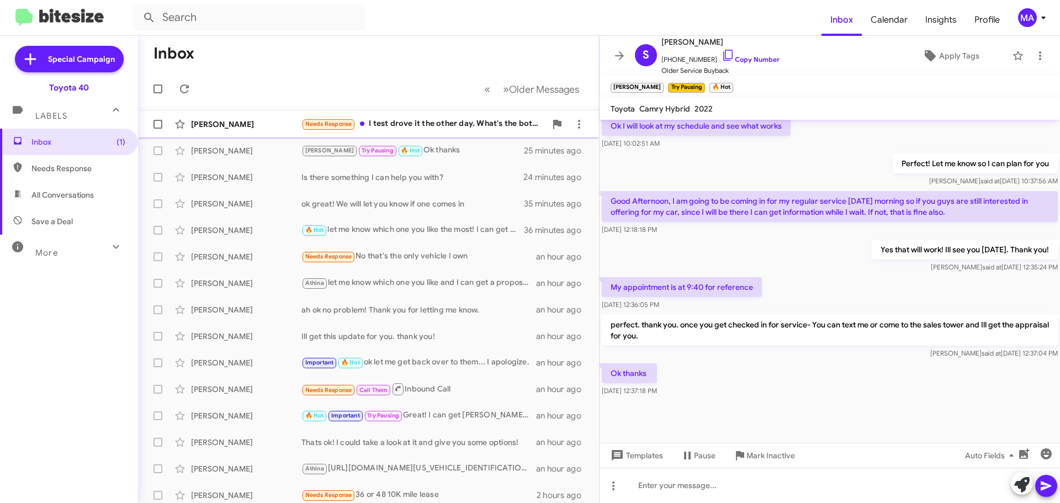
click at [407, 126] on div "Needs Response I test drove it the other day. What's the bottom line price on i…" at bounding box center [423, 124] width 245 height 13
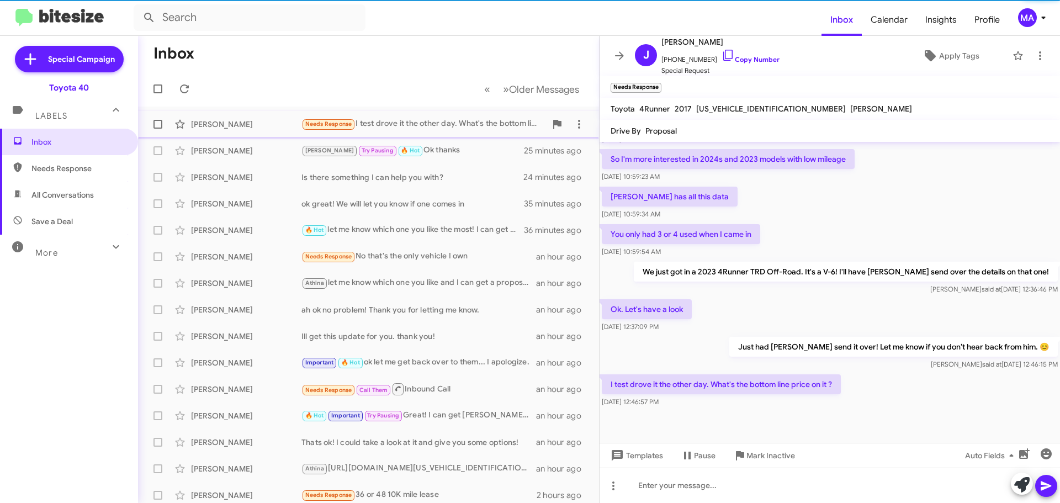
scroll to position [282, 0]
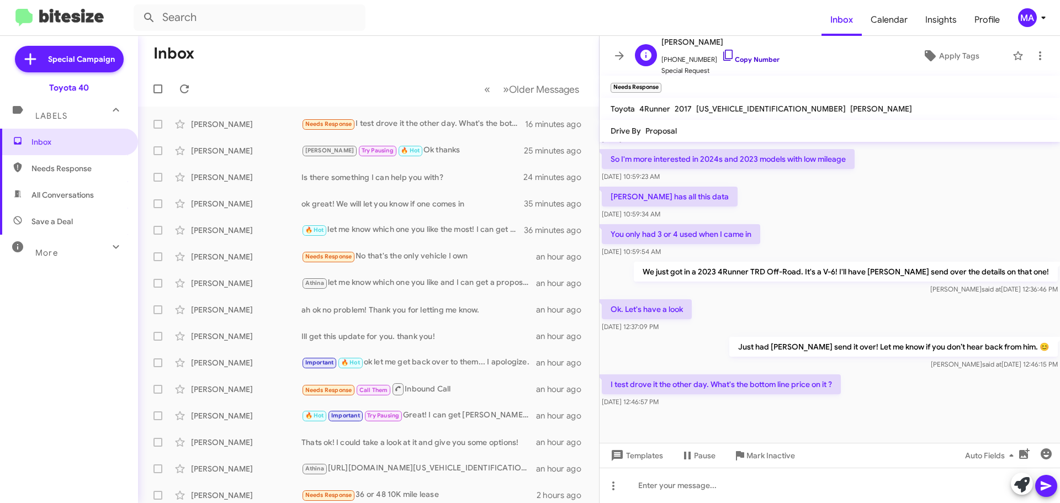
click at [721, 56] on icon at bounding box center [727, 55] width 13 height 13
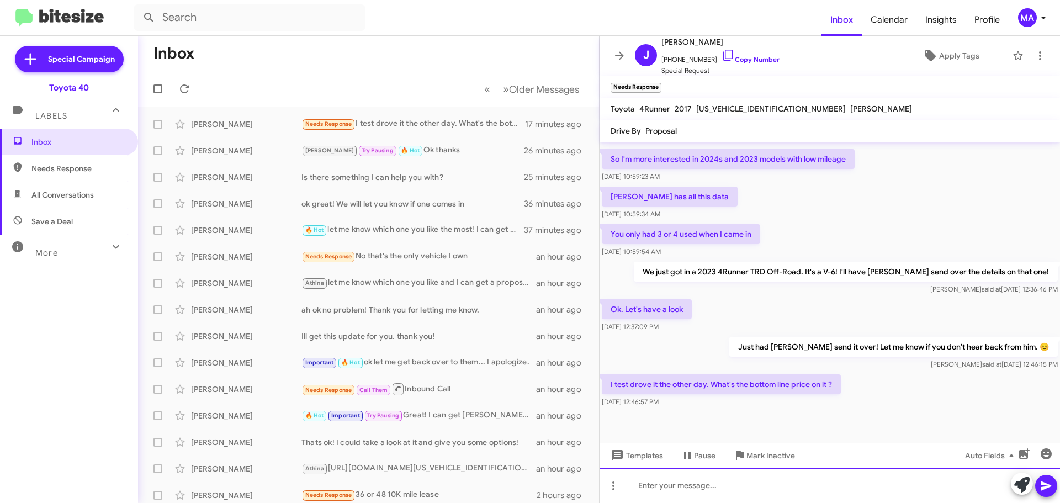
click at [671, 492] on div at bounding box center [829, 485] width 460 height 35
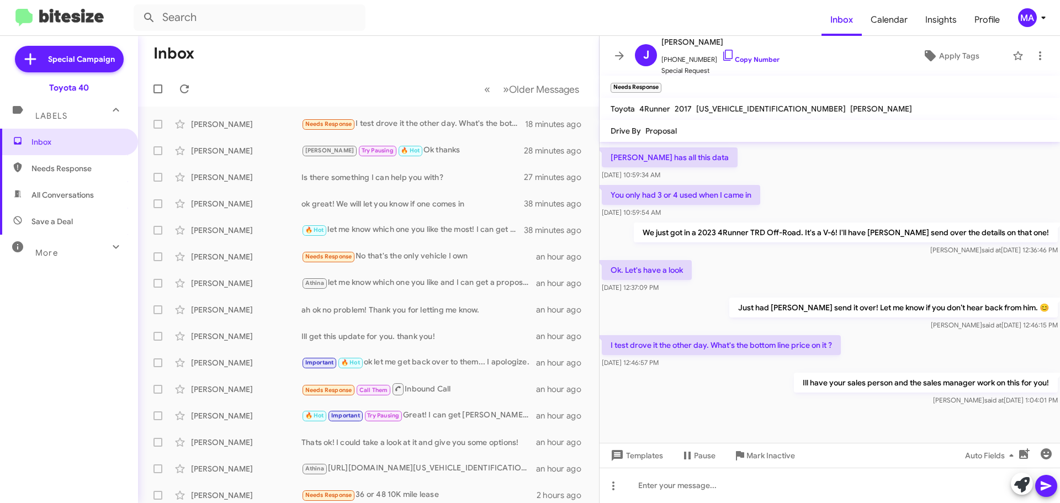
scroll to position [322, 0]
click at [60, 219] on span "Save a Deal" at bounding box center [51, 221] width 41 height 11
type input "in:not-interested"
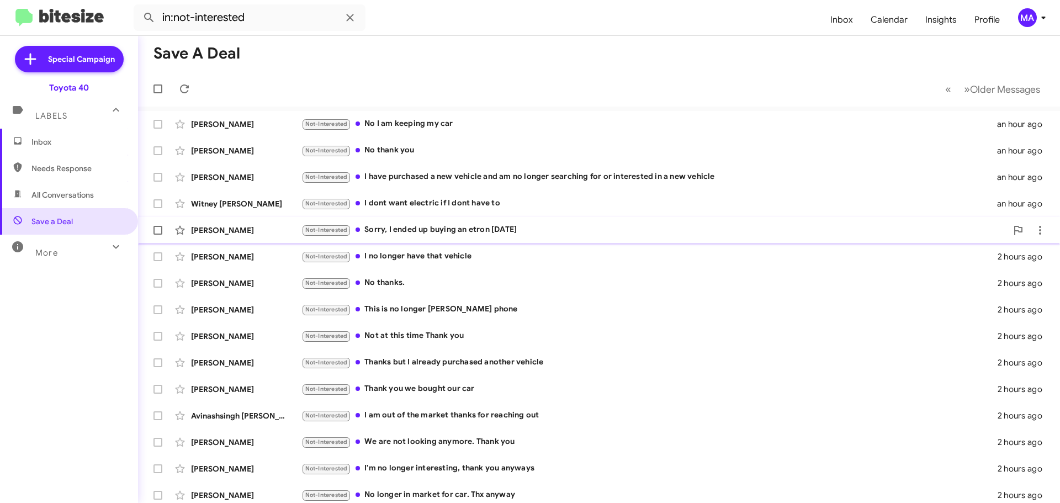
click at [524, 227] on div "Not-Interested Sorry, I ended up buying an etron on Sunday" at bounding box center [653, 230] width 705 height 13
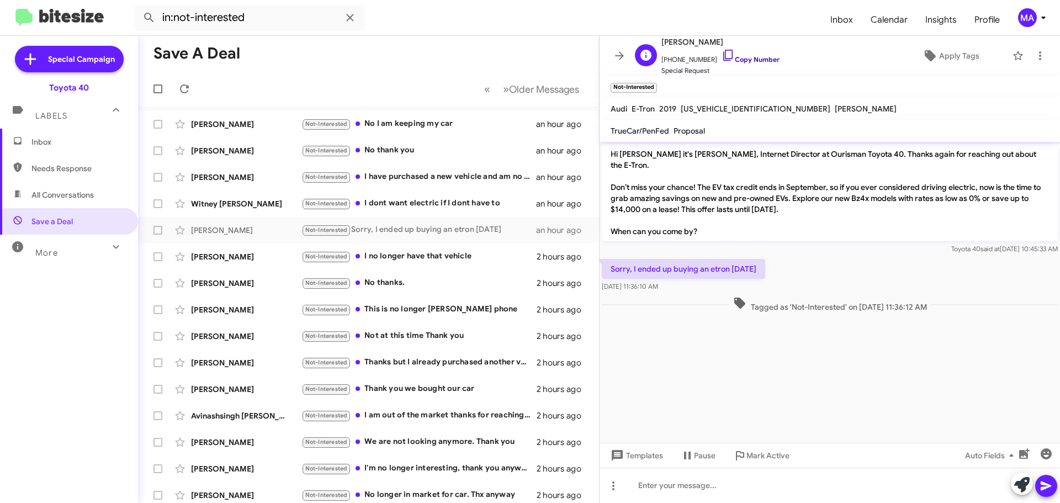
click at [721, 57] on icon at bounding box center [727, 55] width 13 height 13
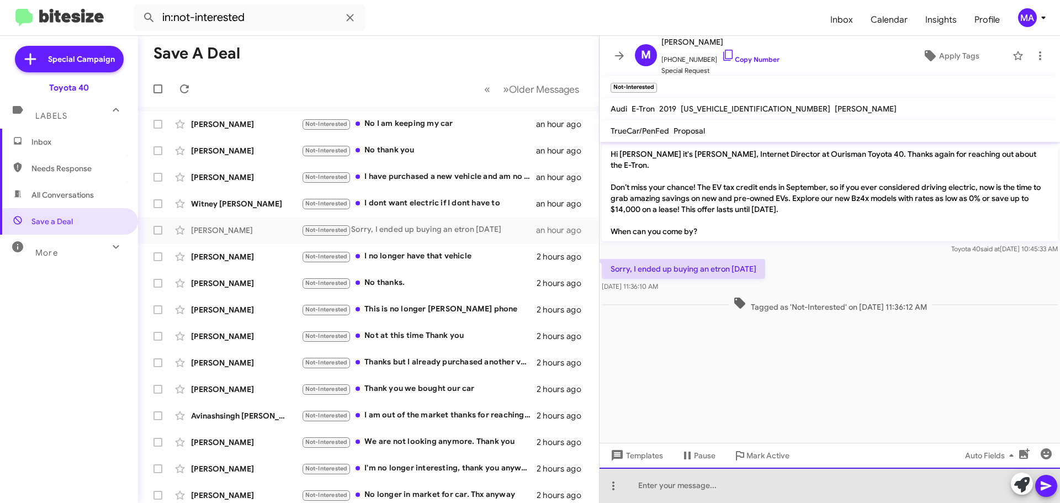
click at [670, 486] on div at bounding box center [829, 485] width 460 height 35
click at [670, 486] on div "Thank you for letting me know! Congratulations." at bounding box center [829, 485] width 460 height 35
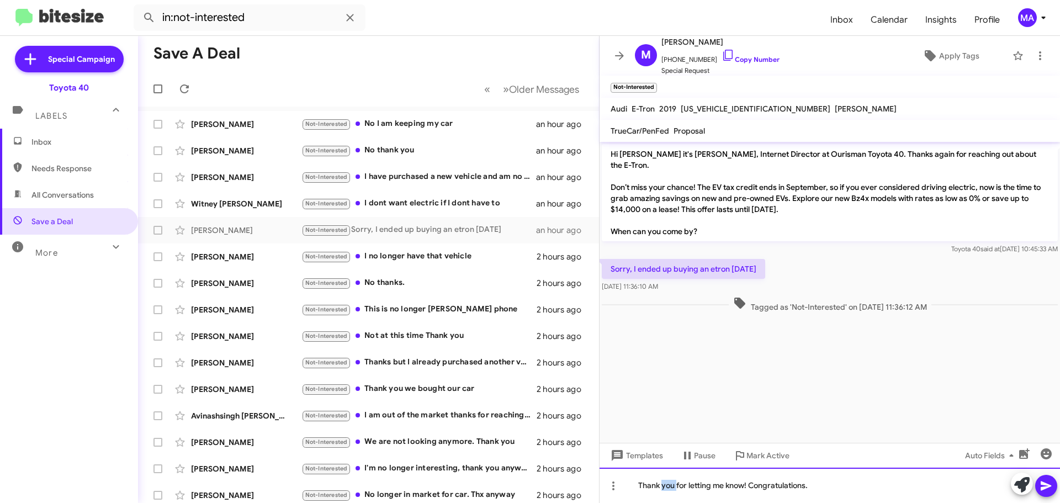
click at [670, 486] on div "Thank you for letting me know! Congratulations." at bounding box center [829, 485] width 460 height 35
copy div "Thank you for letting me know! Congratulations."
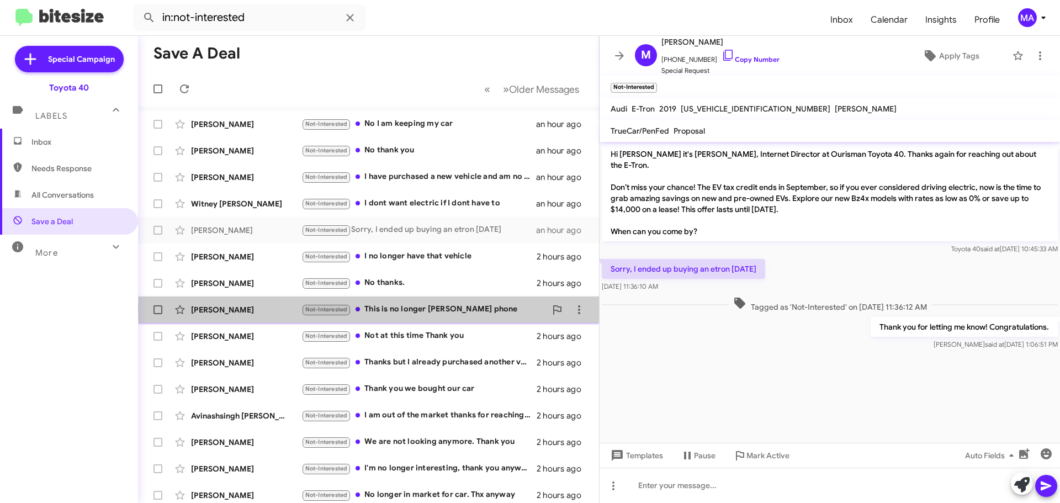
click at [468, 310] on div "Not-Interested This is no longer Sam’s's phone" at bounding box center [423, 309] width 245 height 13
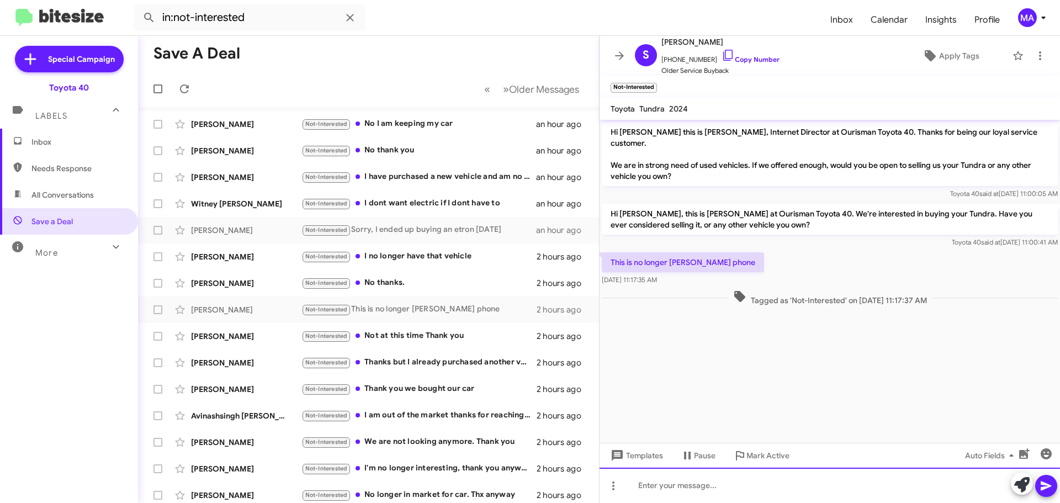
click at [671, 485] on div at bounding box center [829, 485] width 460 height 35
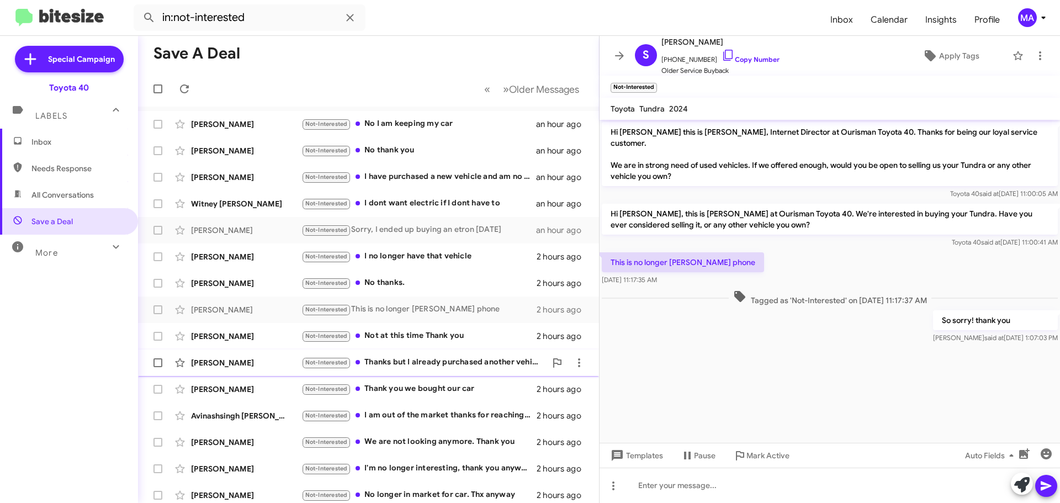
click at [469, 359] on div "Not-Interested Thanks but I already purchased another vehicle" at bounding box center [423, 362] width 245 height 13
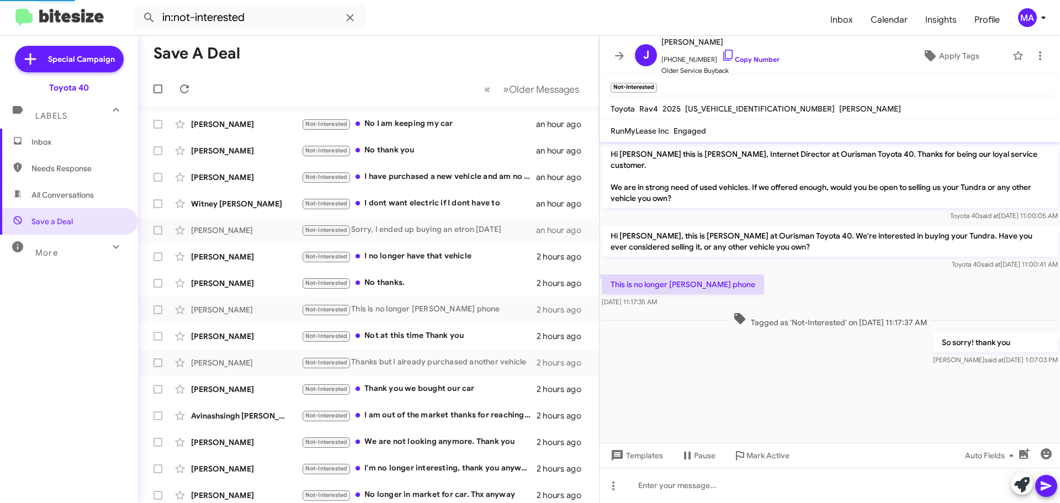
scroll to position [71, 0]
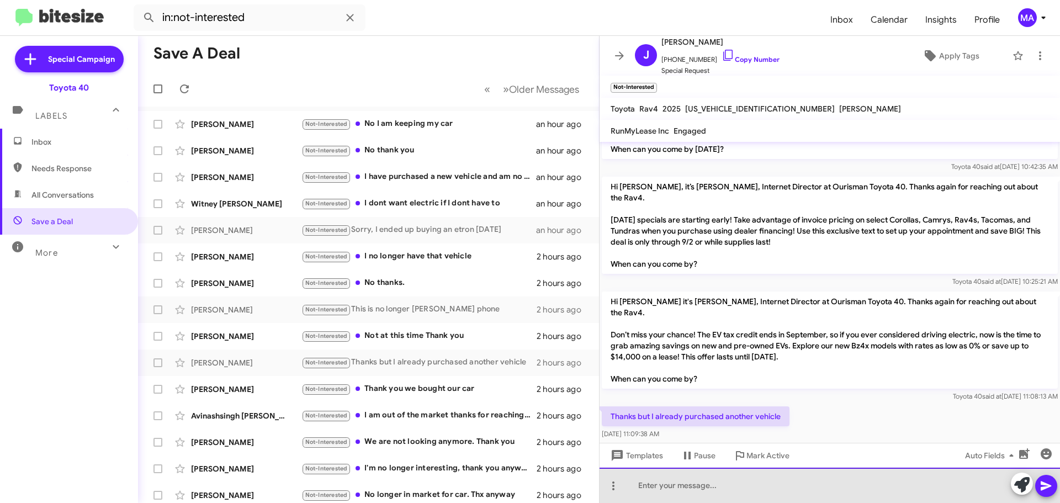
click at [643, 486] on div at bounding box center [829, 485] width 460 height 35
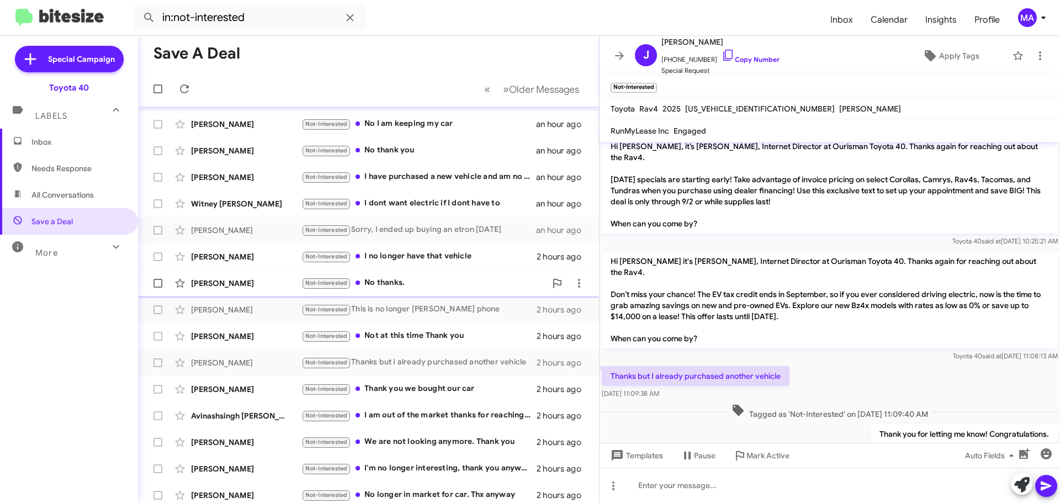
scroll to position [55, 0]
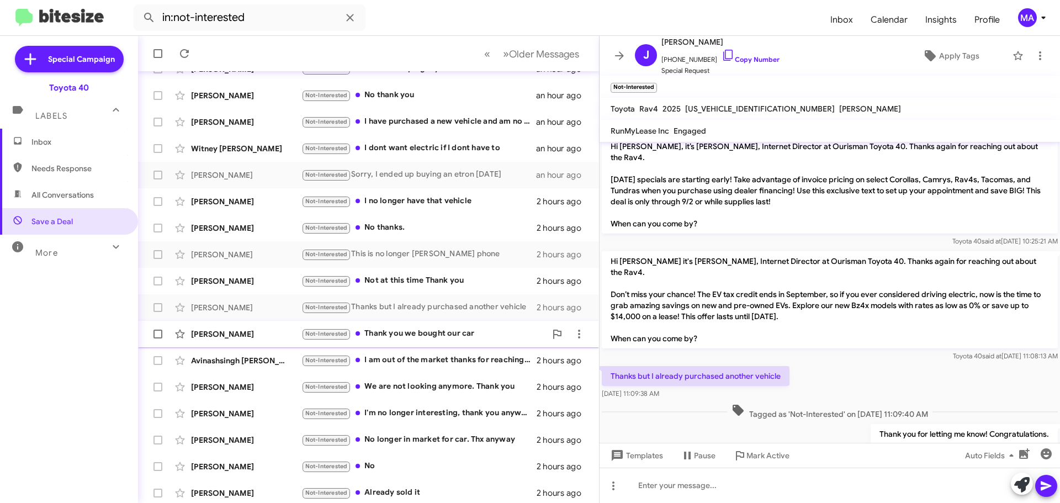
click at [436, 334] on div "Not-Interested Thank you we bought our car" at bounding box center [423, 333] width 245 height 13
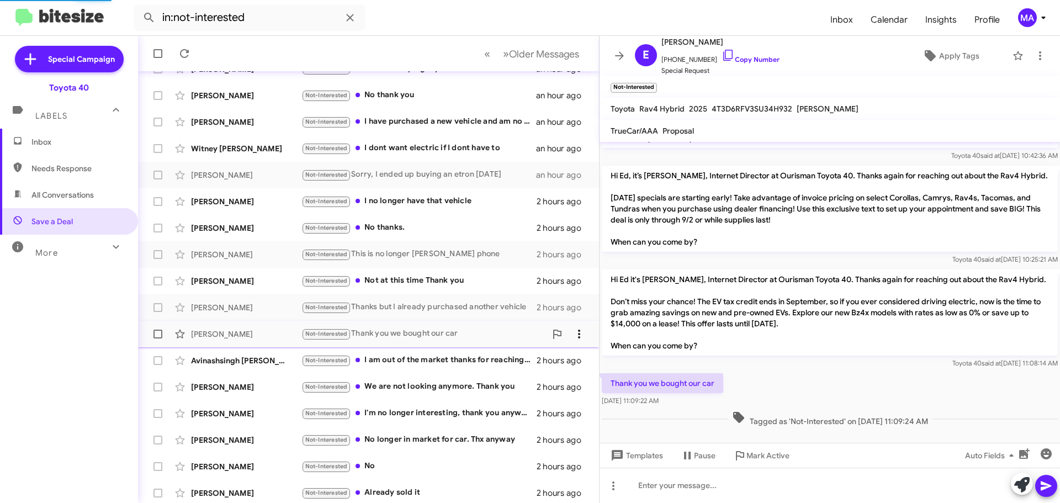
scroll to position [104, 0]
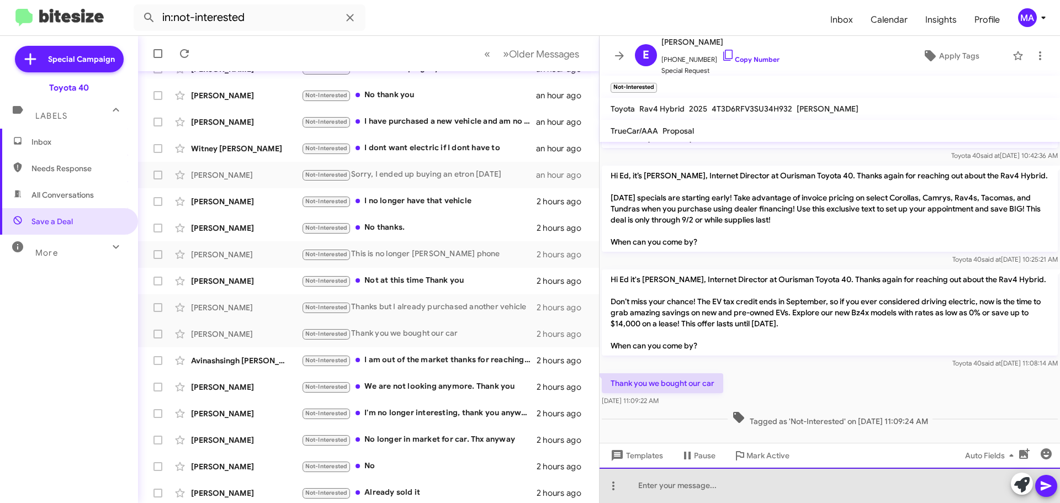
click at [672, 485] on div at bounding box center [829, 485] width 460 height 35
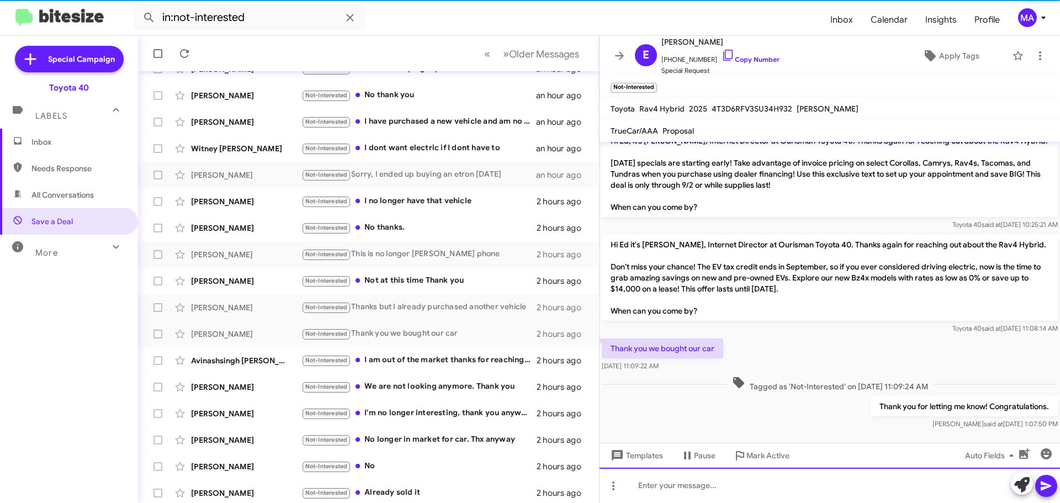
scroll to position [145, 0]
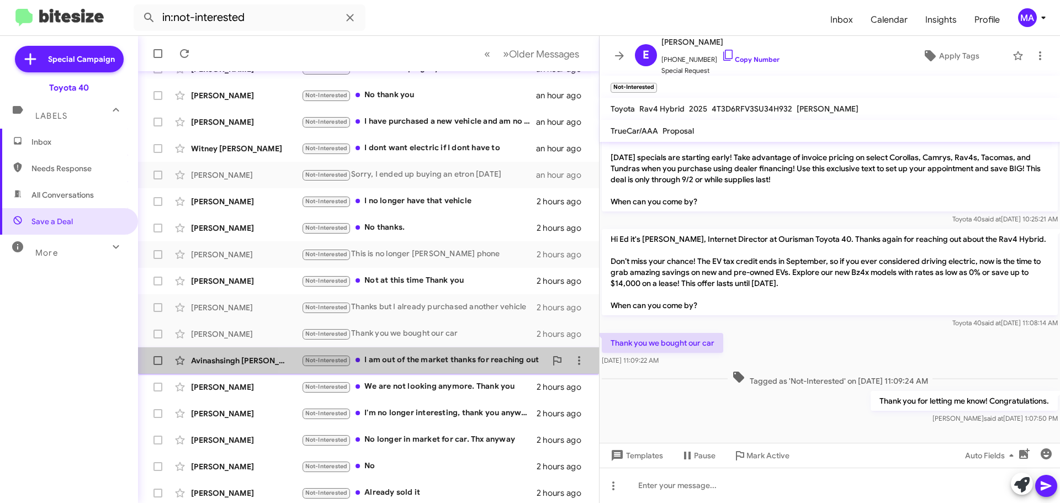
click at [440, 359] on div "Not-Interested I am out of the market thanks for reaching out" at bounding box center [423, 360] width 245 height 13
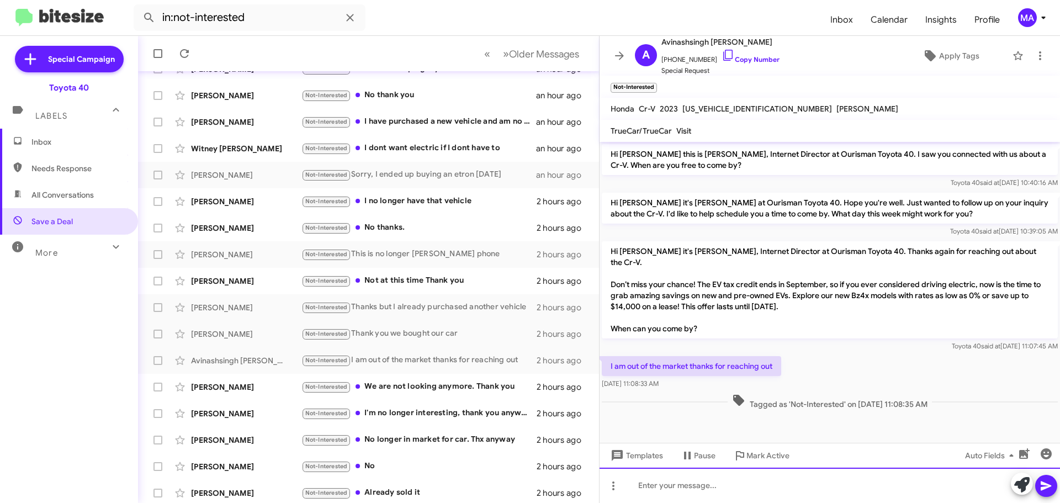
click at [671, 482] on div at bounding box center [829, 485] width 460 height 35
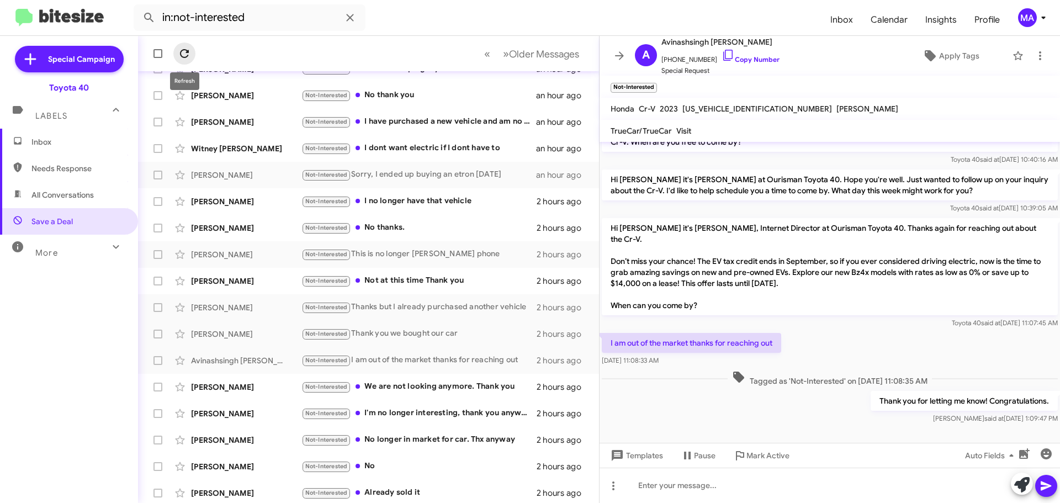
click at [184, 53] on icon at bounding box center [184, 53] width 13 height 13
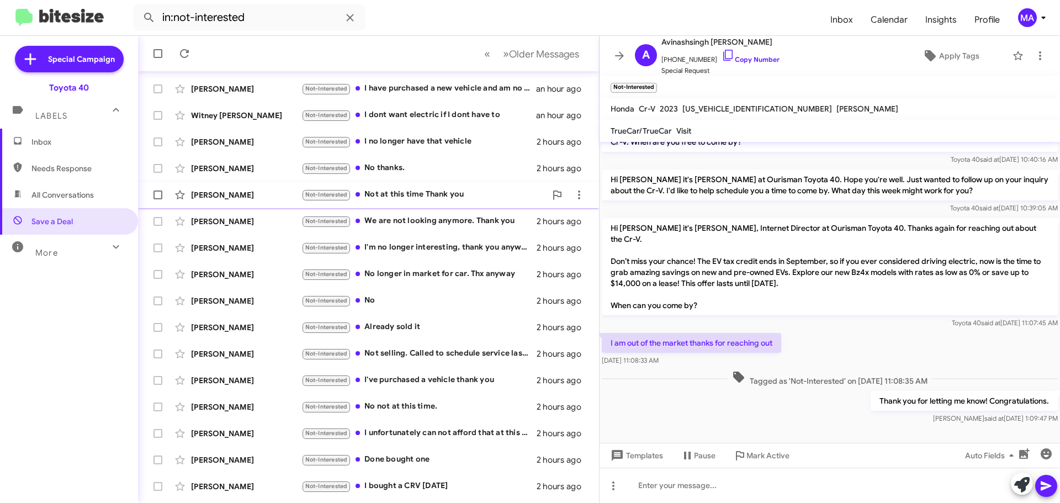
scroll to position [138, 0]
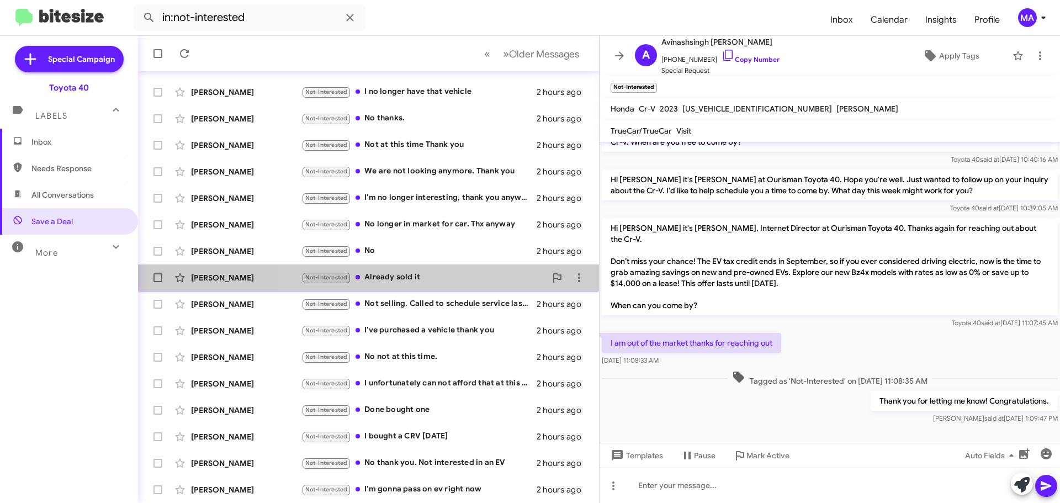
click at [436, 277] on div "Not-Interested Already sold it" at bounding box center [423, 277] width 245 height 13
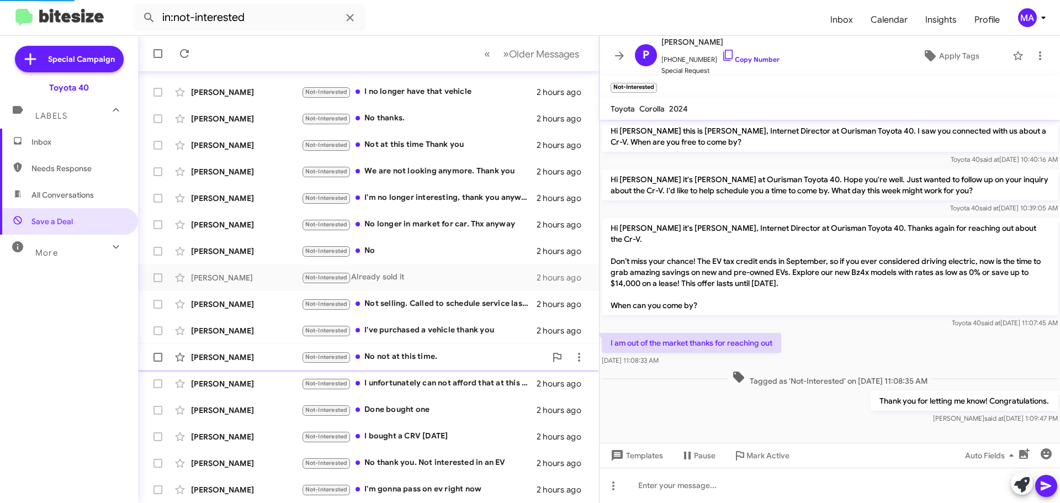
scroll to position [1081, 0]
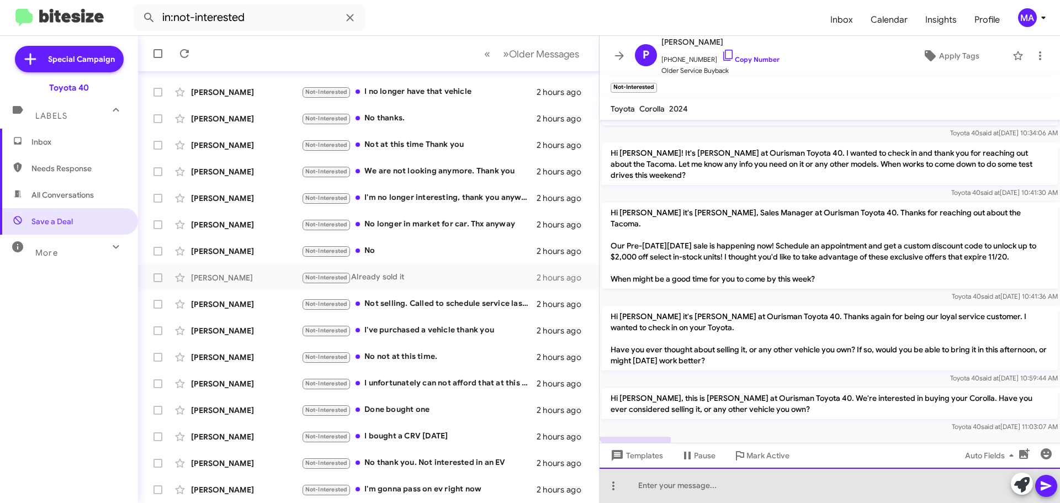
click at [699, 486] on div at bounding box center [829, 485] width 460 height 35
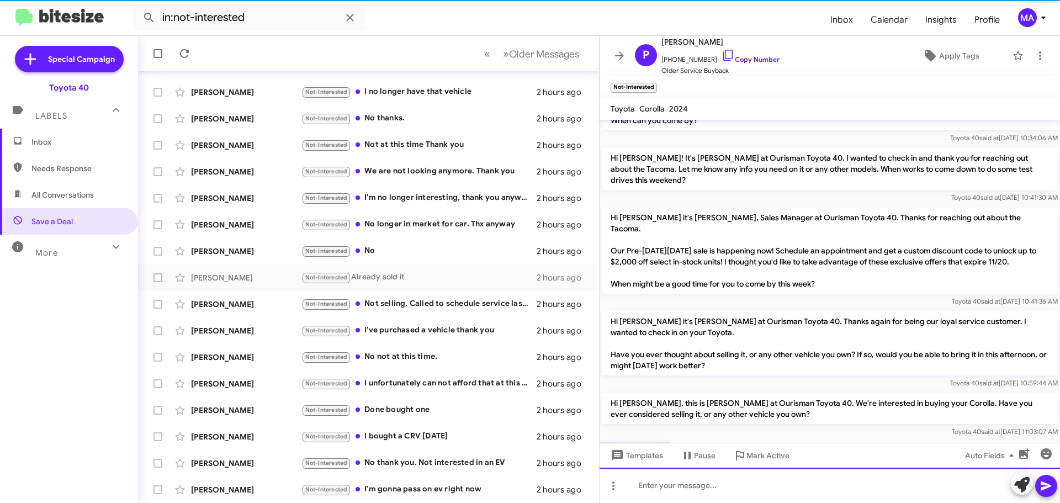
scroll to position [1121, 0]
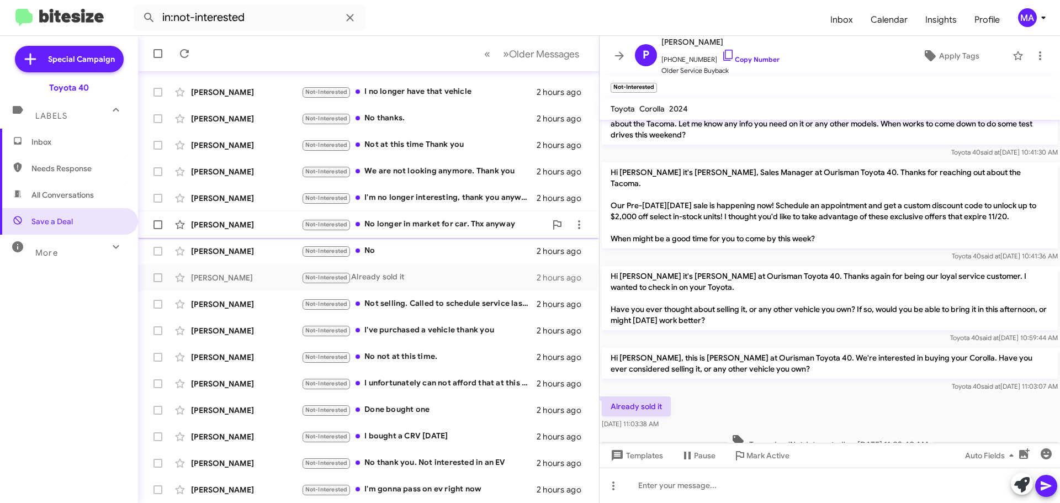
click at [419, 223] on div "Not-Interested No longer in market for car. Thx anyway" at bounding box center [423, 224] width 245 height 13
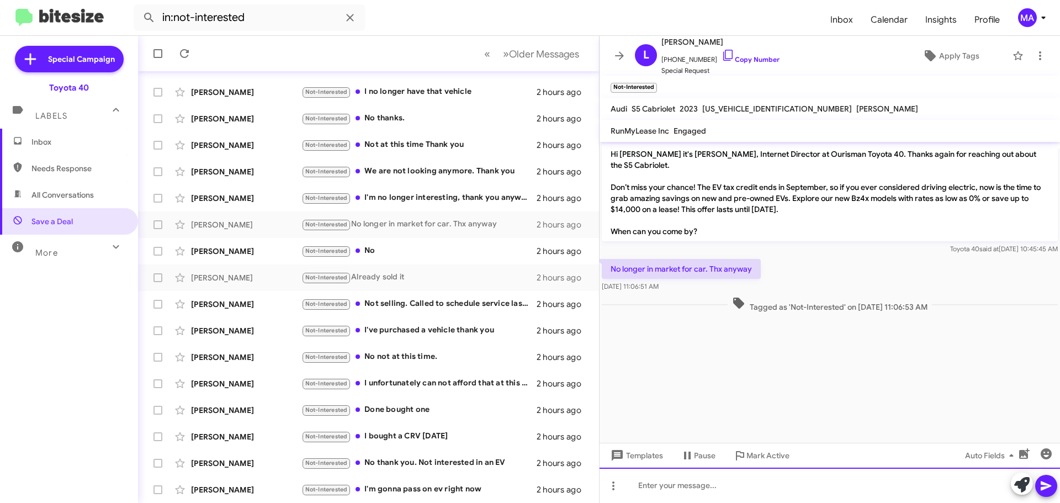
click at [677, 489] on div at bounding box center [829, 485] width 460 height 35
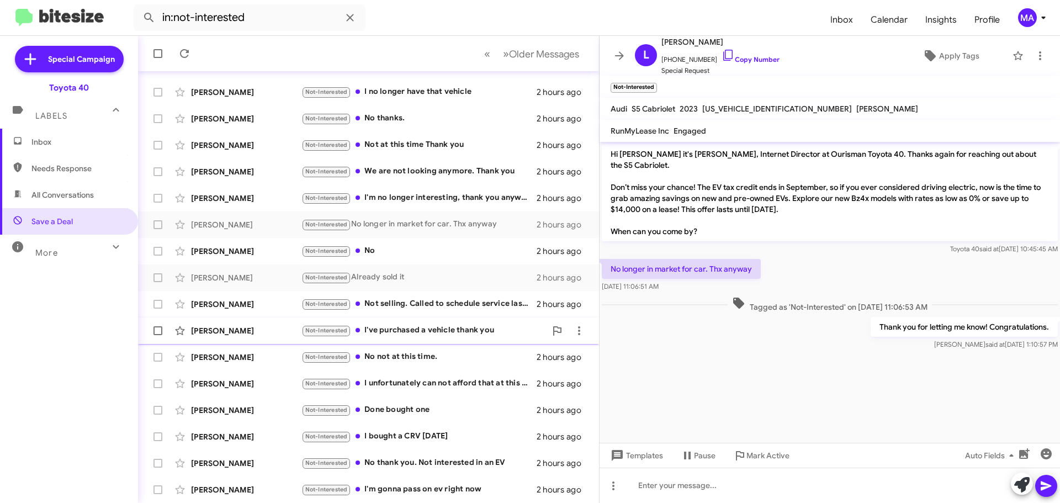
click at [425, 327] on div "Not-Interested I've purchased a vehicle thank you" at bounding box center [423, 330] width 245 height 13
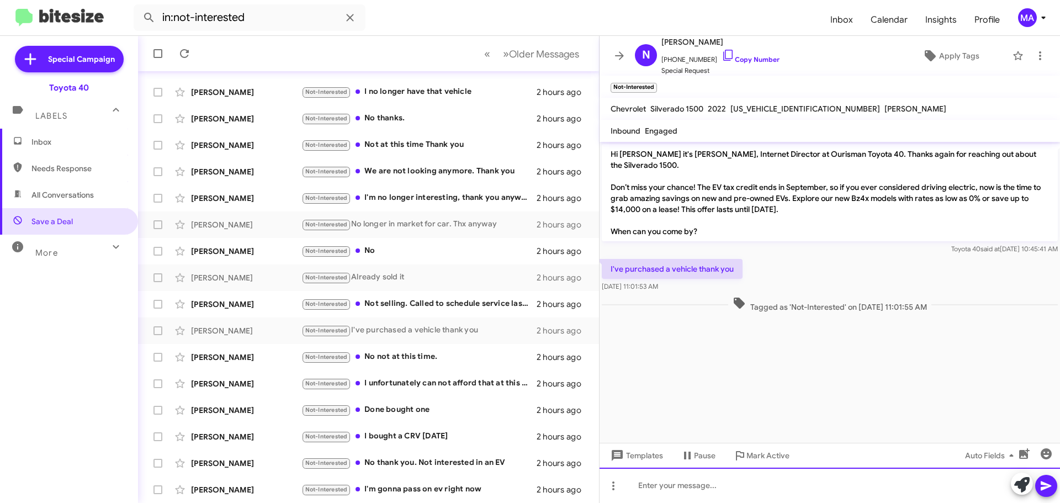
click at [708, 488] on div at bounding box center [829, 485] width 460 height 35
click at [822, 489] on div "Thank you for letting me know! Congratulations." at bounding box center [829, 485] width 460 height 35
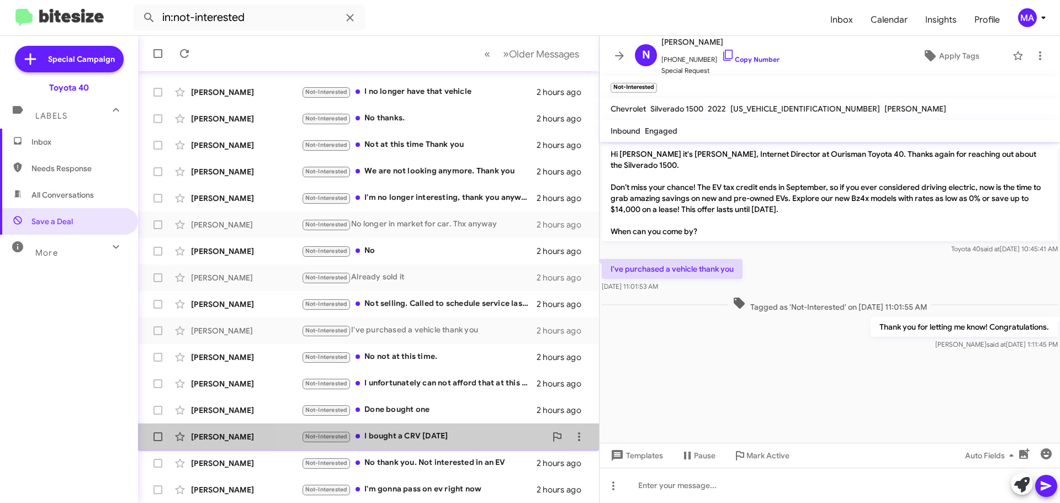
click at [428, 435] on div "Not-Interested I bought a CRV yesterday" at bounding box center [423, 436] width 245 height 13
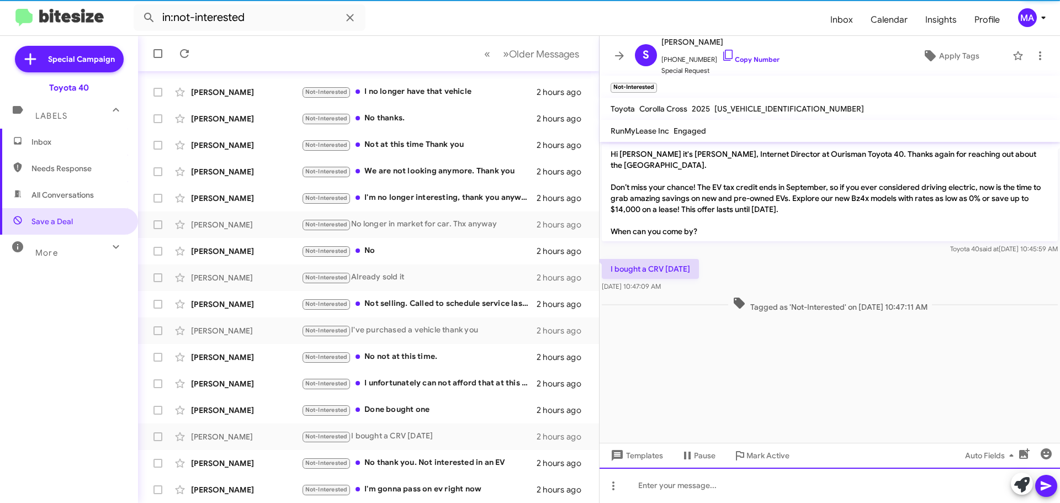
click at [672, 488] on div at bounding box center [829, 485] width 460 height 35
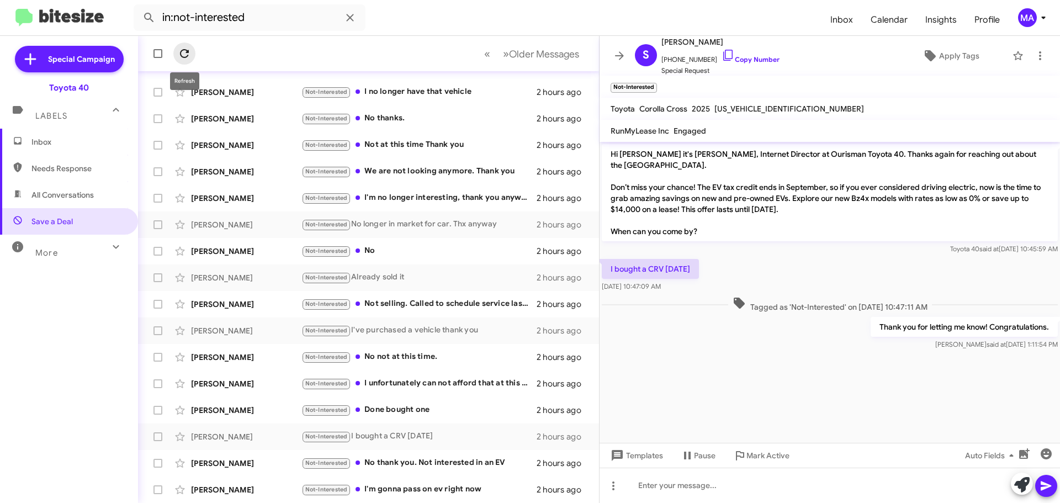
click at [187, 50] on icon at bounding box center [184, 53] width 9 height 9
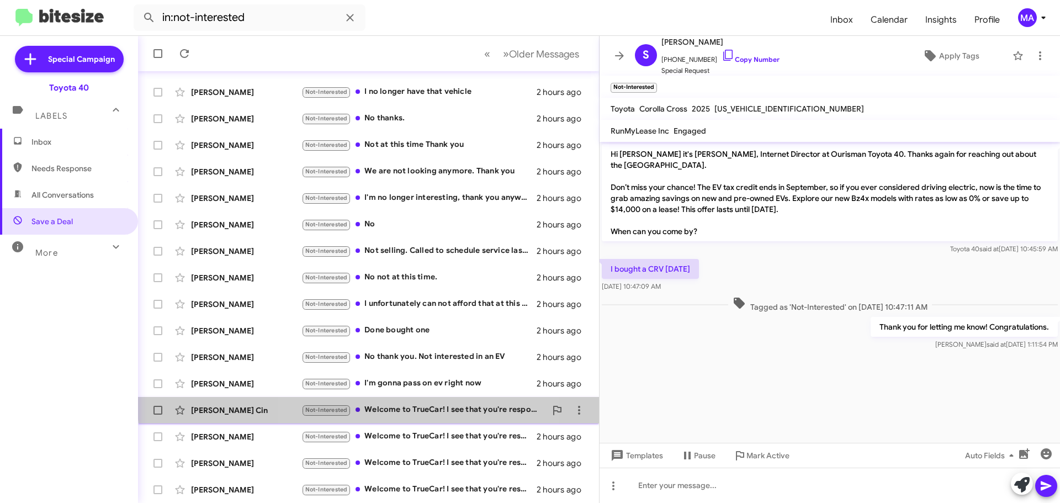
click at [417, 402] on div "Ngun Cin Not-Interested Welcome to TrueCar! I see that you're responding to a c…" at bounding box center [368, 410] width 443 height 22
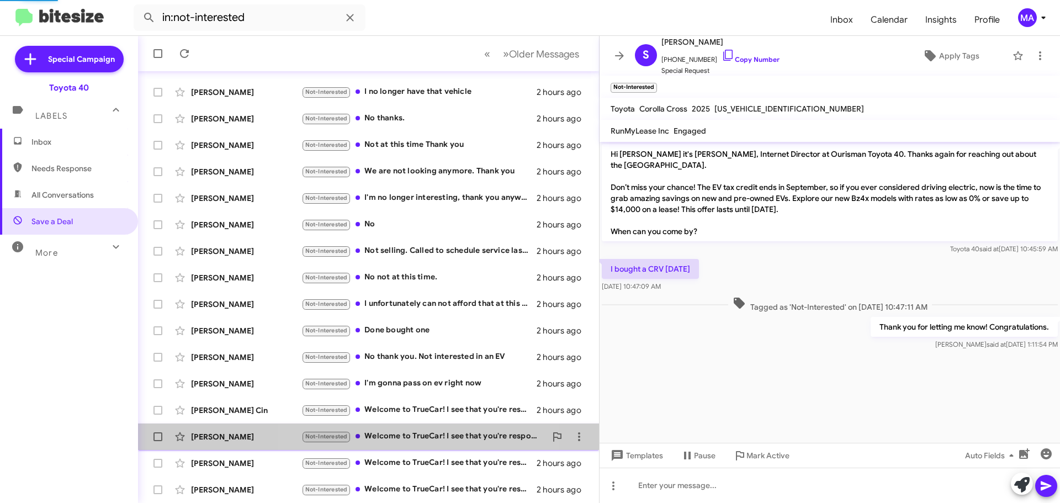
click at [423, 434] on div "Not-Interested Welcome to TrueCar! I see that you're responding to a customer. …" at bounding box center [423, 436] width 245 height 13
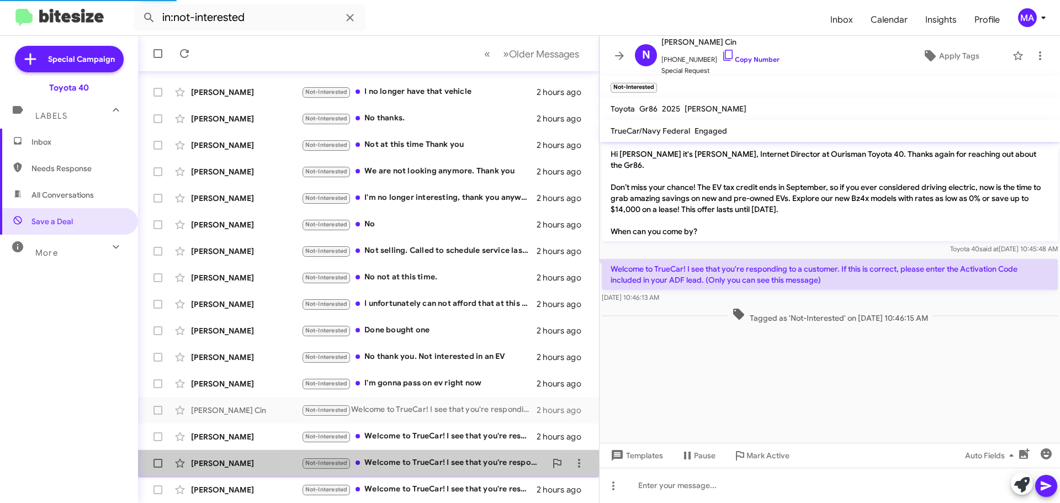
click at [426, 460] on div "Not-Interested Welcome to TrueCar! I see that you're responding to a customer. …" at bounding box center [423, 462] width 245 height 13
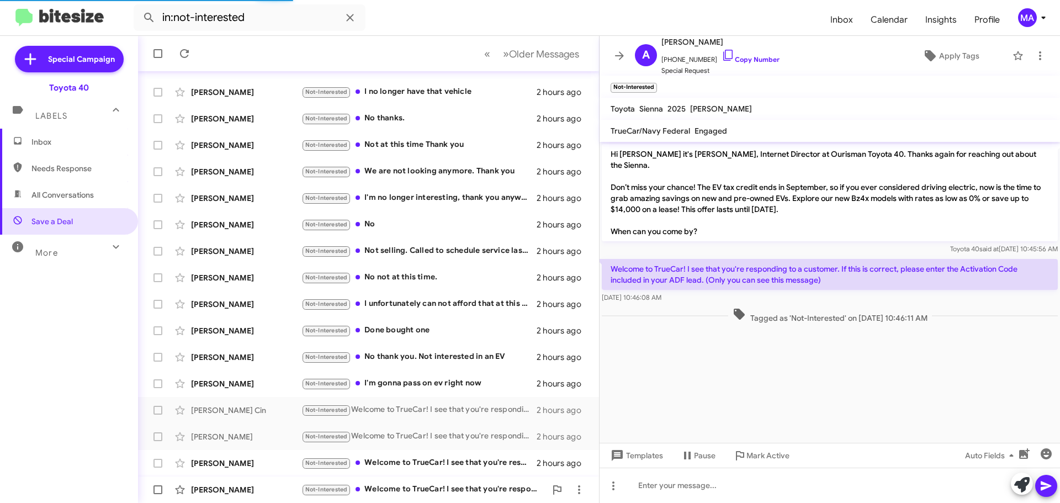
click at [429, 481] on div "Daniel Blue Not-Interested Welcome to TrueCar! I see that you're responding to …" at bounding box center [368, 490] width 443 height 22
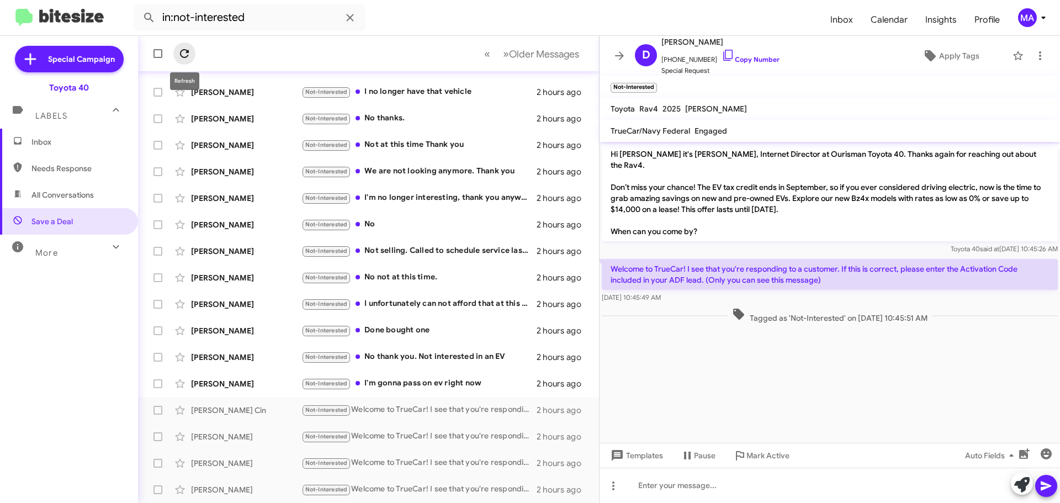
click at [184, 50] on icon at bounding box center [184, 53] width 9 height 9
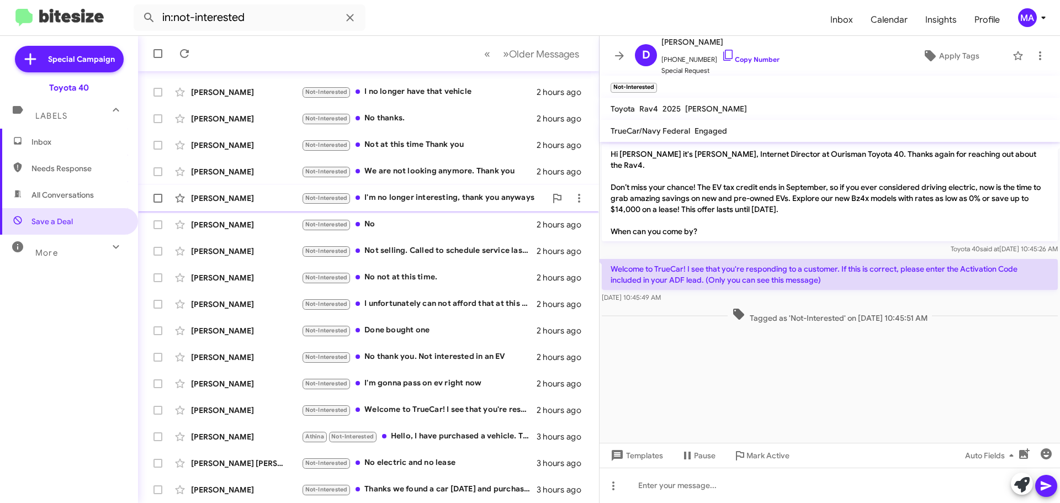
click at [450, 198] on div "Not-Interested I'm no longer interesting, thank you anyways" at bounding box center [423, 198] width 245 height 13
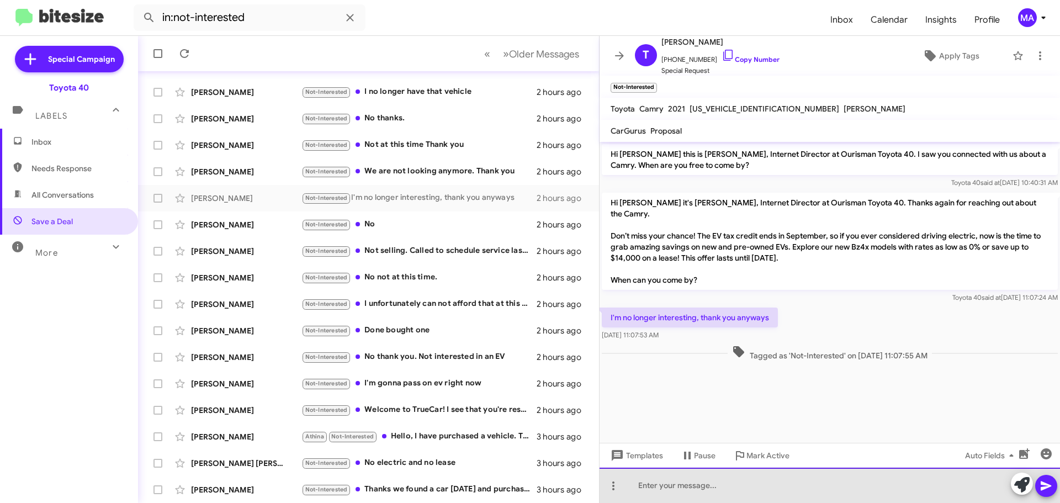
click at [672, 488] on div at bounding box center [829, 485] width 460 height 35
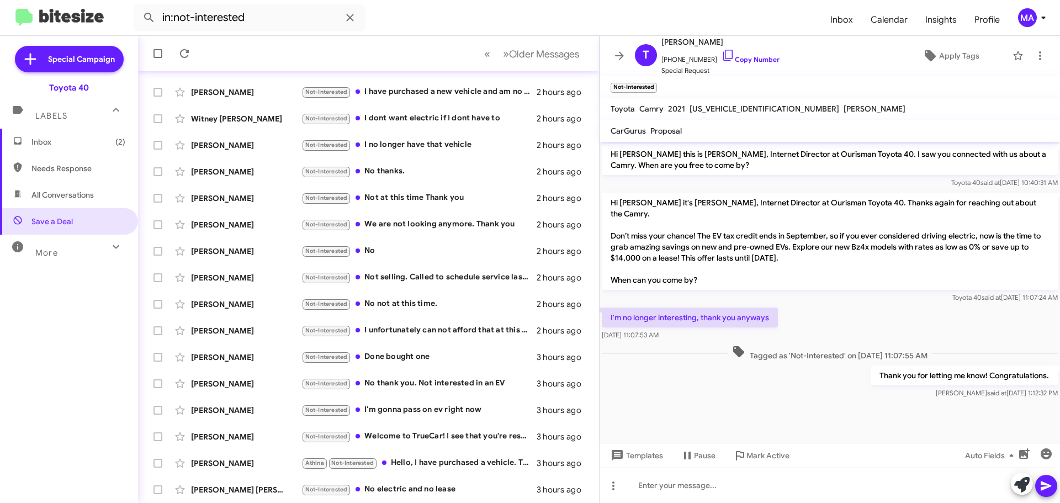
click at [61, 137] on span "Inbox (2)" at bounding box center [78, 141] width 94 height 11
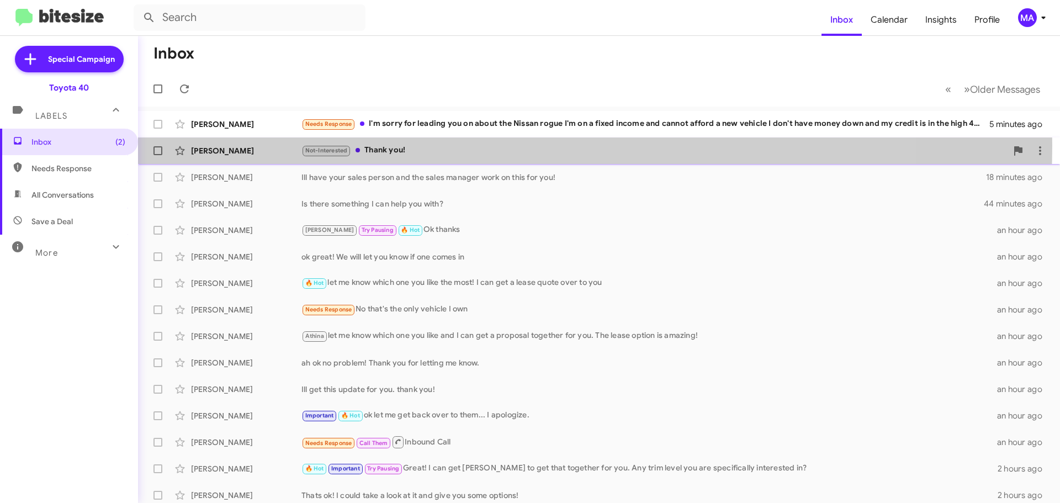
click at [423, 146] on div "Not-Interested Thank you!" at bounding box center [653, 150] width 705 height 13
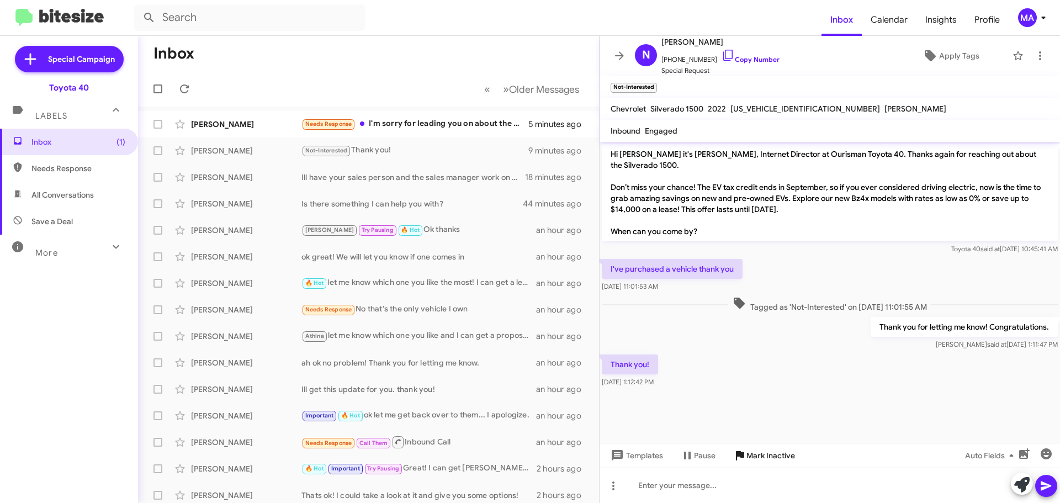
click at [763, 455] on span "Mark Inactive" at bounding box center [770, 455] width 49 height 20
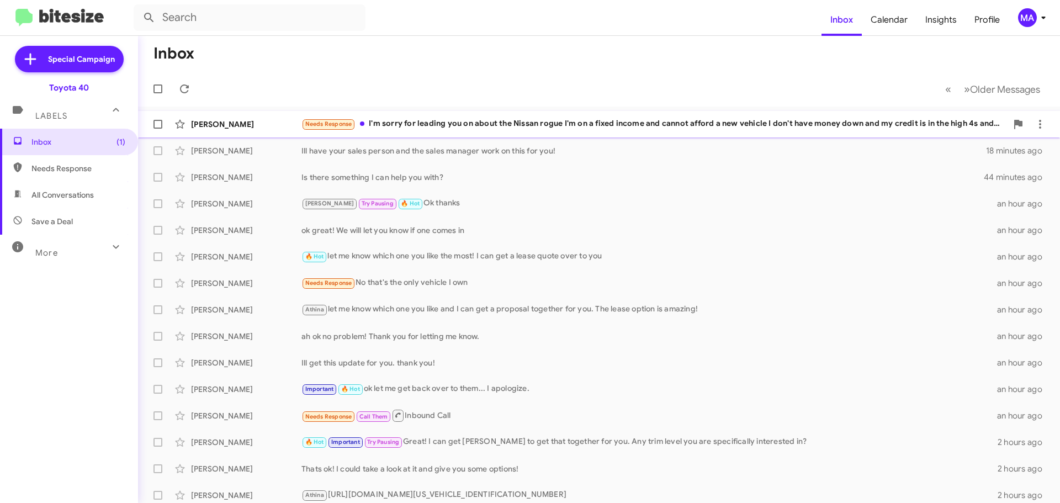
click at [459, 126] on div "Needs Response I'm sorry for leading you on about the Nissan rogue I'm on a fix…" at bounding box center [653, 124] width 705 height 13
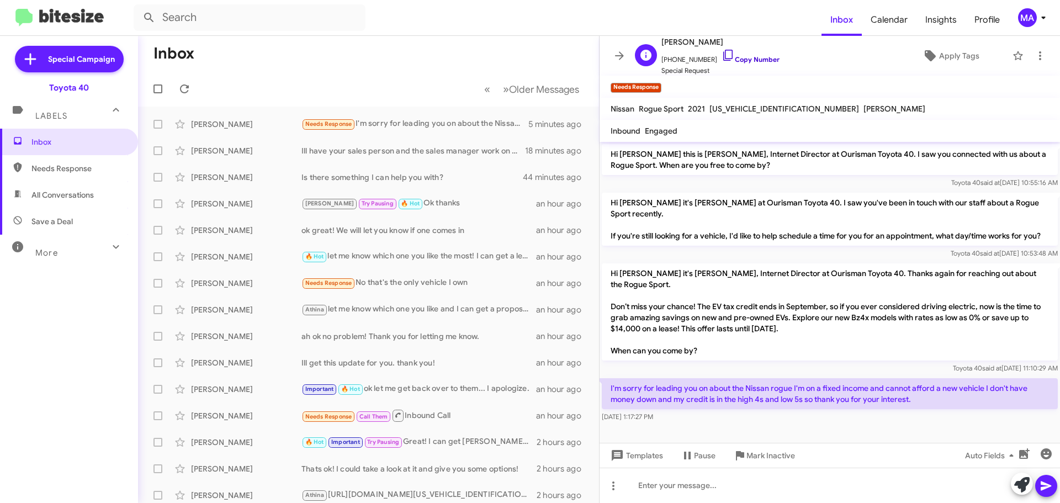
click at [721, 57] on icon at bounding box center [727, 55] width 13 height 13
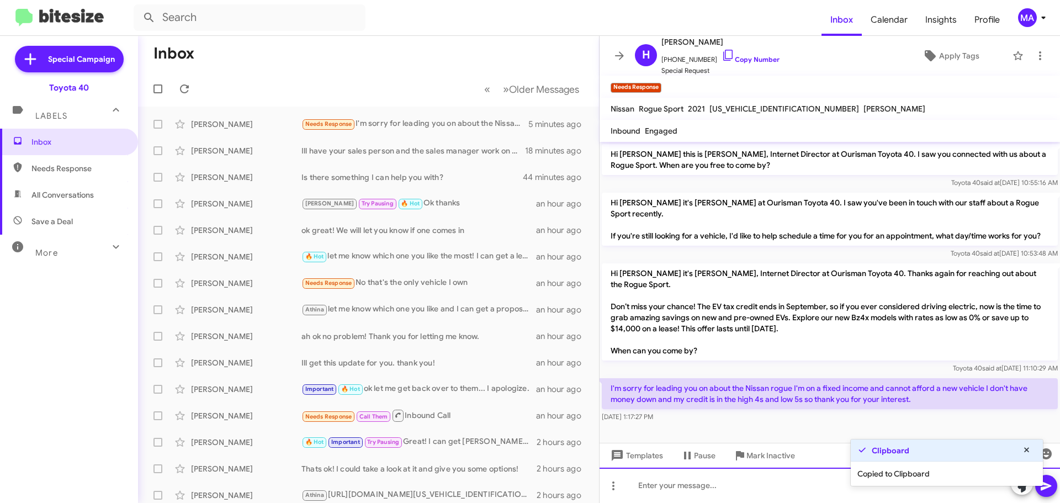
click at [679, 487] on div at bounding box center [829, 485] width 460 height 35
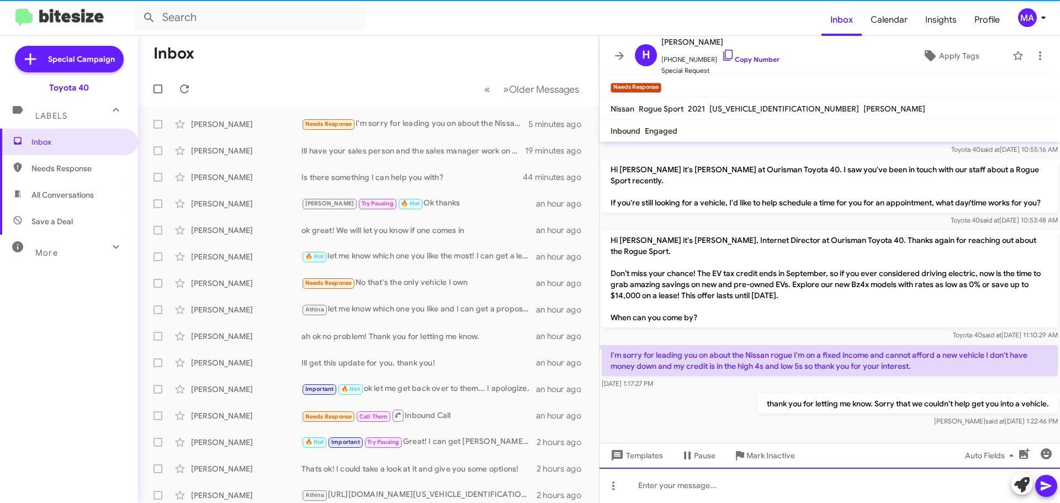
scroll to position [44, 0]
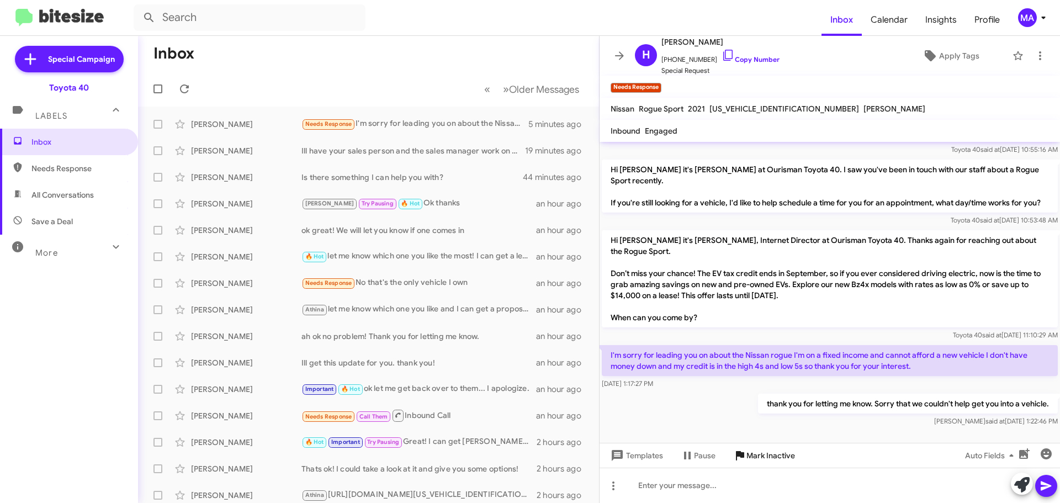
click at [760, 455] on span "Mark Inactive" at bounding box center [770, 455] width 49 height 20
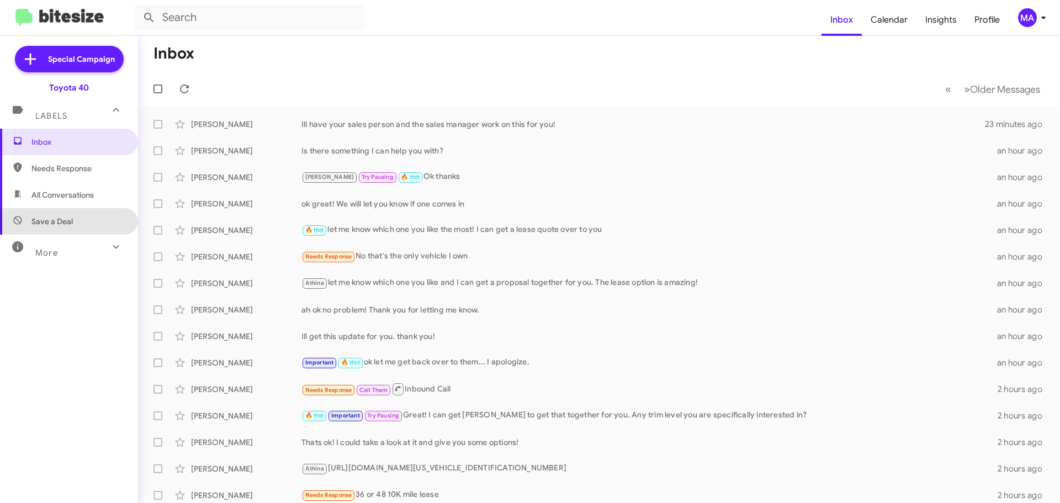
click at [72, 216] on span "Save a Deal" at bounding box center [69, 221] width 138 height 26
type input "in:not-interested"
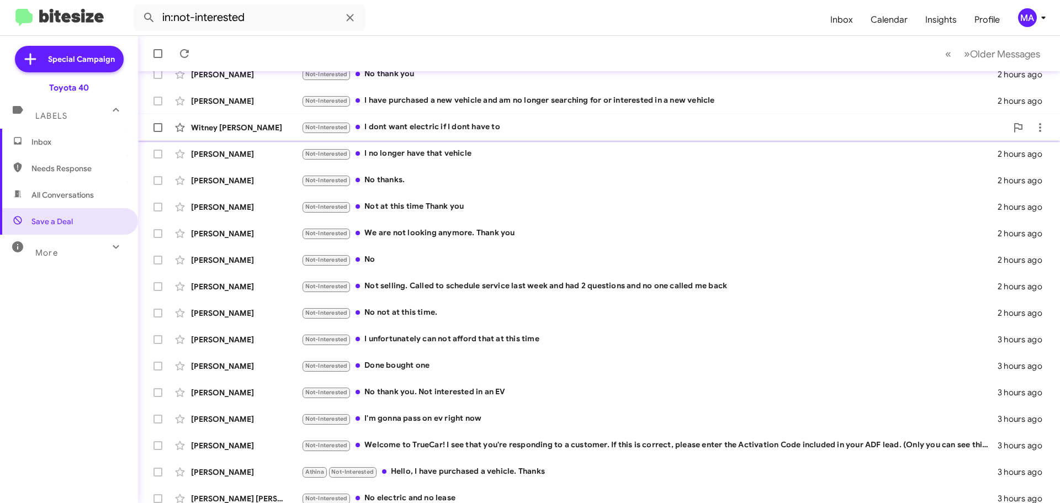
scroll to position [138, 0]
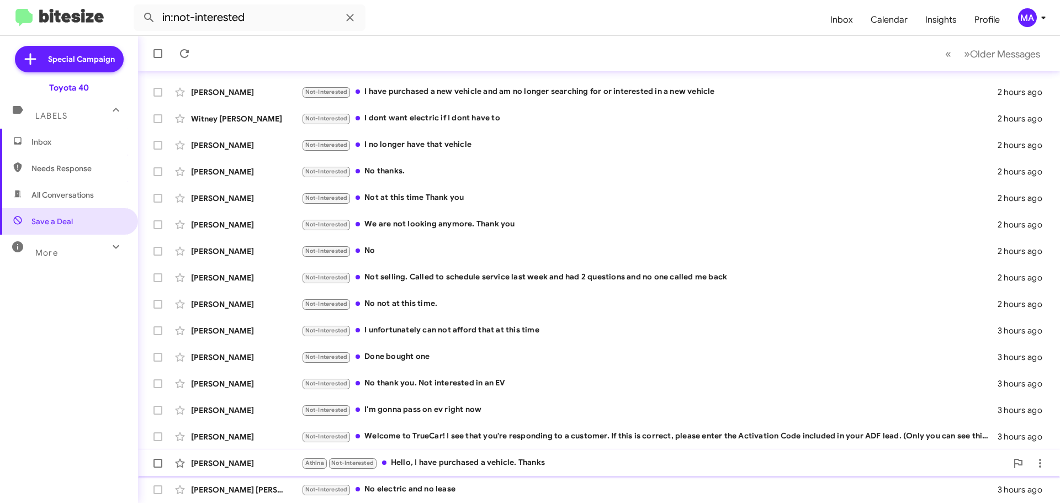
click at [527, 461] on div "Athina Not-Interested Hello, I have purchased a vehicle. Thanks" at bounding box center [653, 462] width 705 height 13
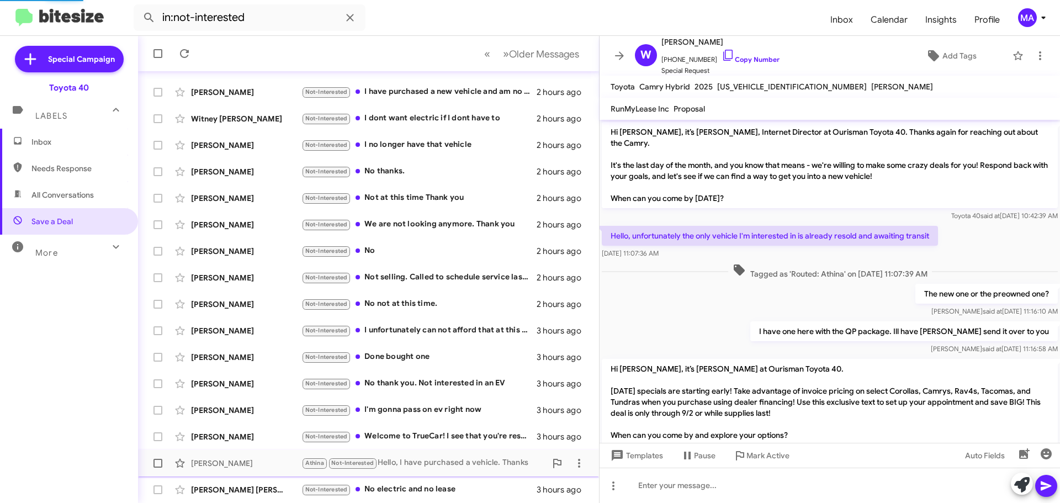
scroll to position [204, 0]
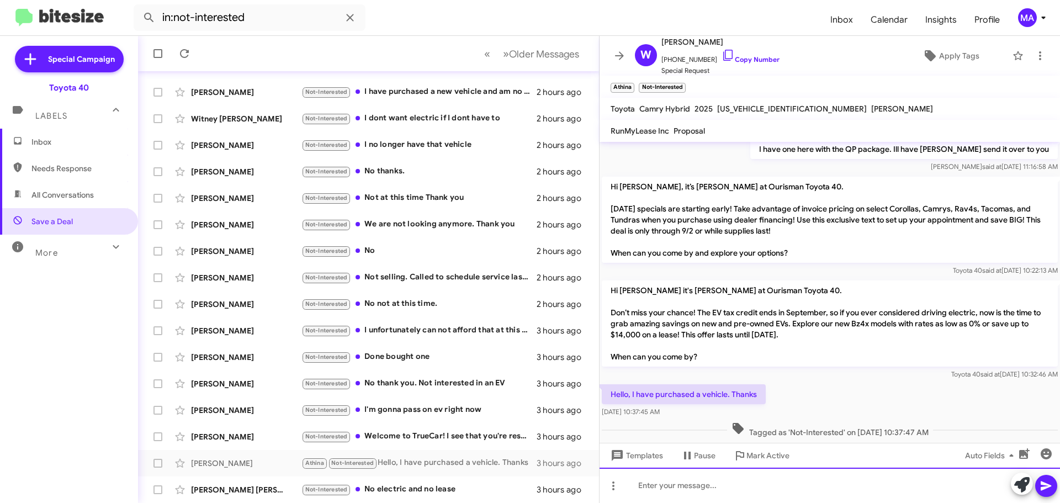
click at [682, 473] on div at bounding box center [829, 485] width 460 height 35
click at [685, 486] on div at bounding box center [829, 485] width 460 height 35
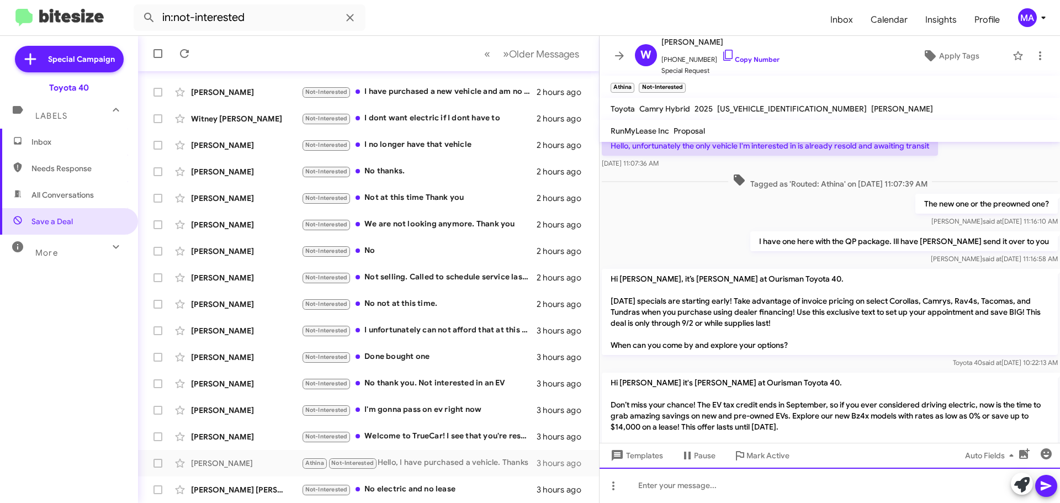
scroll to position [267, 0]
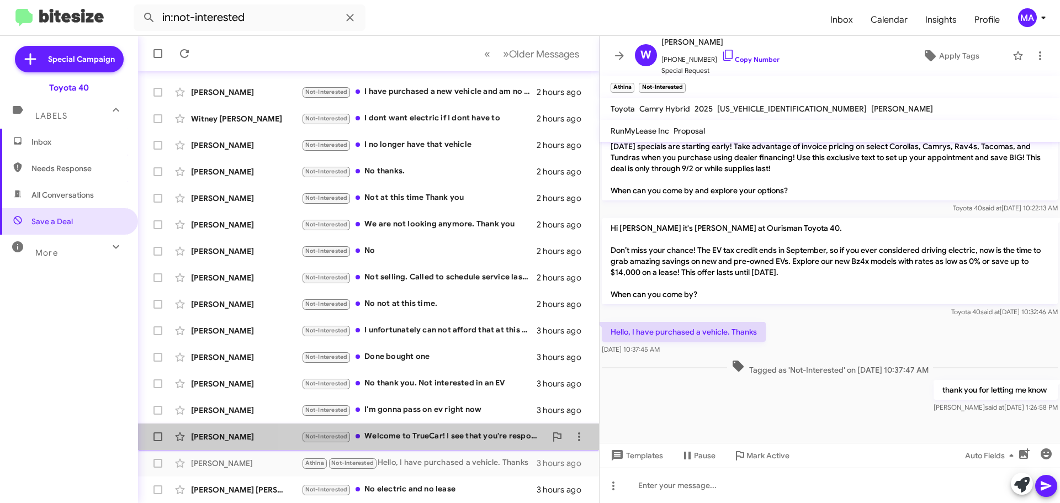
click at [439, 435] on div "Not-Interested Welcome to TrueCar! I see that you're responding to a customer. …" at bounding box center [423, 436] width 245 height 13
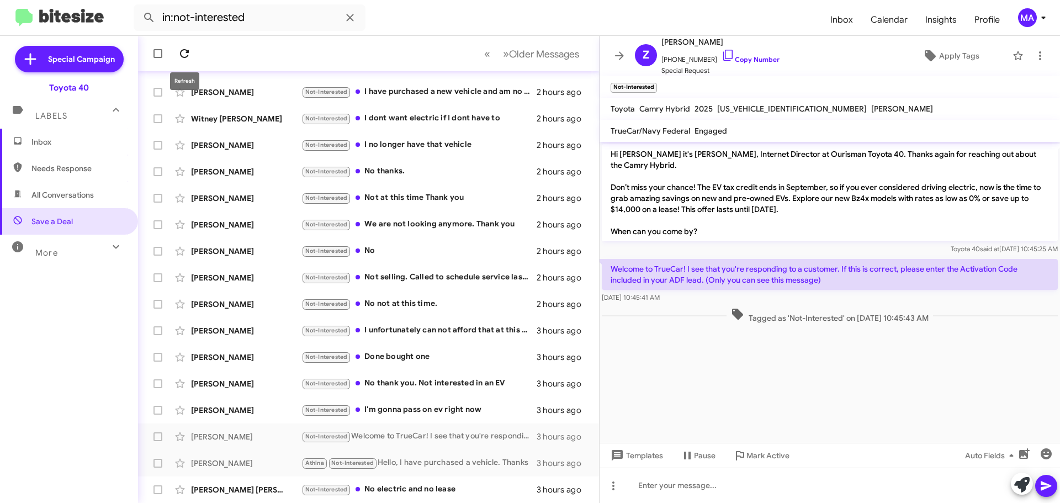
click at [187, 50] on icon at bounding box center [184, 53] width 13 height 13
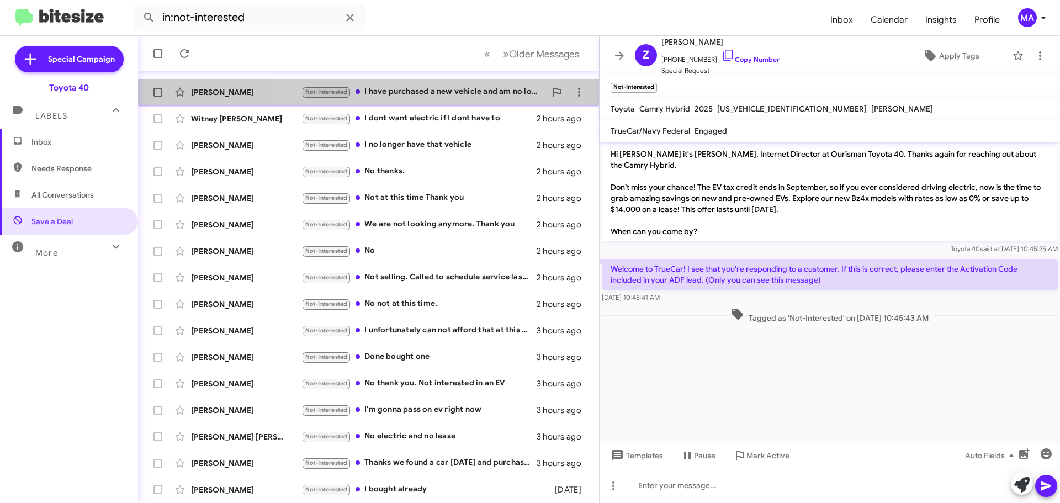
click at [405, 91] on div "Not-Interested I have purchased a new vehicle and am no longer searching for or…" at bounding box center [423, 92] width 245 height 13
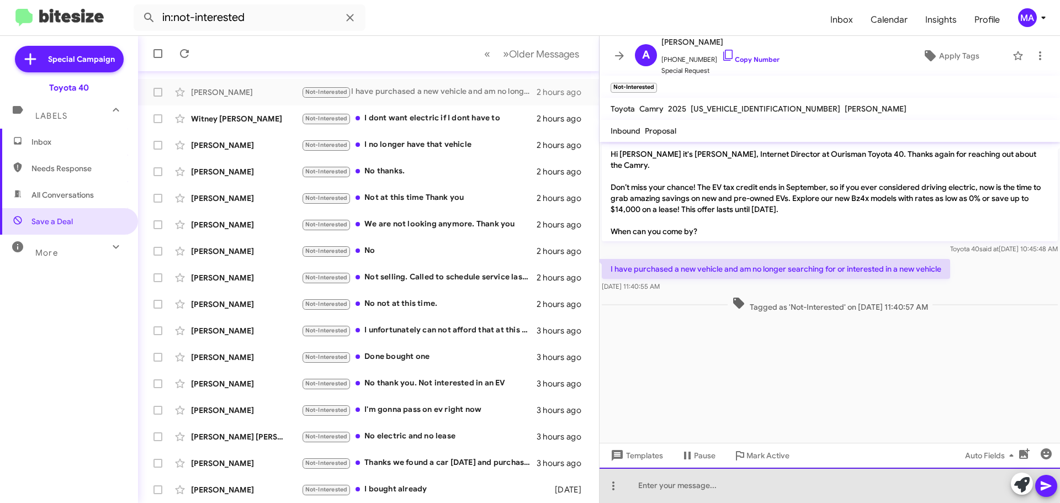
click at [724, 482] on div at bounding box center [829, 485] width 460 height 35
click at [724, 482] on div "Thank you for letting me know! Congratulations." at bounding box center [829, 485] width 460 height 35
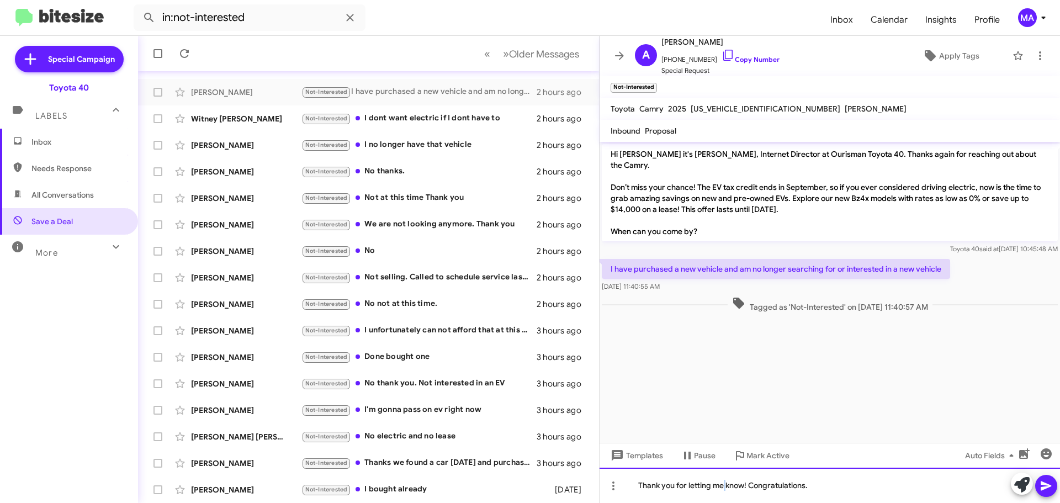
copy div "Thank you for letting me know! Congratulations."
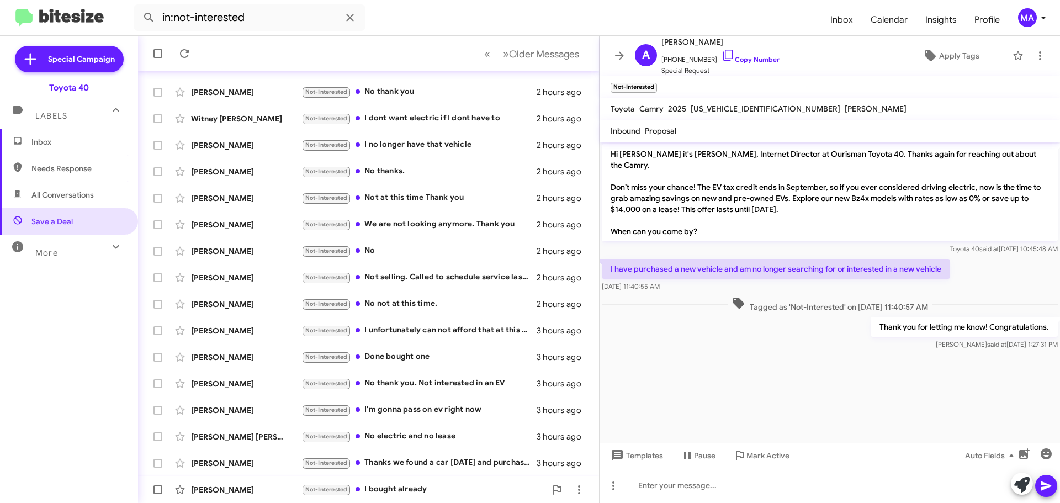
click at [447, 485] on div "Not-Interested I bought already" at bounding box center [423, 489] width 245 height 13
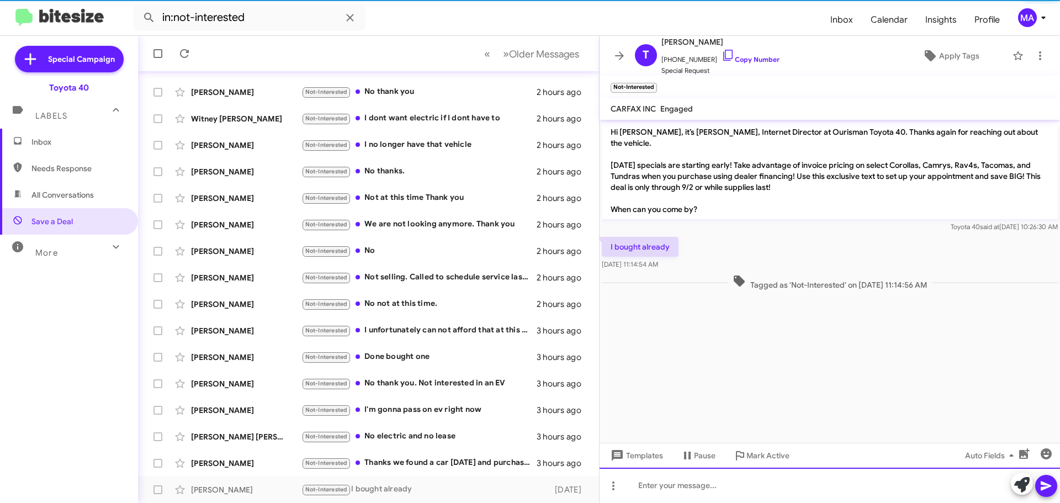
click at [681, 487] on div at bounding box center [829, 485] width 460 height 35
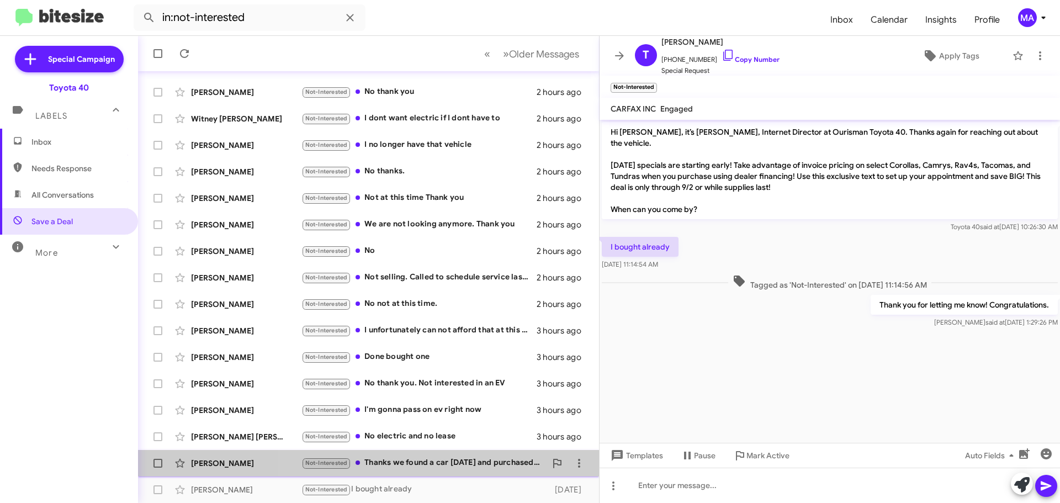
click at [470, 458] on div "Not-Interested Thanks we found a car [DATE] and purchased it" at bounding box center [423, 462] width 245 height 13
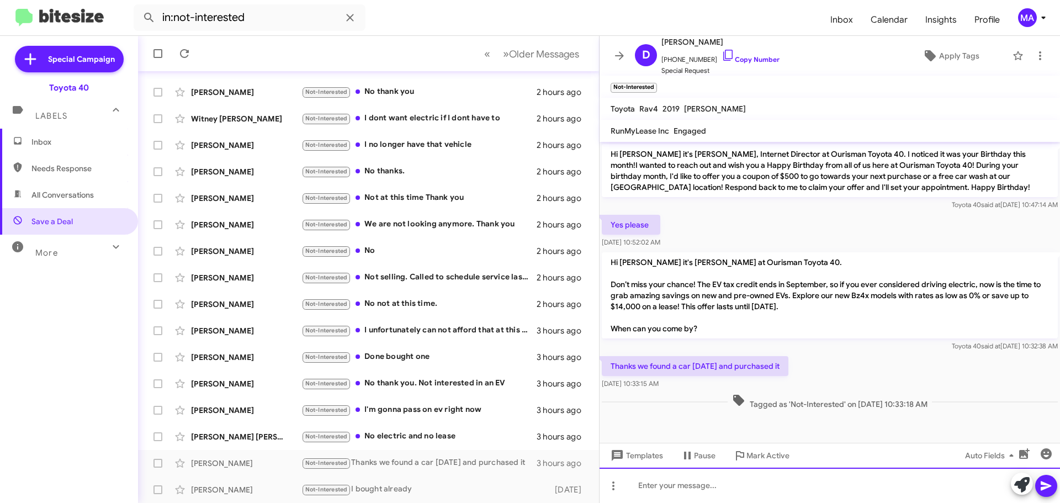
click at [668, 490] on div at bounding box center [829, 485] width 460 height 35
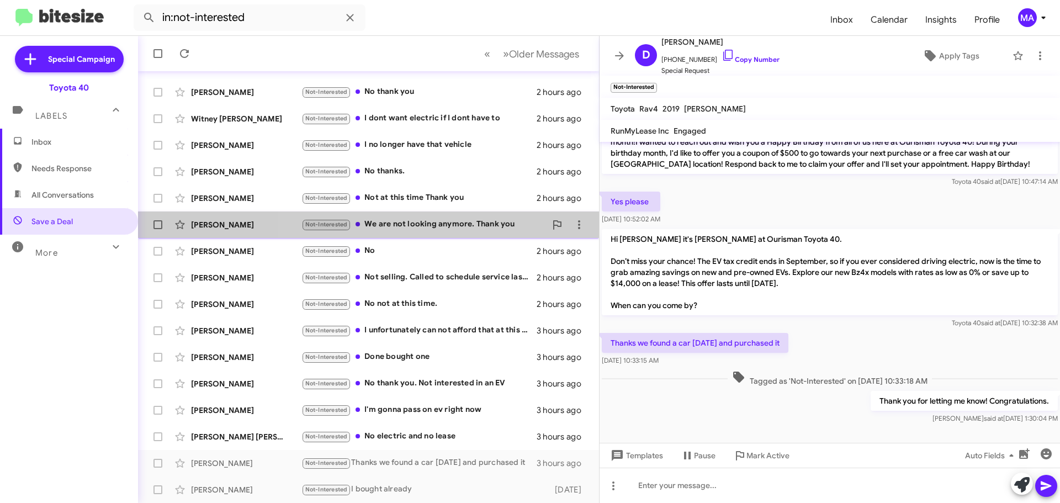
click at [443, 222] on div "Not-Interested We are not looking anymore. Thank you" at bounding box center [423, 224] width 245 height 13
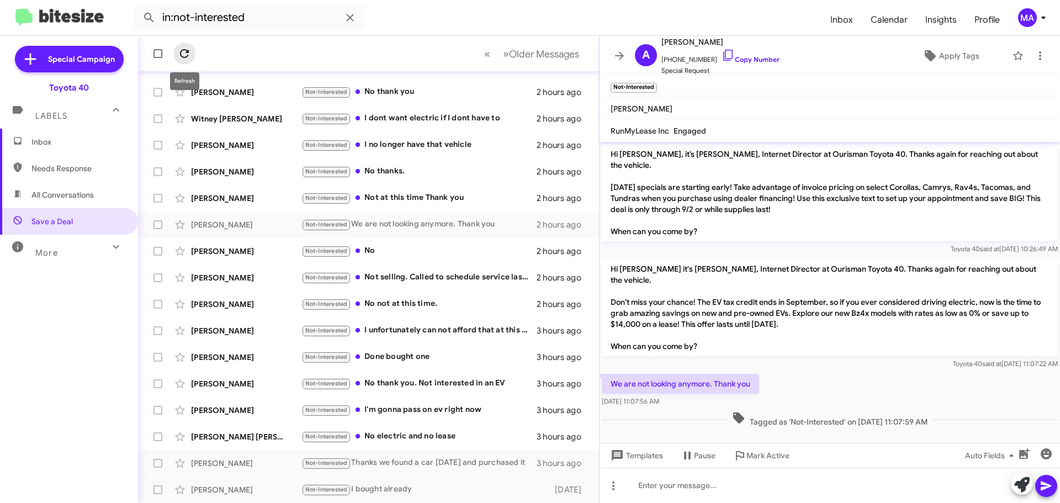
click at [189, 55] on icon at bounding box center [184, 53] width 13 height 13
